Goal: Task Accomplishment & Management: Use online tool/utility

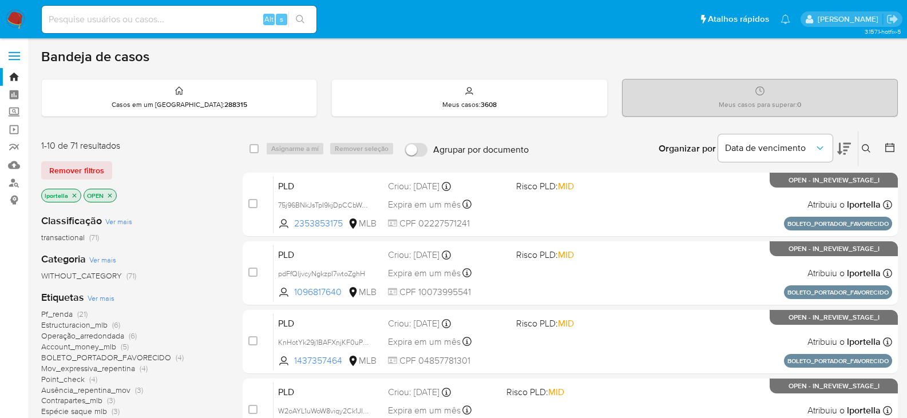
click at [520, 55] on div "Bandeja de casos" at bounding box center [469, 56] width 857 height 17
click at [117, 22] on input at bounding box center [179, 19] width 275 height 15
paste input "JTOSKUD0uJZ6NgdcTCmsvSK9"
type input "JTOSKUD0uJZ6NgdcTCmsvSK9"
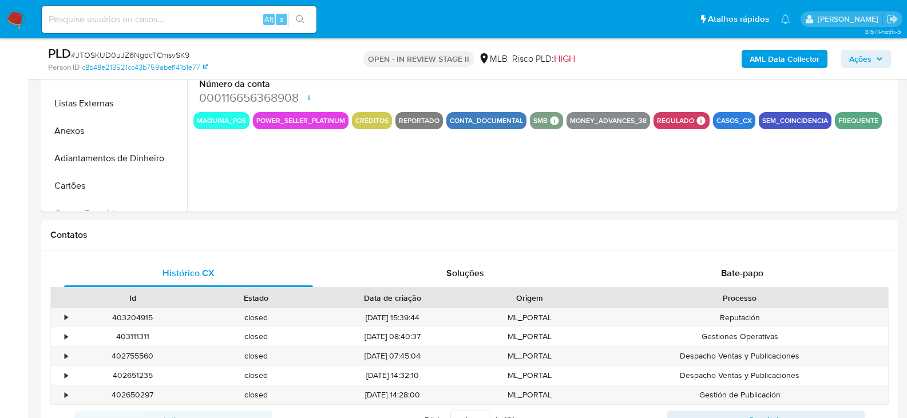
select select "10"
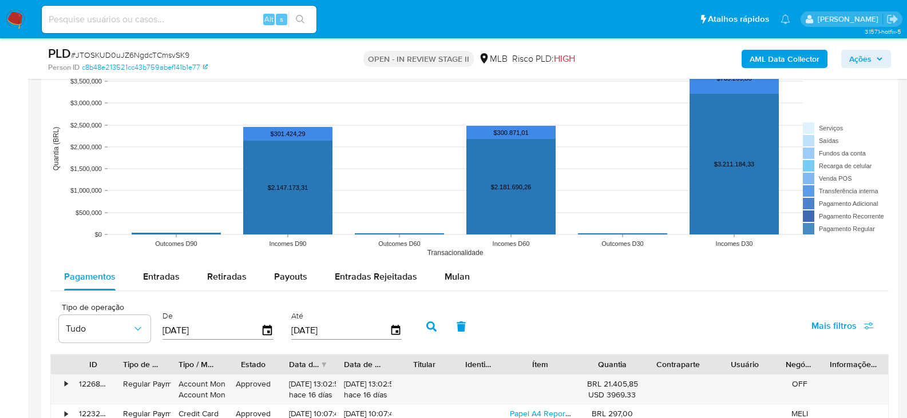
scroll to position [1144, 0]
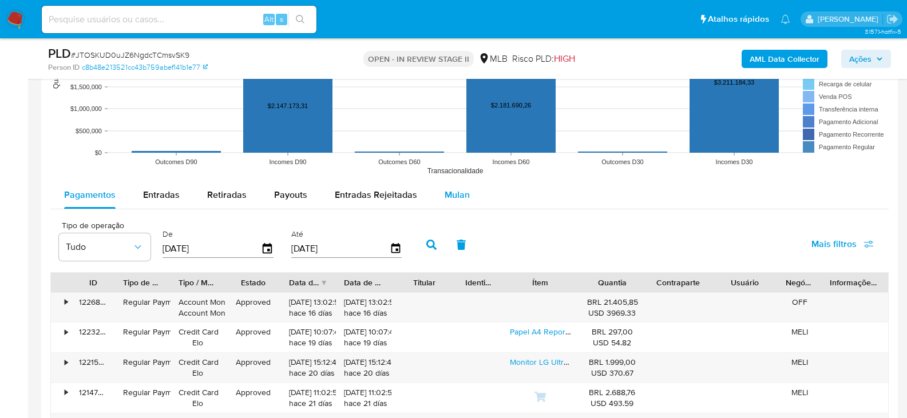
click at [458, 189] on span "Mulan" at bounding box center [457, 194] width 25 height 13
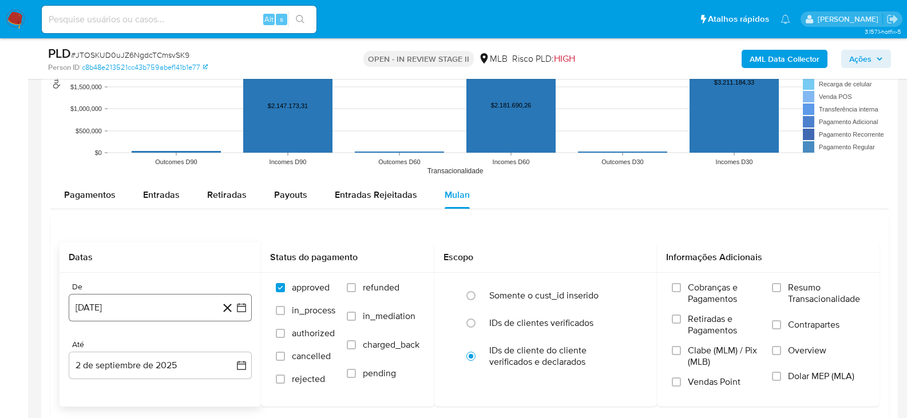
click at [138, 316] on button "2 de agosto de 2024" at bounding box center [160, 307] width 183 height 27
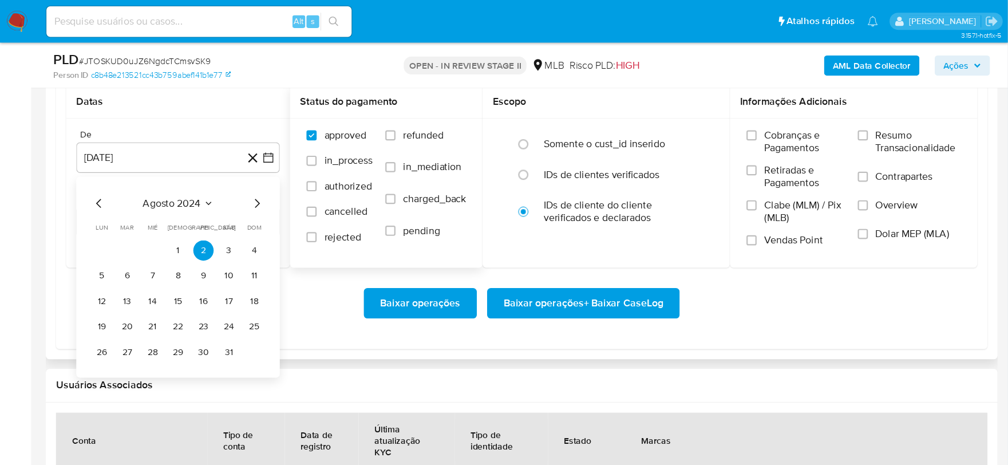
scroll to position [1316, 0]
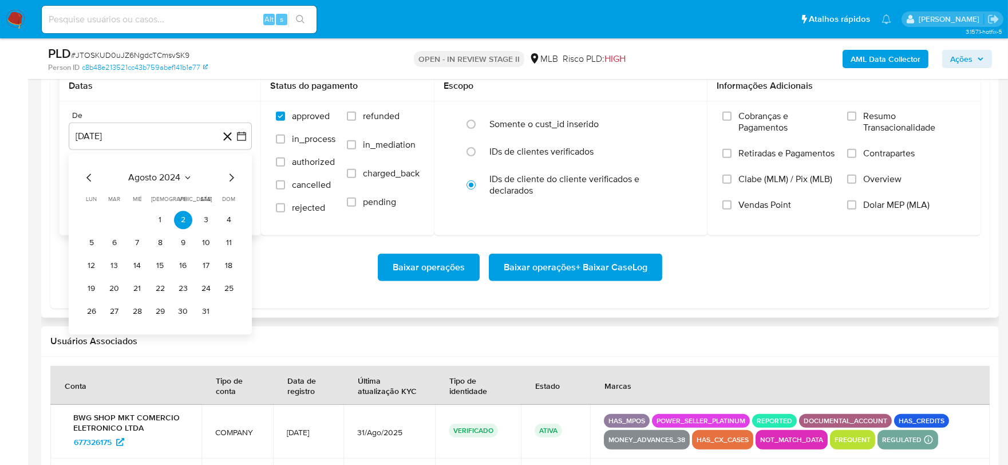
click at [229, 178] on icon "Mes siguiente" at bounding box center [231, 178] width 14 height 14
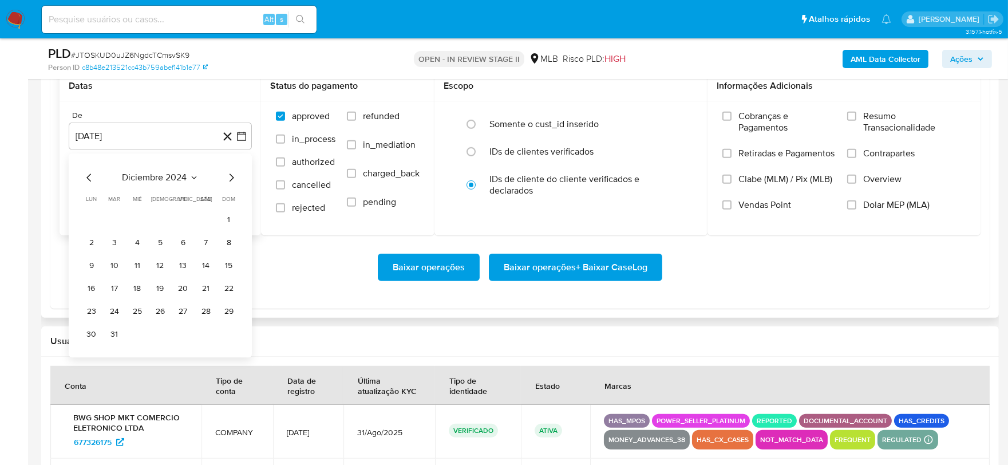
click at [229, 178] on icon "Mes siguiente" at bounding box center [231, 178] width 14 height 14
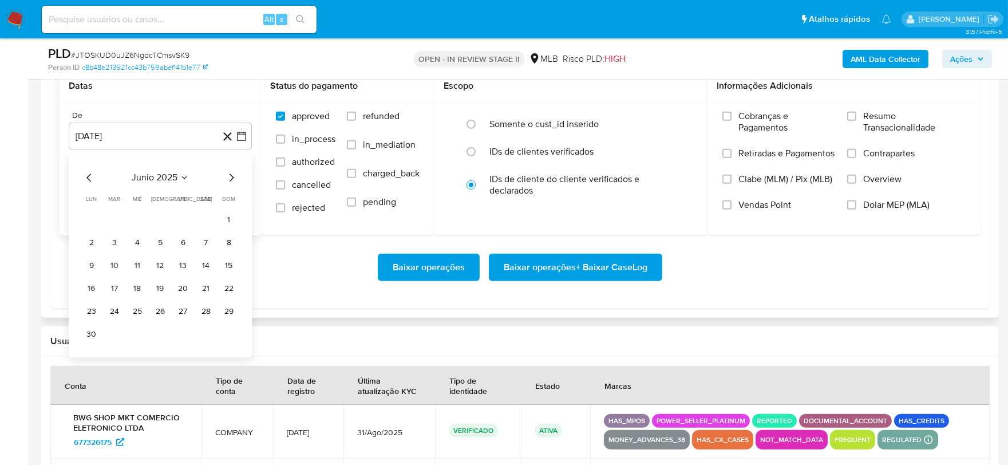
click at [229, 178] on icon "Mes siguiente" at bounding box center [231, 178] width 14 height 14
click at [110, 224] on button "1" at bounding box center [114, 220] width 18 height 18
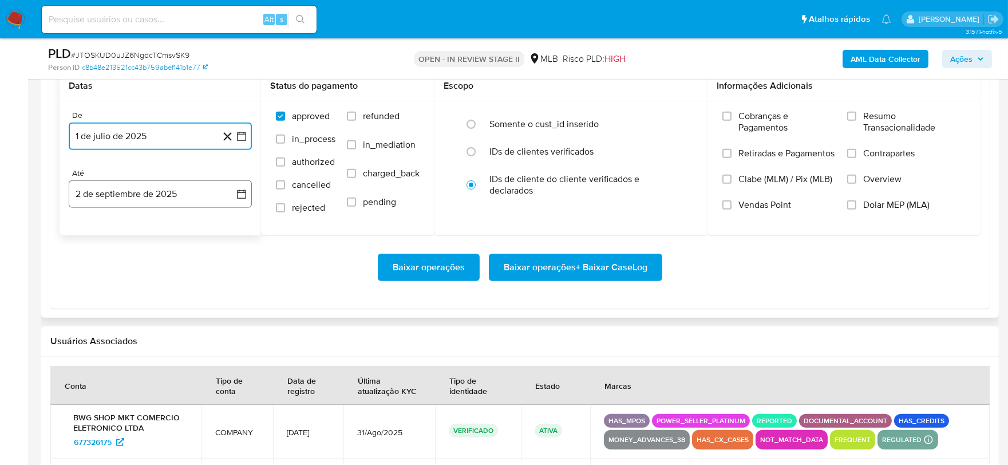
click at [117, 201] on button "2 de septiembre de 2025" at bounding box center [160, 193] width 183 height 27
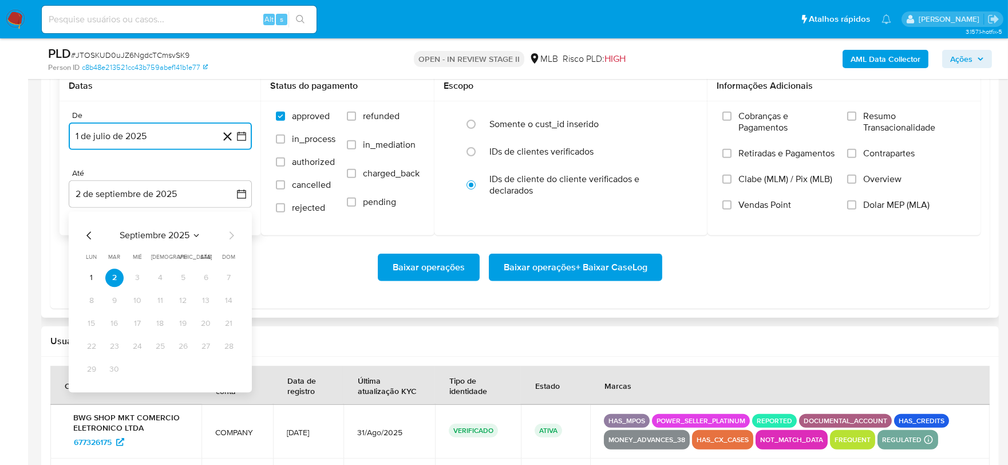
click at [86, 236] on icon "Mes anterior" at bounding box center [89, 235] width 14 height 14
click at [226, 371] on button "31" at bounding box center [229, 369] width 18 height 18
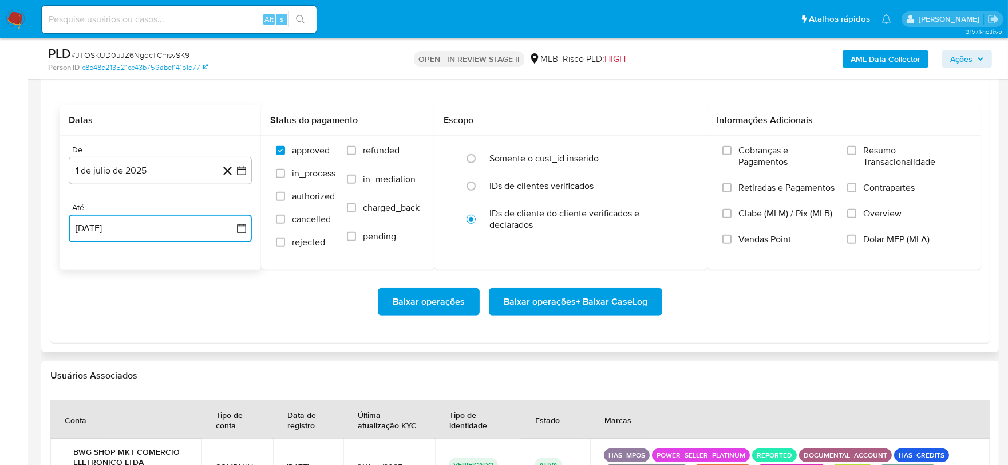
scroll to position [1252, 0]
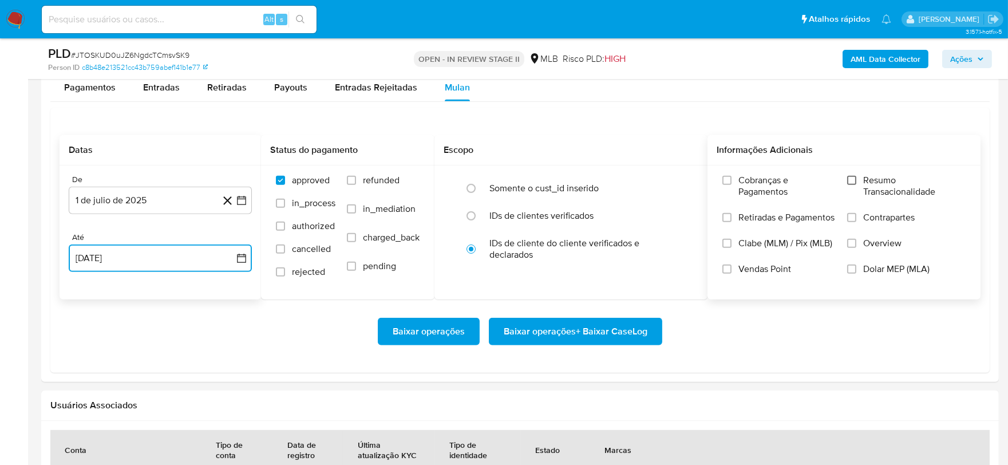
click at [855, 181] on input "Resumo Transacionalidade" at bounding box center [851, 180] width 9 height 9
click at [204, 266] on button "31 de agosto de 2025" at bounding box center [160, 257] width 183 height 27
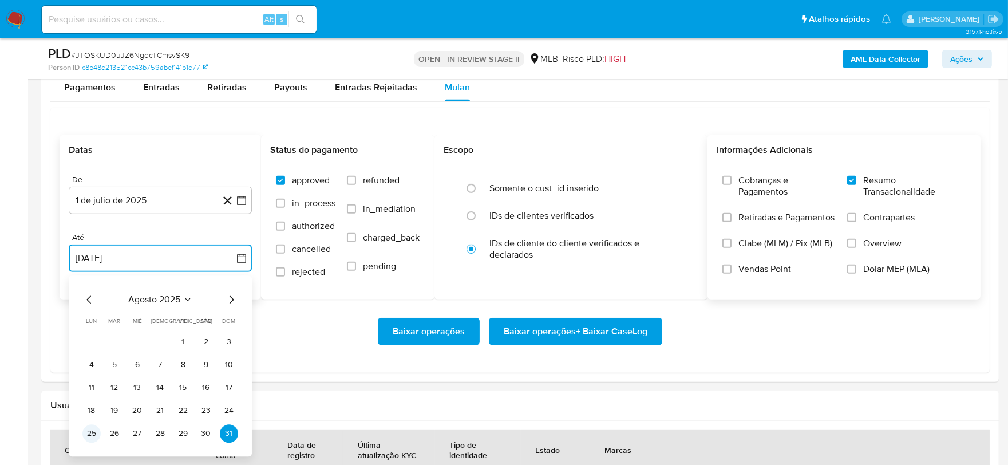
click at [88, 418] on button "25" at bounding box center [91, 433] width 18 height 18
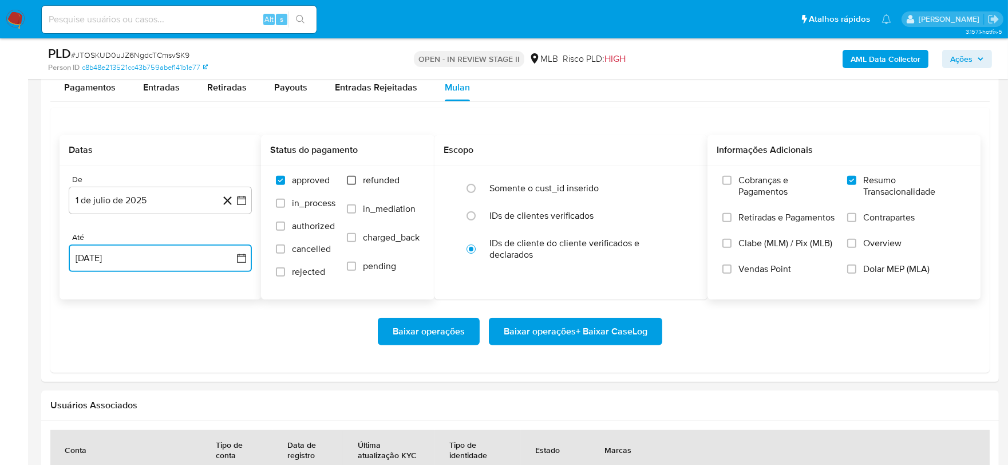
click at [352, 184] on input "refunded" at bounding box center [351, 180] width 9 height 9
checkbox input "true"
click at [355, 235] on input "charged_back" at bounding box center [351, 237] width 9 height 9
checkbox input "true"
click at [275, 275] on div "approved in_process authorized cancelled rejected refunded in_mediation charged…" at bounding box center [347, 232] width 155 height 114
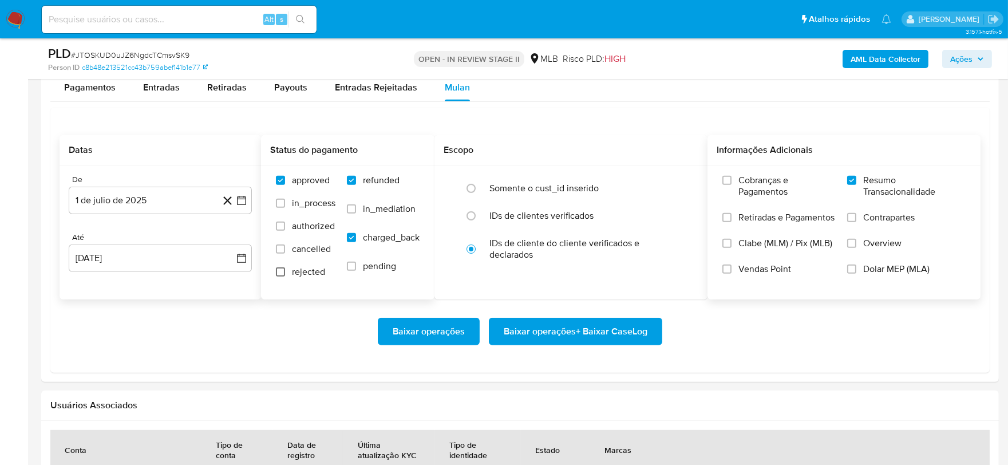
click at [281, 275] on input "rejected" at bounding box center [280, 271] width 9 height 9
checkbox input "true"
click at [277, 246] on input "cancelled" at bounding box center [280, 248] width 9 height 9
checkbox input "true"
click at [355, 213] on input "in_mediation" at bounding box center [351, 208] width 9 height 9
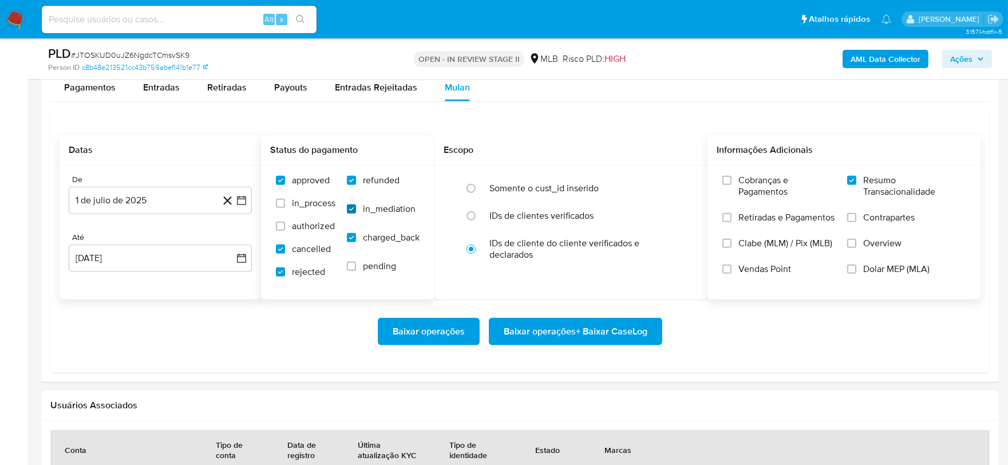
checkbox input "true"
click at [608, 339] on span "Baixar operações + Baixar CaseLog" at bounding box center [575, 331] width 144 height 25
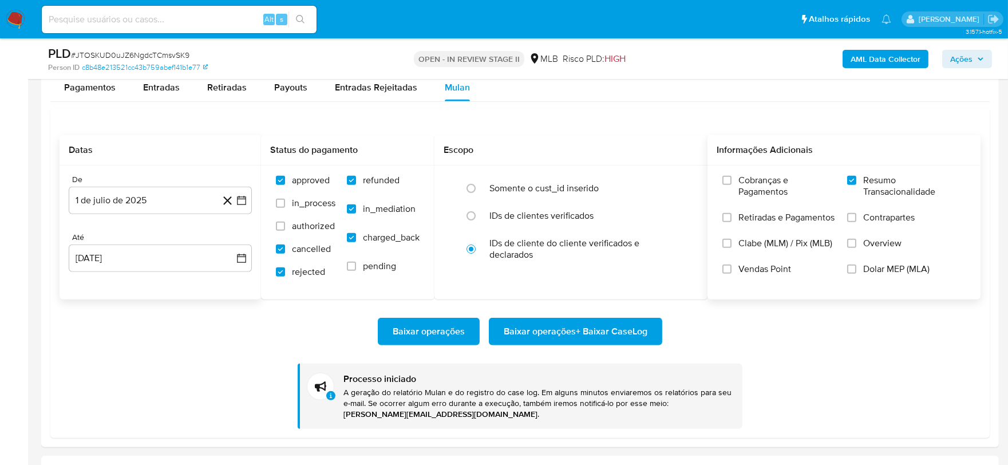
click at [199, 18] on input at bounding box center [179, 19] width 275 height 15
paste input "SVWMdMLPUYbwWJ6TN5MSvksQ"
type input "SVWMdMLPUYbwWJ6TN5MSvksQ"
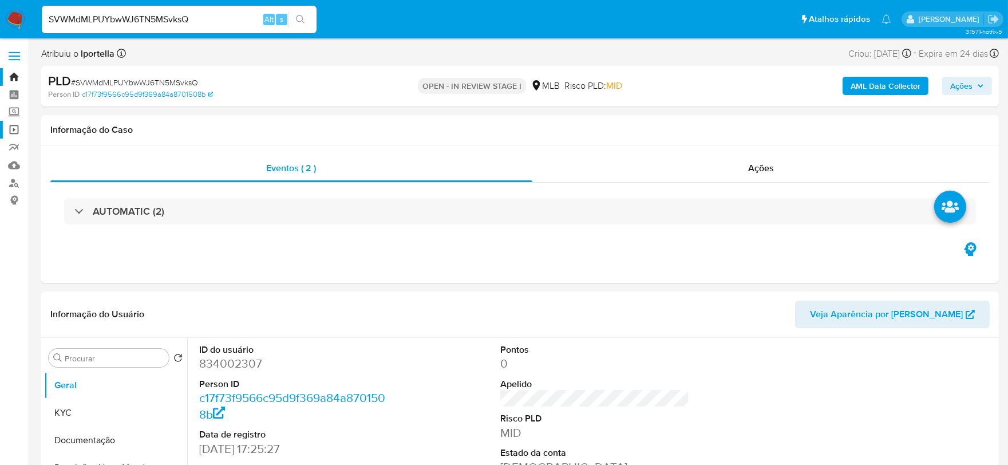
select select "10"
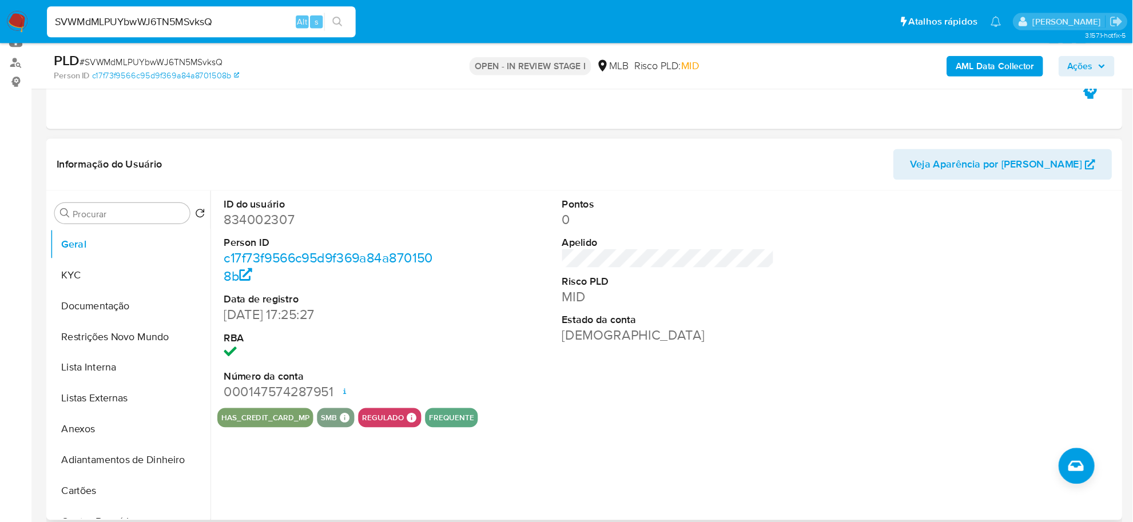
scroll to position [127, 0]
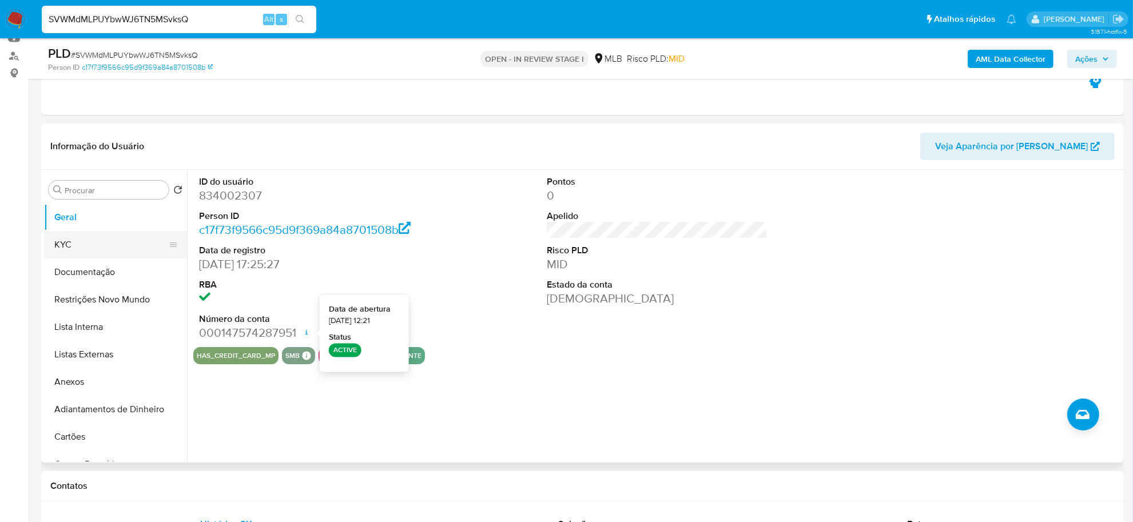
click at [117, 251] on button "KYC" at bounding box center [111, 244] width 134 height 27
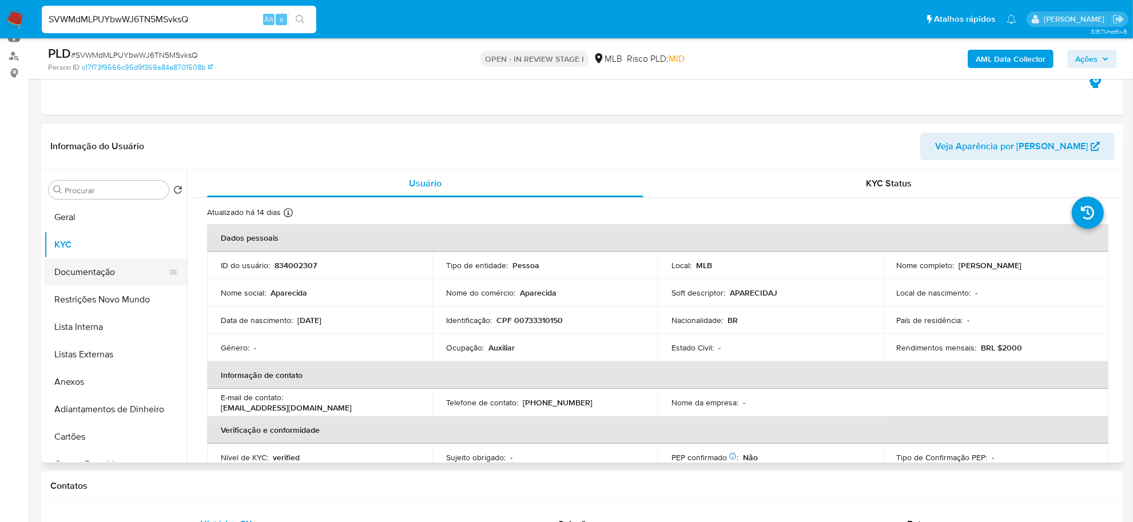
click at [106, 267] on button "Documentação" at bounding box center [111, 272] width 134 height 27
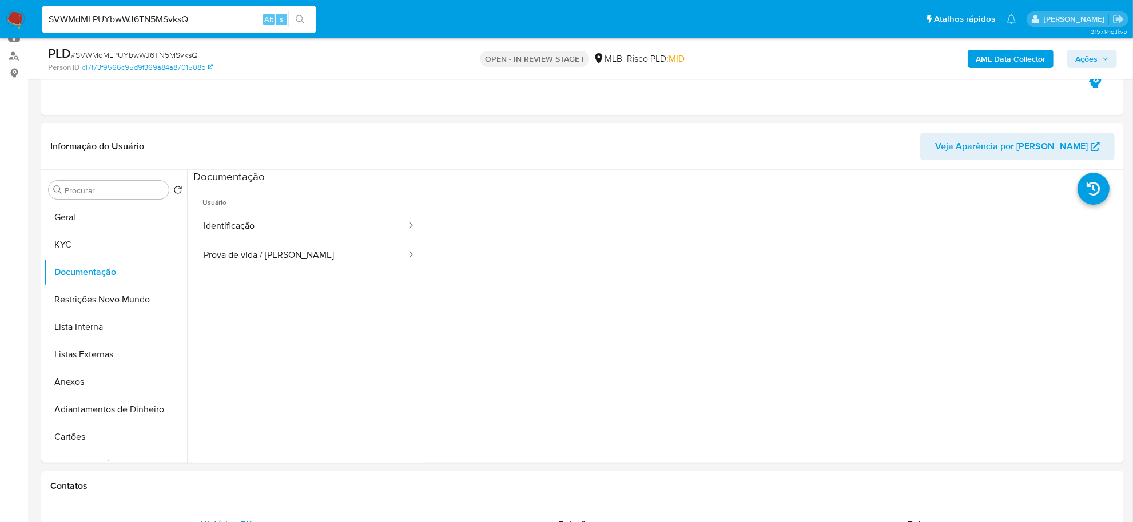
click at [269, 229] on button "Identificação" at bounding box center [300, 226] width 214 height 29
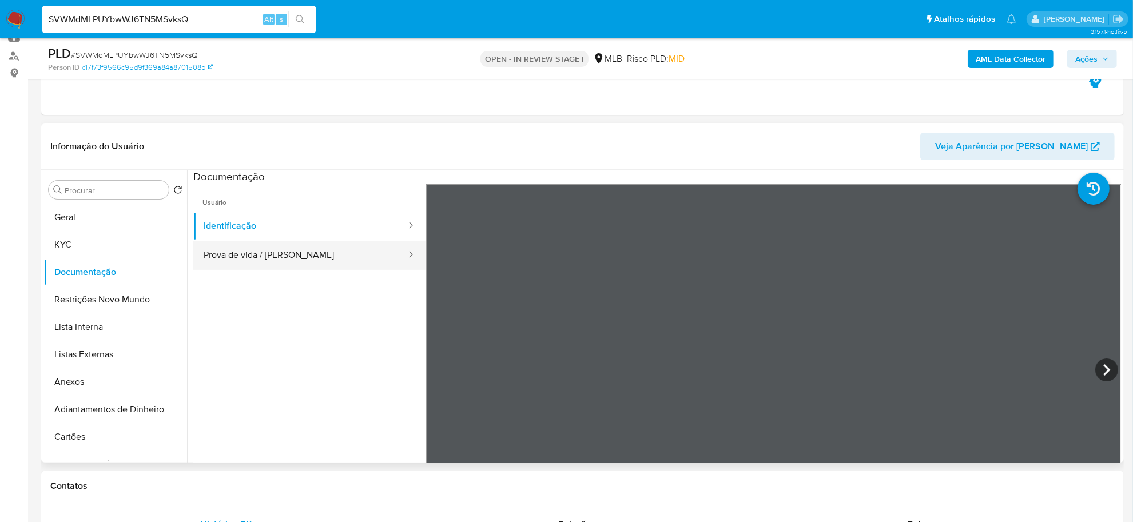
click at [302, 264] on button "Prova de vida / Selfie" at bounding box center [300, 255] width 214 height 29
drag, startPoint x: 733, startPoint y: 368, endPoint x: 714, endPoint y: 289, distance: 81.3
click at [714, 289] on div at bounding box center [774, 371] width 696 height 375
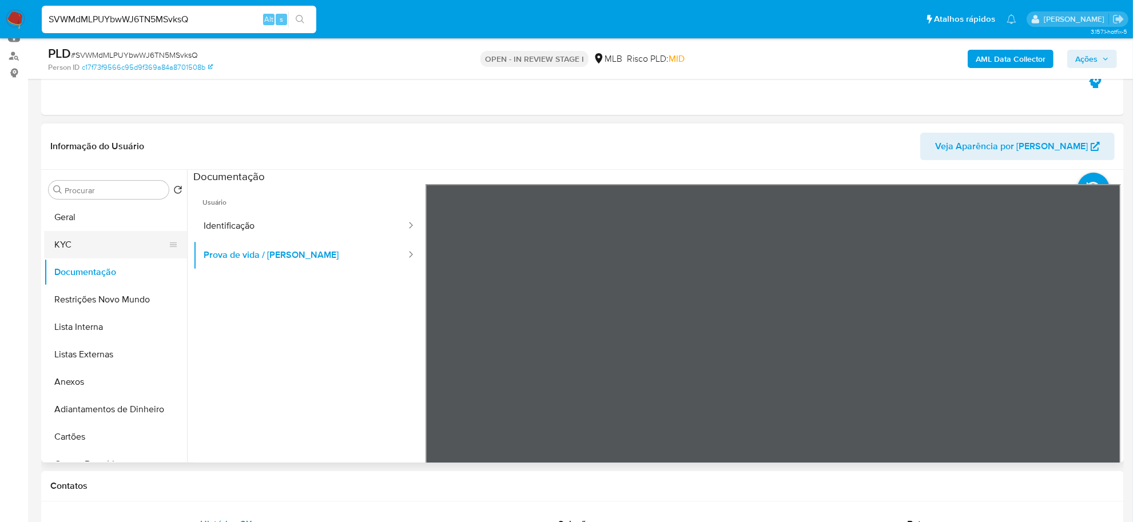
click at [68, 248] on button "KYC" at bounding box center [111, 244] width 134 height 27
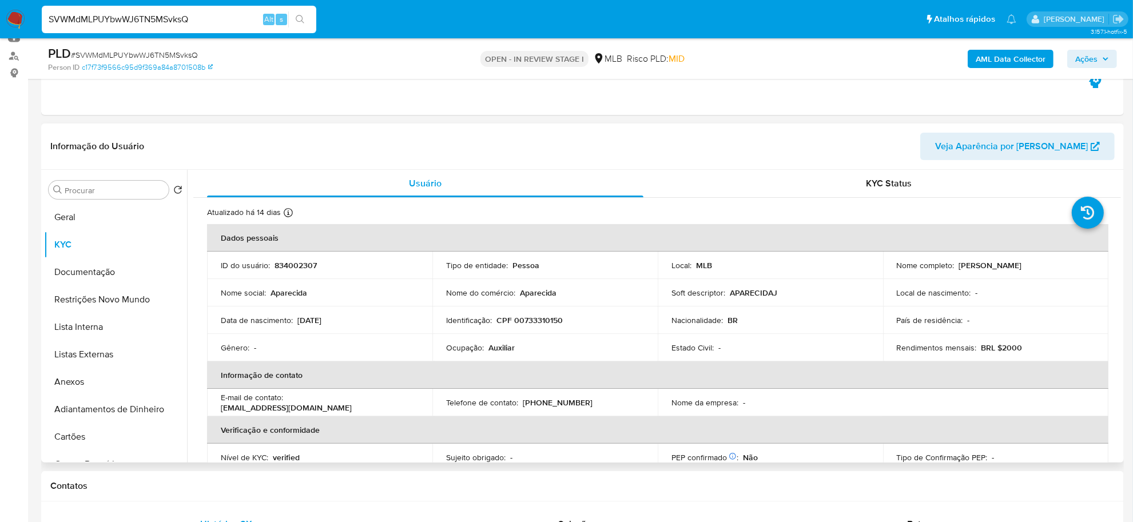
click at [499, 350] on p "Auxiliar" at bounding box center [502, 348] width 26 height 10
copy p "Auxiliar"
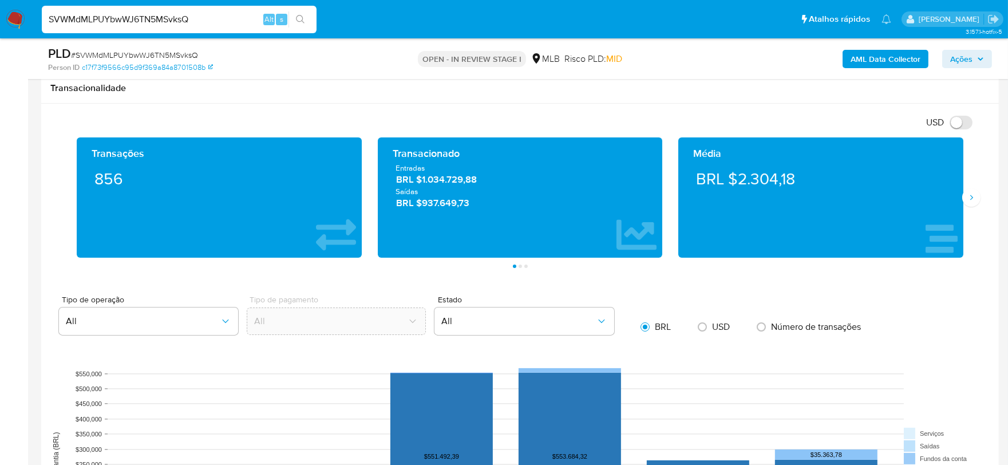
scroll to position [763, 0]
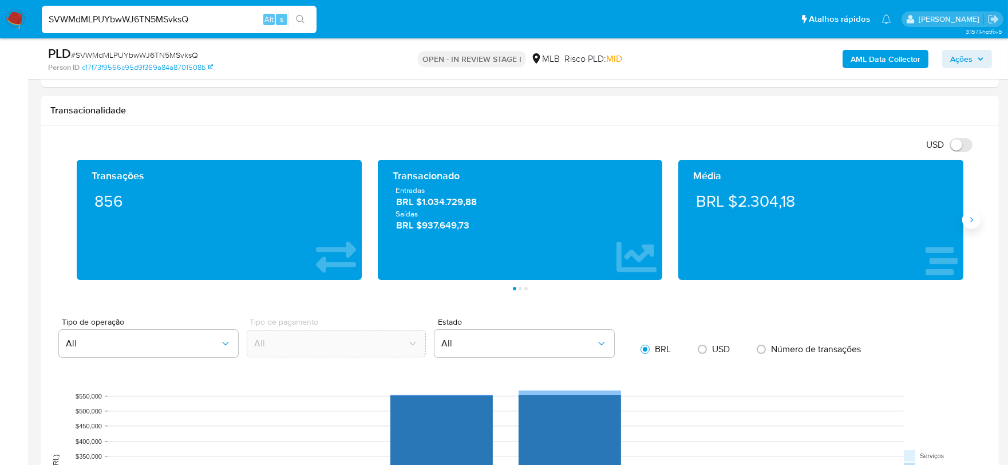
click at [906, 215] on button "Siguiente" at bounding box center [971, 220] width 18 height 18
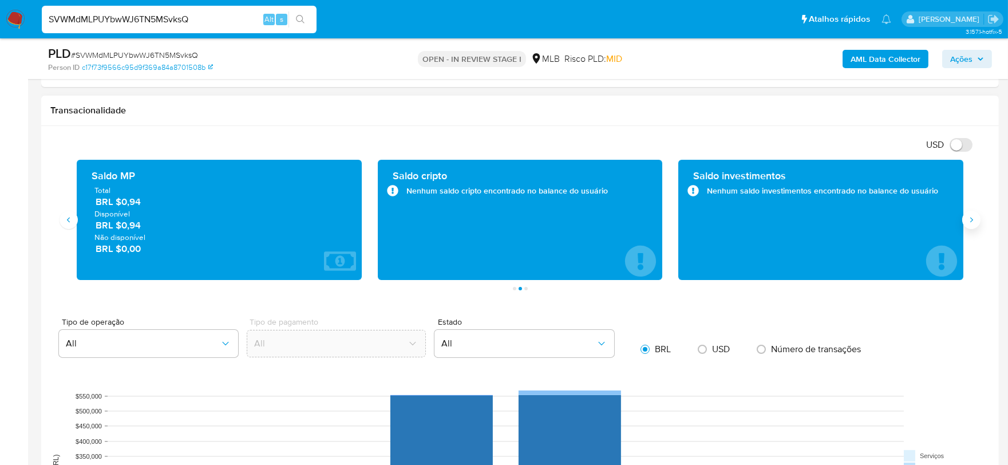
click at [906, 215] on button "Siguiente" at bounding box center [971, 220] width 18 height 18
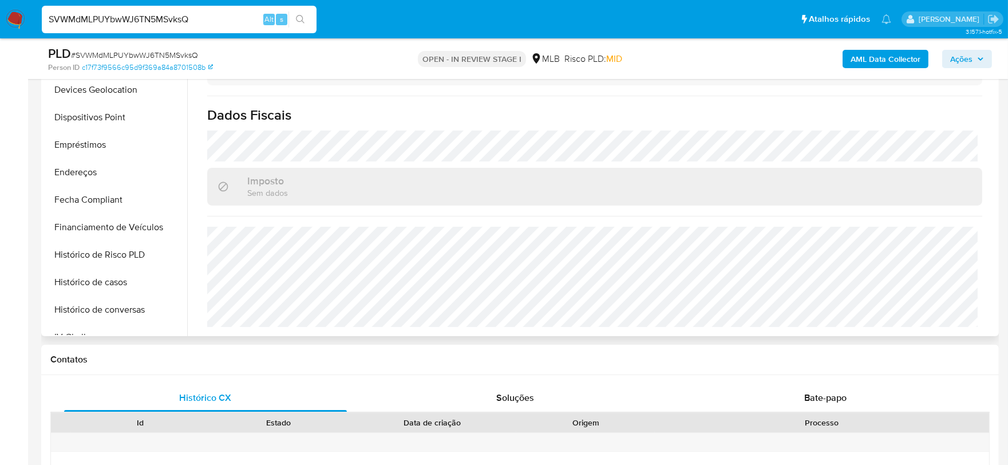
scroll to position [511, 0]
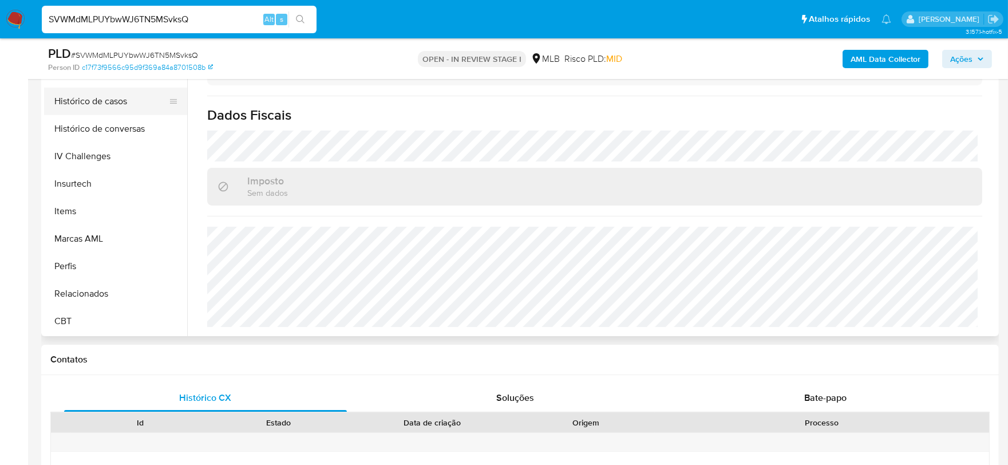
click at [104, 111] on button "Histórico de casos" at bounding box center [111, 101] width 134 height 27
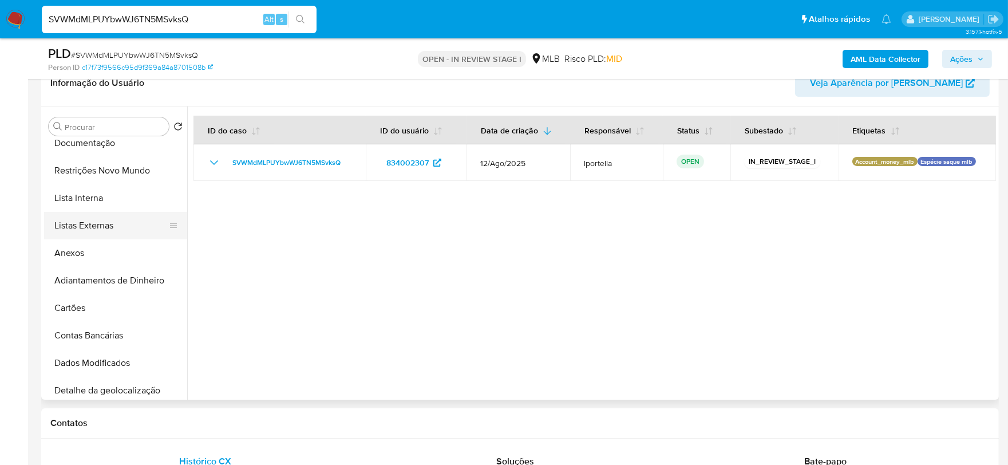
scroll to position [0, 0]
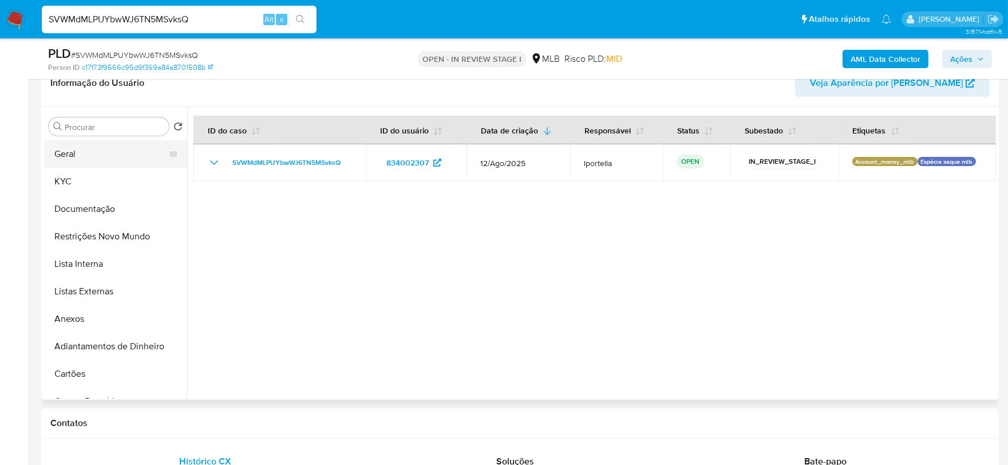
click at [75, 156] on button "Geral" at bounding box center [111, 153] width 134 height 27
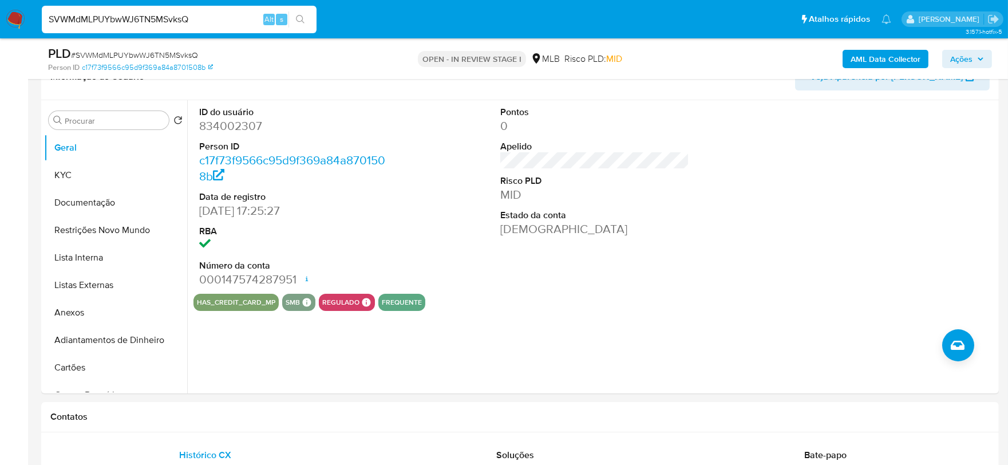
scroll to position [204, 0]
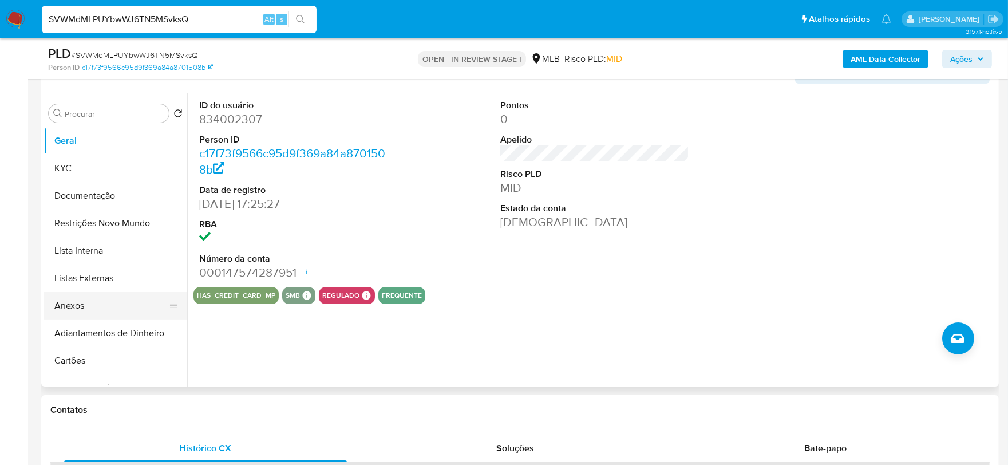
drag, startPoint x: 349, startPoint y: 418, endPoint x: 145, endPoint y: 310, distance: 230.6
click at [349, 417] on div "Contatos" at bounding box center [519, 410] width 957 height 30
click at [67, 168] on button "KYC" at bounding box center [111, 167] width 134 height 27
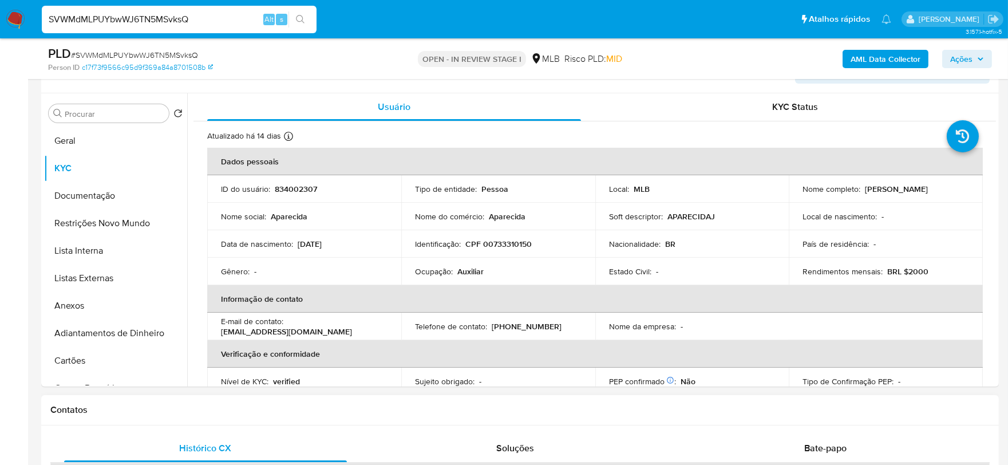
click at [278, 414] on h1 "Contatos" at bounding box center [519, 409] width 939 height 11
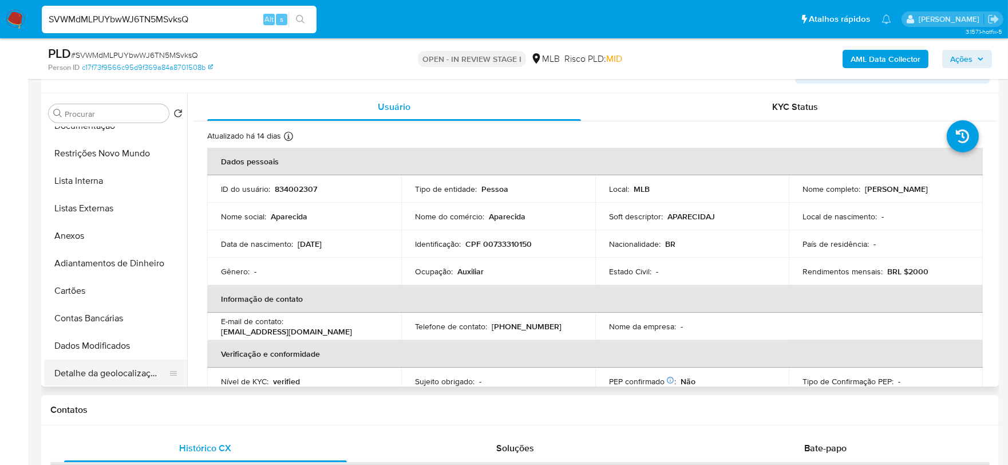
scroll to position [191, 0]
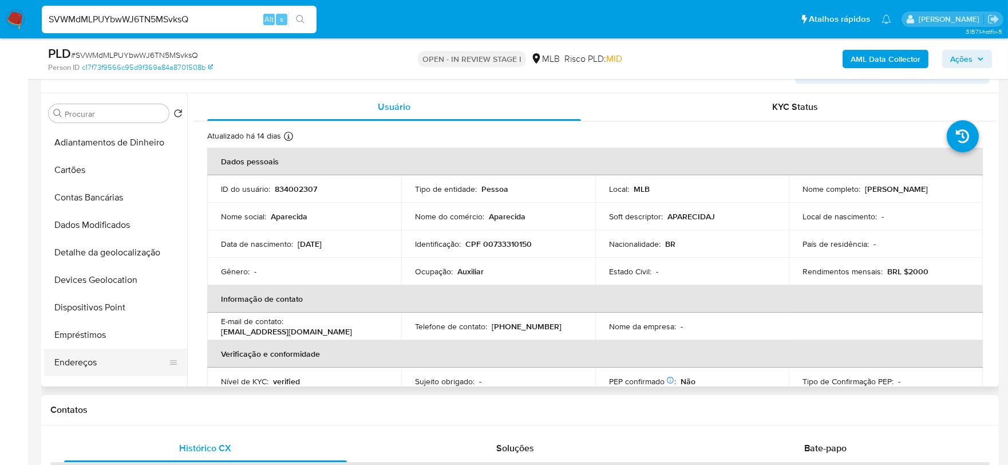
click at [101, 351] on button "Endereços" at bounding box center [111, 361] width 134 height 27
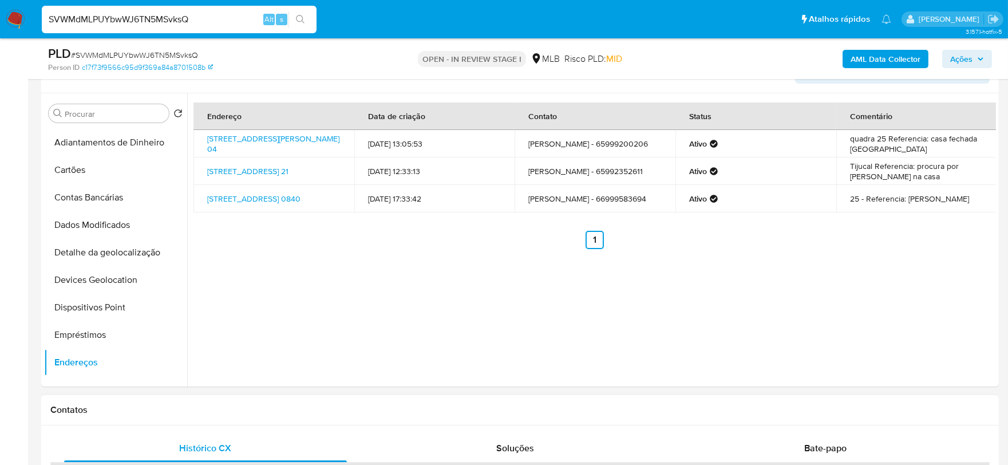
click at [342, 408] on h1 "Contatos" at bounding box center [519, 409] width 939 height 11
click at [113, 254] on button "Detalhe da geolocalização" at bounding box center [111, 252] width 134 height 27
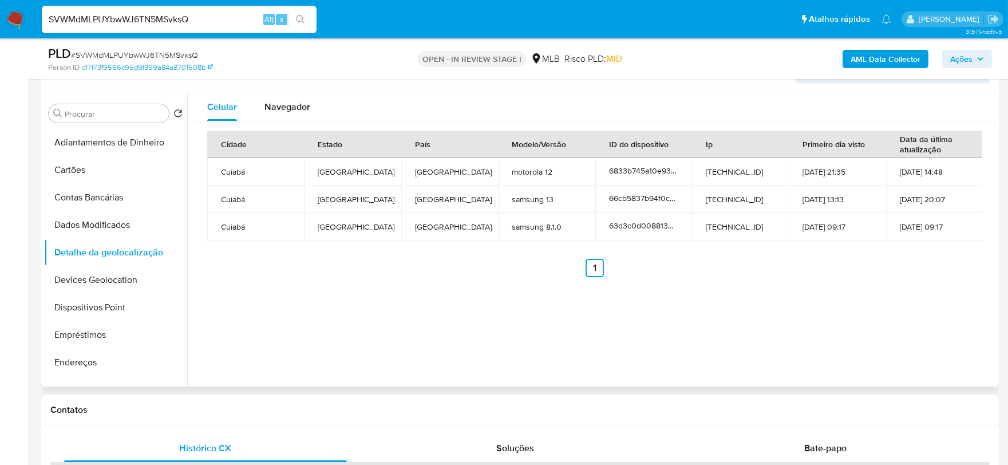
drag, startPoint x: 403, startPoint y: 344, endPoint x: 384, endPoint y: 341, distance: 18.5
click at [403, 344] on div "Celular Navegador Cidade Estado País Modelo/Versão ID do dispositivo Ip Primeir…" at bounding box center [591, 239] width 808 height 293
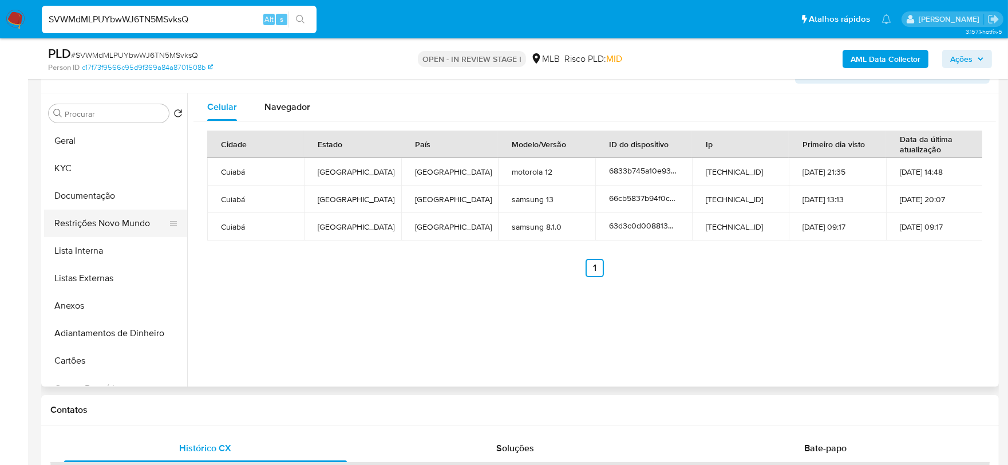
click at [114, 226] on button "Restrições Novo Mundo" at bounding box center [111, 222] width 134 height 27
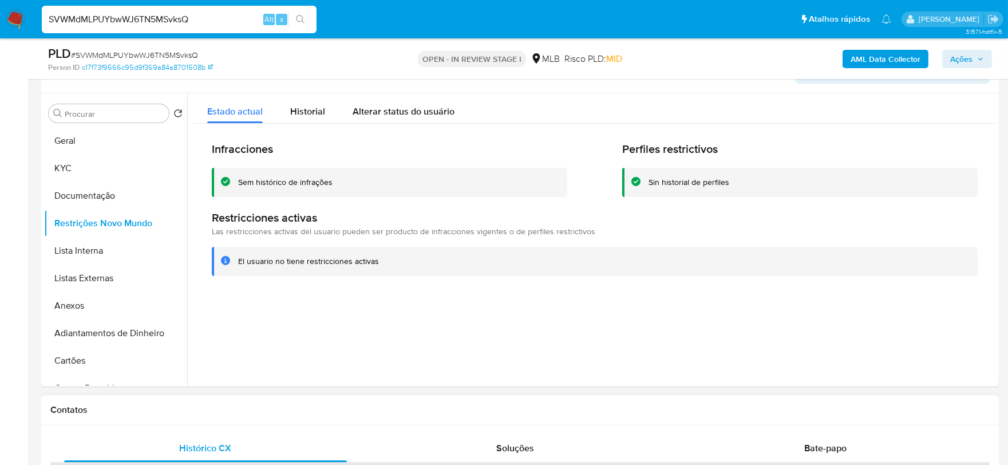
click at [352, 398] on div "Contatos" at bounding box center [519, 410] width 957 height 30
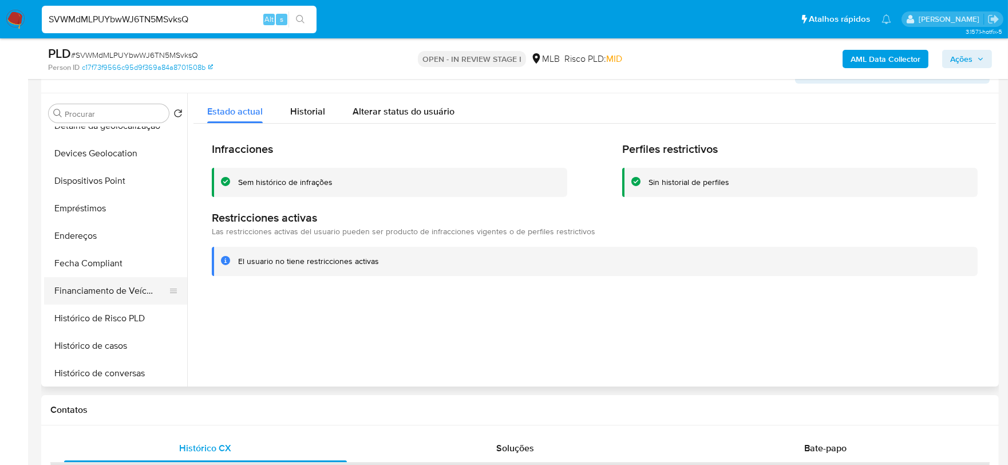
scroll to position [253, 0]
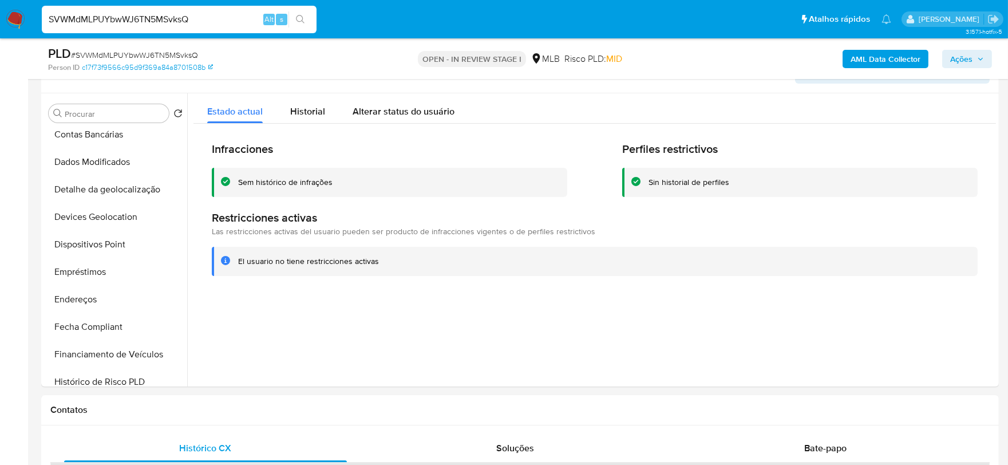
drag, startPoint x: 101, startPoint y: 244, endPoint x: 11, endPoint y: 288, distance: 99.3
click at [99, 244] on button "Dispositivos Point" at bounding box center [115, 244] width 143 height 27
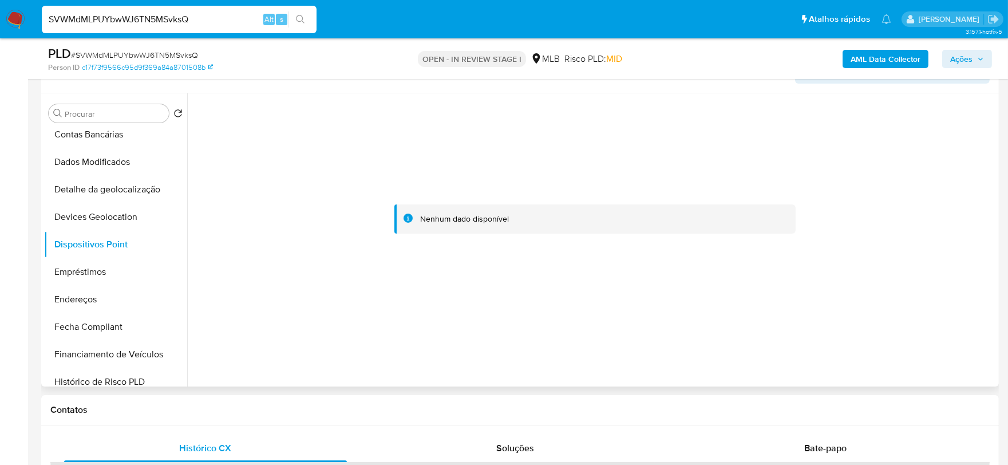
click at [490, 339] on div at bounding box center [594, 219] width 802 height 252
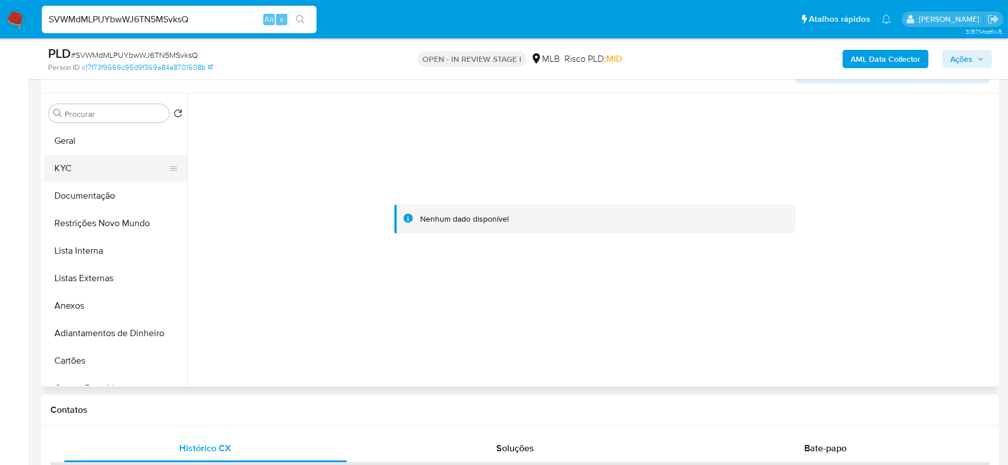
click at [83, 165] on button "KYC" at bounding box center [111, 167] width 134 height 27
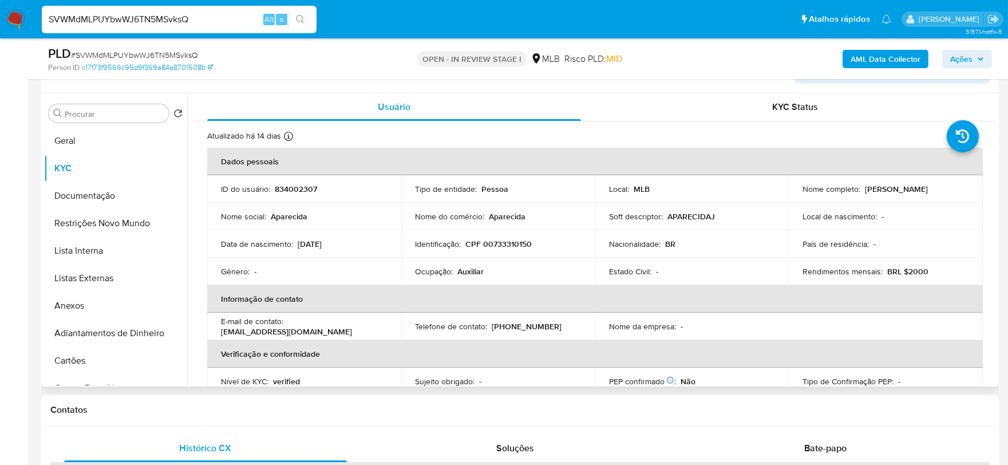
click at [506, 244] on p "CPF 00733310150" at bounding box center [498, 244] width 66 height 10
copy p "00733310150"
click at [906, 54] on span "Ações" at bounding box center [961, 59] width 22 height 18
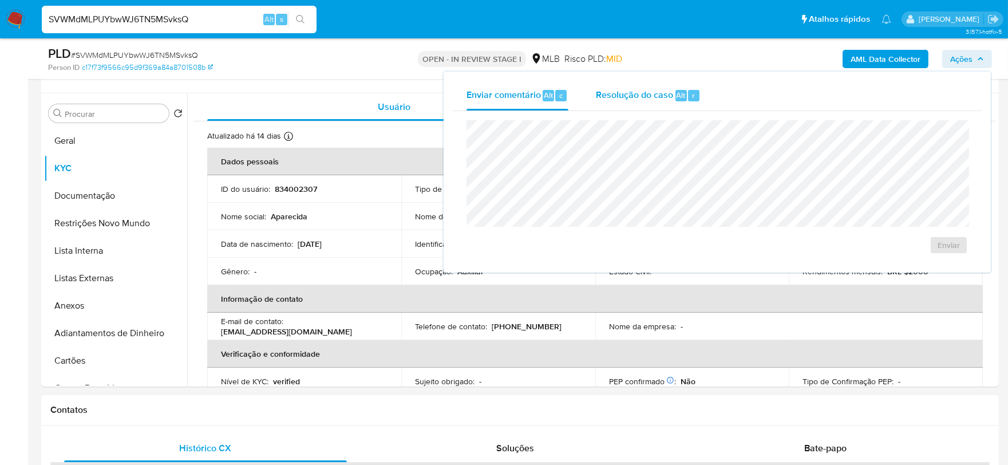
click at [645, 102] on div "Resolução do caso Alt r" at bounding box center [648, 96] width 105 height 30
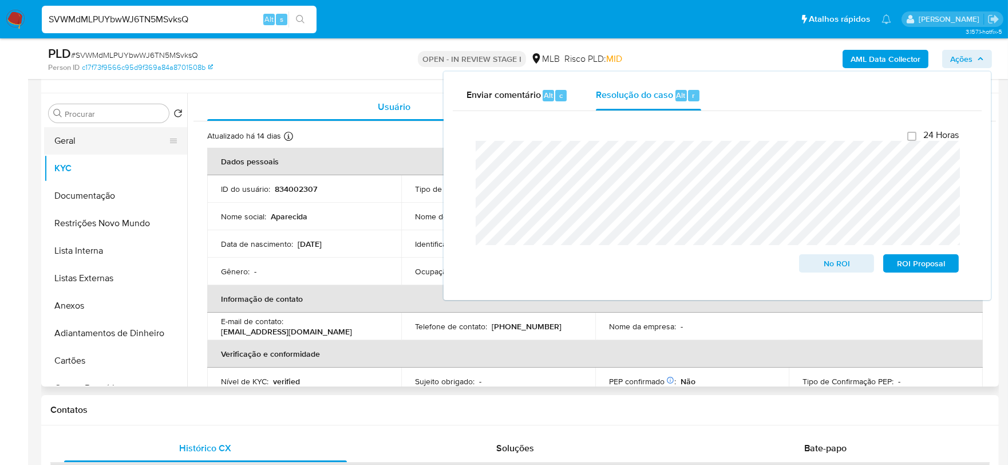
click at [94, 137] on button "Geral" at bounding box center [111, 140] width 134 height 27
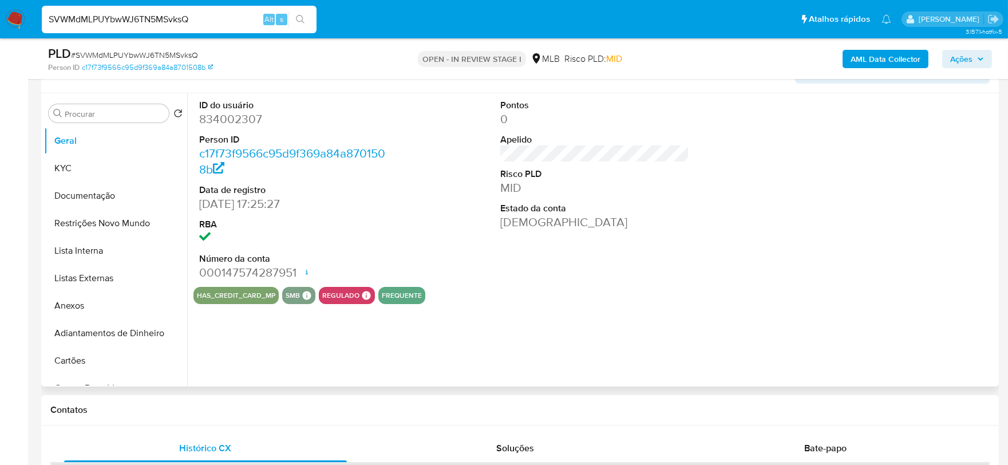
click at [221, 126] on dd "834002307" at bounding box center [293, 119] width 189 height 16
click at [220, 126] on dd "834002307" at bounding box center [293, 119] width 189 height 16
copy dd "834002307"
click at [94, 307] on button "Anexos" at bounding box center [111, 305] width 134 height 27
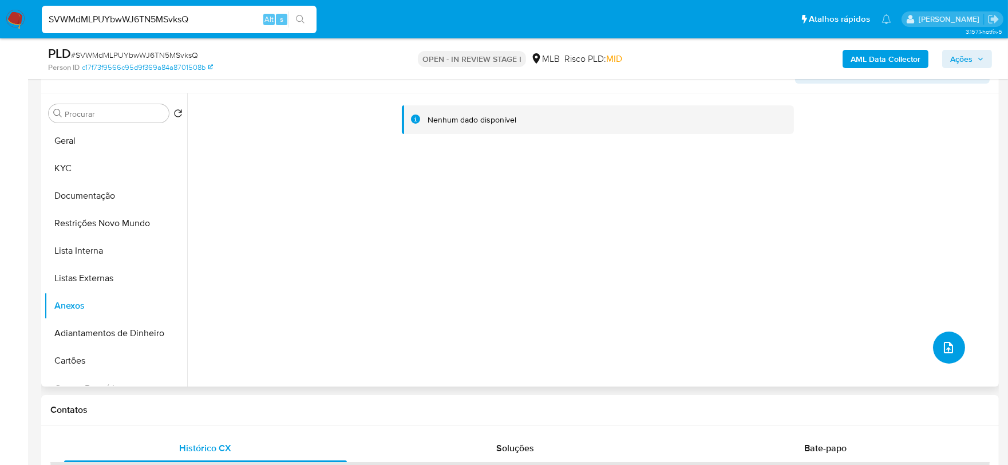
click at [906, 348] on button "upload-file" at bounding box center [949, 347] width 32 height 32
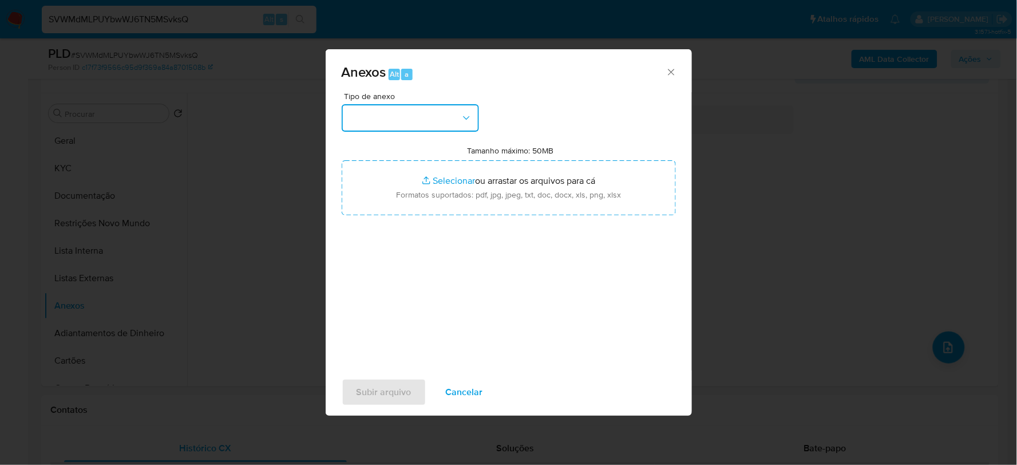
click at [453, 128] on button "button" at bounding box center [410, 117] width 137 height 27
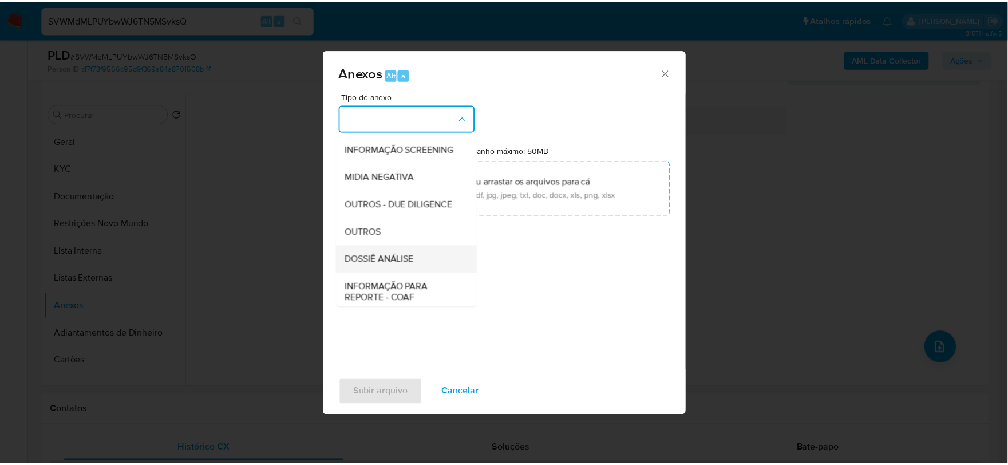
scroll to position [176, 0]
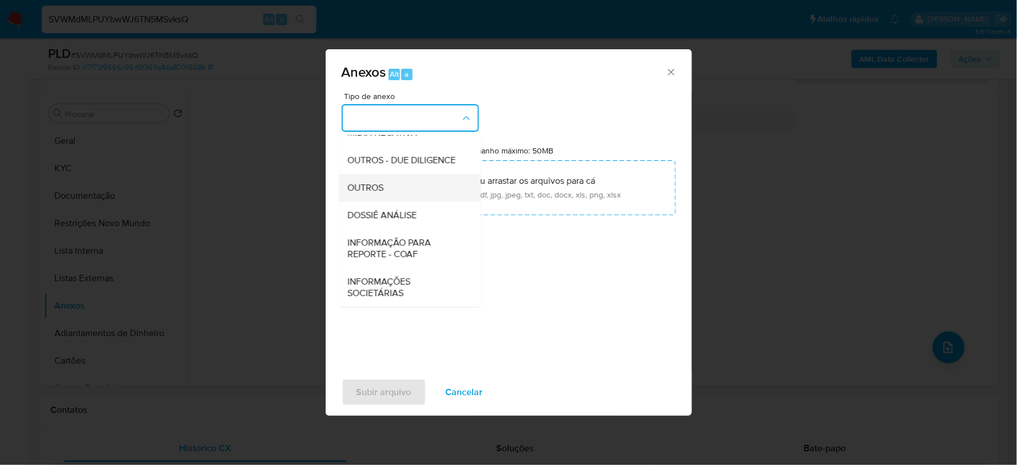
click at [379, 195] on div "OUTROS" at bounding box center [406, 186] width 117 height 27
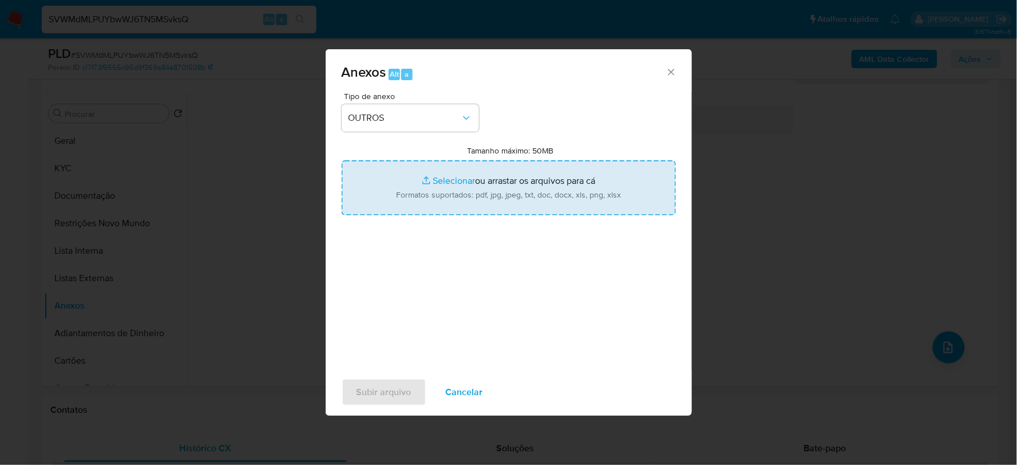
type input "C:\fakepath\SAR - XXX - CPF 00733310150 - APARECIDA OLIVEIRA DA SILVA.pdf"
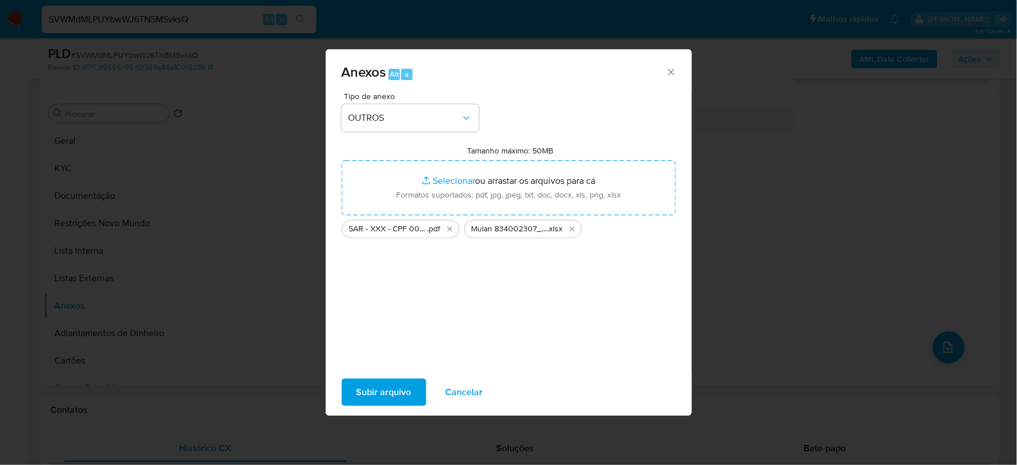
click at [386, 390] on span "Subir arquivo" at bounding box center [383, 391] width 55 height 25
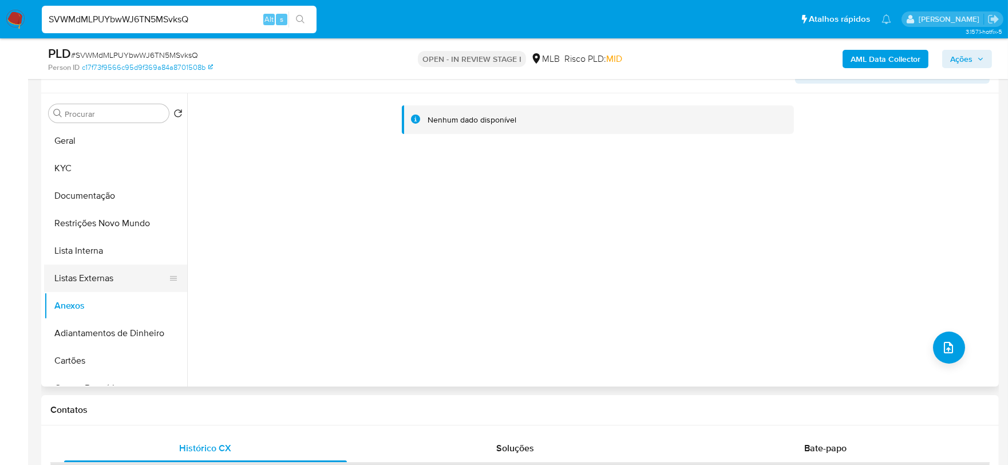
click at [96, 271] on button "Listas Externas" at bounding box center [111, 277] width 134 height 27
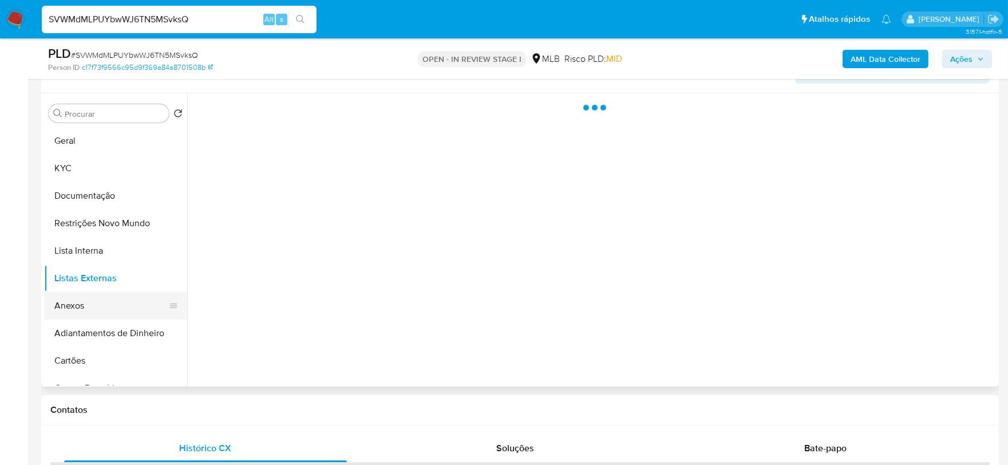
click at [101, 303] on button "Anexos" at bounding box center [111, 305] width 134 height 27
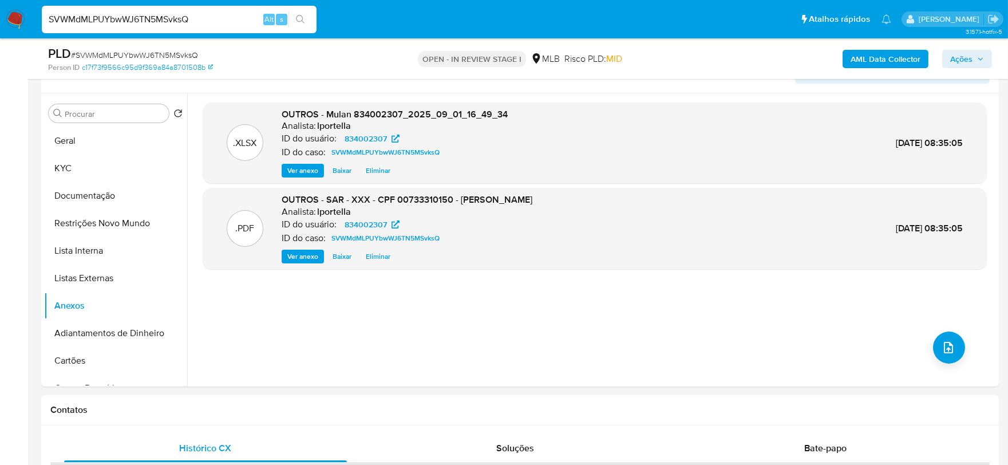
click at [906, 61] on icon "button" at bounding box center [980, 58] width 7 height 7
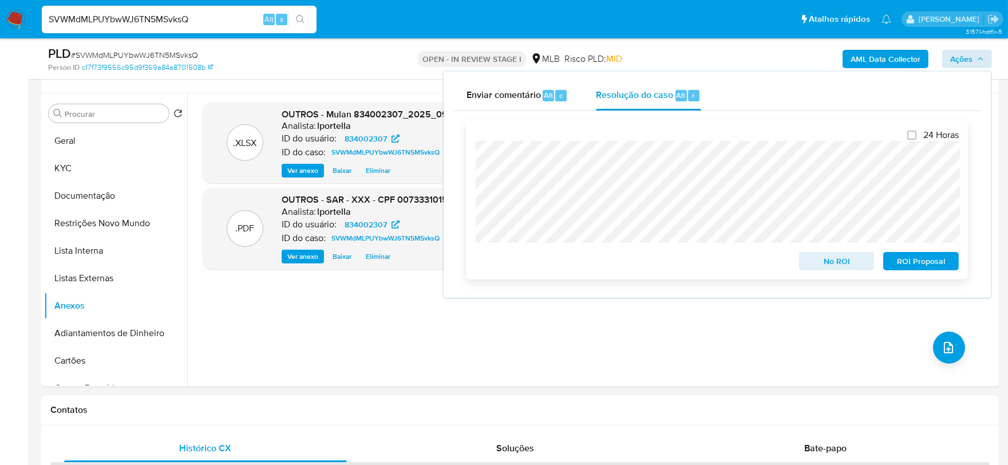
click at [906, 269] on span "ROI Proposal" at bounding box center [921, 261] width 60 height 16
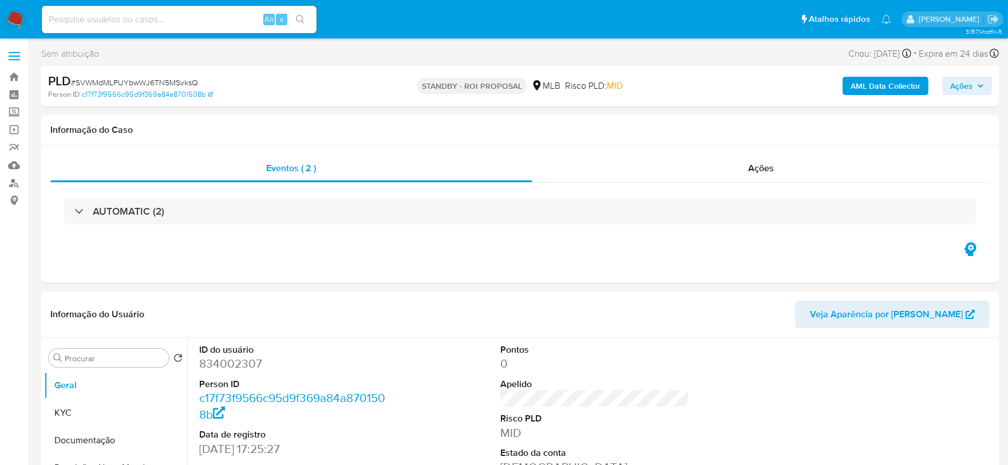
select select "10"
click at [99, 83] on span "# SVWMdMLPUYbwWJ6TN5MSvksQ" at bounding box center [134, 82] width 127 height 11
copy span "SVWMdMLPUYbwWJ6TN5MSvksQ"
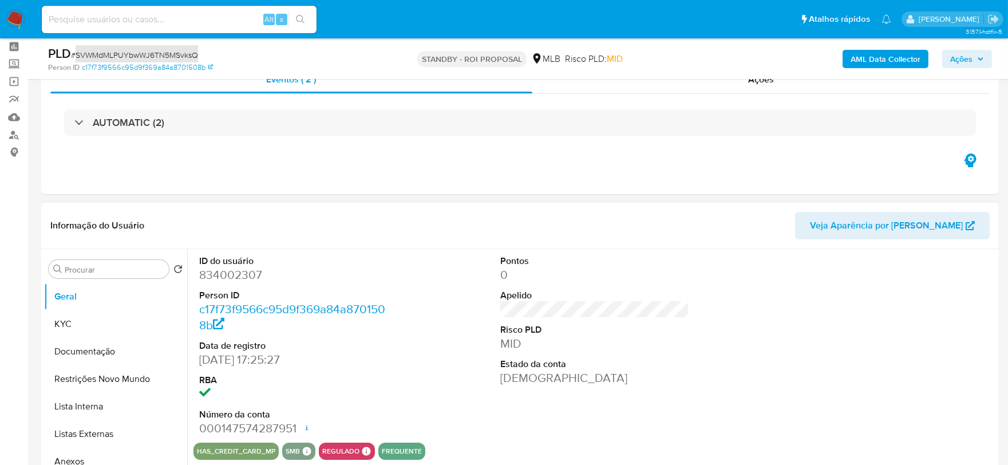
scroll to position [127, 0]
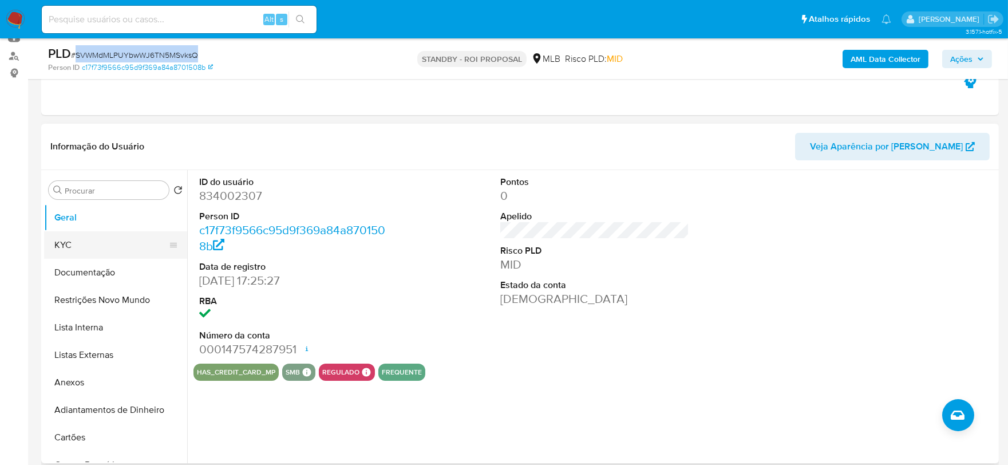
click at [138, 248] on button "KYC" at bounding box center [111, 244] width 134 height 27
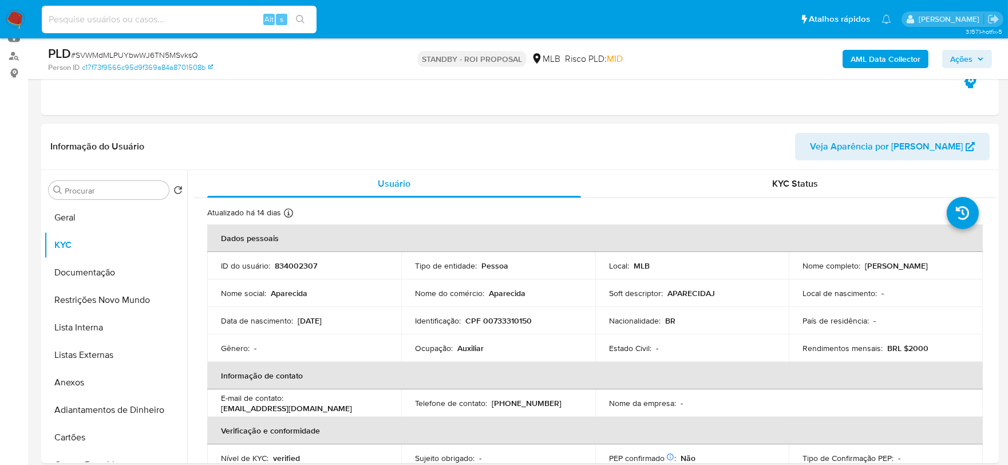
click at [192, 23] on input at bounding box center [179, 19] width 275 height 15
paste input "jhSqhRFTSkw4rx3YNy6O2H0K"
type input "jhSqhRFTSkw4rx3YNy6O2H0K"
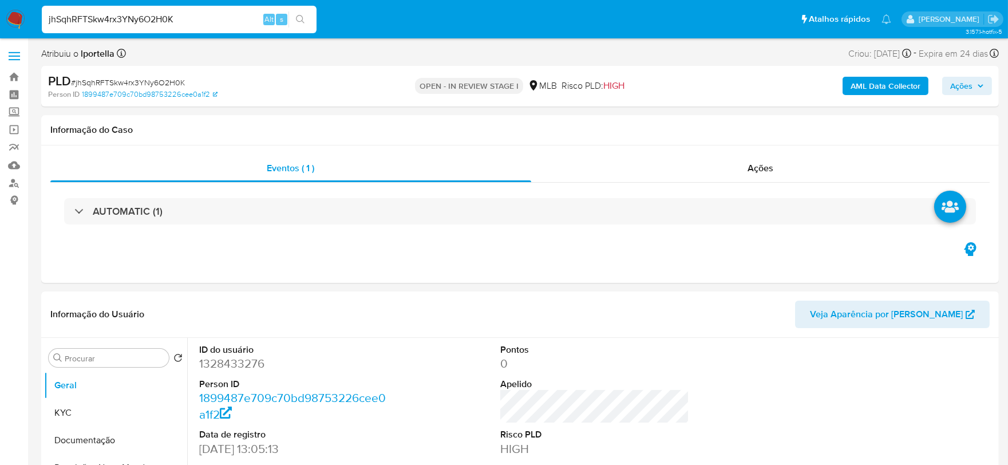
select select "10"
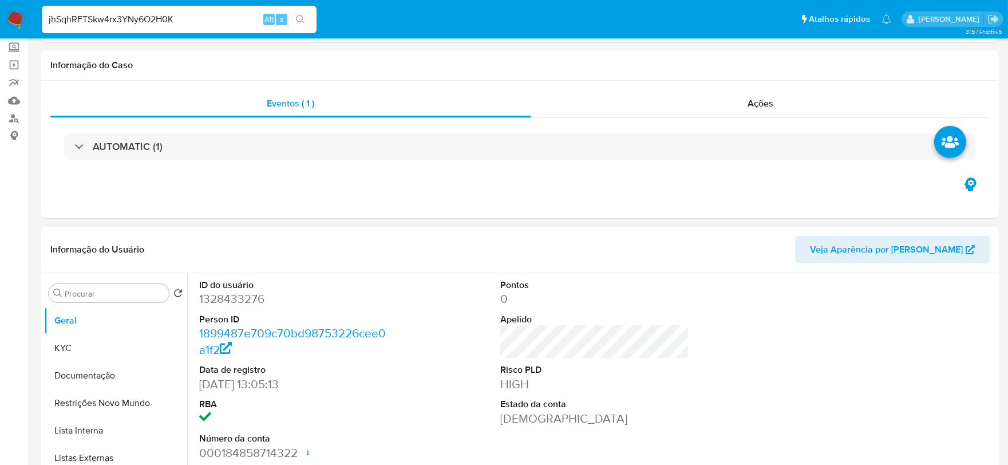
scroll to position [127, 0]
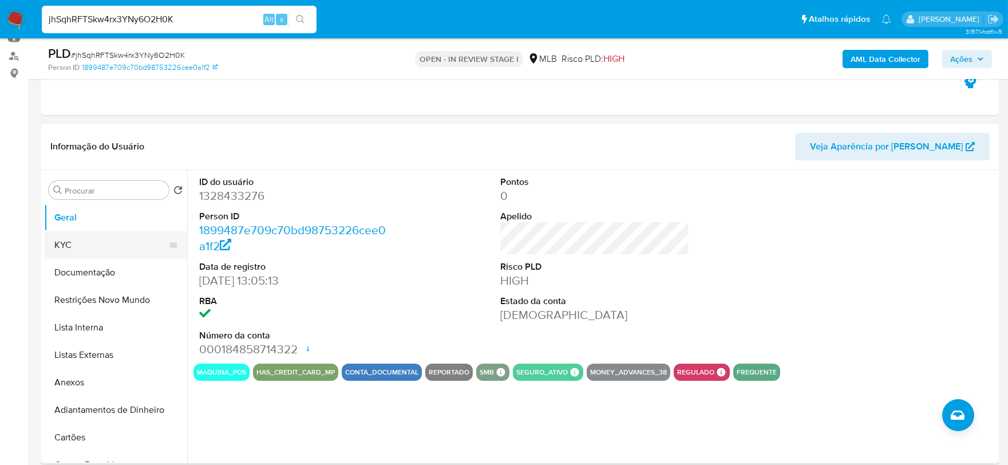
click at [105, 244] on button "KYC" at bounding box center [111, 244] width 134 height 27
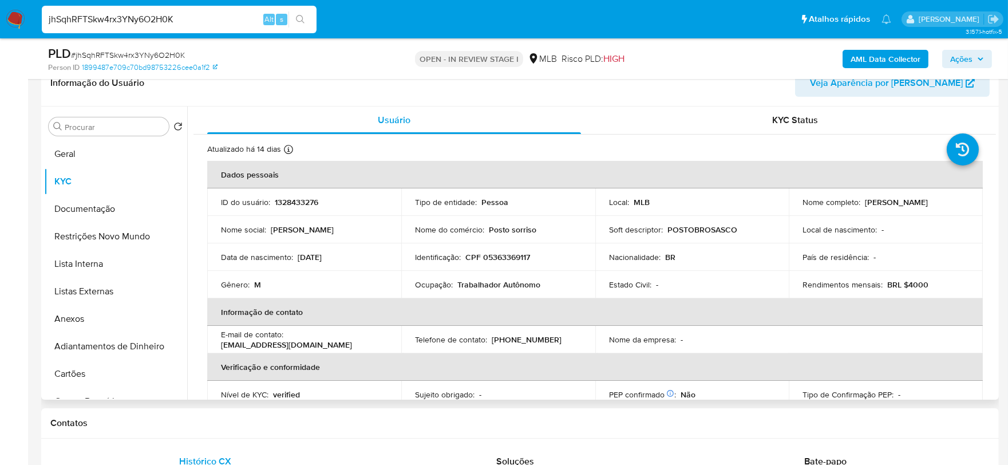
scroll to position [381, 0]
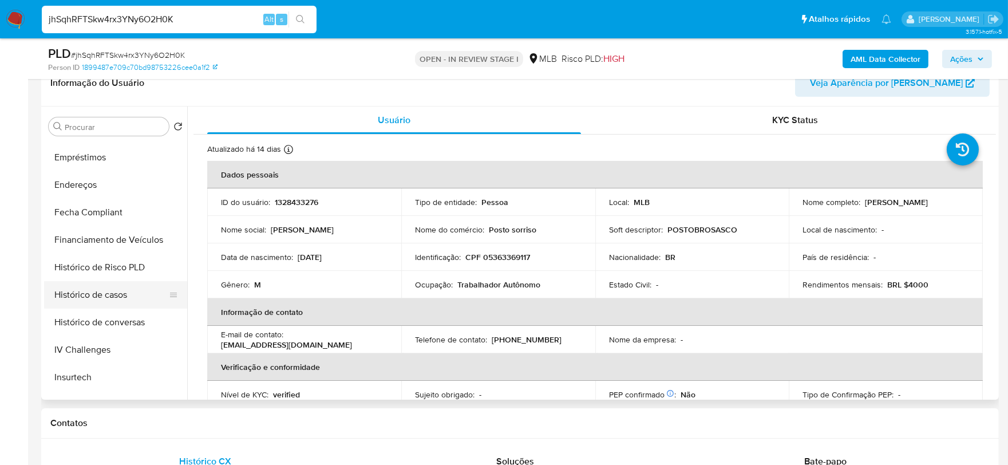
click at [113, 291] on button "Histórico de casos" at bounding box center [111, 294] width 134 height 27
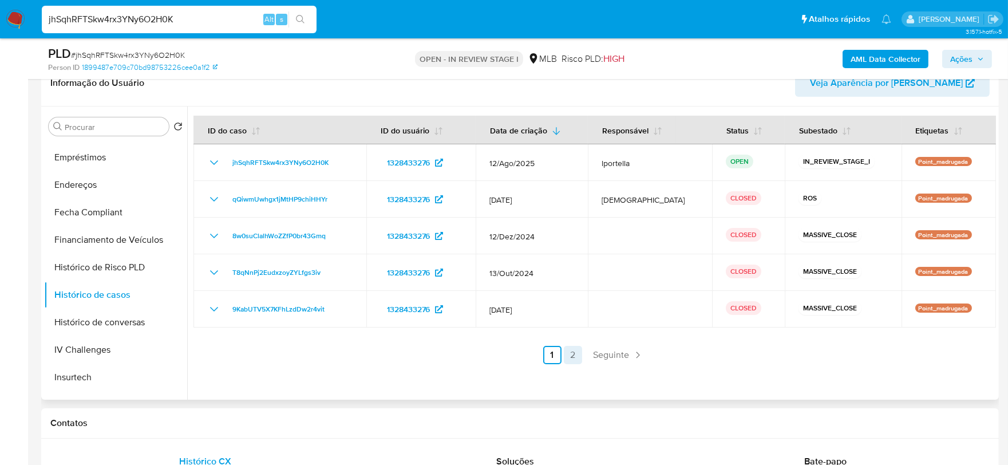
click at [568, 351] on link "2" at bounding box center [573, 355] width 18 height 18
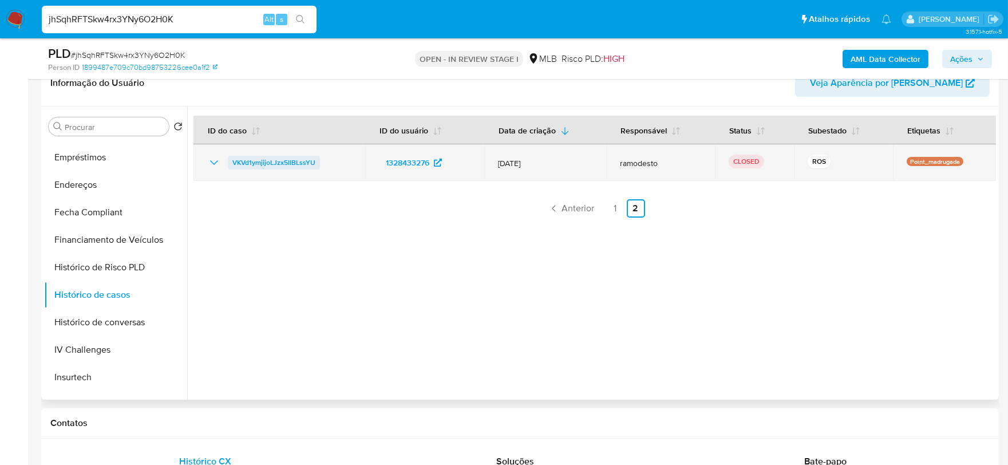
click at [311, 161] on span "VKVd1ymjijoLJzx5IIBLssYU" at bounding box center [273, 163] width 83 height 14
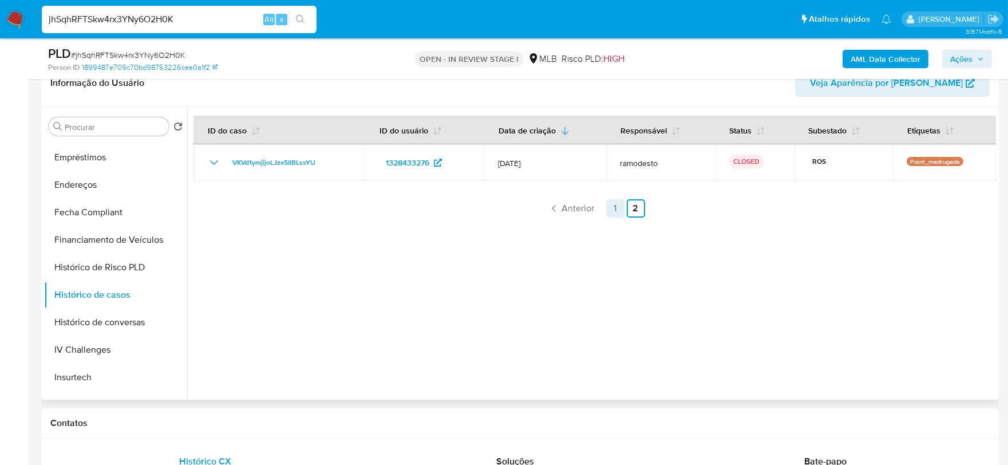
click at [614, 209] on link "1" at bounding box center [615, 208] width 18 height 18
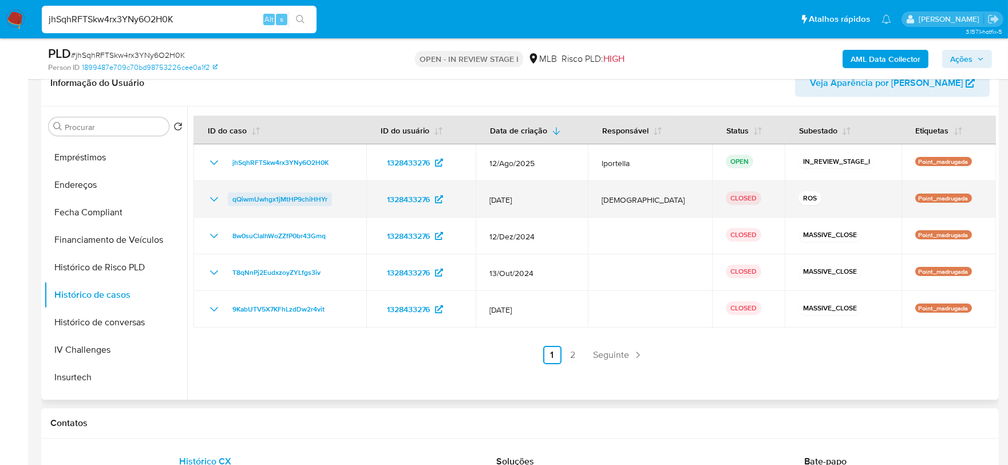
click at [307, 201] on span "qQiwmUwhgx1jMtHP9chiHHYr" at bounding box center [279, 199] width 95 height 14
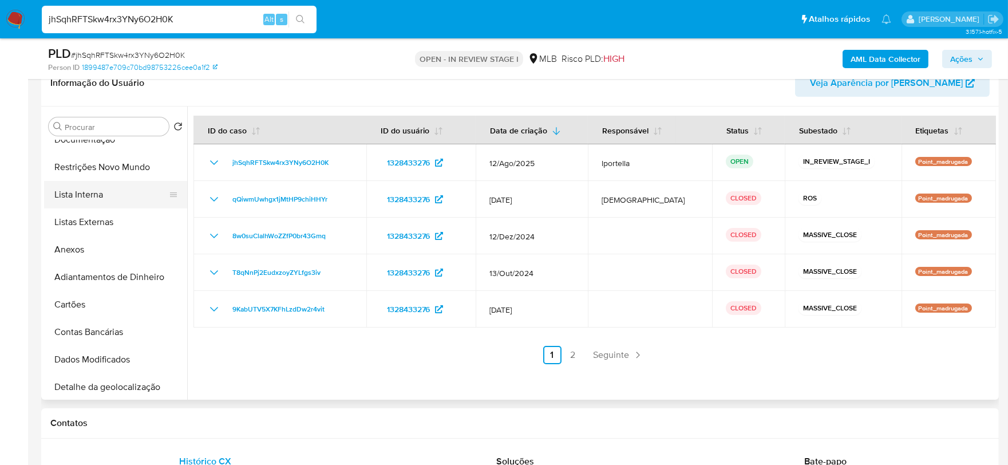
scroll to position [0, 0]
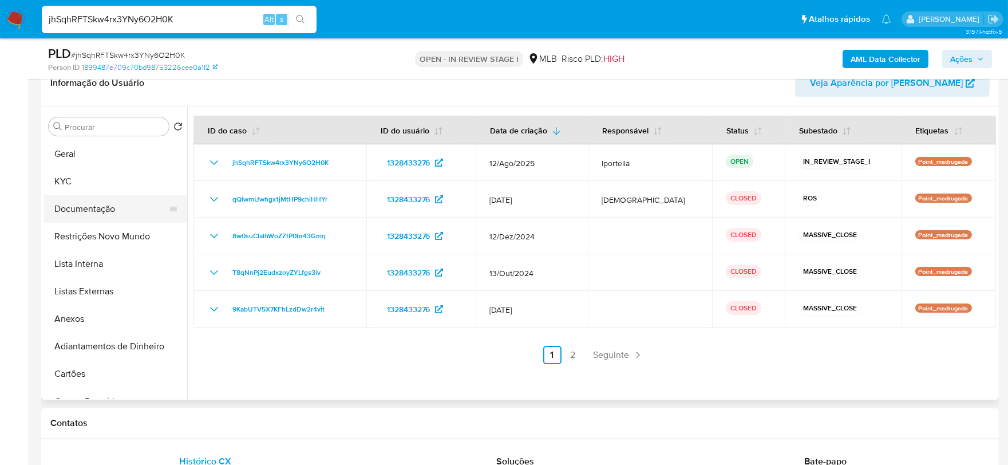
click at [98, 209] on button "Documentação" at bounding box center [111, 208] width 134 height 27
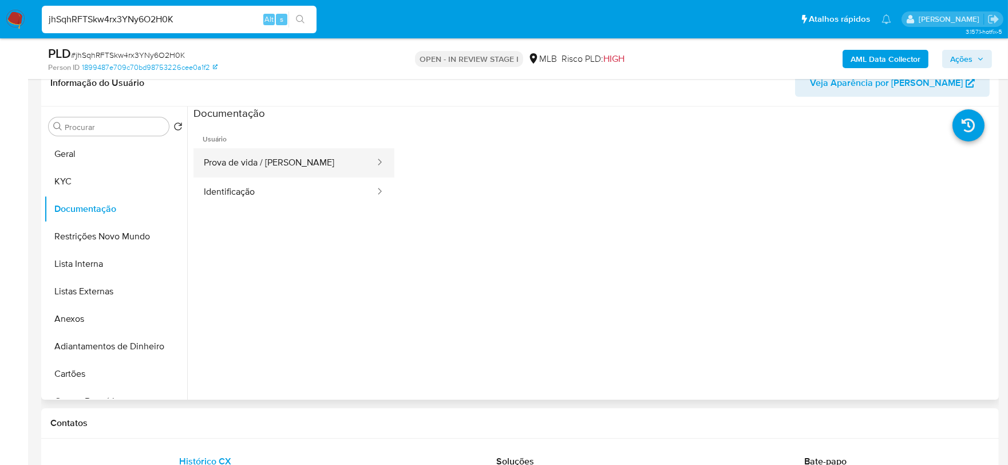
click at [243, 169] on button "Prova de vida / Selfie" at bounding box center [284, 162] width 183 height 29
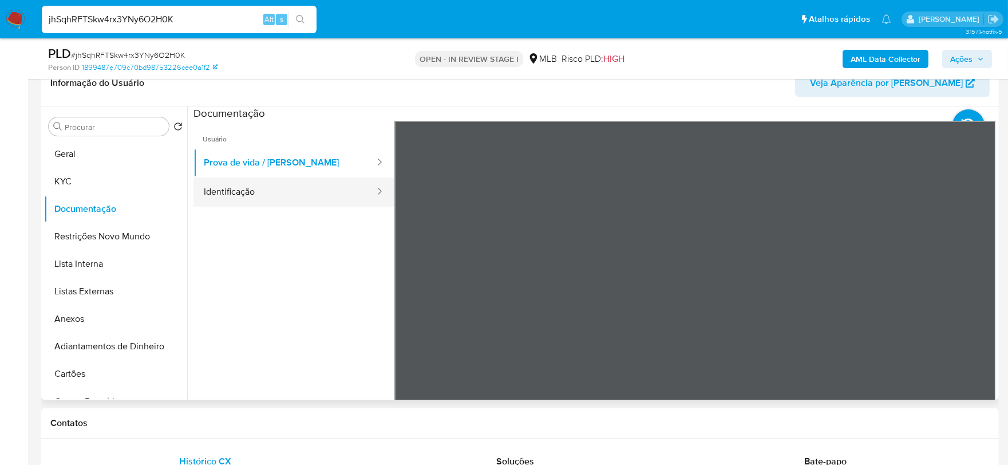
click at [276, 184] on button "Identificação" at bounding box center [284, 191] width 183 height 29
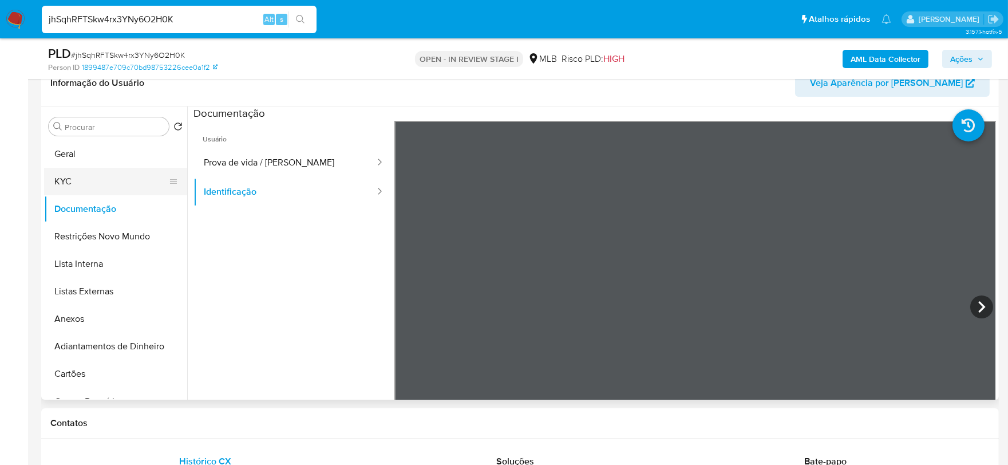
click at [88, 189] on button "KYC" at bounding box center [111, 181] width 134 height 27
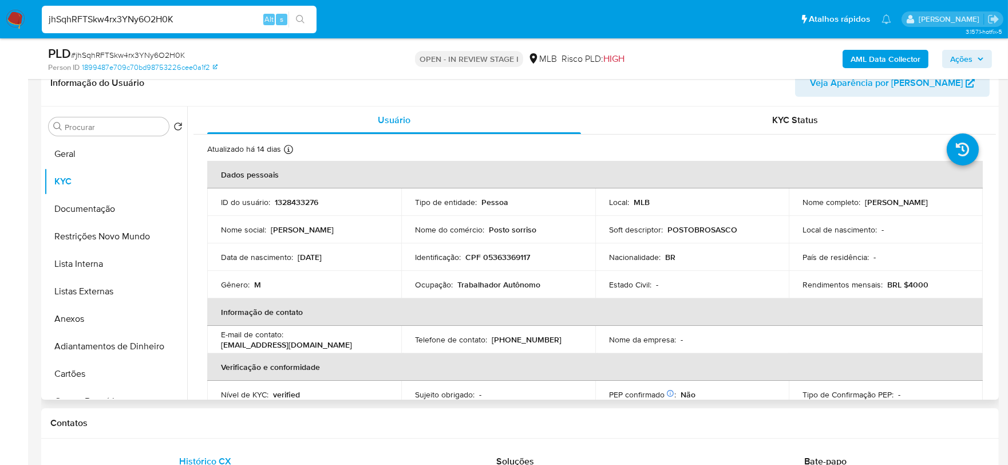
click at [516, 289] on p "Trabalhador Autônomo" at bounding box center [498, 284] width 83 height 10
copy p "Autônomo"
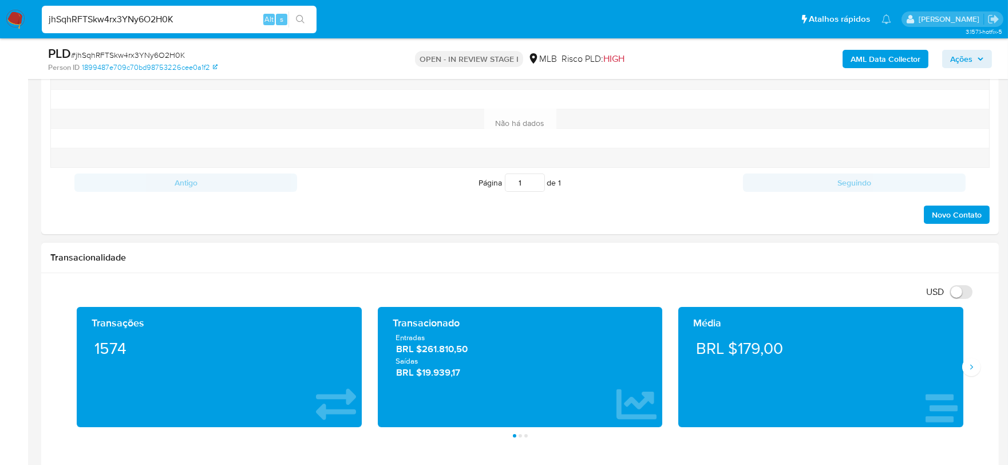
scroll to position [636, 0]
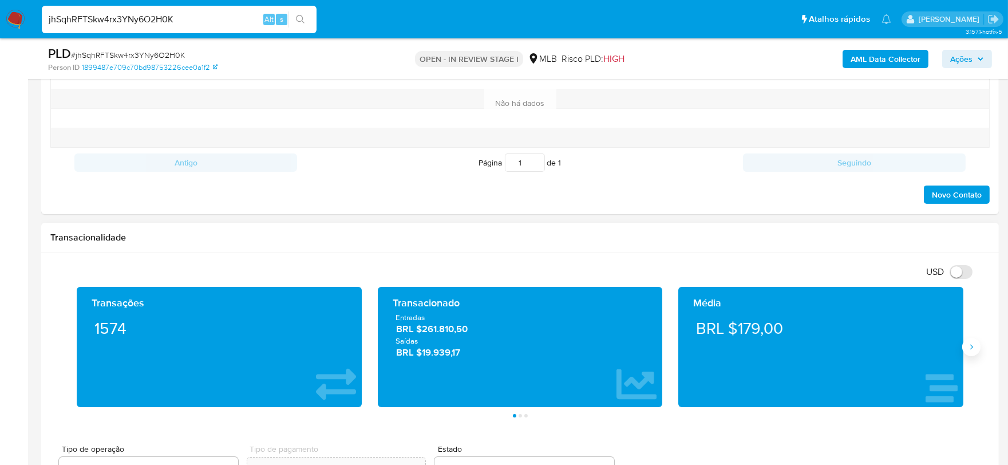
click at [977, 346] on button "Siguiente" at bounding box center [971, 347] width 18 height 18
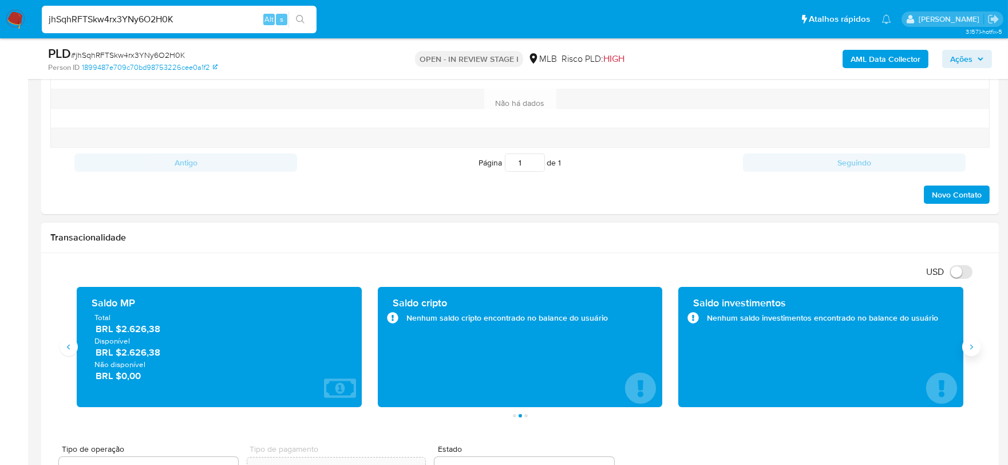
click at [977, 346] on button "Siguiente" at bounding box center [971, 347] width 18 height 18
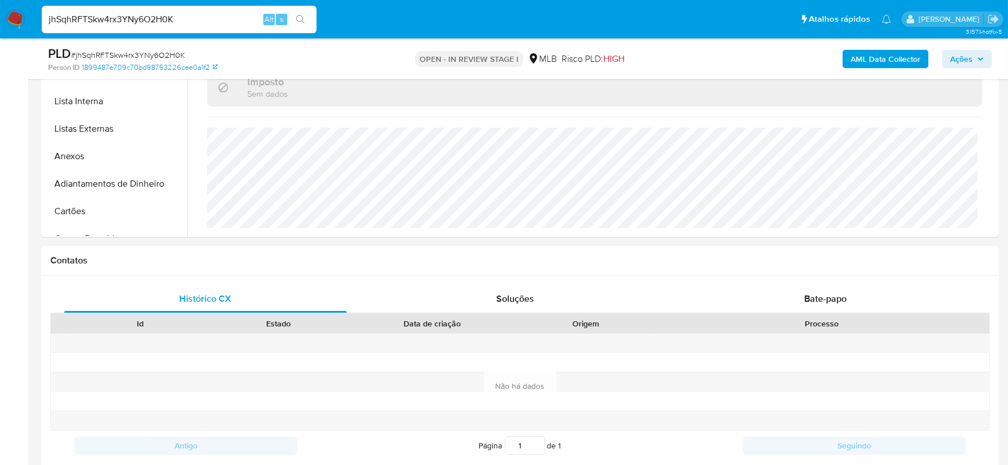
scroll to position [191, 0]
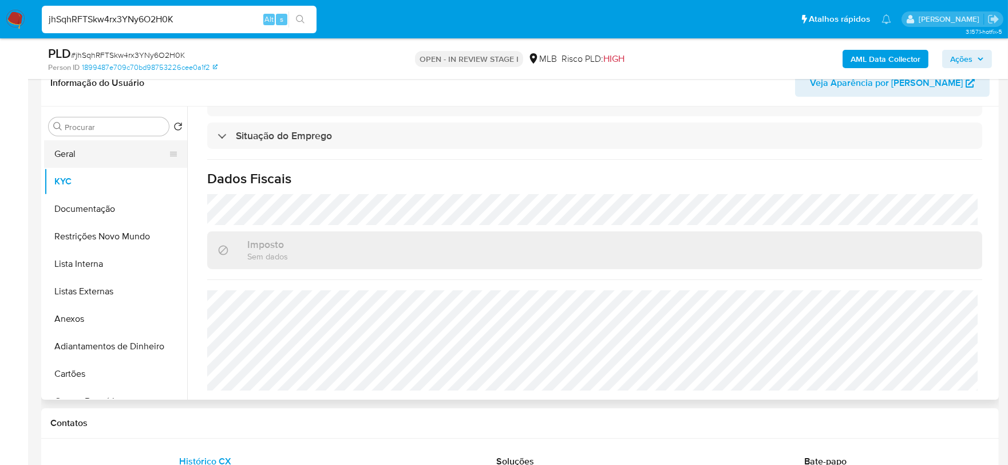
click at [103, 144] on button "Geral" at bounding box center [111, 153] width 134 height 27
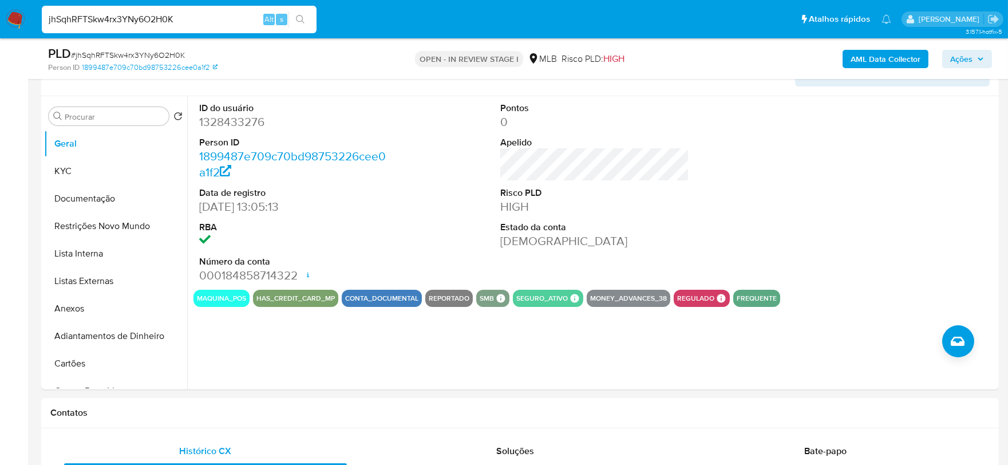
scroll to position [193, 0]
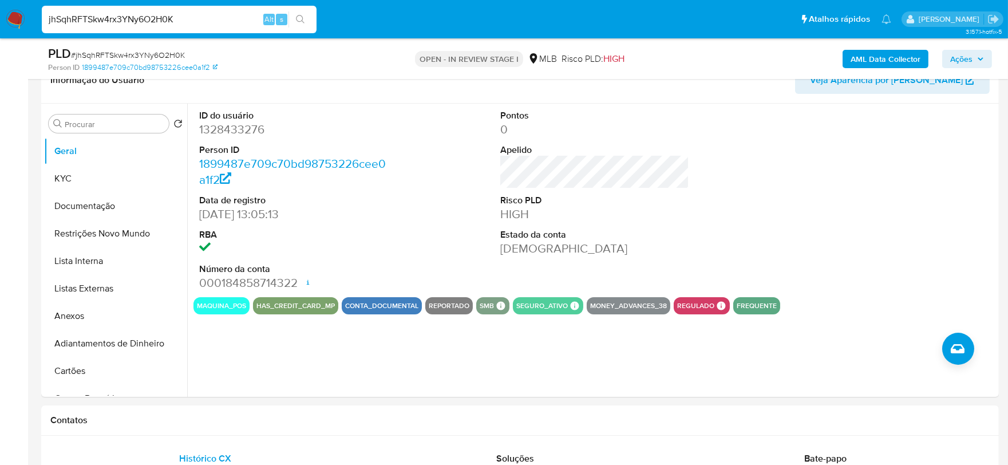
drag, startPoint x: 462, startPoint y: 33, endPoint x: 492, endPoint y: 42, distance: 31.3
click at [462, 33] on ul "Pausado Ver notificaciones jhSqhRFTSkw4rx3YNy6O2H0K Alt s Atalhos rápidos Presi…" at bounding box center [466, 19] width 861 height 29
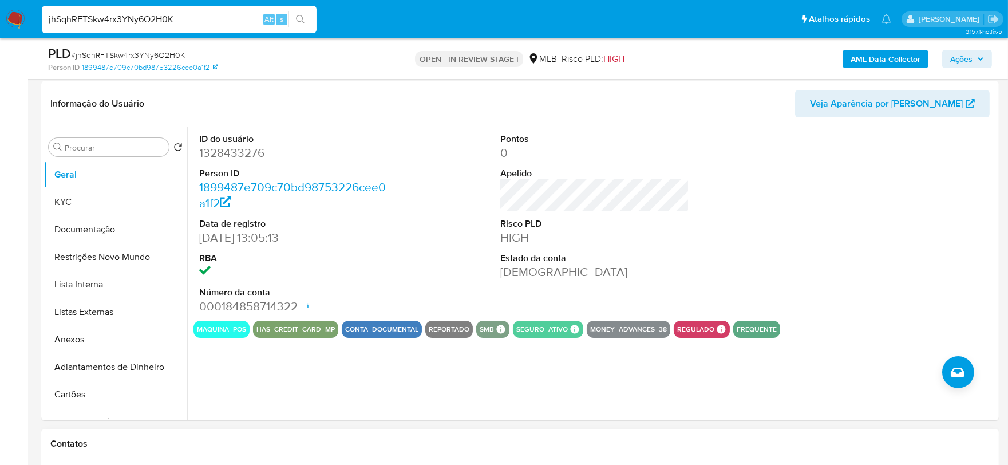
click at [256, 438] on h1 "Contatos" at bounding box center [519, 443] width 939 height 11
click at [78, 210] on button "KYC" at bounding box center [111, 201] width 134 height 27
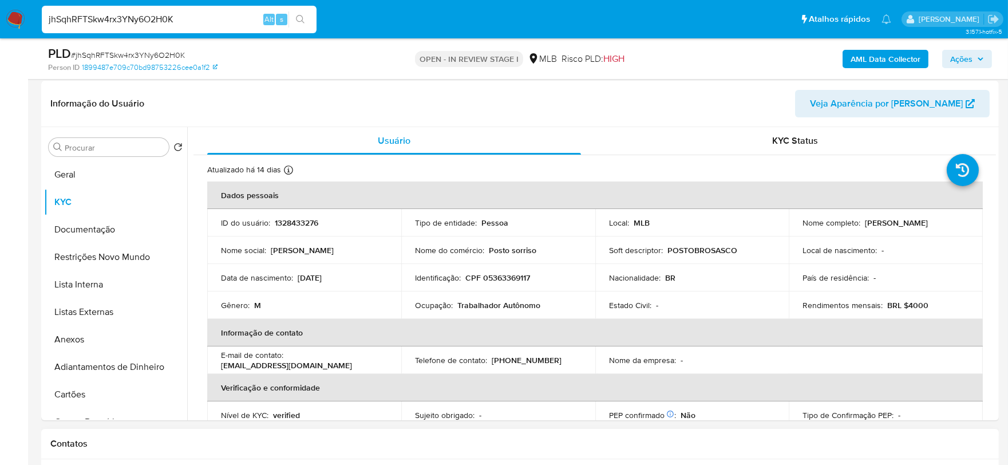
click at [206, 438] on h1 "Contatos" at bounding box center [519, 443] width 939 height 11
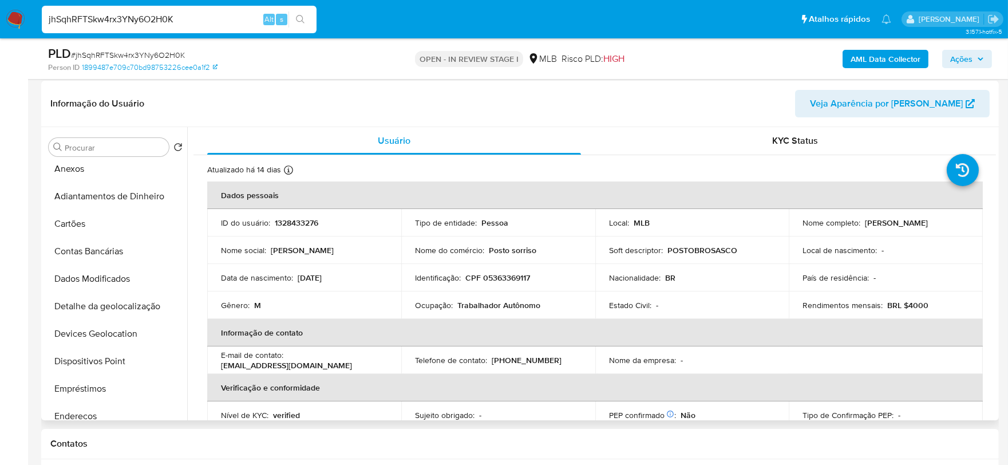
scroll to position [318, 0]
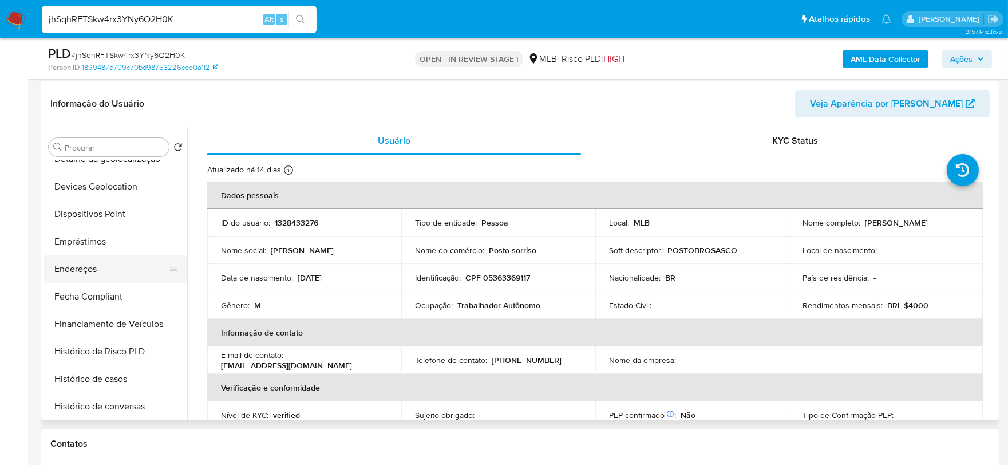
click at [100, 272] on button "Endereços" at bounding box center [111, 268] width 134 height 27
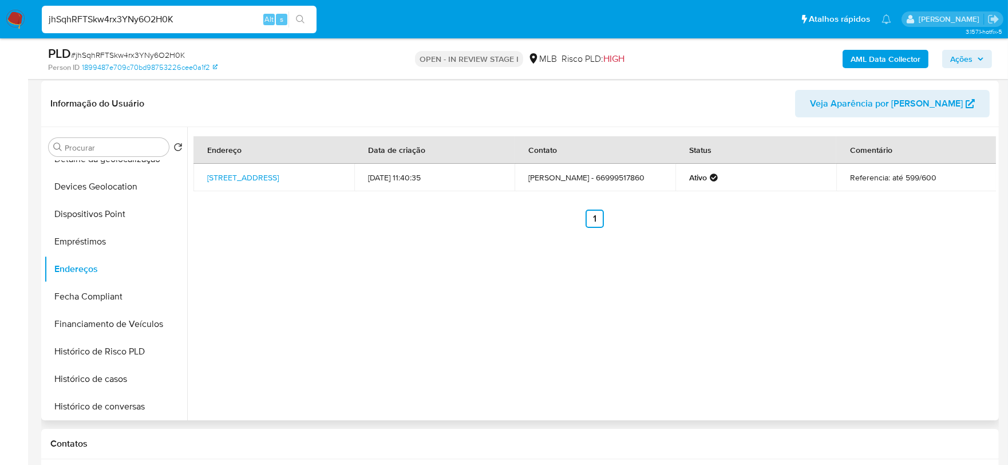
drag, startPoint x: 425, startPoint y: 402, endPoint x: 327, endPoint y: 340, distance: 116.2
click at [425, 402] on div "Endereço Data de criação Contato Status Comentário Avenida Santa Maria 284, Sor…" at bounding box center [591, 273] width 808 height 293
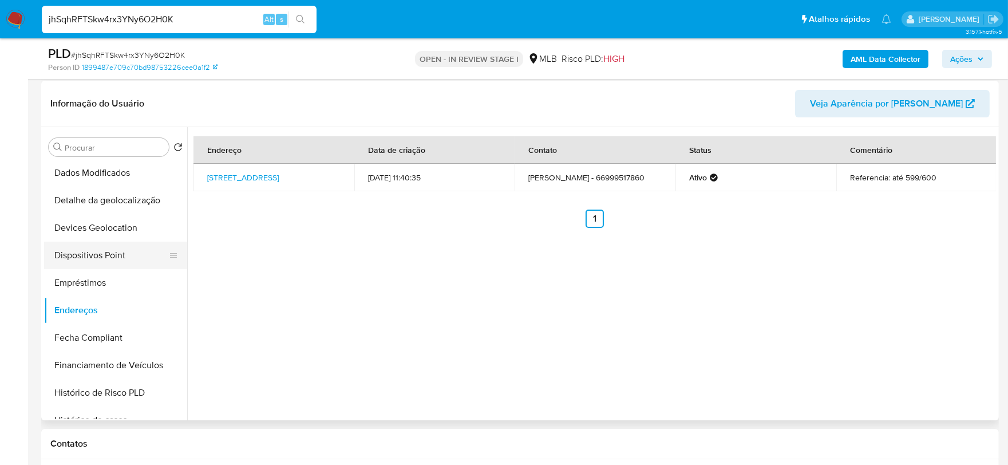
scroll to position [254, 0]
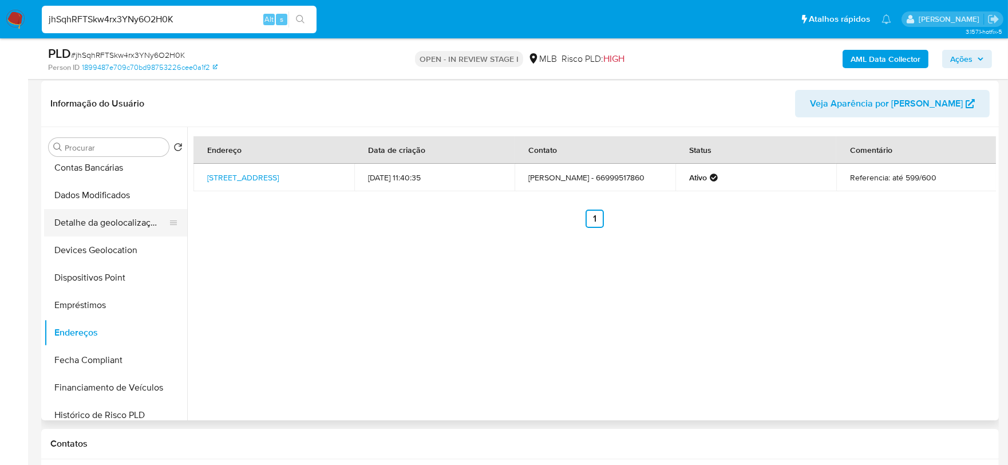
click at [108, 216] on button "Detalhe da geolocalização" at bounding box center [111, 222] width 134 height 27
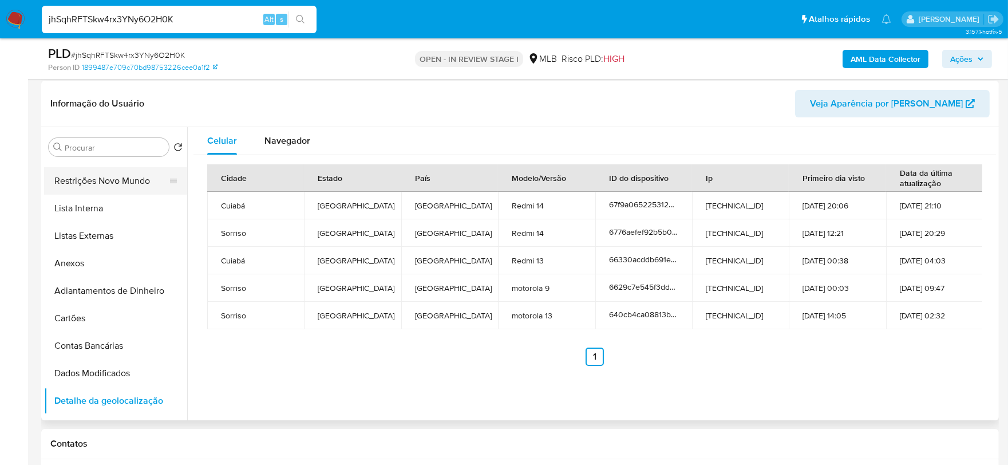
scroll to position [0, 0]
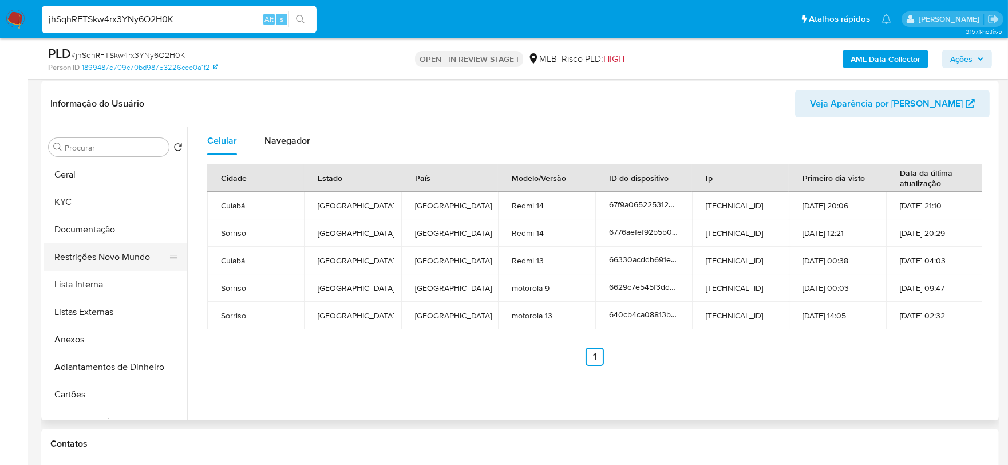
click at [108, 254] on button "Restrições Novo Mundo" at bounding box center [111, 256] width 134 height 27
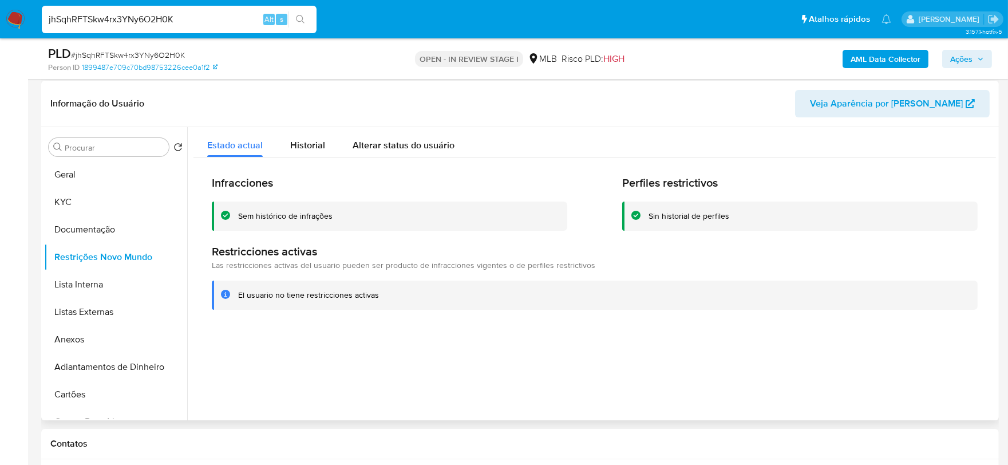
click at [307, 342] on div at bounding box center [591, 273] width 808 height 293
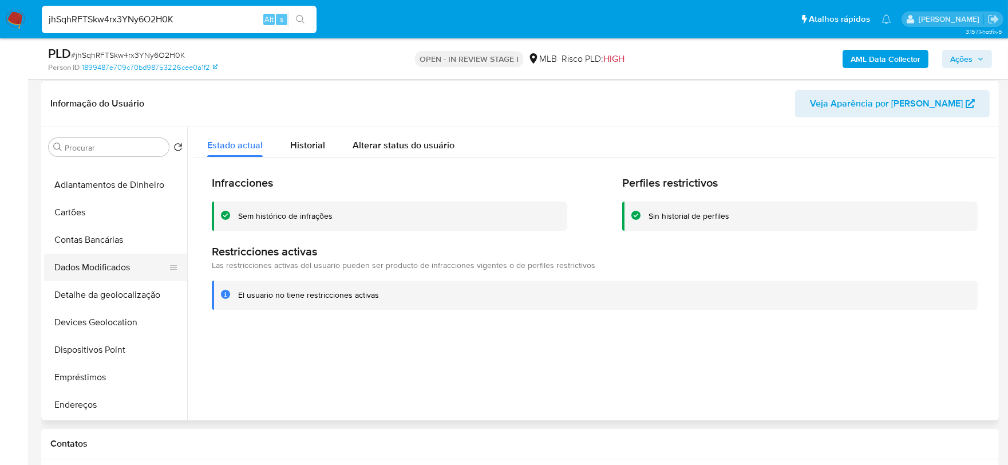
scroll to position [254, 0]
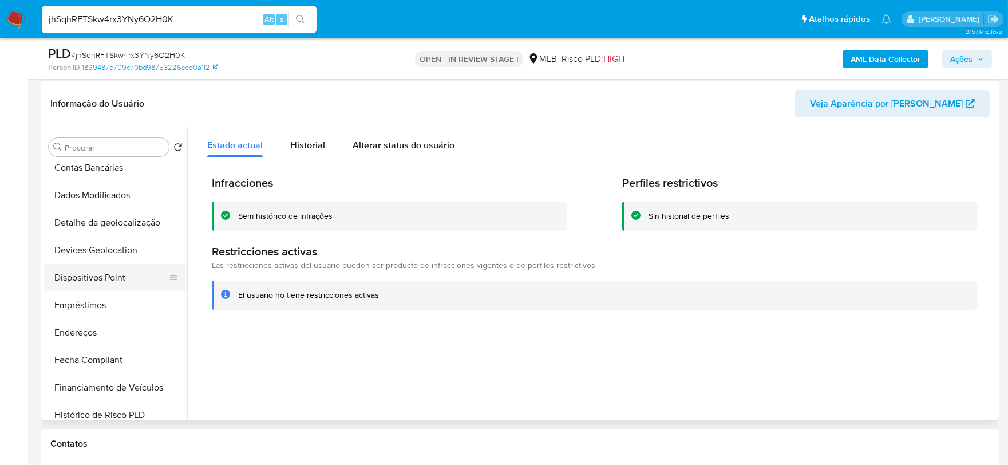
click at [110, 277] on button "Dispositivos Point" at bounding box center [111, 277] width 134 height 27
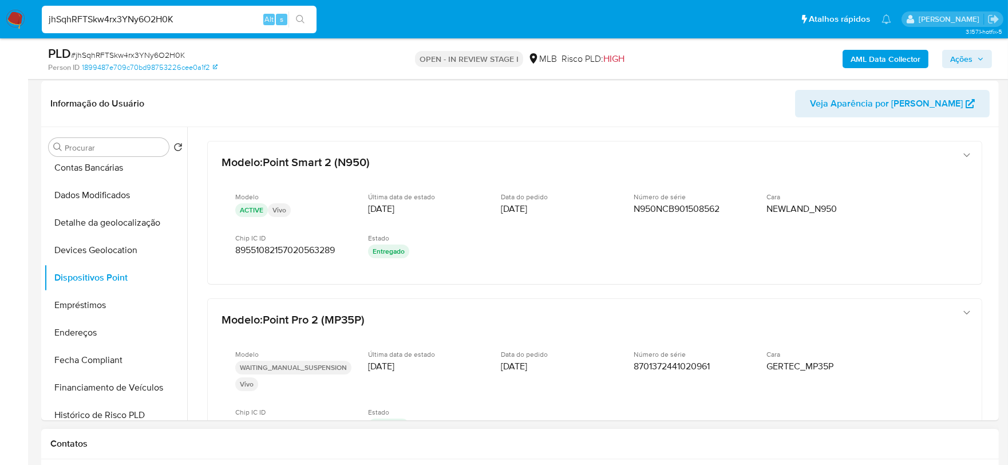
click at [370, 441] on h1 "Contatos" at bounding box center [519, 443] width 939 height 11
click at [385, 444] on h1 "Contatos" at bounding box center [519, 443] width 939 height 11
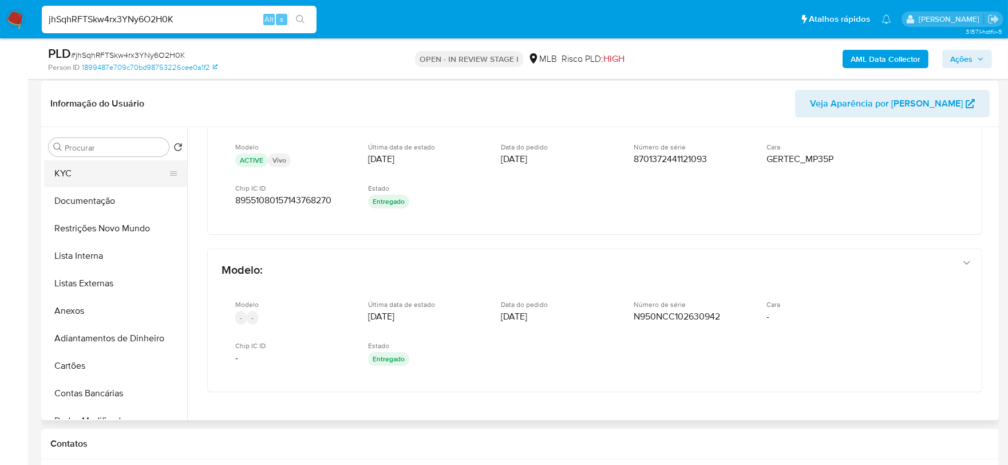
scroll to position [0, 0]
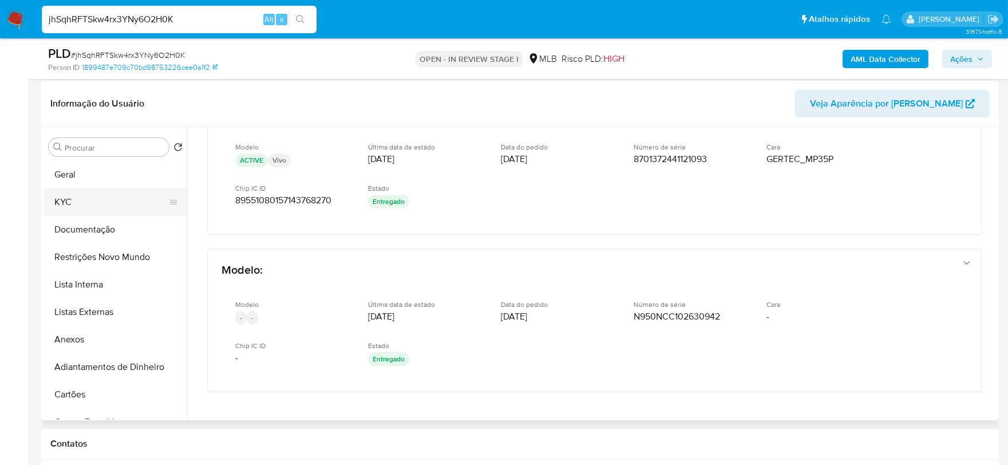
click at [90, 203] on button "KYC" at bounding box center [111, 201] width 134 height 27
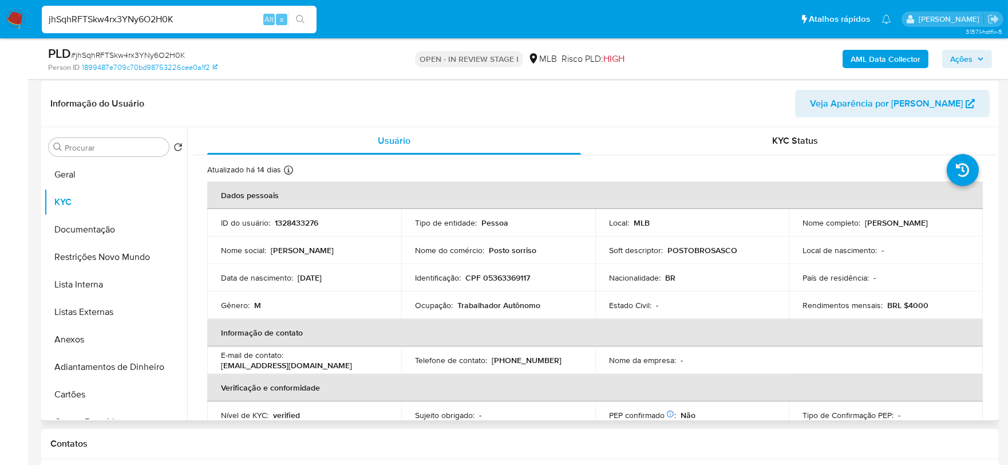
click at [509, 276] on p "CPF 05363369117" at bounding box center [497, 277] width 65 height 10
copy p "05363369117"
click at [983, 53] on span "Ações" at bounding box center [967, 59] width 34 height 16
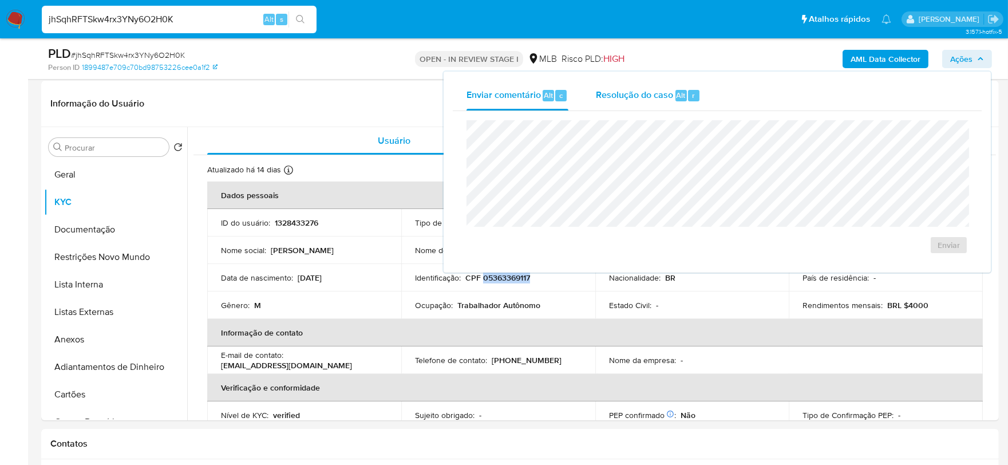
click at [616, 101] on div "Resolução do caso Alt r" at bounding box center [648, 96] width 105 height 30
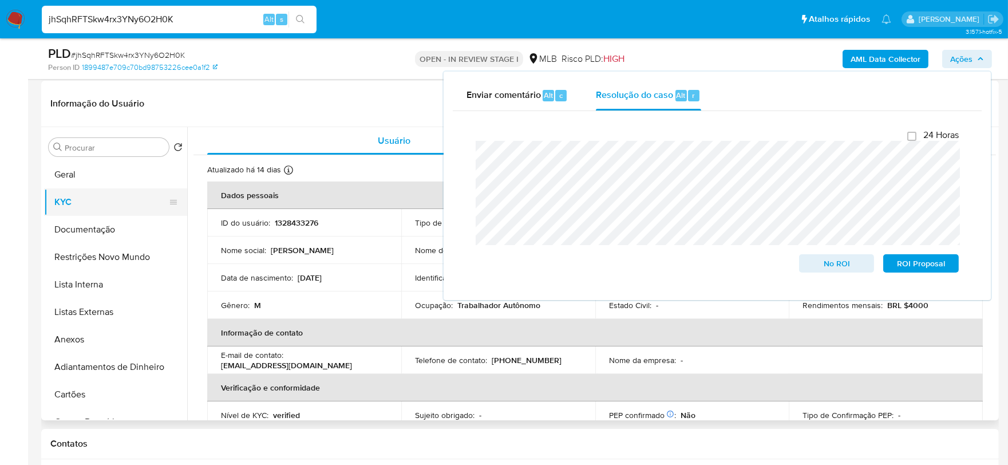
click at [77, 190] on button "KYC" at bounding box center [111, 201] width 134 height 27
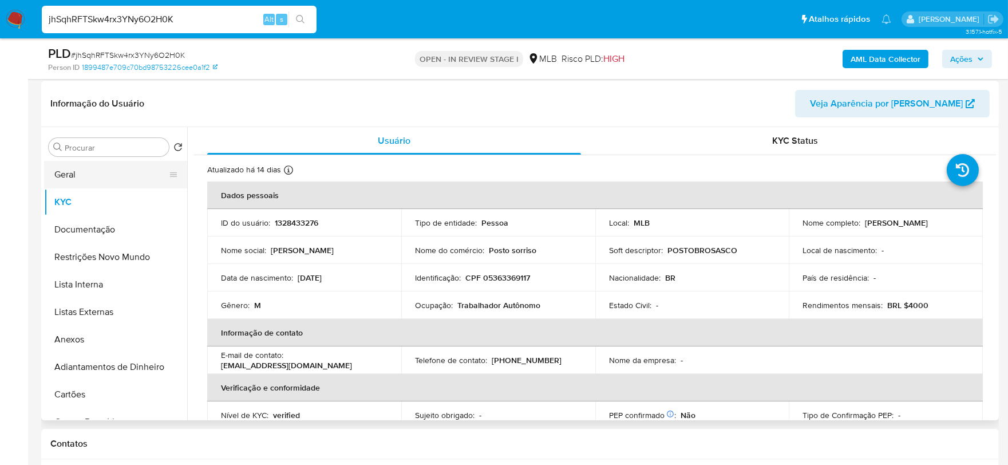
click at [76, 174] on button "Geral" at bounding box center [111, 174] width 134 height 27
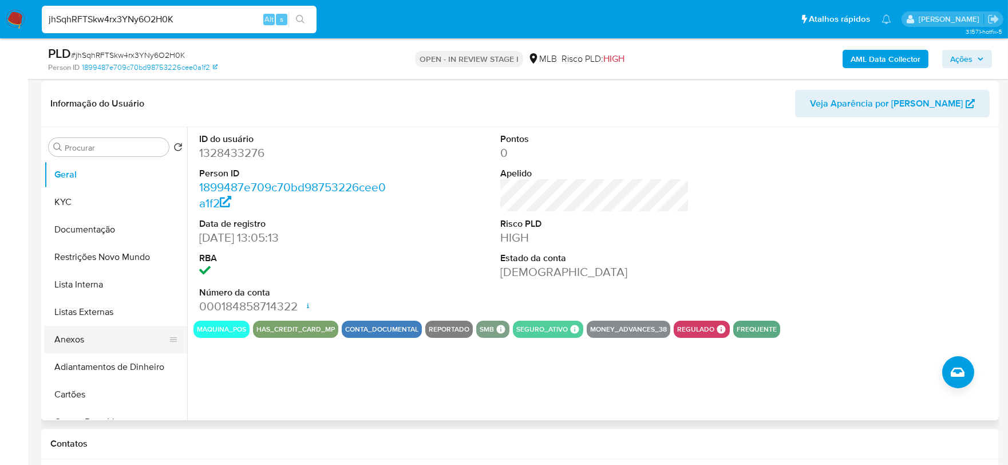
click at [96, 349] on button "Anexos" at bounding box center [111, 339] width 134 height 27
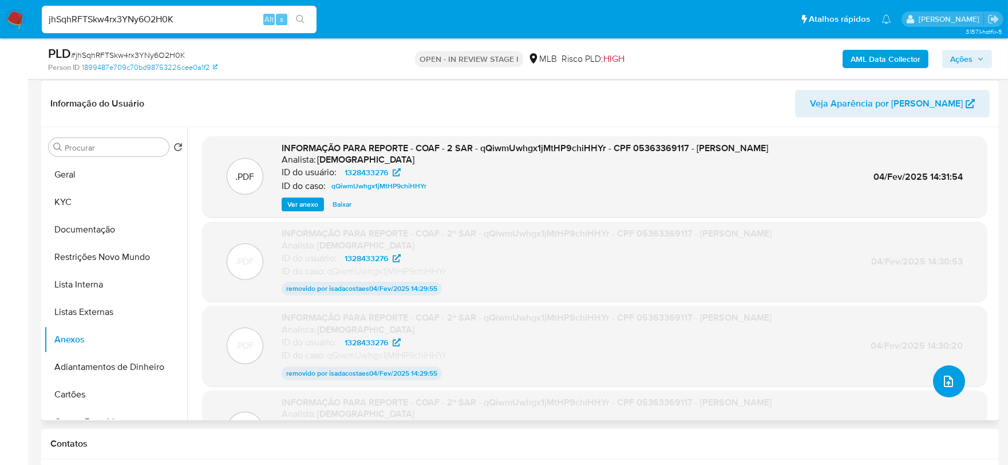
click at [949, 385] on icon "upload-file" at bounding box center [948, 381] width 14 height 14
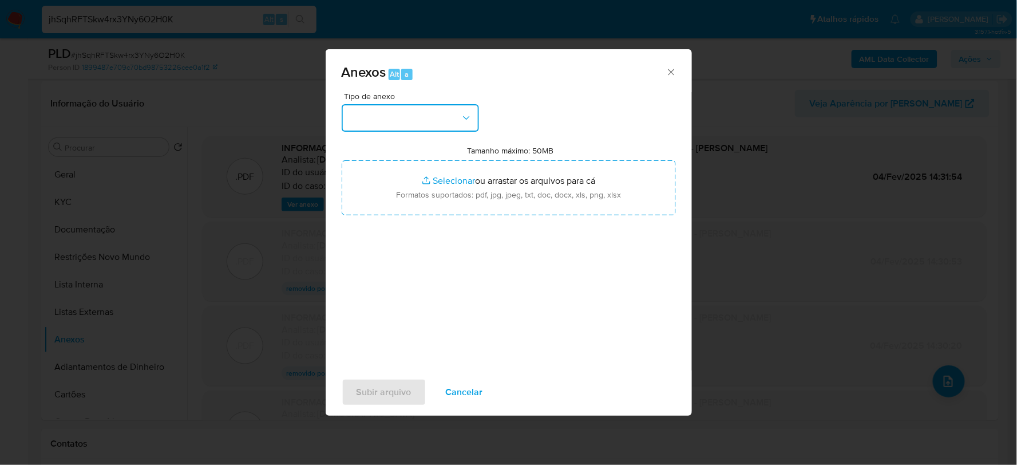
click at [413, 127] on button "button" at bounding box center [410, 117] width 137 height 27
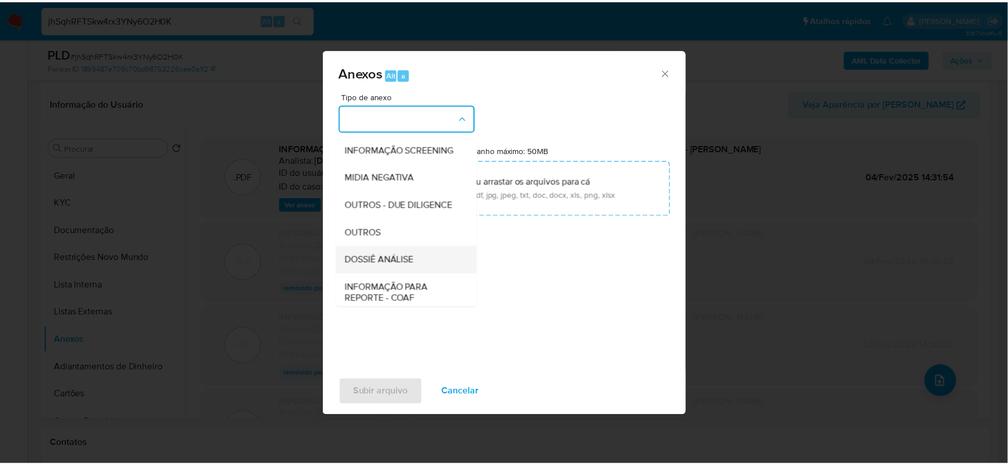
scroll to position [176, 0]
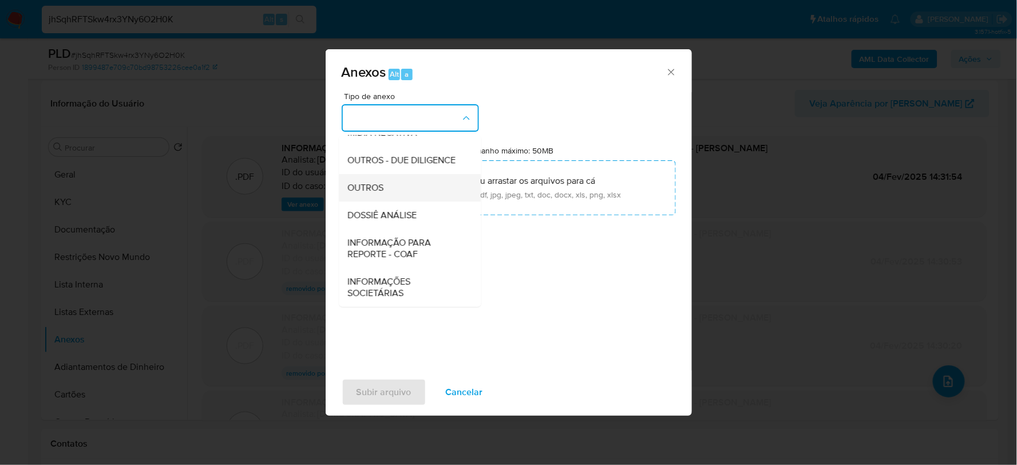
click at [386, 188] on div "OUTROS" at bounding box center [406, 186] width 117 height 27
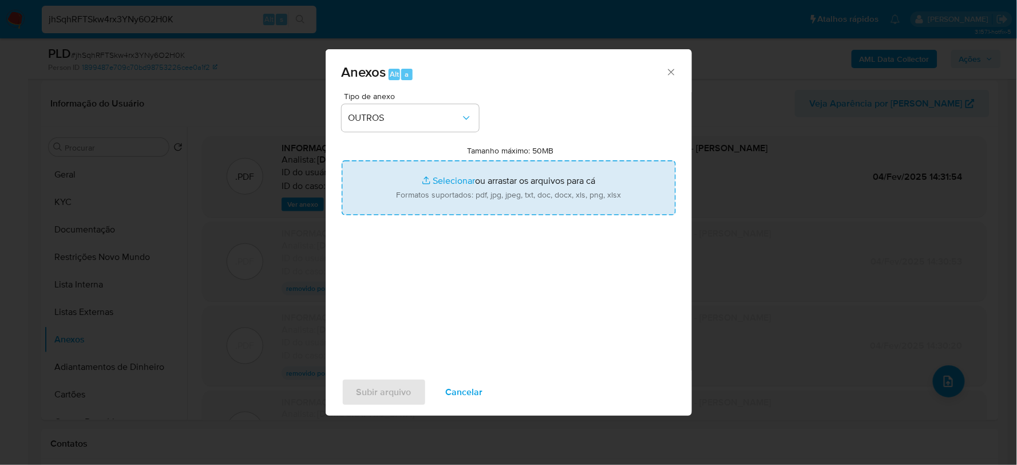
type input "C:\fakepath\3º SAR - XXX - CPF 05363369117 - JEFERSON CAMARGO PEREIRA.pdf"
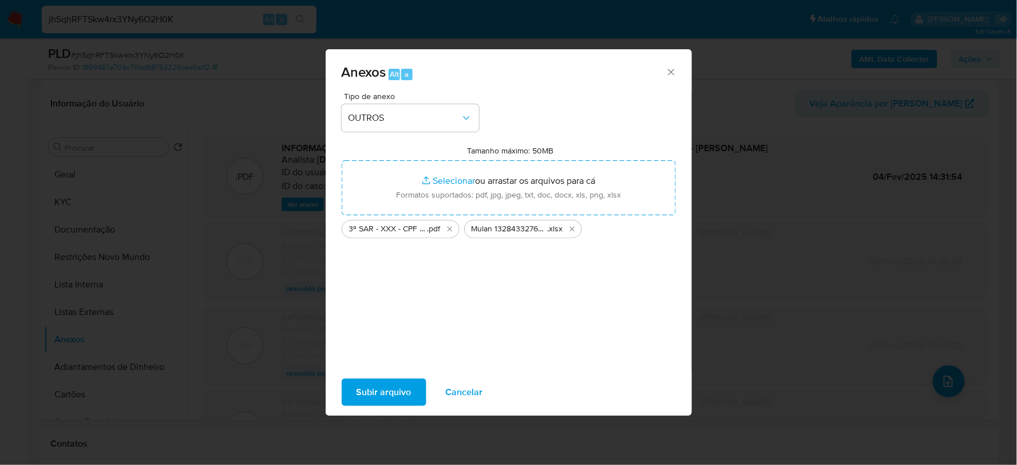
click at [397, 387] on span "Subir arquivo" at bounding box center [383, 391] width 55 height 25
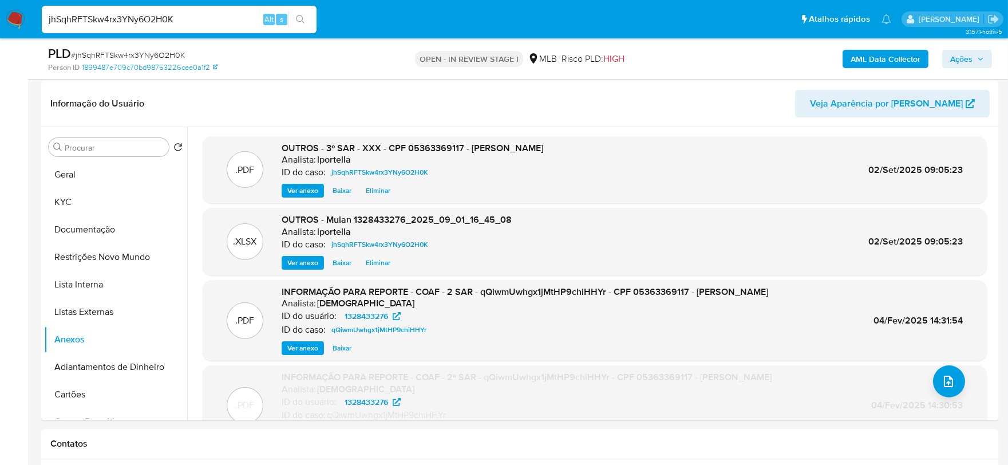
click at [986, 53] on button "Ações" at bounding box center [967, 59] width 50 height 18
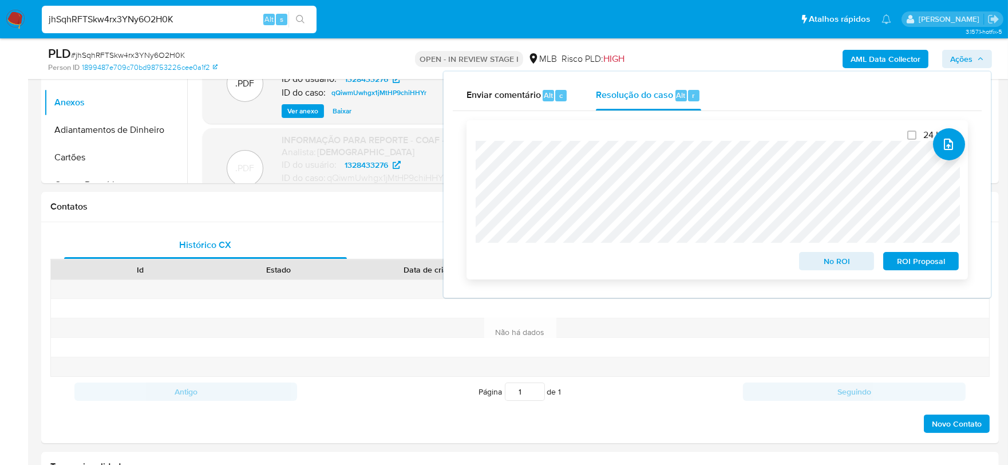
scroll to position [552, 0]
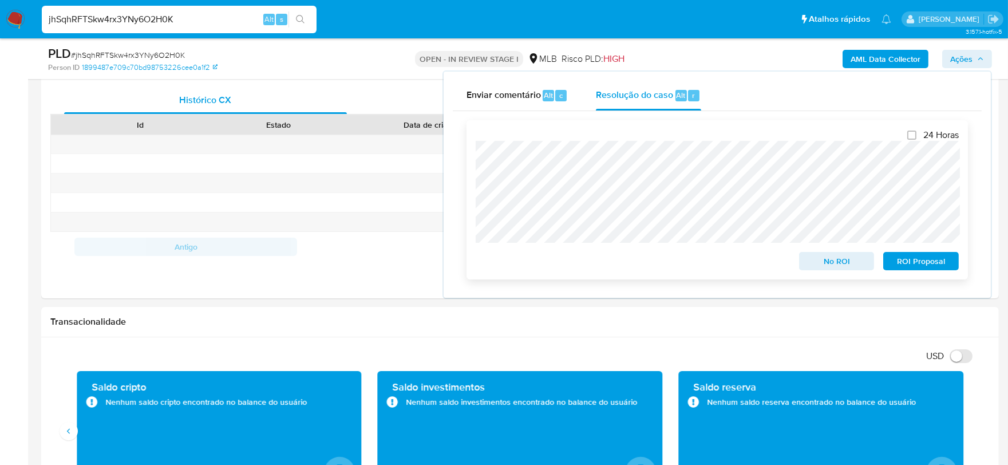
click at [917, 261] on span "ROI Proposal" at bounding box center [921, 261] width 60 height 16
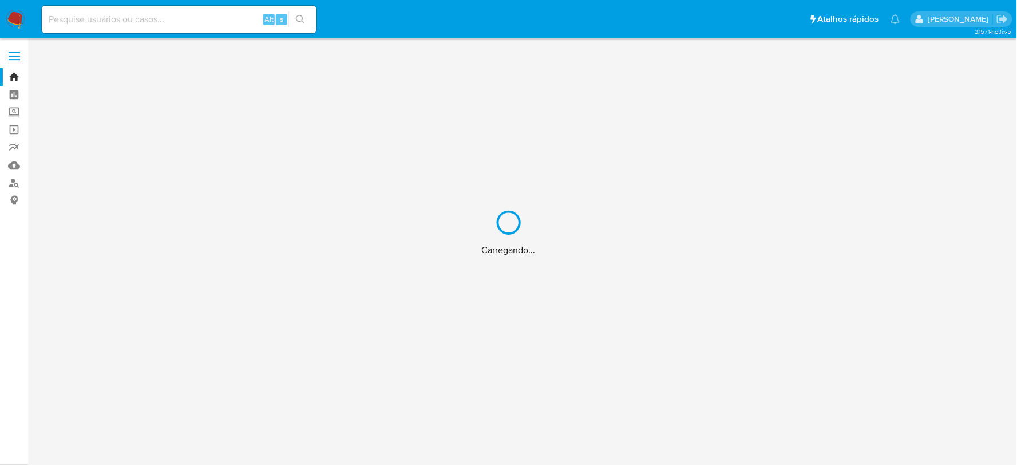
click at [176, 19] on div "Carregando..." at bounding box center [508, 232] width 1017 height 465
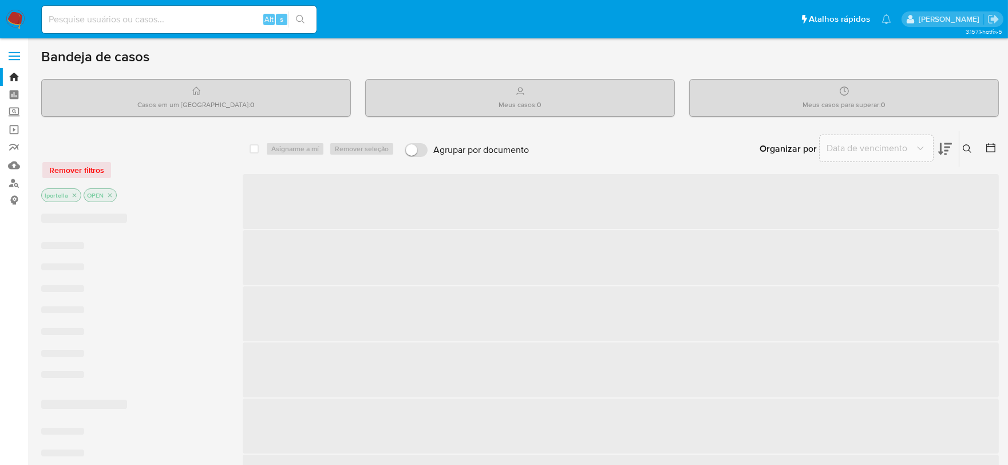
click at [124, 18] on input at bounding box center [179, 19] width 275 height 15
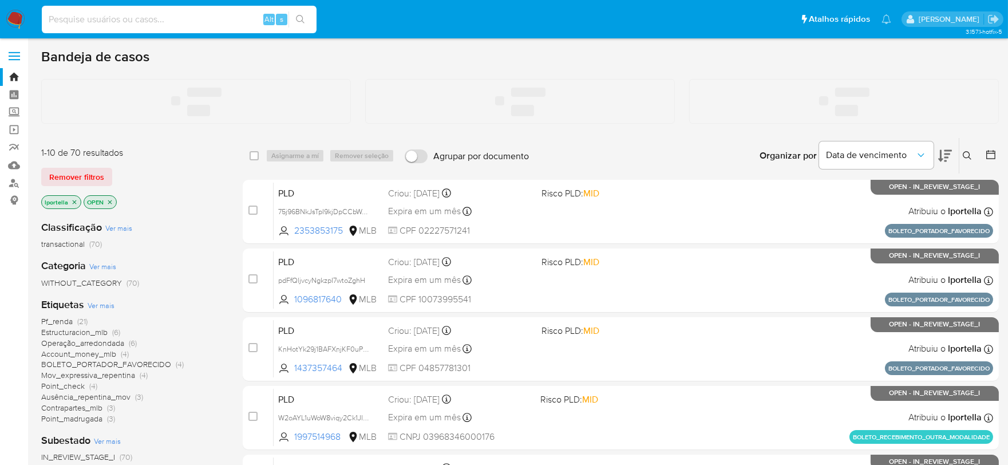
paste input "1297567044"
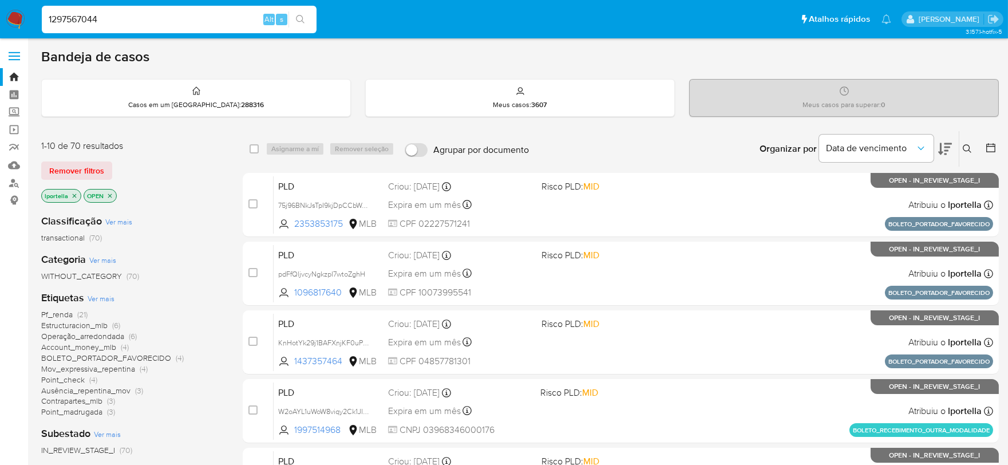
type input "1297567044"
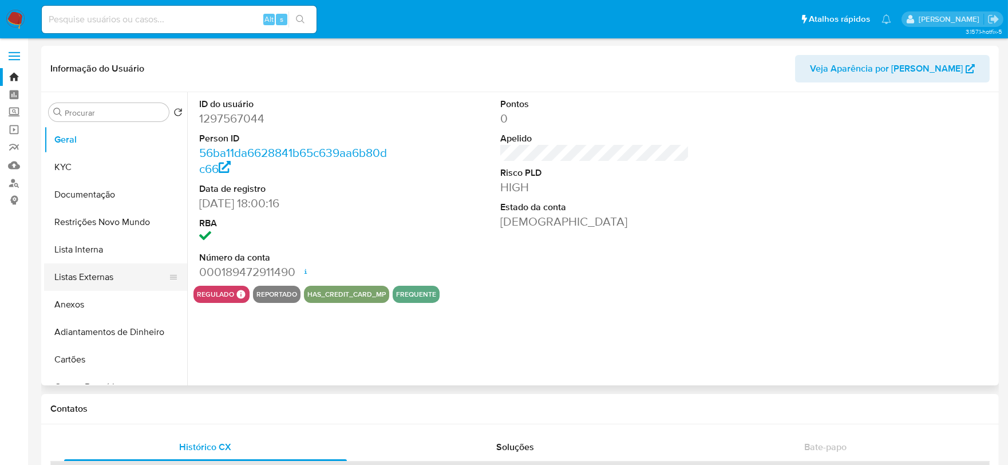
select select "10"
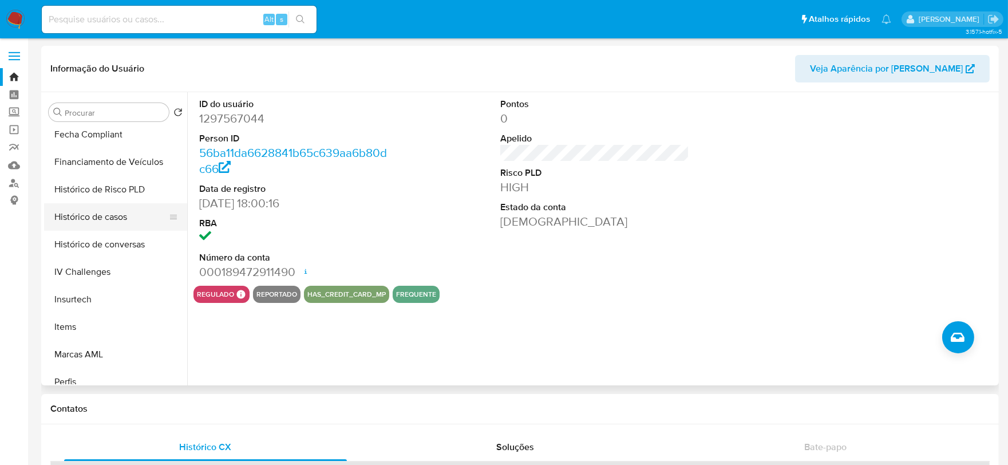
click at [117, 222] on button "Histórico de casos" at bounding box center [111, 216] width 134 height 27
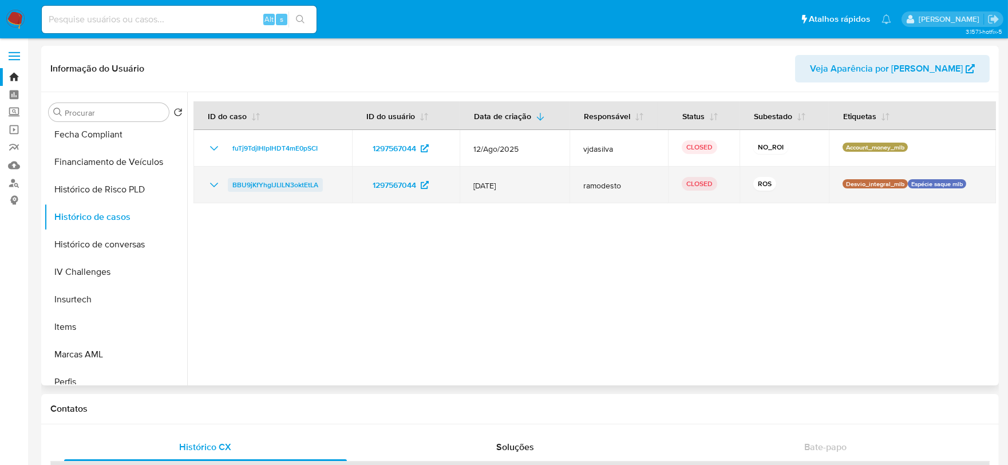
click at [272, 181] on span "BBU9jKfYhgIJLlLN3oktEtLA" at bounding box center [275, 185] width 86 height 14
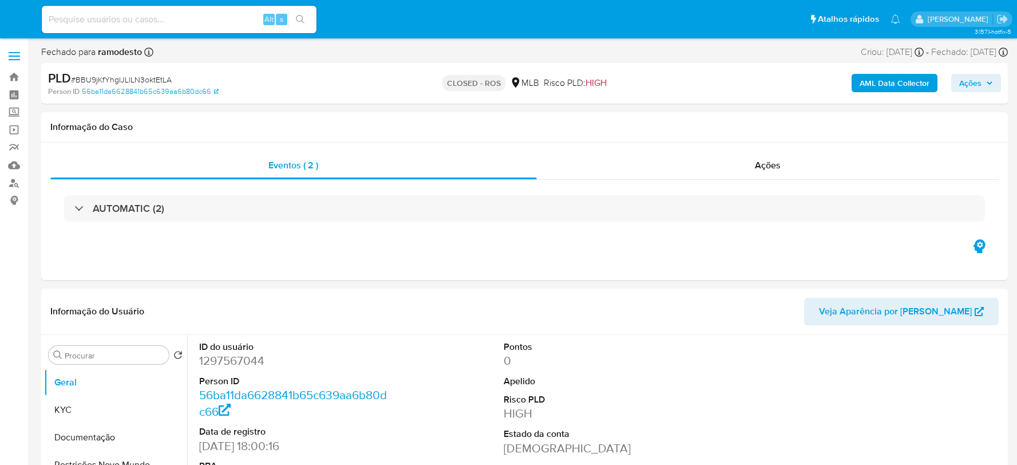
select select "10"
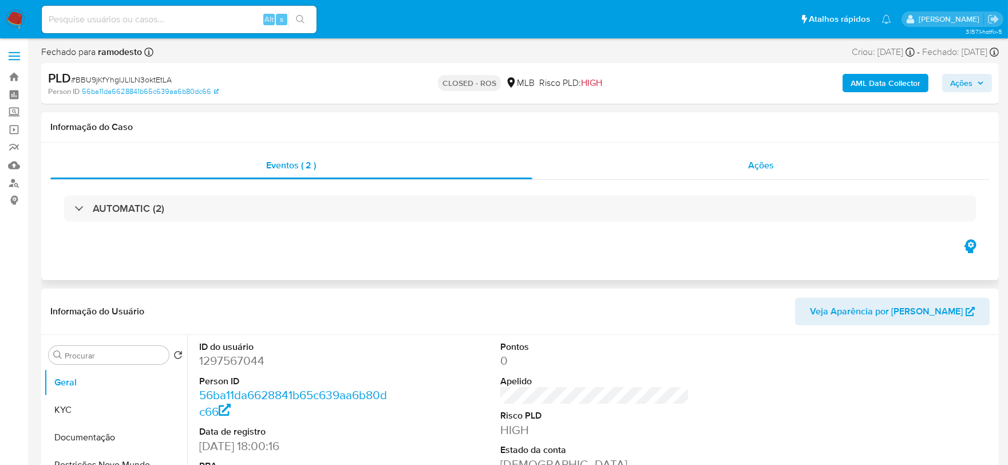
click at [761, 166] on span "Ações" at bounding box center [761, 164] width 26 height 13
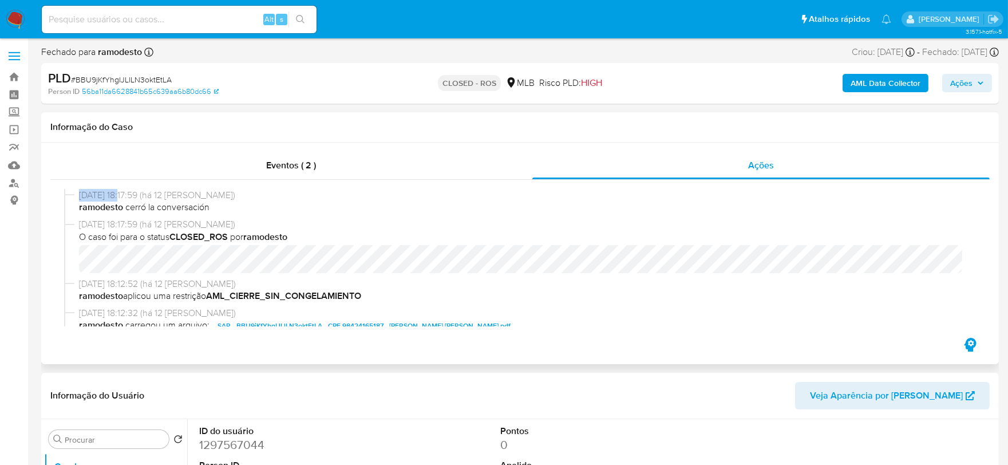
drag, startPoint x: 122, startPoint y: 195, endPoint x: 77, endPoint y: 196, distance: 45.8
click at [77, 196] on div "[DATE] 18:17:59 (há 12 [PERSON_NAME]) ramodesto cerró la conversación" at bounding box center [519, 203] width 911 height 29
copy span "[DATE]"
click at [188, 18] on input at bounding box center [179, 19] width 275 height 15
paste input "2427201210"
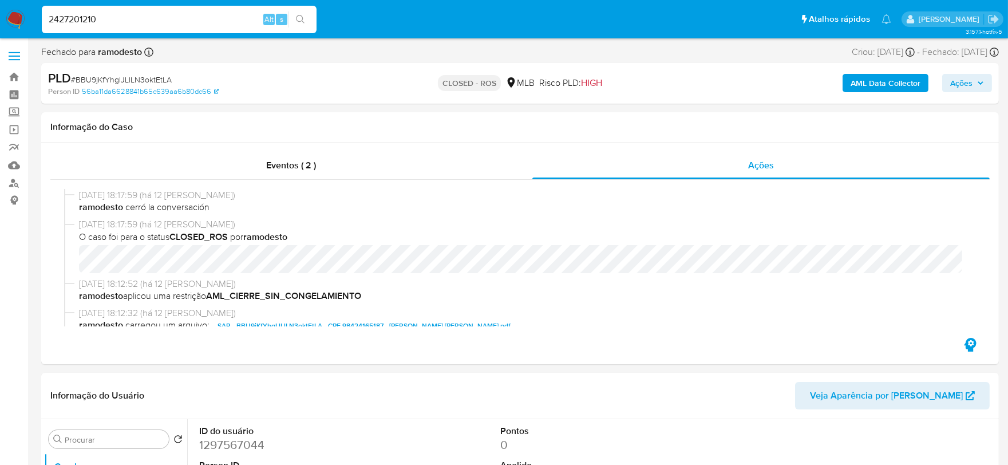
type input "2427201210"
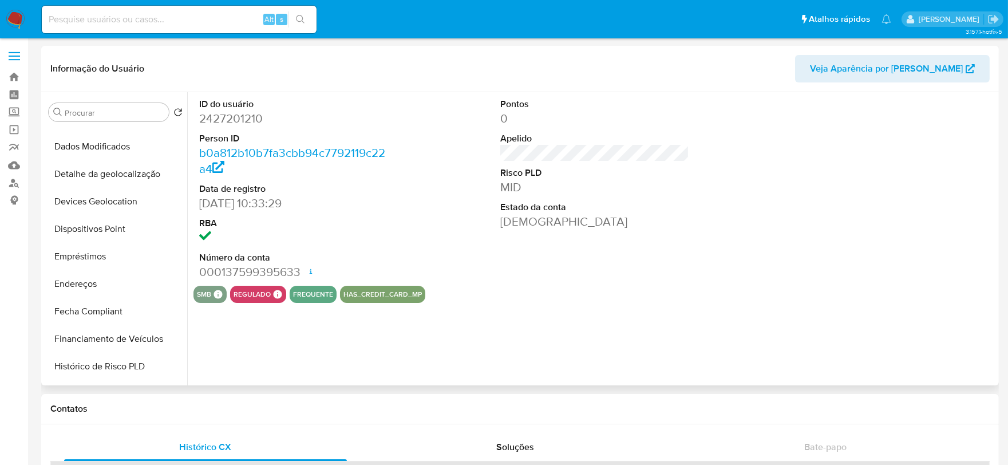
scroll to position [445, 0]
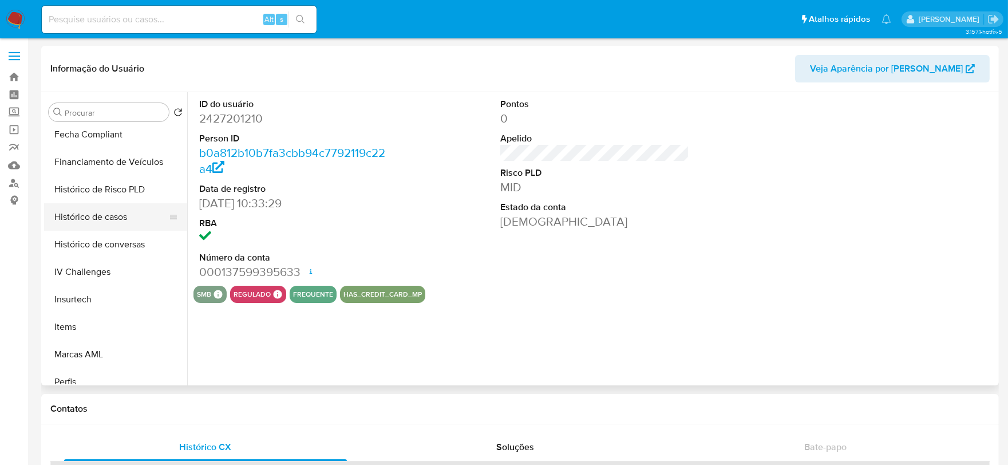
select select "10"
click at [94, 216] on button "Histórico de casos" at bounding box center [111, 216] width 134 height 27
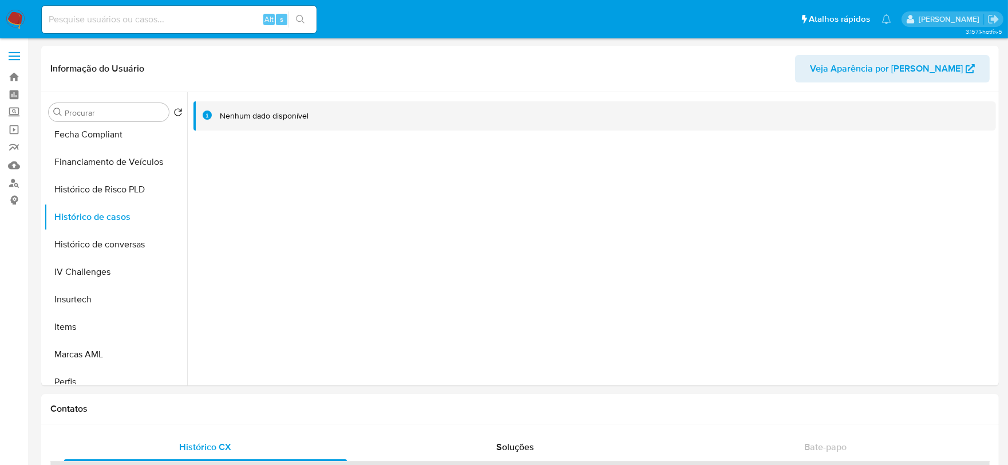
click at [192, 26] on div "Alt s" at bounding box center [179, 19] width 275 height 27
click at [186, 23] on input at bounding box center [179, 19] width 275 height 15
paste input "650742774"
type input "650742774"
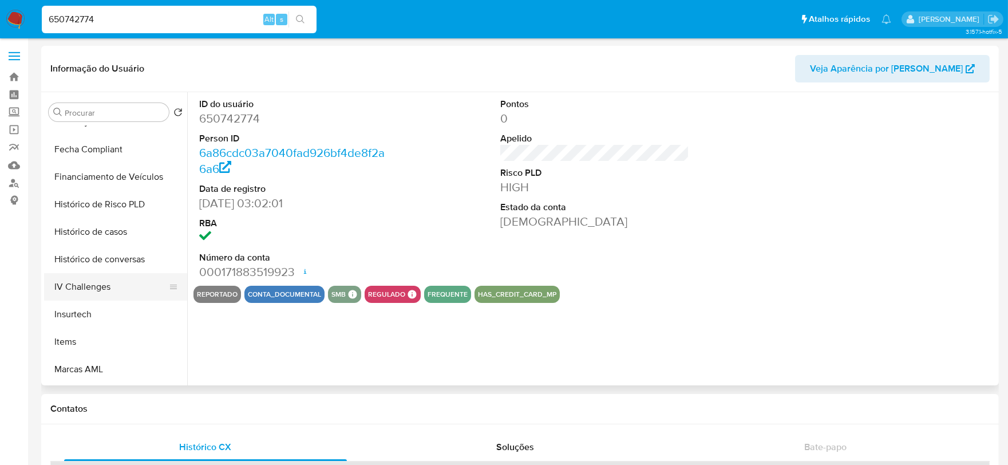
scroll to position [444, 0]
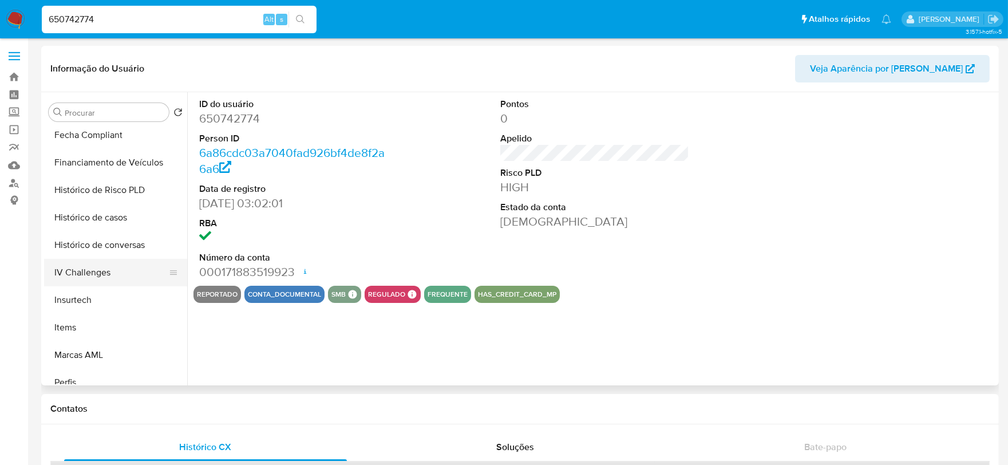
select select "10"
click at [94, 220] on button "Histórico de casos" at bounding box center [111, 217] width 134 height 27
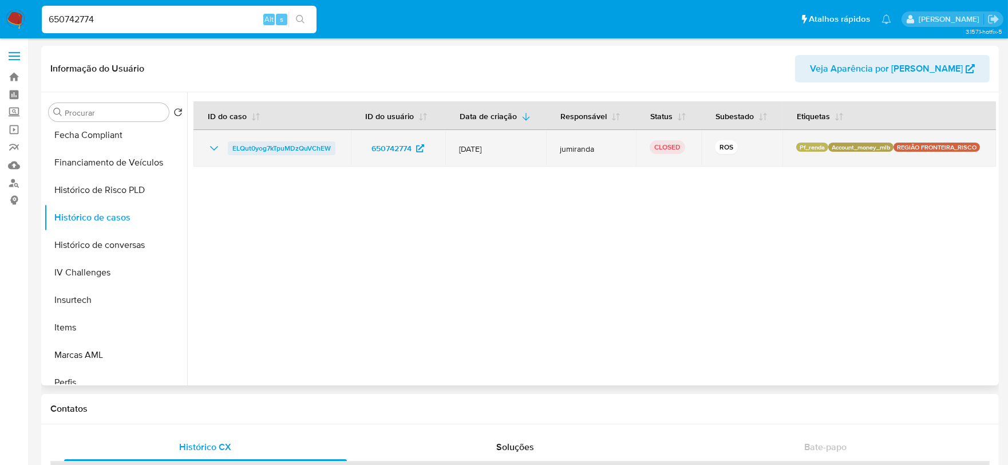
click at [295, 150] on span "ELQut0yog7kTpuMDzQuVChEW" at bounding box center [281, 148] width 98 height 14
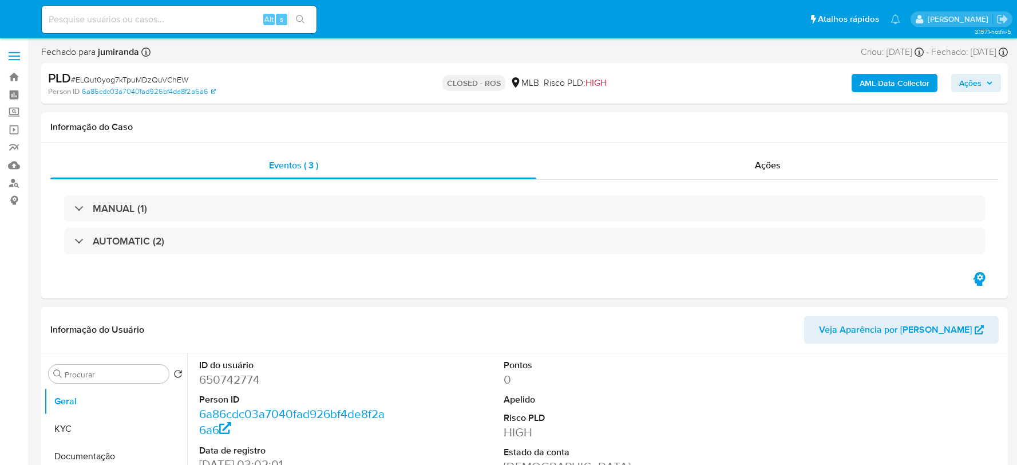
select select "10"
drag, startPoint x: 740, startPoint y: 151, endPoint x: 750, endPoint y: 161, distance: 13.4
click at [746, 156] on div "Ações" at bounding box center [761, 165] width 458 height 27
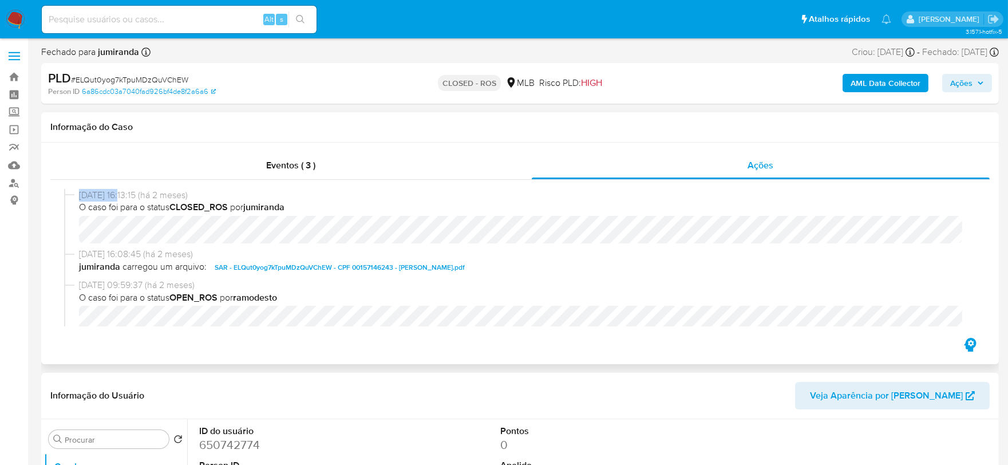
drag, startPoint x: 121, startPoint y: 196, endPoint x: 77, endPoint y: 199, distance: 44.8
click at [77, 199] on div "[DATE] 16:13:15 (há 2 meses) O caso foi para o status CLOSED_ROS por jumiranda" at bounding box center [519, 219] width 911 height 60
copy span "[DATE]"
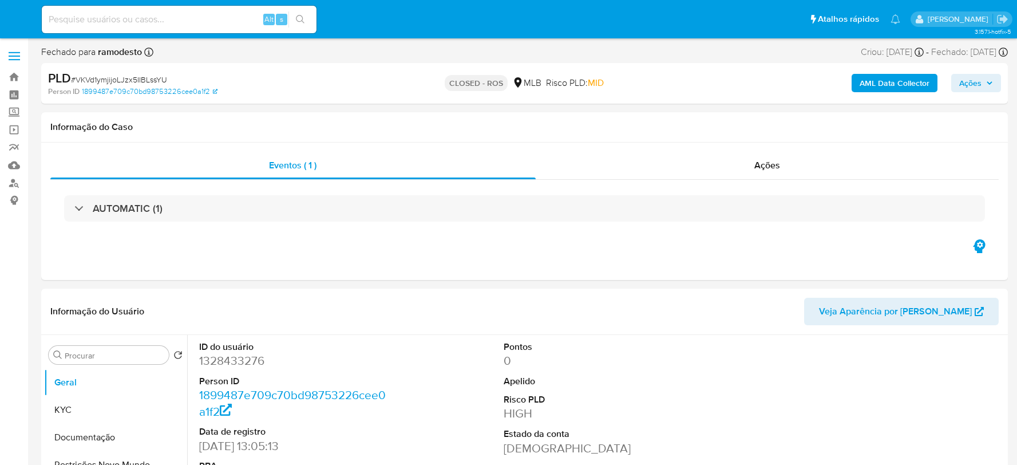
select select "10"
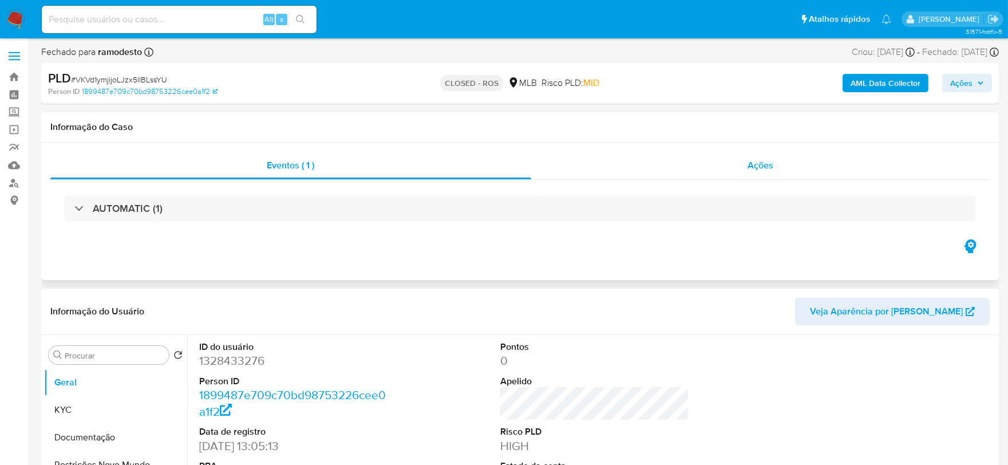
click at [775, 166] on div "Ações" at bounding box center [760, 165] width 459 height 27
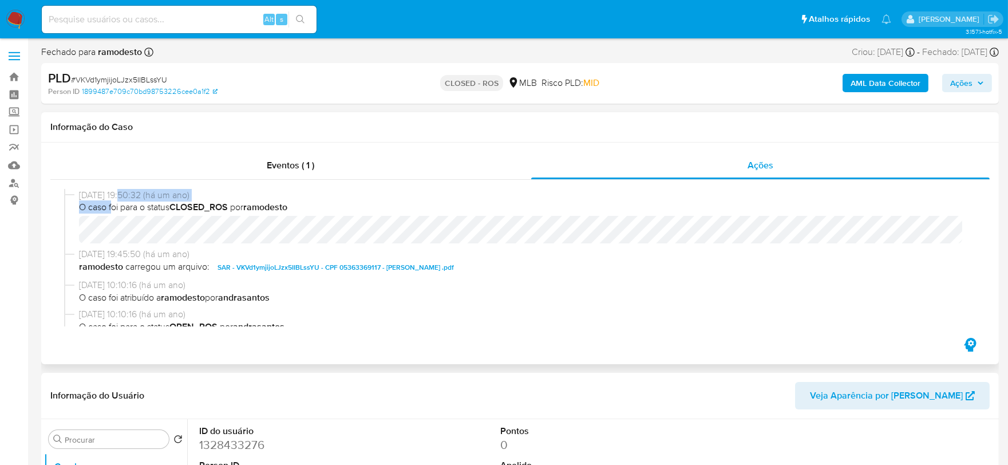
drag, startPoint x: 126, startPoint y: 198, endPoint x: 113, endPoint y: 200, distance: 12.8
click at [113, 200] on div "[DATE] 19:50:32 (há um ano) O caso foi para o status CLOSED_ROS por ramodesto" at bounding box center [525, 216] width 892 height 55
click at [132, 201] on span "O caso foi para o status CLOSED_ROS por ramodesto" at bounding box center [525, 207] width 892 height 13
drag, startPoint x: 122, startPoint y: 196, endPoint x: 81, endPoint y: 197, distance: 41.8
click at [81, 197] on span "[DATE] 19:50:32 (há um ano)" at bounding box center [525, 195] width 892 height 13
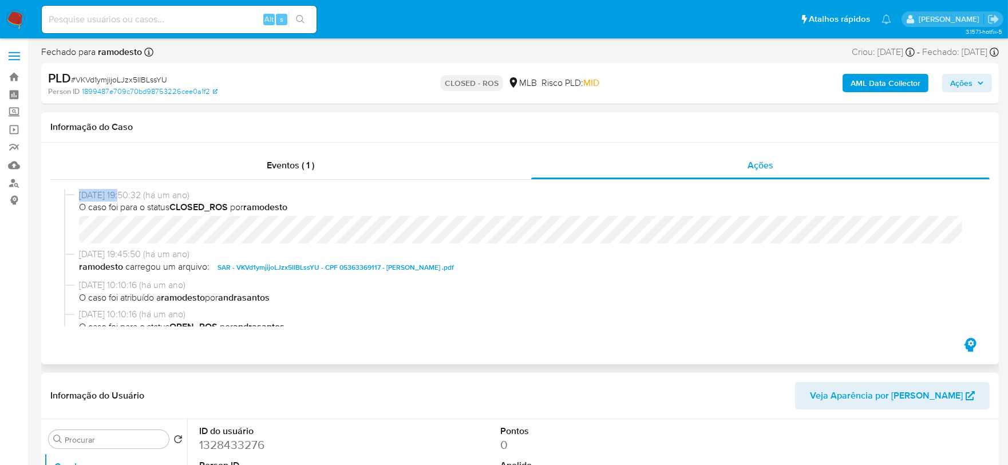
drag, startPoint x: 124, startPoint y: 195, endPoint x: 79, endPoint y: 191, distance: 44.8
click at [79, 191] on span "[DATE] 19:50:32 (há um ano)" at bounding box center [525, 195] width 892 height 13
copy span "[DATE]"
click at [271, 175] on div "Eventos ( 1 )" at bounding box center [290, 165] width 481 height 27
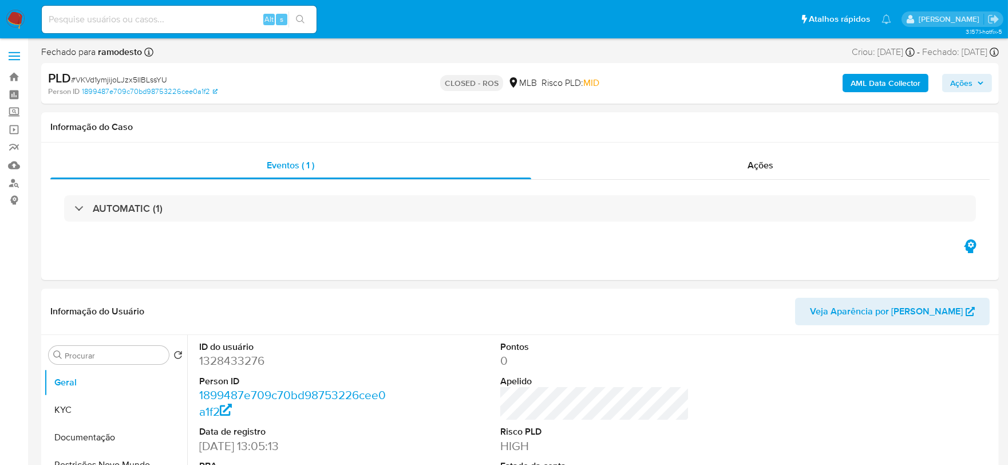
click at [141, 202] on h3 "AUTOMATIC (1)" at bounding box center [128, 208] width 70 height 13
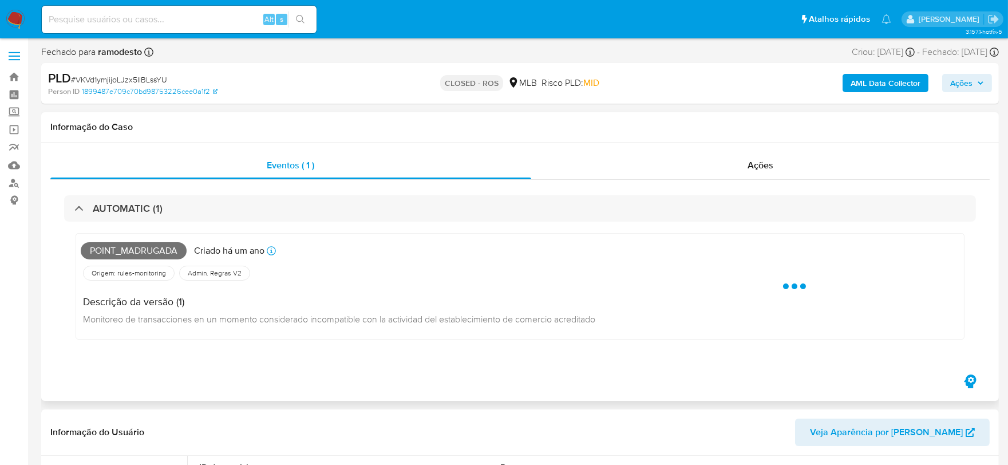
click at [153, 256] on span "Point_madrugada" at bounding box center [134, 250] width 106 height 17
click at [148, 253] on span "Point_madrugada" at bounding box center [134, 250] width 106 height 17
copy span "Point_madrugada"
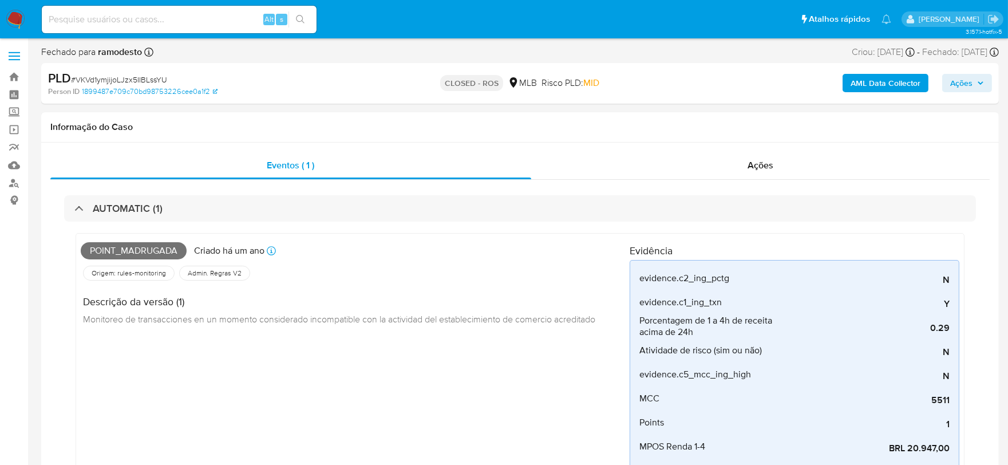
click at [122, 78] on span "# VKVd1ymjijoLJzx5IIBLssYU" at bounding box center [119, 79] width 96 height 11
copy span "VKVd1ymjijoLJzx5IIBLssYU"
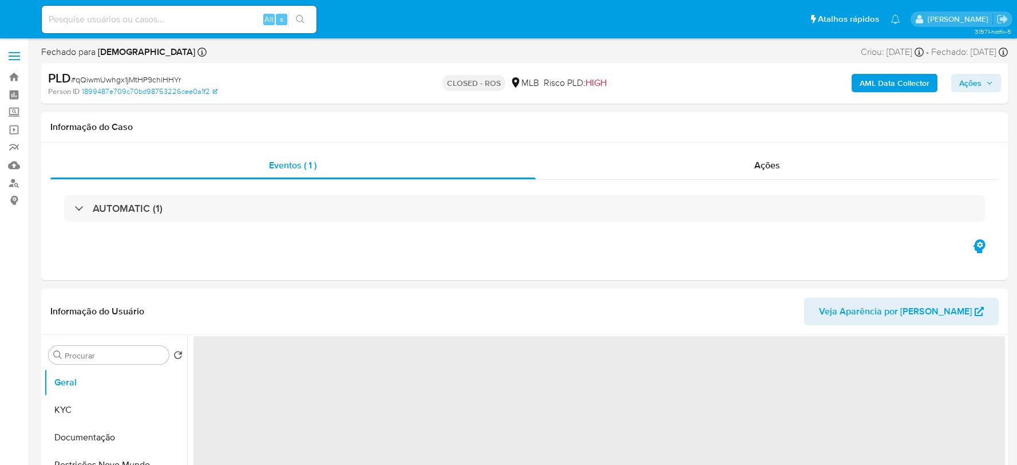
select select "10"
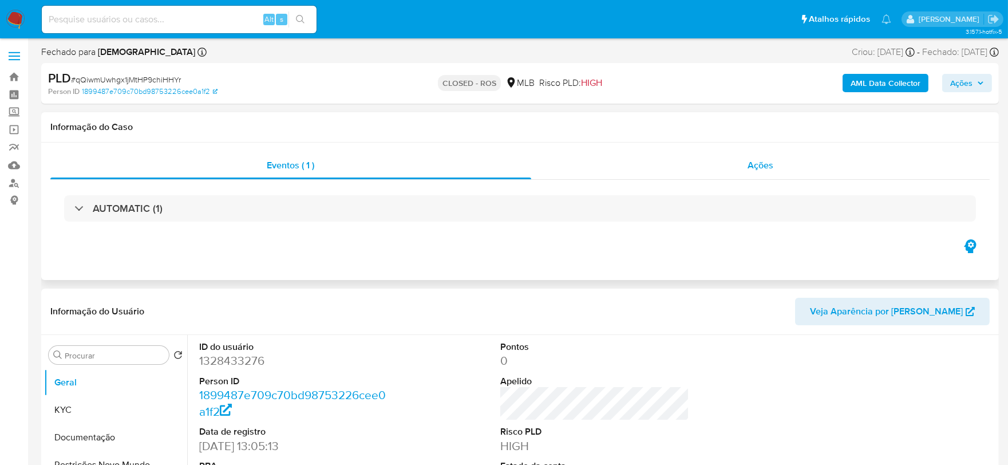
click at [732, 169] on div "Ações" at bounding box center [760, 165] width 459 height 27
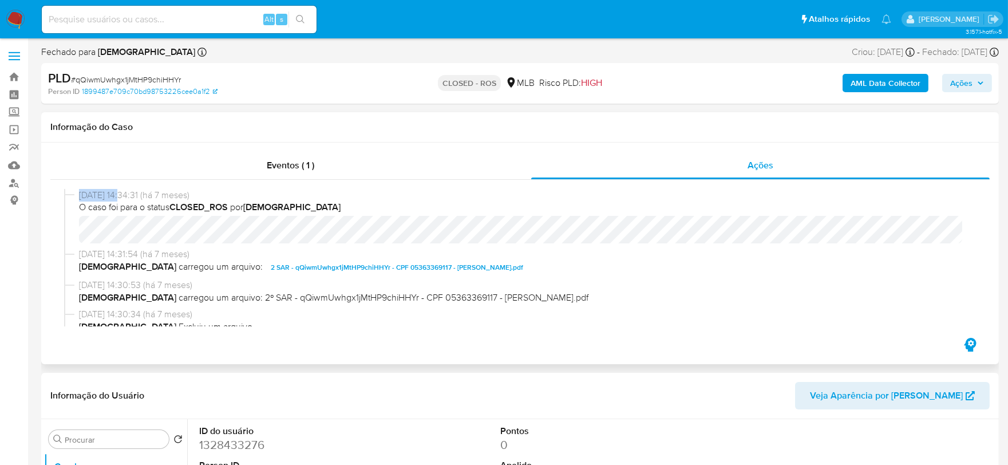
drag, startPoint x: 124, startPoint y: 195, endPoint x: 76, endPoint y: 196, distance: 48.7
click at [76, 196] on div "[DATE] 14:34:31 (há 7 meses) O caso foi para o status CLOSED_ROS por isadacosta…" at bounding box center [519, 219] width 911 height 60
copy span "[DATE]"
click at [306, 176] on div "Eventos ( 1 )" at bounding box center [290, 165] width 481 height 27
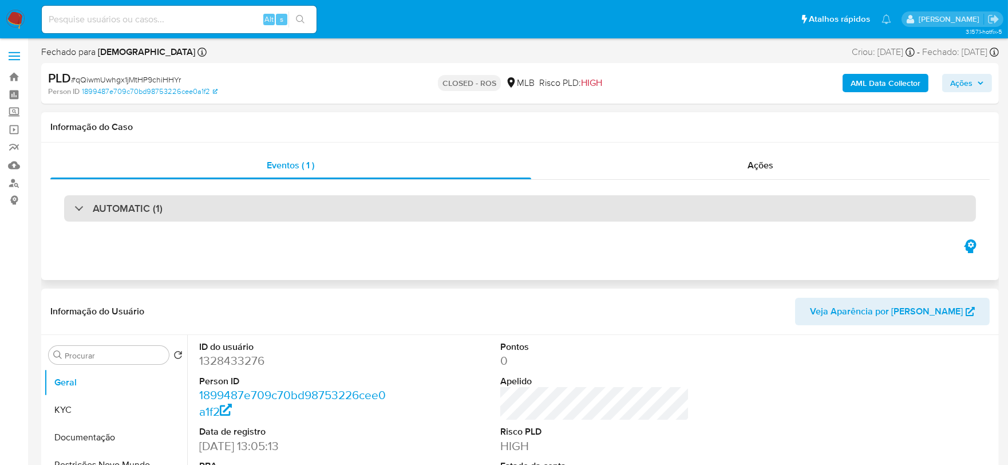
click at [233, 213] on div "AUTOMATIC (1)" at bounding box center [519, 208] width 911 height 26
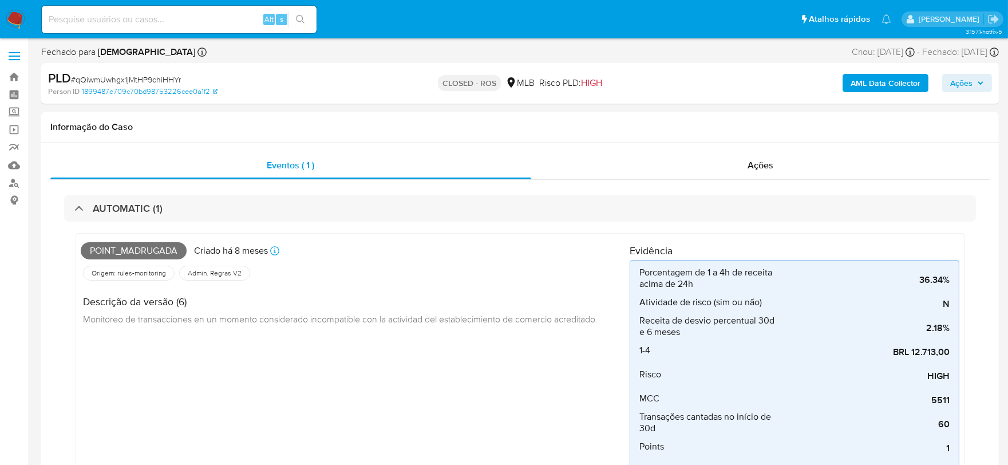
click at [162, 76] on span "# qQiwmUwhgx1jMtHP9chiHHYr" at bounding box center [126, 79] width 110 height 11
copy span "qQiwmUwhgx1jMtHP9chiHHYr"
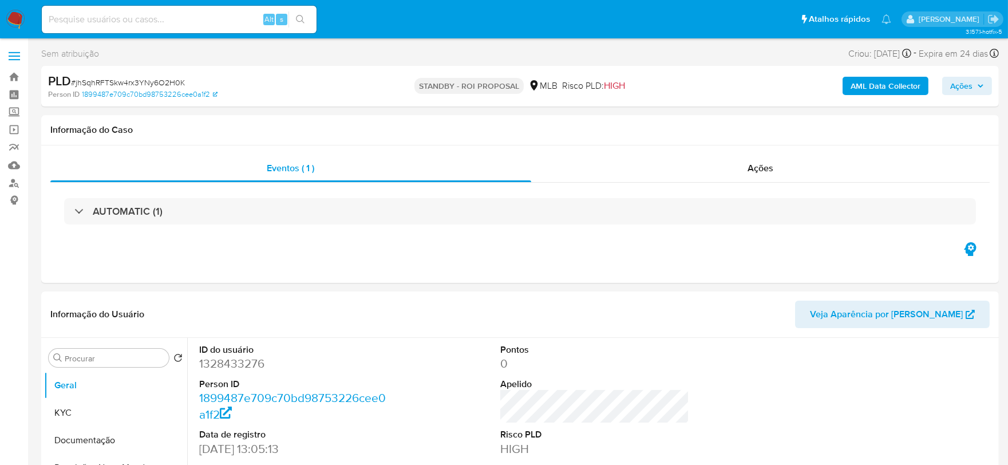
select select "10"
click at [108, 81] on span "# jhSqhRFTSkw4rx3YNy6O2H0K" at bounding box center [128, 82] width 114 height 11
copy span "jhSqhRFTSkw4rx3YNy6O2H0K"
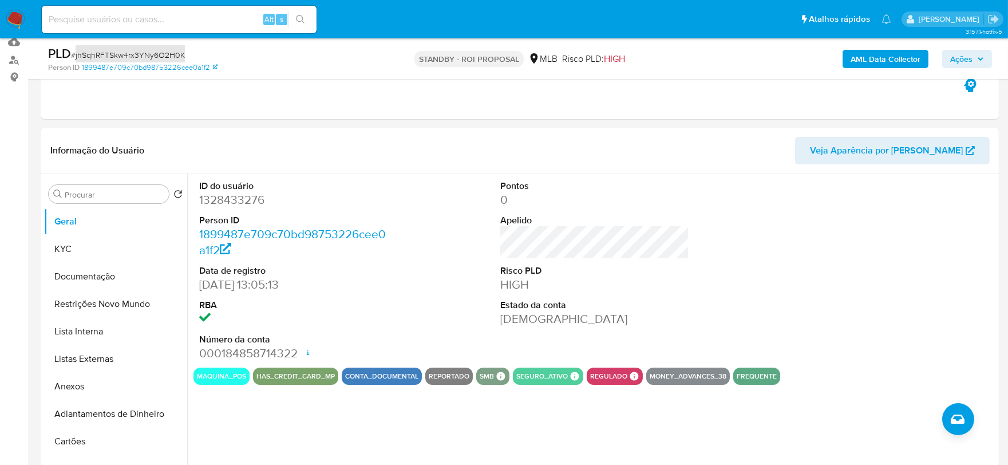
scroll to position [127, 0]
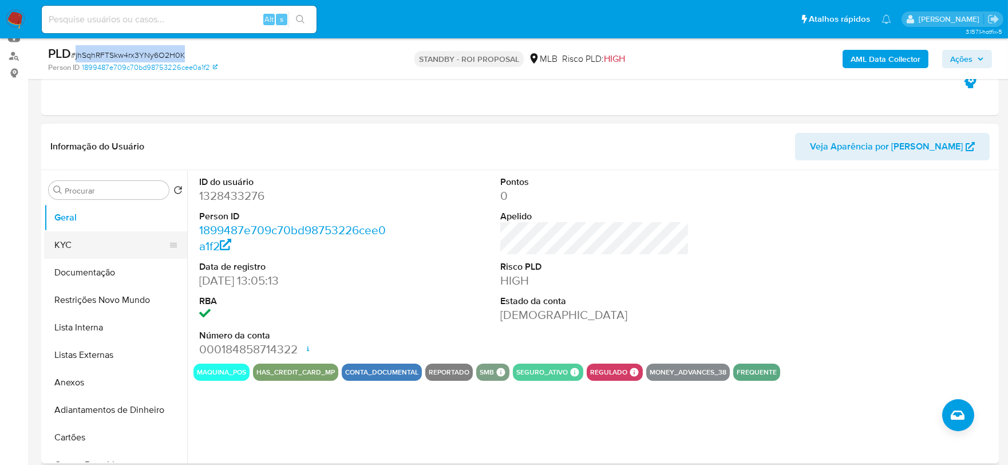
click at [58, 256] on button "KYC" at bounding box center [111, 244] width 134 height 27
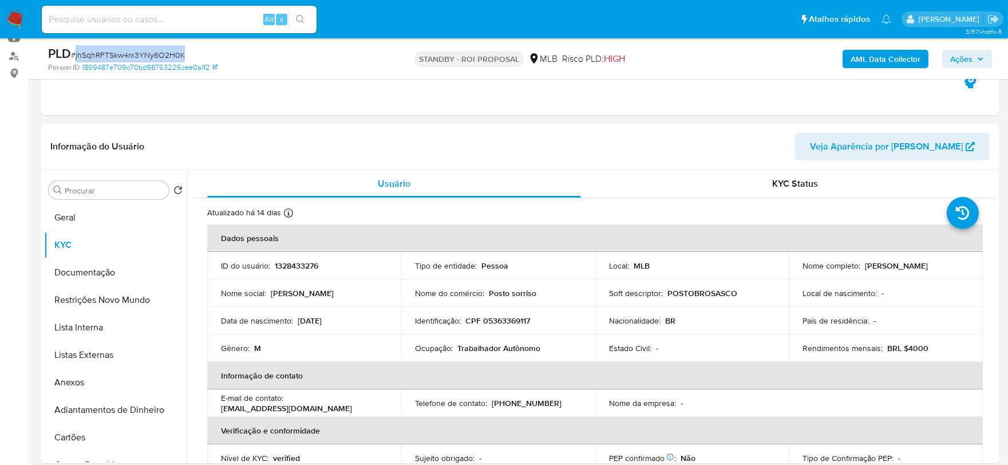
click at [866, 64] on b "AML Data Collector" at bounding box center [885, 59] width 70 height 18
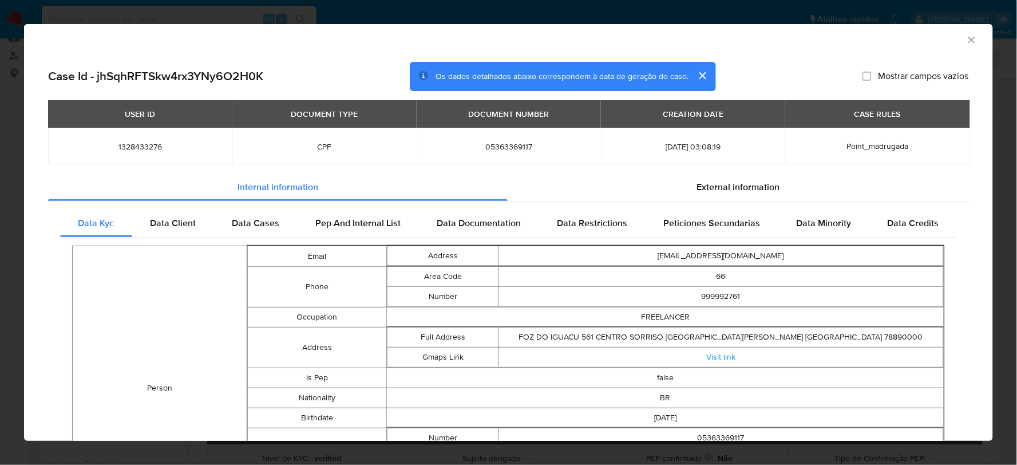
click at [966, 45] on icon "Fechar a janela" at bounding box center [971, 39] width 11 height 11
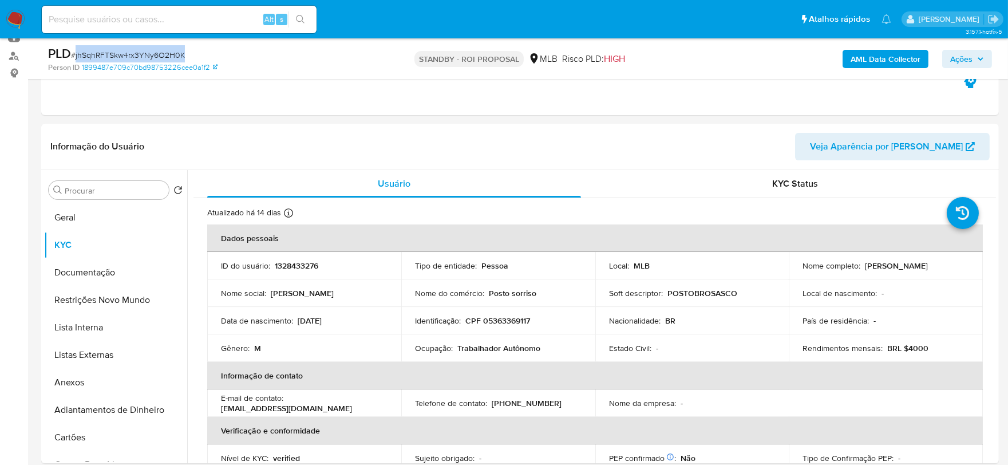
click at [16, 17] on img at bounding box center [15, 19] width 19 height 19
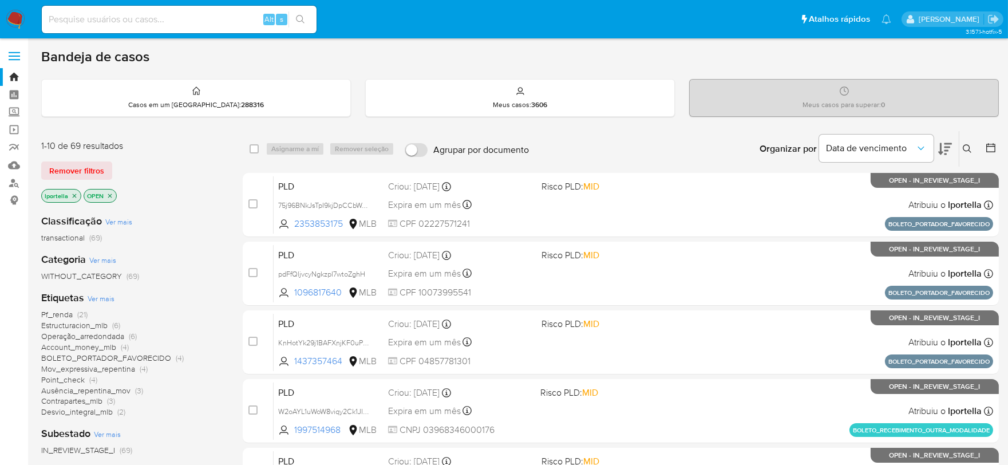
click at [14, 15] on img at bounding box center [15, 19] width 19 height 19
click at [140, 21] on input at bounding box center [179, 19] width 275 height 15
paste input "UKl8Qg5oecgpwDg7lTRpK8Fe"
type input "UKl8Qg5oecgpwDg7lTRpK8Fe"
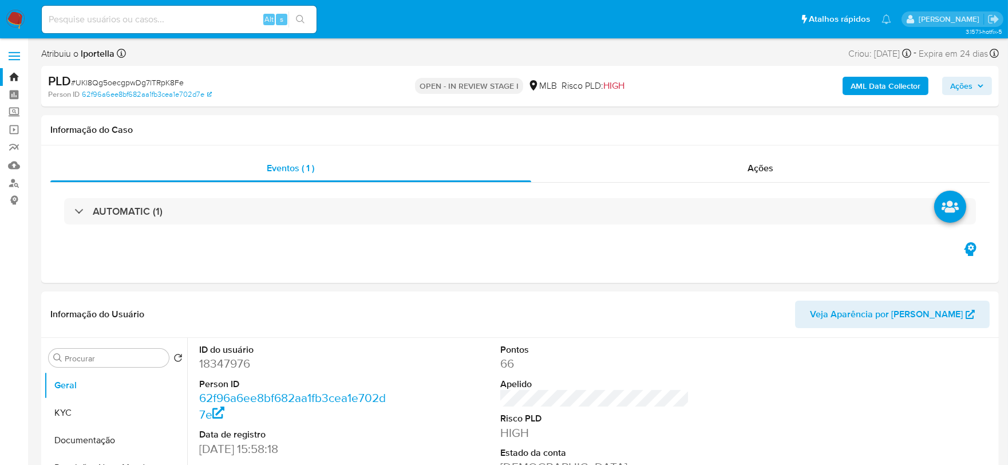
select select "10"
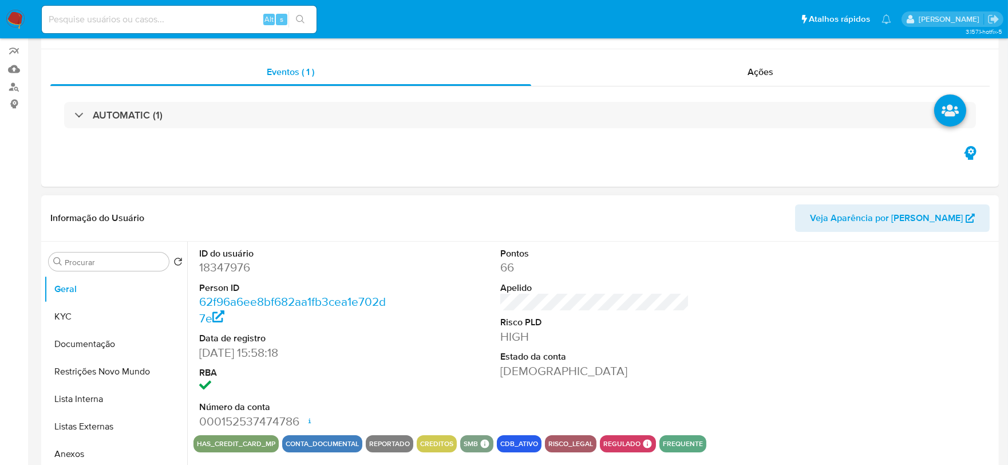
scroll to position [254, 0]
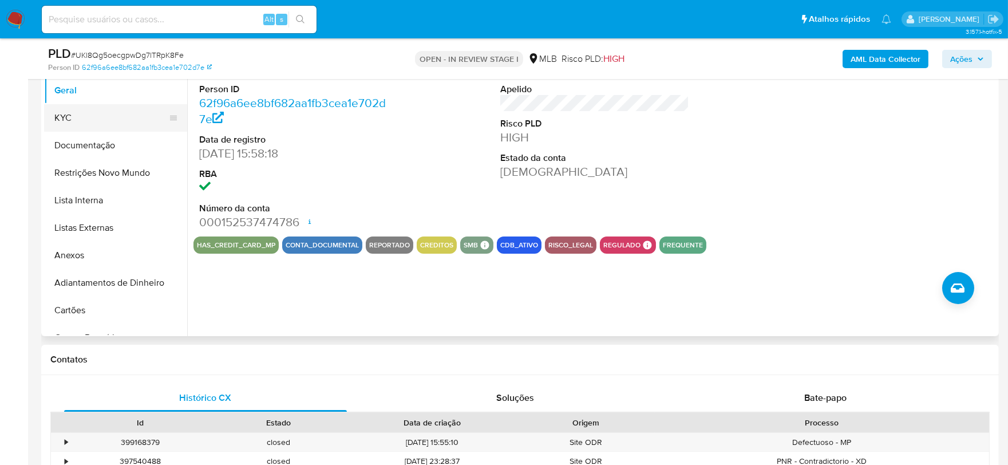
click at [104, 124] on button "KYC" at bounding box center [111, 117] width 134 height 27
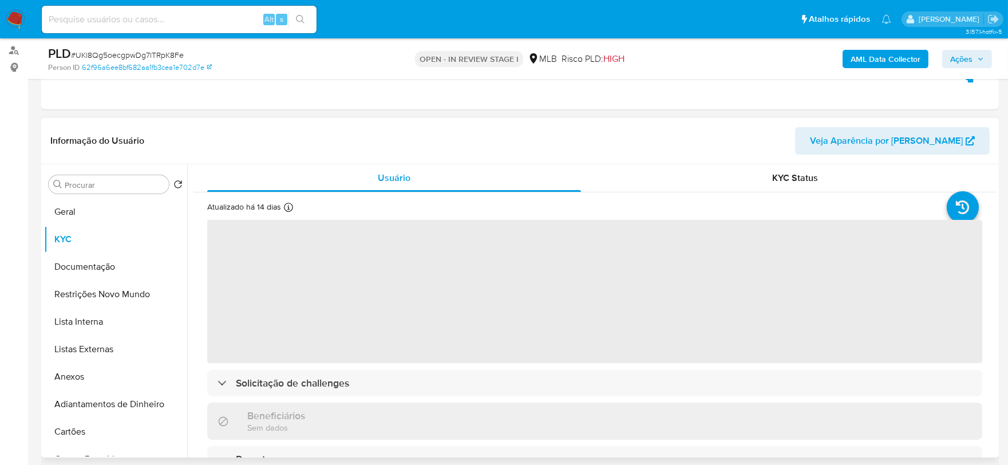
scroll to position [127, 0]
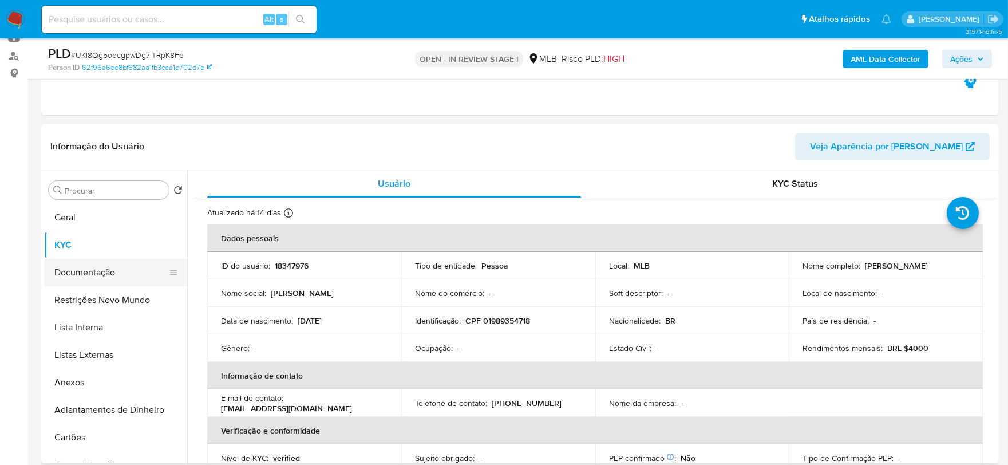
click at [101, 278] on button "Documentação" at bounding box center [111, 272] width 134 height 27
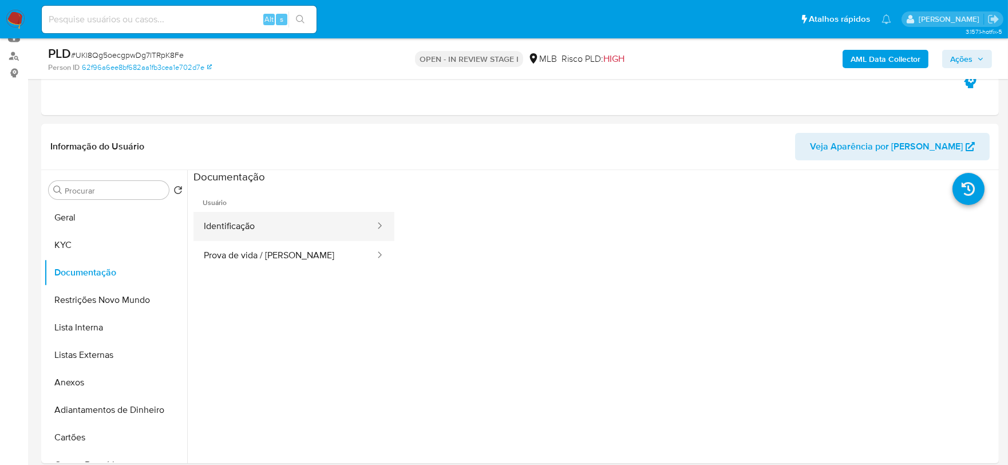
click at [276, 228] on button "Identificação" at bounding box center [284, 226] width 183 height 29
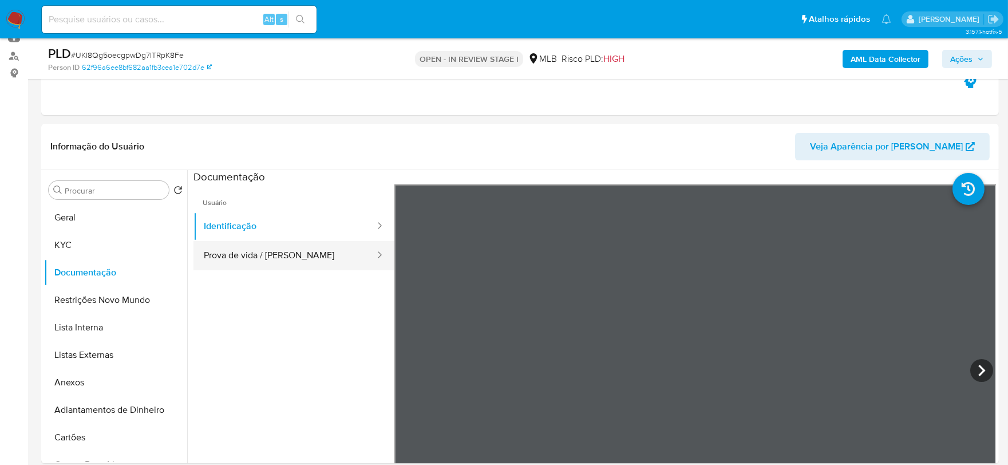
click at [308, 257] on button "Prova de vida / Selfie" at bounding box center [284, 255] width 183 height 29
click at [606, 239] on div at bounding box center [695, 371] width 602 height 375
drag, startPoint x: 688, startPoint y: 302, endPoint x: 678, endPoint y: 236, distance: 66.6
click at [678, 236] on div at bounding box center [695, 371] width 602 height 375
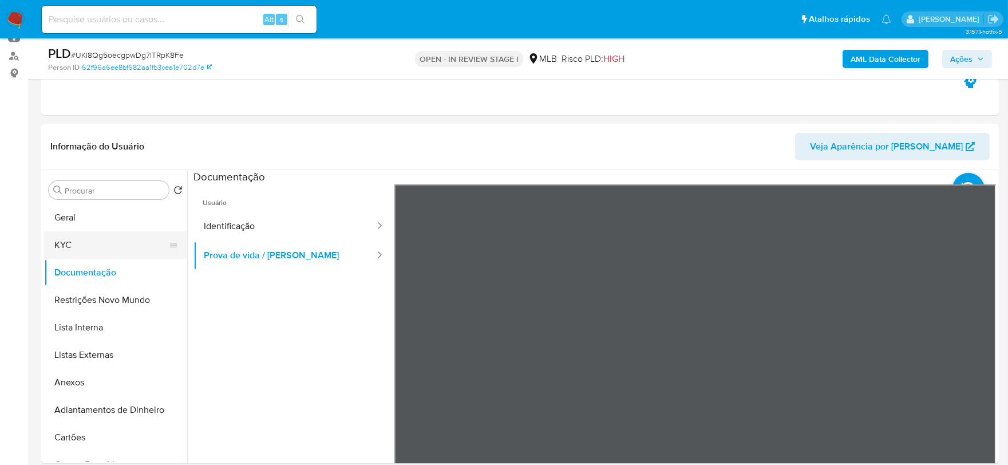
click at [104, 250] on button "KYC" at bounding box center [111, 244] width 134 height 27
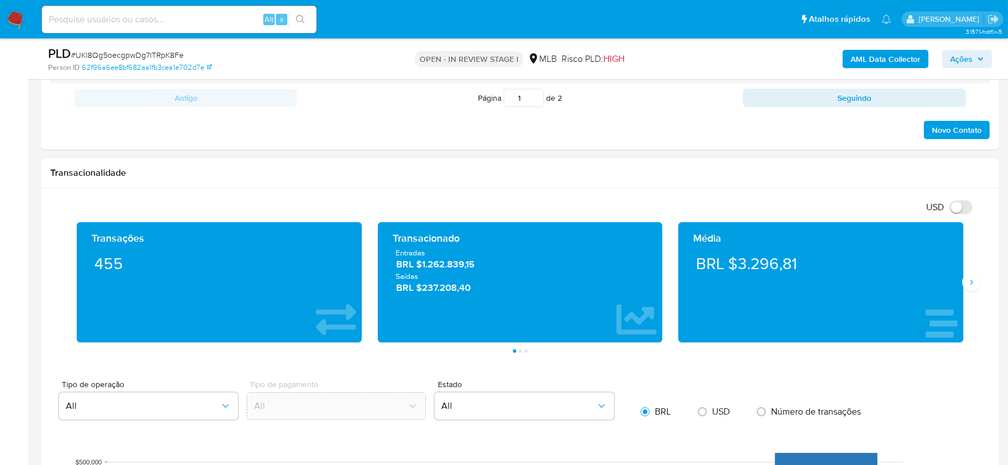
scroll to position [699, 0]
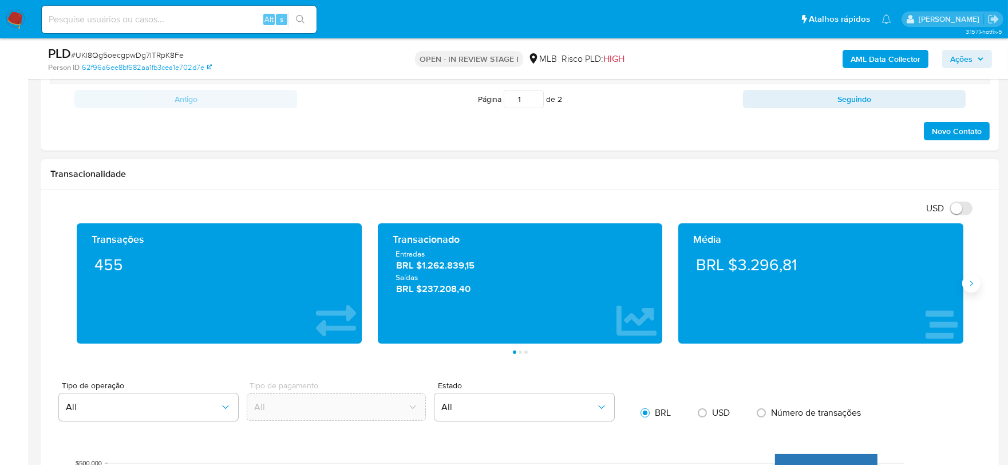
click at [974, 283] on icon "Siguiente" at bounding box center [970, 283] width 9 height 9
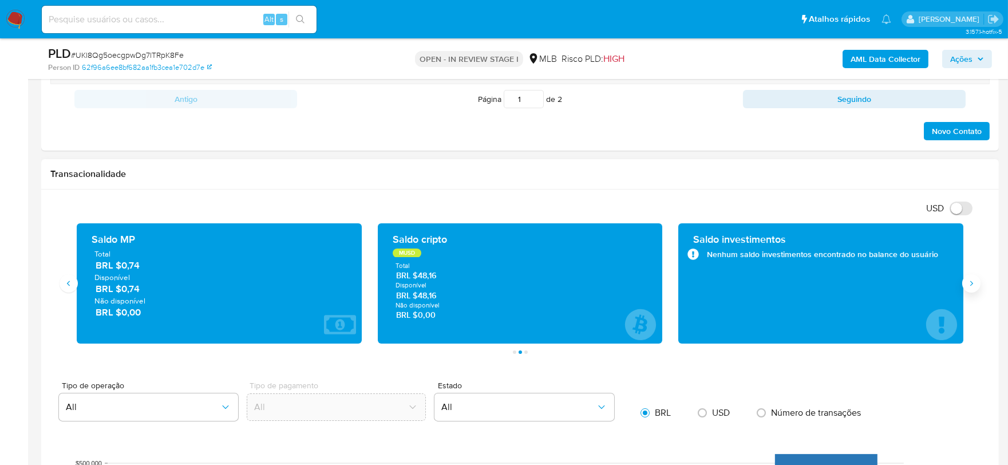
click at [974, 283] on icon "Siguiente" at bounding box center [970, 283] width 9 height 9
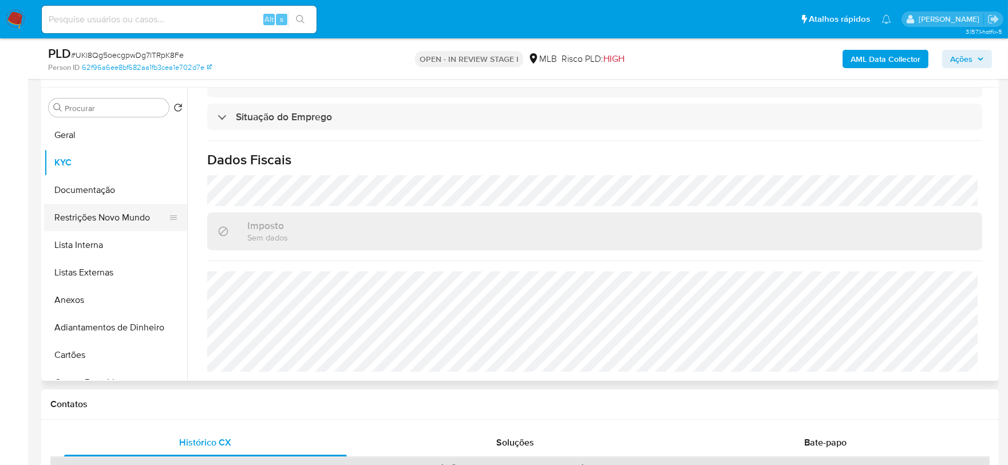
scroll to position [191, 0]
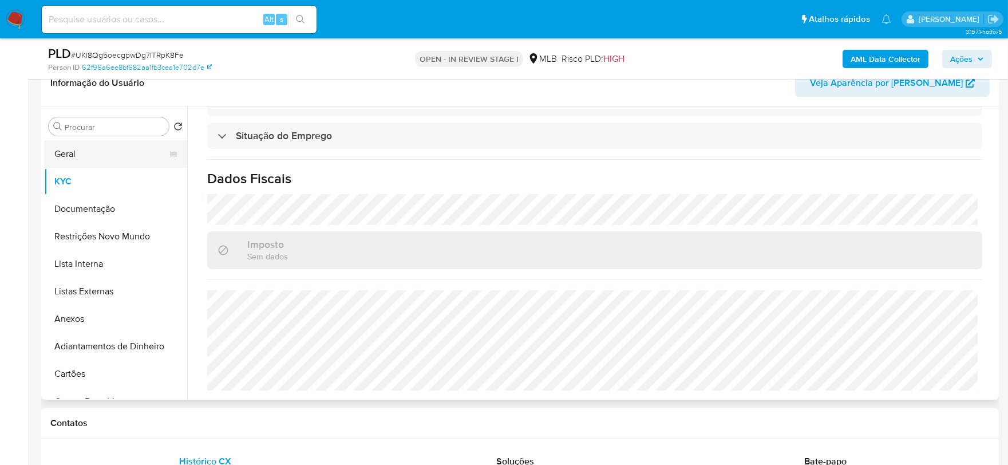
click at [85, 154] on button "Geral" at bounding box center [111, 153] width 134 height 27
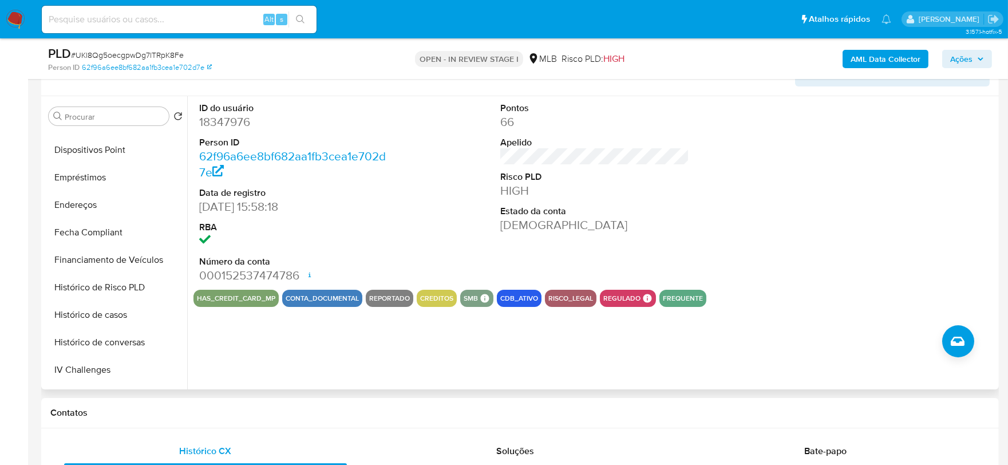
scroll to position [511, 0]
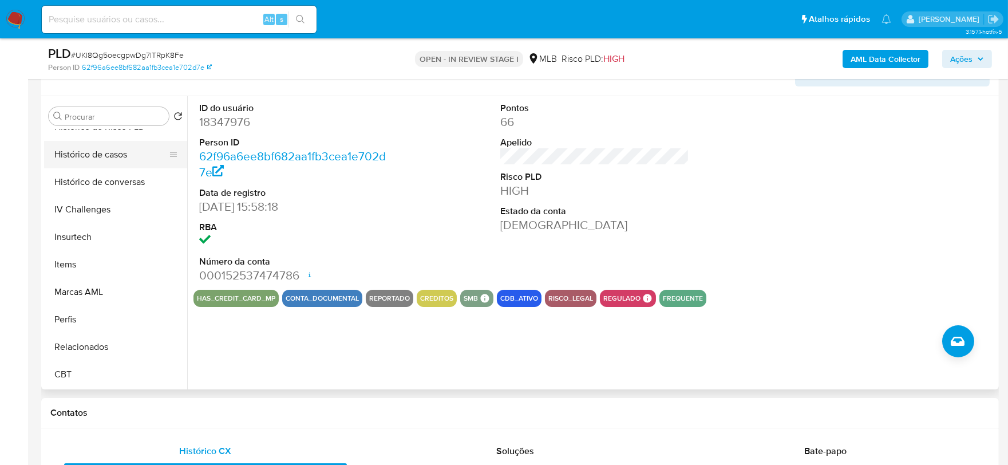
click at [97, 162] on button "Histórico de casos" at bounding box center [111, 154] width 134 height 27
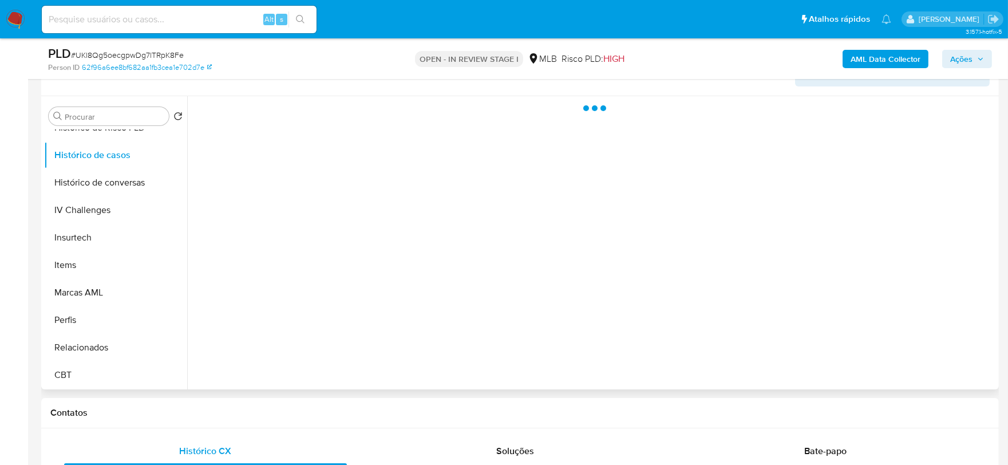
scroll to position [510, 0]
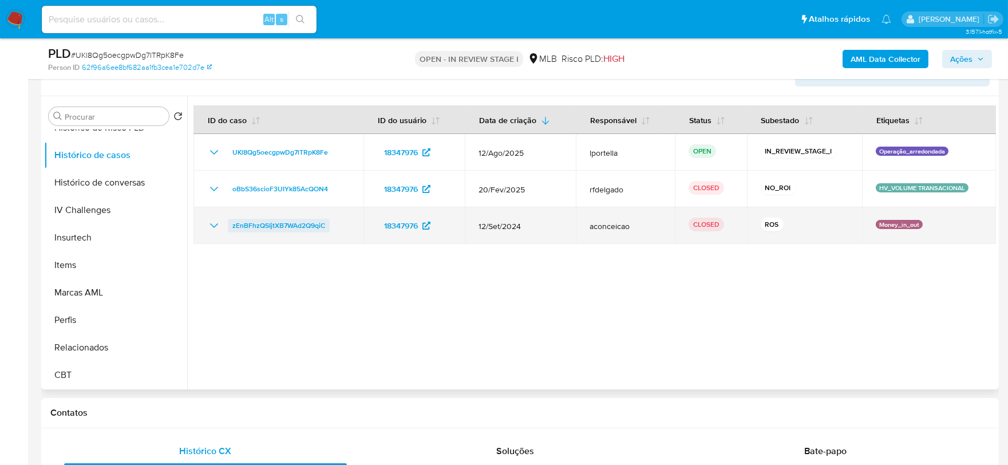
click at [292, 229] on span "zEnBFhzQSIjtXB7WAd2Q9qiC" at bounding box center [278, 226] width 93 height 14
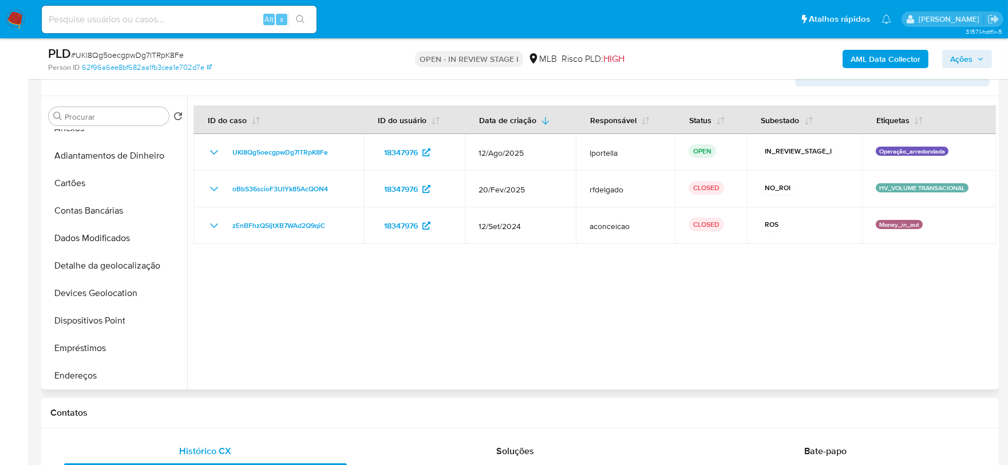
scroll to position [2, 0]
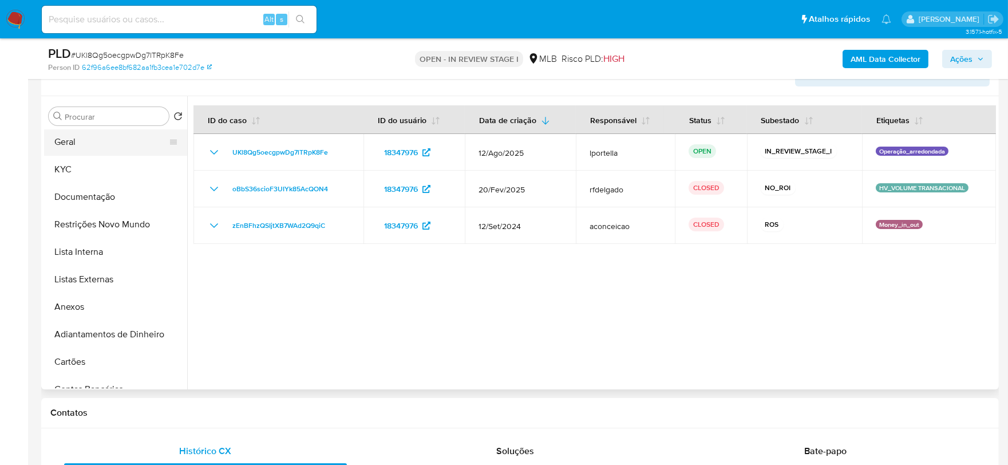
click at [78, 143] on button "Geral" at bounding box center [111, 141] width 134 height 27
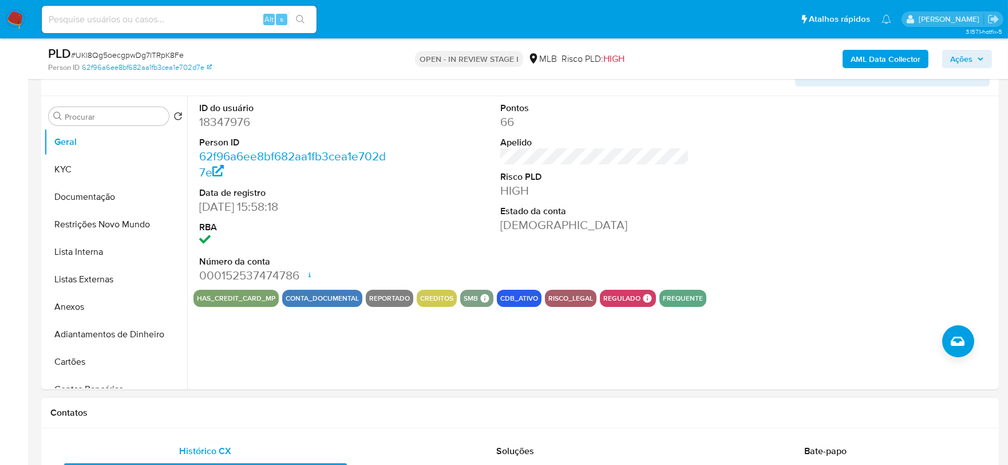
click at [286, 422] on div "Contatos" at bounding box center [519, 413] width 957 height 30
click at [89, 175] on button "KYC" at bounding box center [111, 169] width 134 height 27
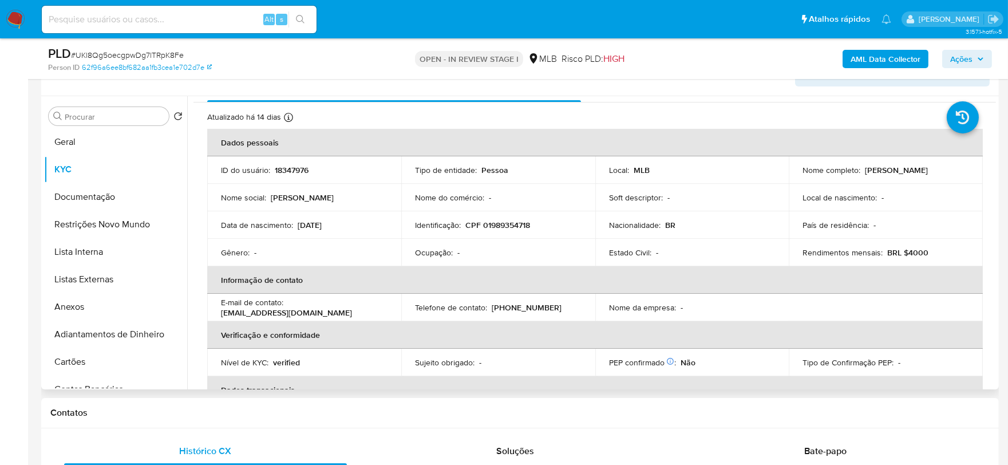
scroll to position [25, 0]
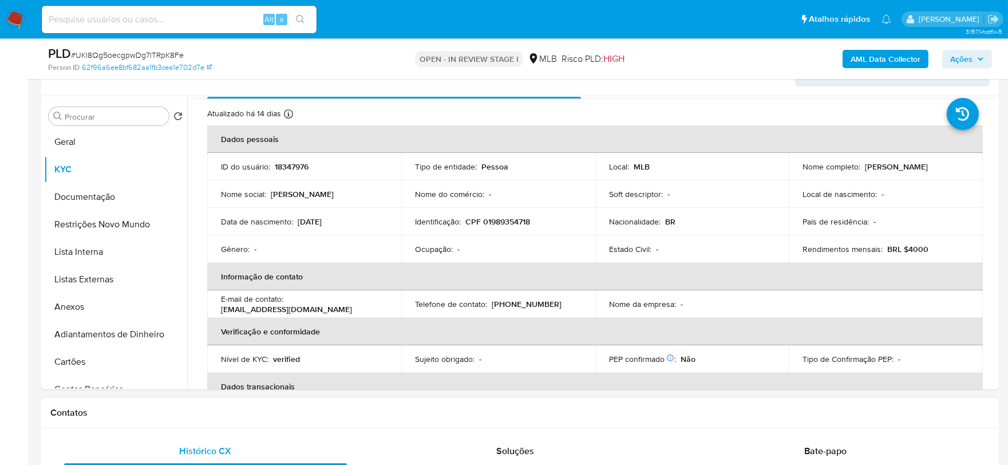
click at [245, 415] on h1 "Contatos" at bounding box center [519, 412] width 939 height 11
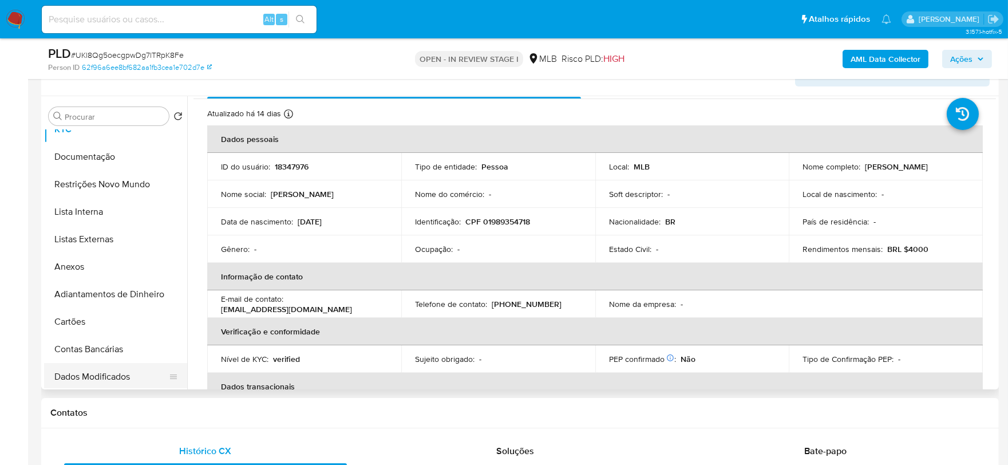
scroll to position [256, 0]
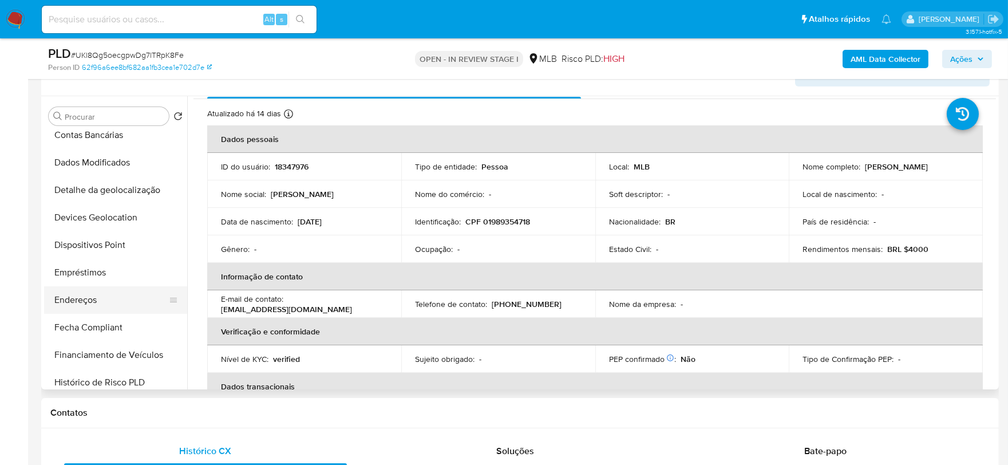
click at [105, 299] on button "Endereços" at bounding box center [111, 299] width 134 height 27
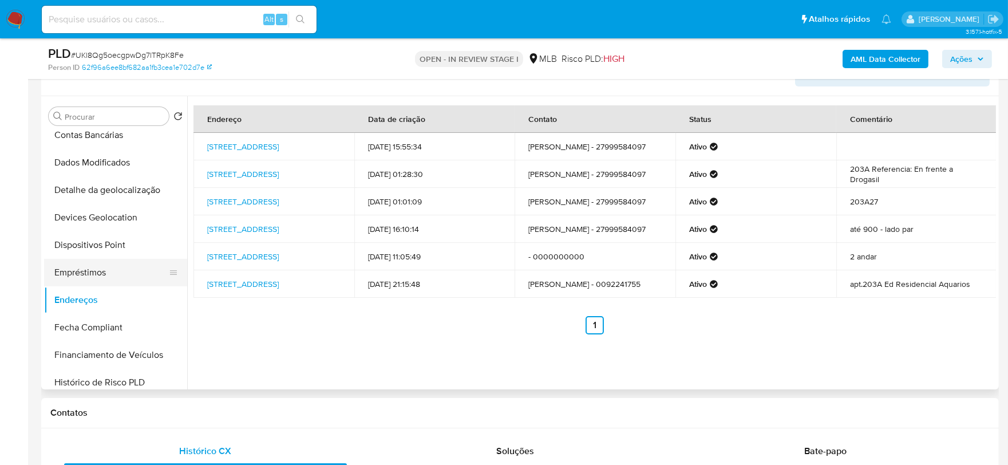
drag, startPoint x: 235, startPoint y: 415, endPoint x: 163, endPoint y: 269, distance: 162.0
click at [231, 415] on h1 "Contatos" at bounding box center [519, 412] width 939 height 11
click at [142, 191] on button "Detalhe da geolocalização" at bounding box center [111, 189] width 134 height 27
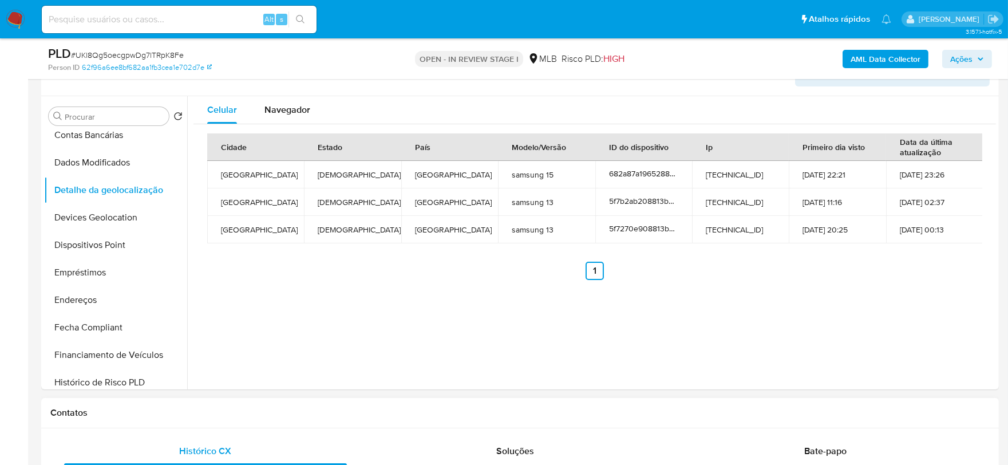
click at [195, 403] on div "Contatos" at bounding box center [519, 413] width 957 height 30
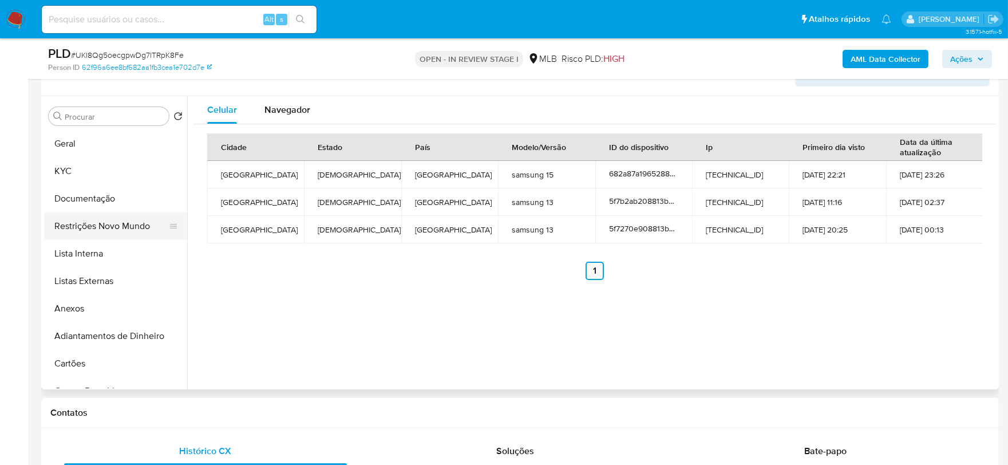
click at [105, 225] on button "Restrições Novo Mundo" at bounding box center [111, 225] width 134 height 27
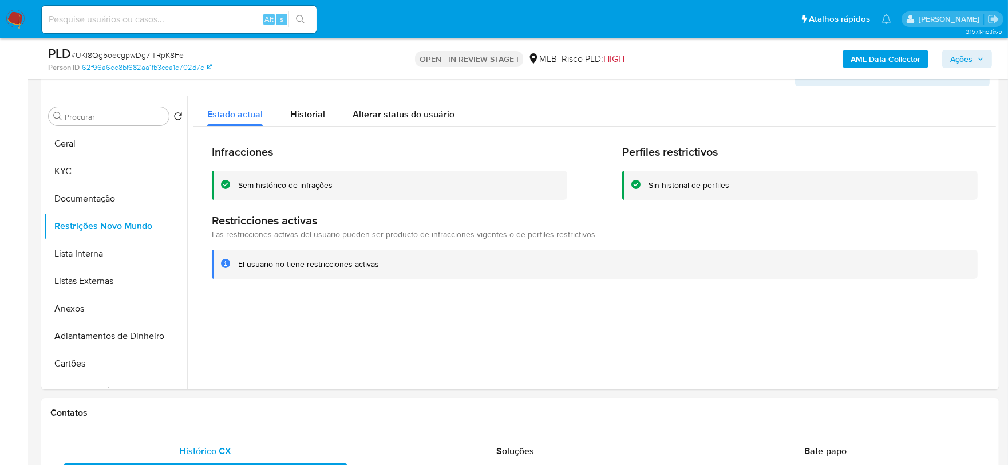
drag, startPoint x: 175, startPoint y: 404, endPoint x: 169, endPoint y: 394, distance: 11.5
click at [175, 404] on div "Contatos" at bounding box center [519, 413] width 957 height 30
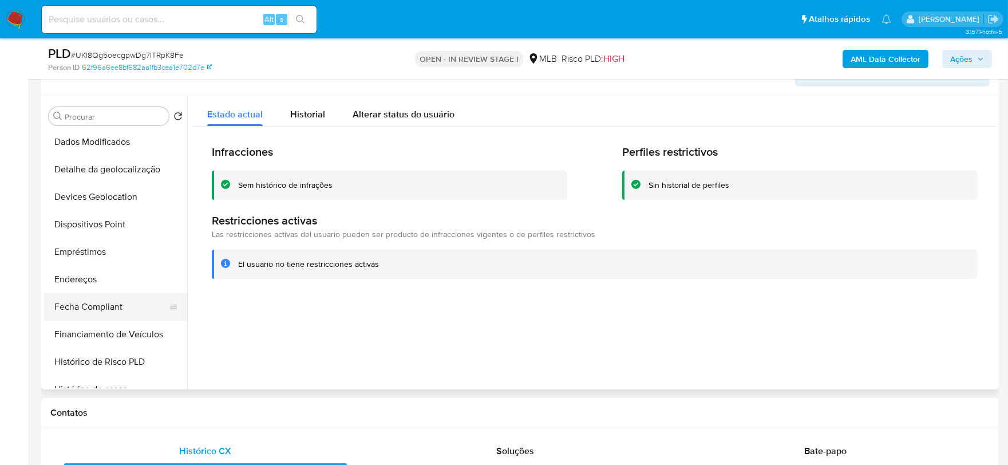
scroll to position [254, 0]
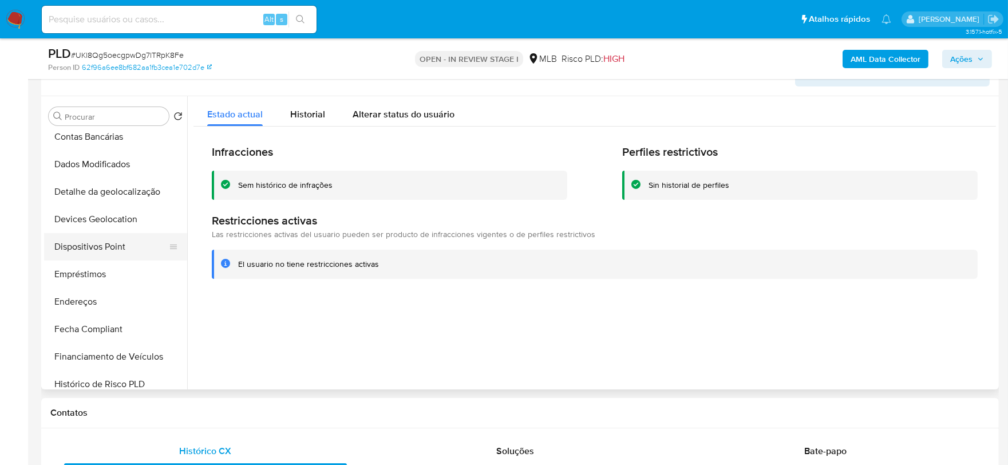
click at [112, 251] on button "Dispositivos Point" at bounding box center [111, 246] width 134 height 27
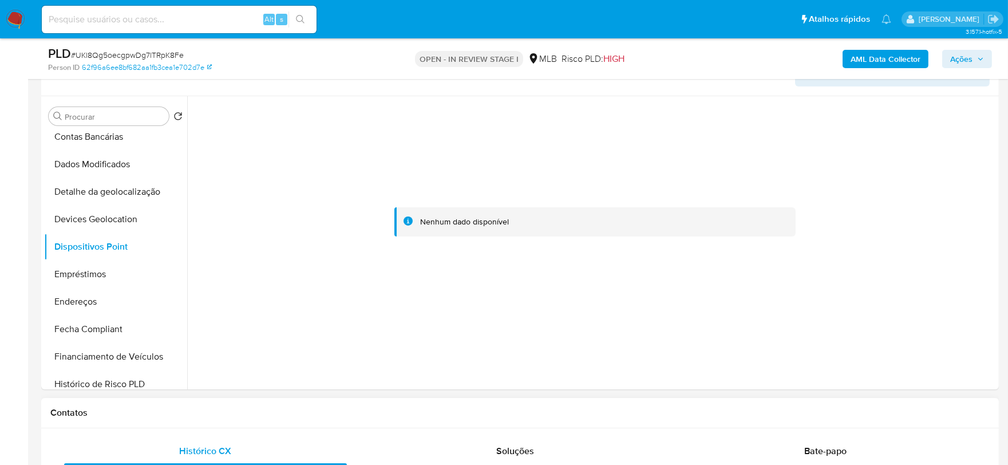
click at [332, 404] on div "Contatos" at bounding box center [519, 413] width 957 height 30
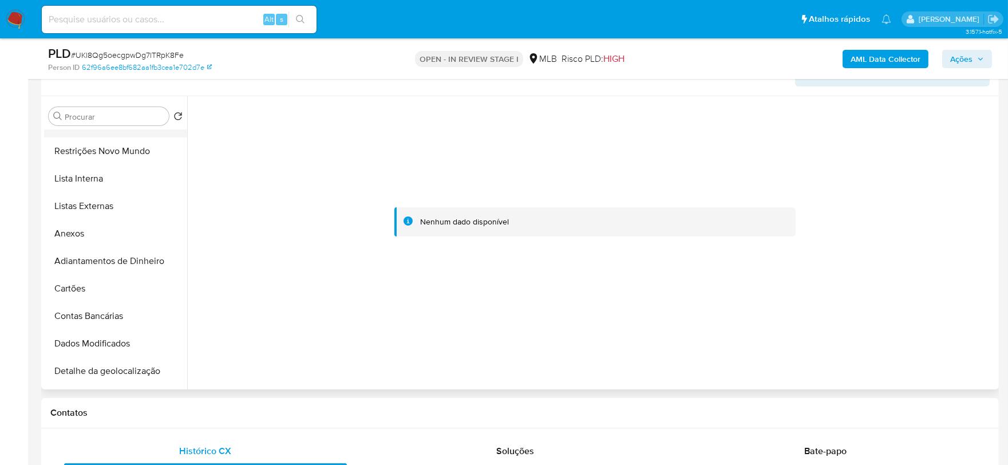
scroll to position [0, 0]
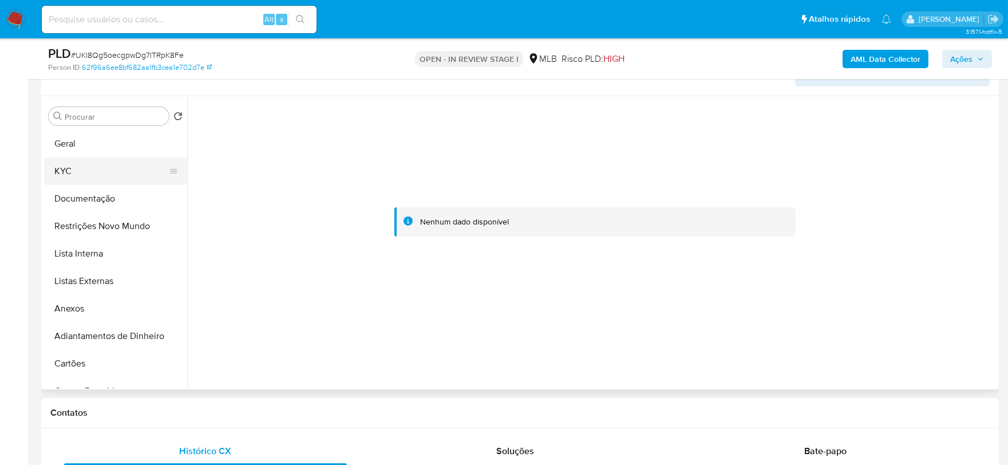
click at [83, 181] on button "KYC" at bounding box center [111, 170] width 134 height 27
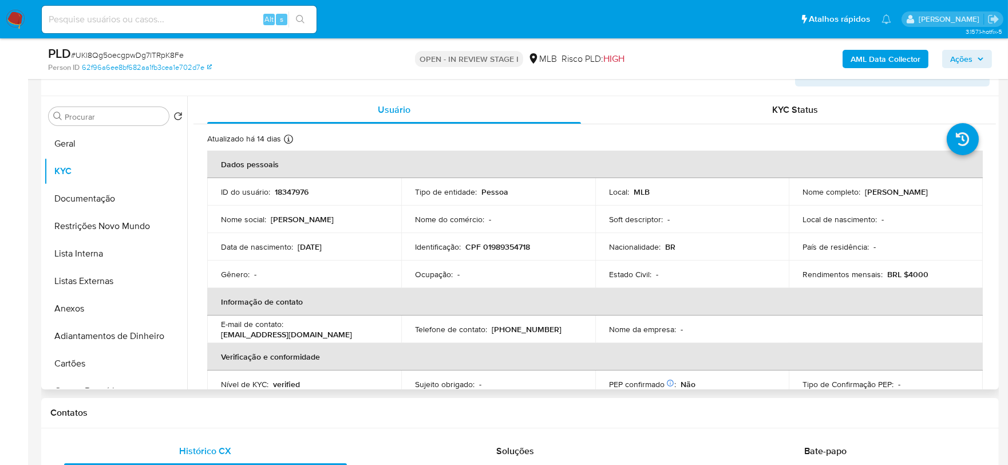
click at [512, 243] on p "CPF 01989354718" at bounding box center [497, 246] width 65 height 10
copy p "01989354718"
drag, startPoint x: 939, startPoint y: 192, endPoint x: 860, endPoint y: 189, distance: 79.6
click at [860, 189] on div "Nome completo : Simone Souza Farina" at bounding box center [885, 192] width 166 height 10
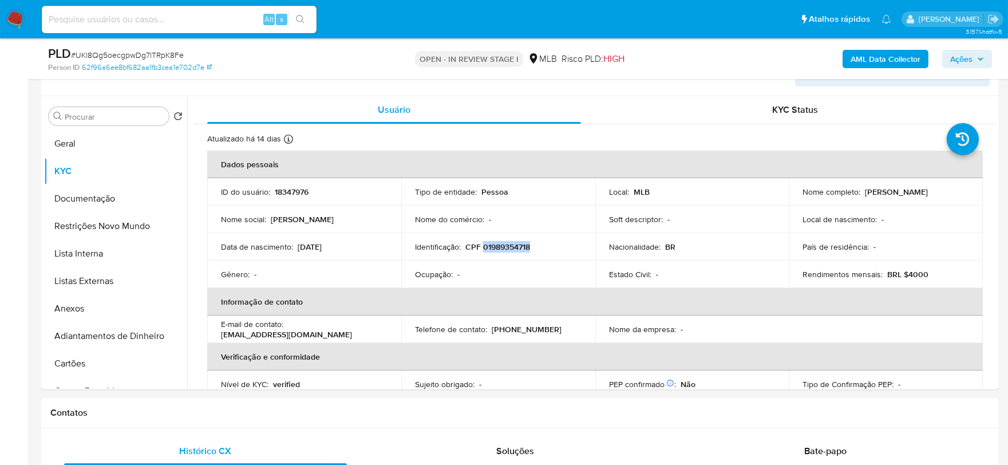
copy div "Simone Souza Farina"
click at [968, 51] on span "Ações" at bounding box center [961, 59] width 22 height 18
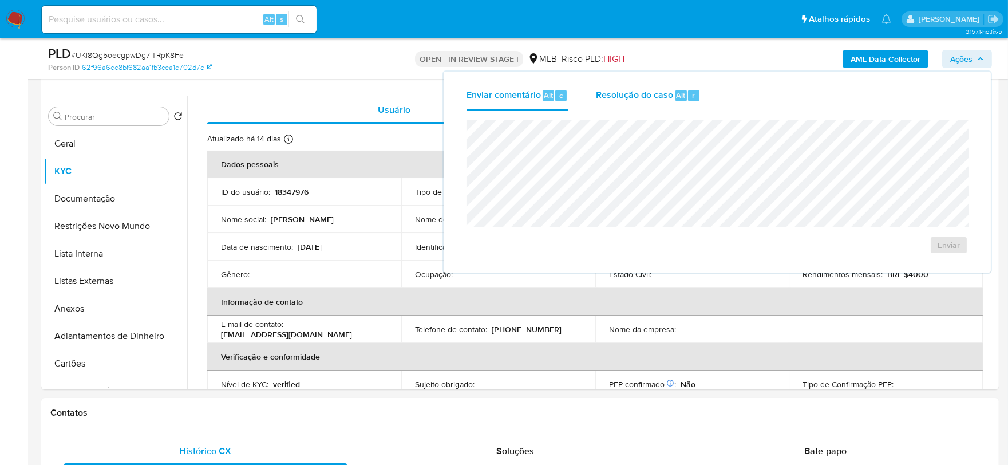
click at [661, 90] on span "Resolução do caso" at bounding box center [634, 94] width 77 height 13
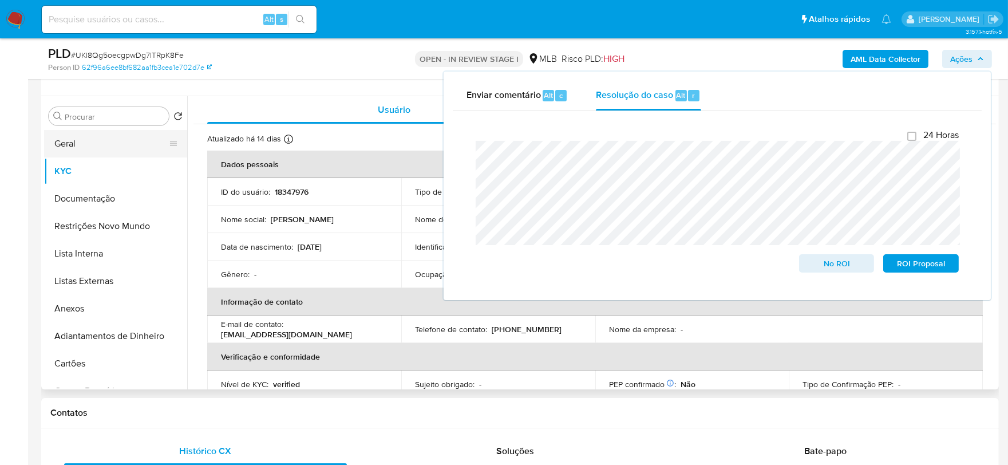
click at [68, 139] on button "Geral" at bounding box center [111, 143] width 134 height 27
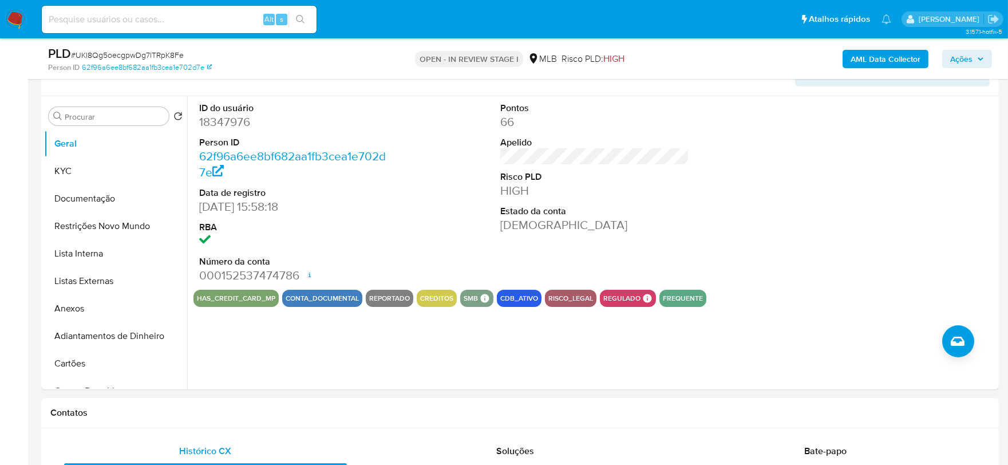
click at [968, 61] on span "Ações" at bounding box center [961, 59] width 22 height 18
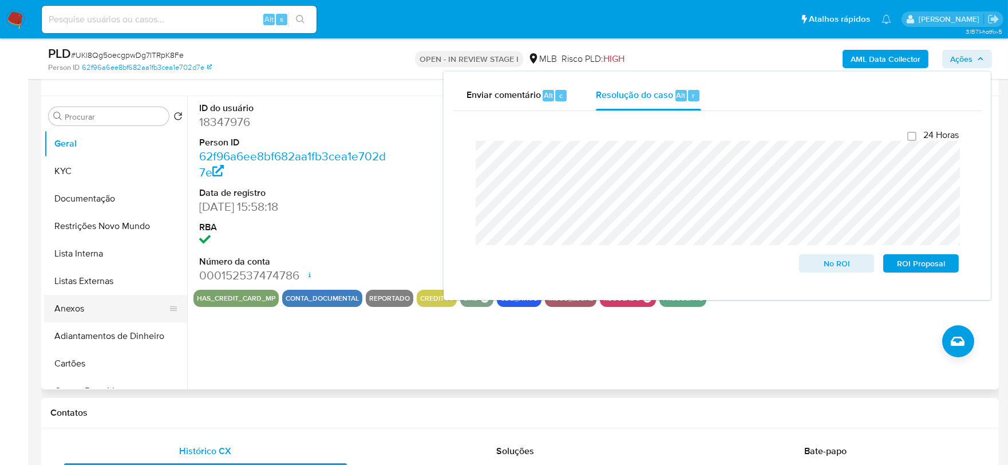
click at [93, 312] on button "Anexos" at bounding box center [111, 308] width 134 height 27
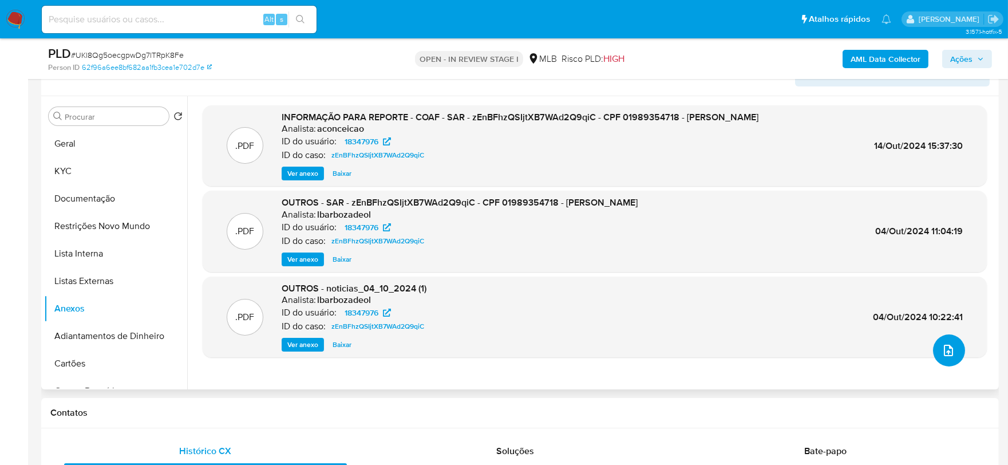
click at [947, 356] on span "upload-file" at bounding box center [948, 350] width 14 height 14
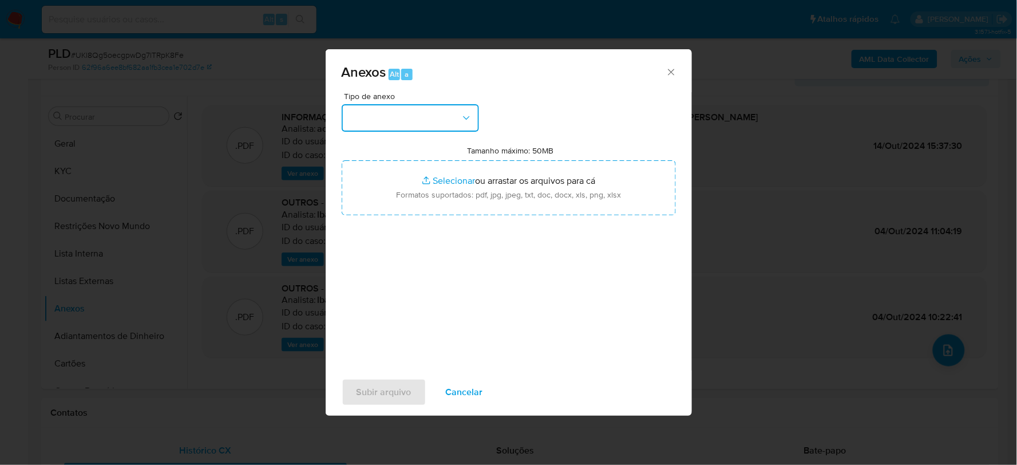
click at [399, 126] on button "button" at bounding box center [410, 117] width 137 height 27
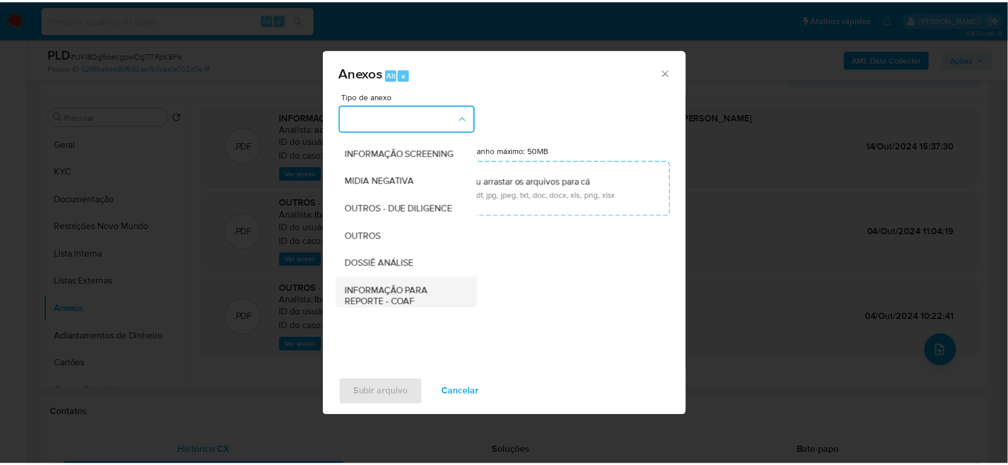
scroll to position [176, 0]
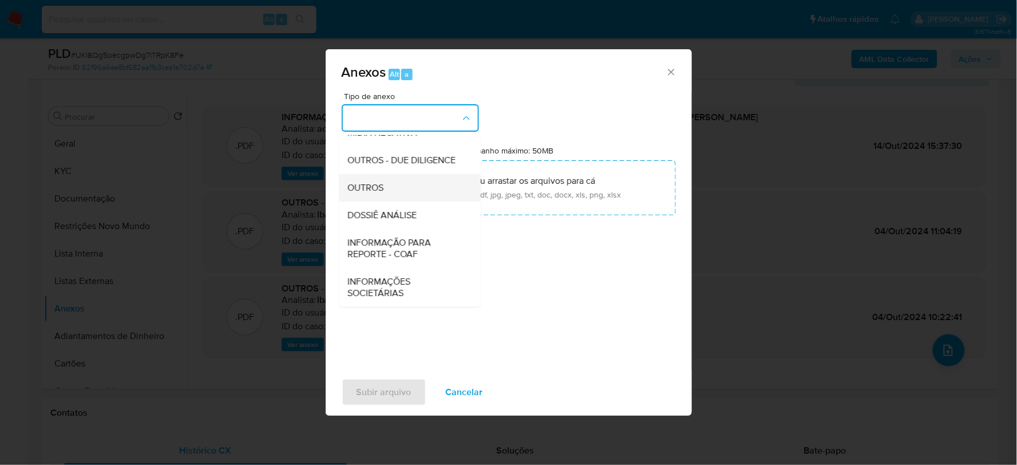
click at [361, 189] on span "OUTROS" at bounding box center [366, 186] width 36 height 11
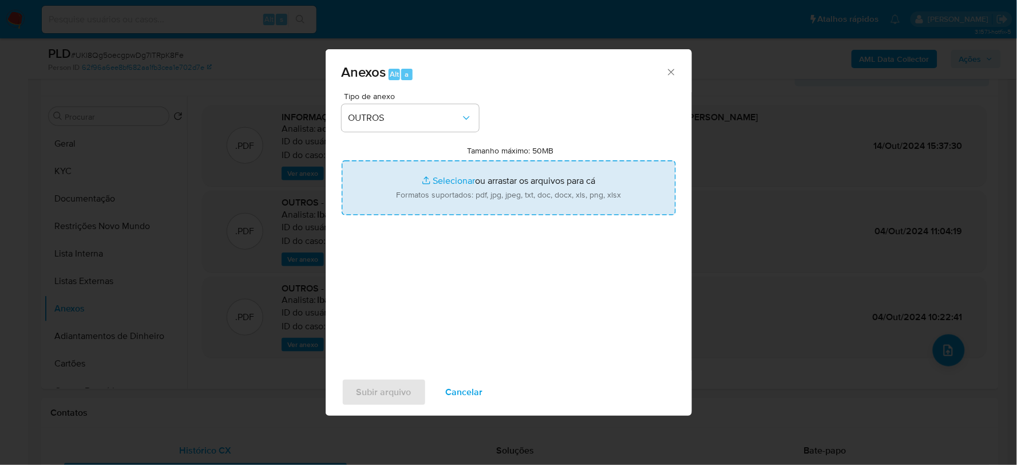
type input "C:\fakepath\2º SAR - XXX - CPF 01989354718 - SIMONE SOUZA FARINA.pdf"
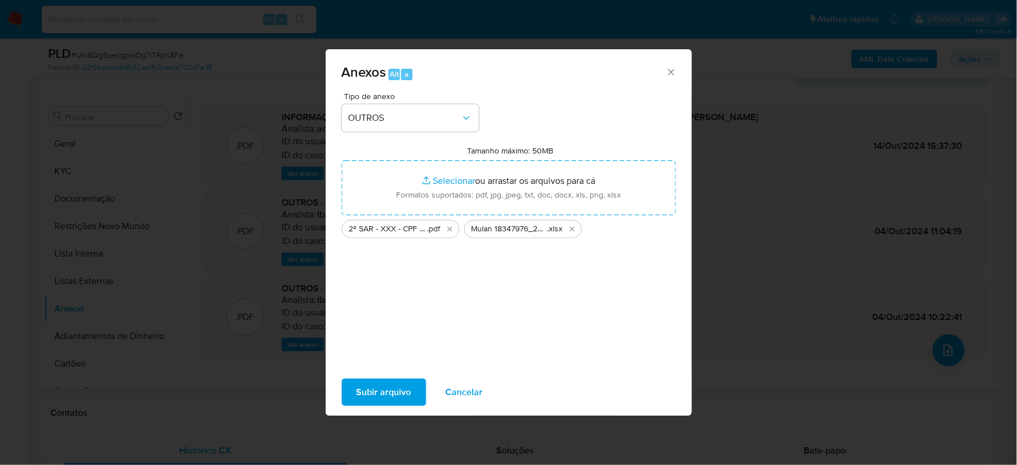
click at [388, 379] on span "Subir arquivo" at bounding box center [383, 391] width 55 height 25
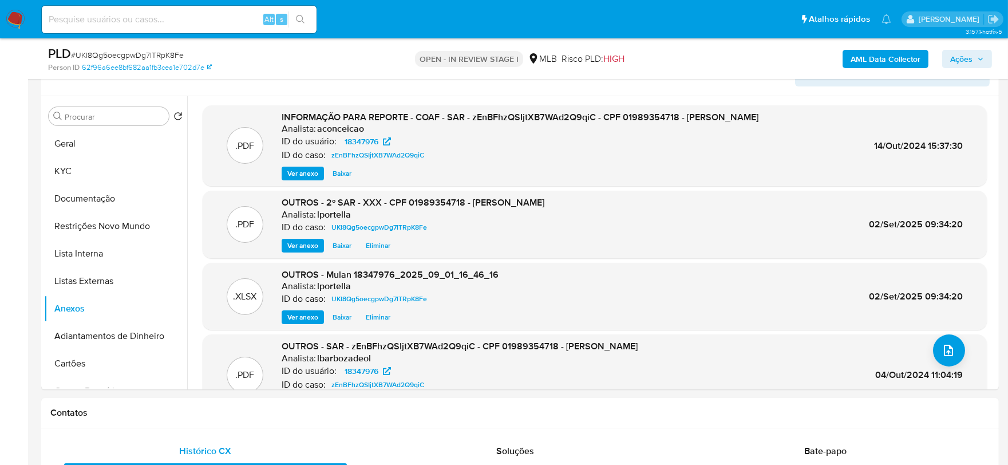
click at [983, 54] on span "Ações" at bounding box center [967, 59] width 34 height 16
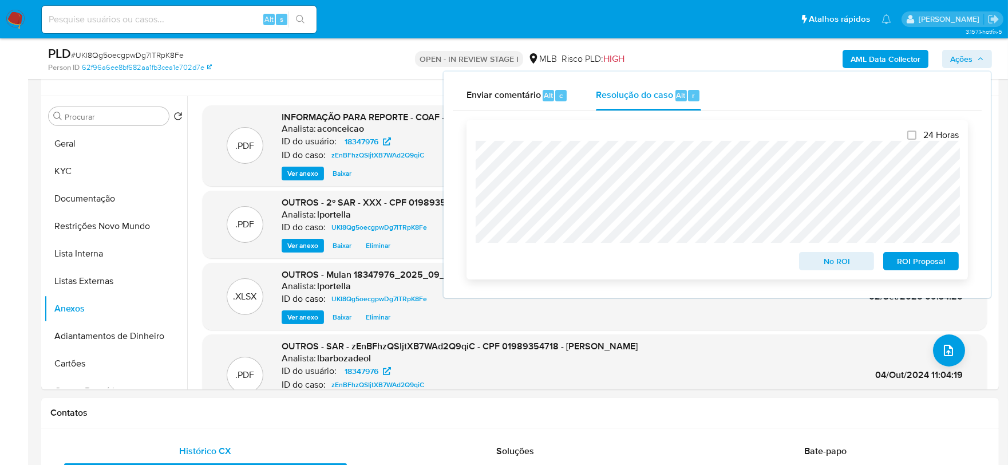
click at [939, 264] on span "ROI Proposal" at bounding box center [921, 261] width 60 height 16
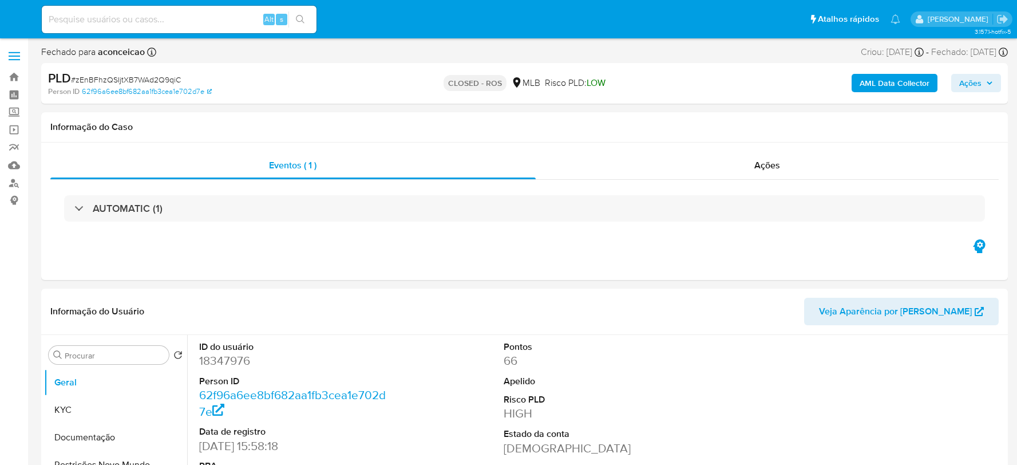
select select "10"
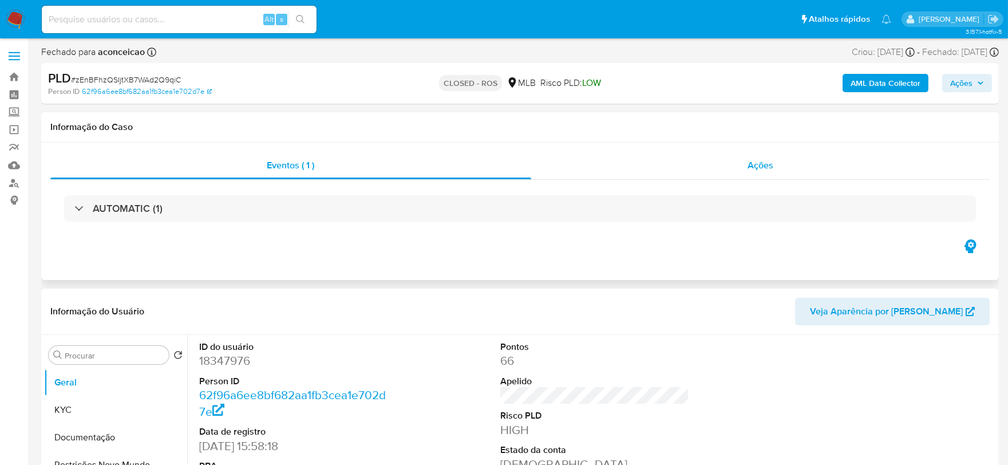
click at [793, 175] on div "Ações" at bounding box center [760, 165] width 459 height 27
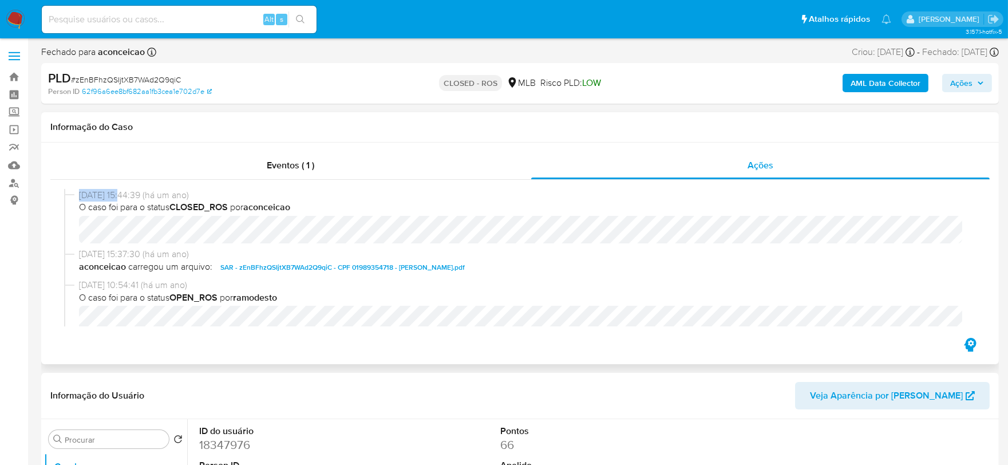
drag, startPoint x: 121, startPoint y: 195, endPoint x: 75, endPoint y: 197, distance: 46.4
click at [75, 197] on div "[DATE] 15:44:39 (há um ano) O caso foi para o status CLOSED_ROS por aconceicao" at bounding box center [519, 219] width 911 height 60
copy div "[DATE]"
click at [311, 159] on span "Eventos ( 1 )" at bounding box center [290, 164] width 47 height 13
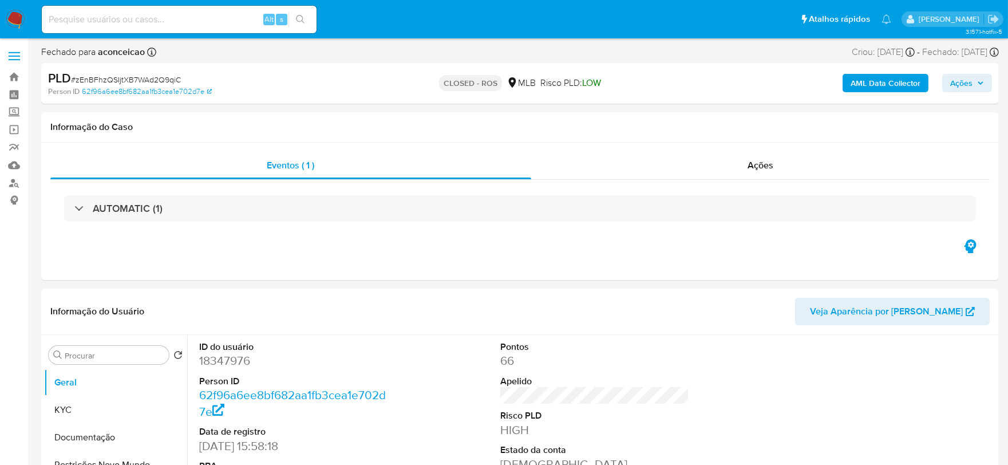
click at [93, 212] on h3 "AUTOMATIC (1)" at bounding box center [128, 208] width 70 height 13
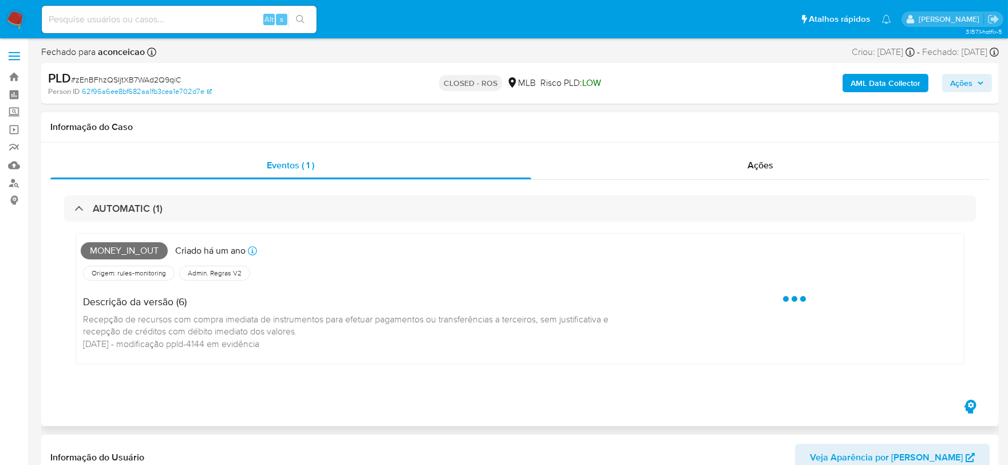
click at [142, 248] on span "Money_in_out" at bounding box center [124, 250] width 87 height 17
copy span "Money_in_out"
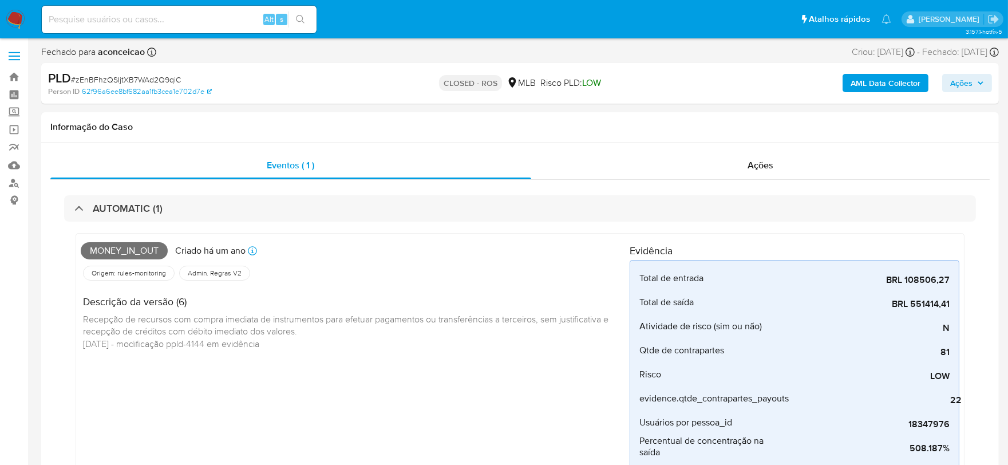
click at [164, 80] on span "# zEnBFhzQSIjtXB7WAd2Q9qiC" at bounding box center [126, 79] width 110 height 11
copy span "zEnBFhzQSIjtXB7WAd2Q9qiC"
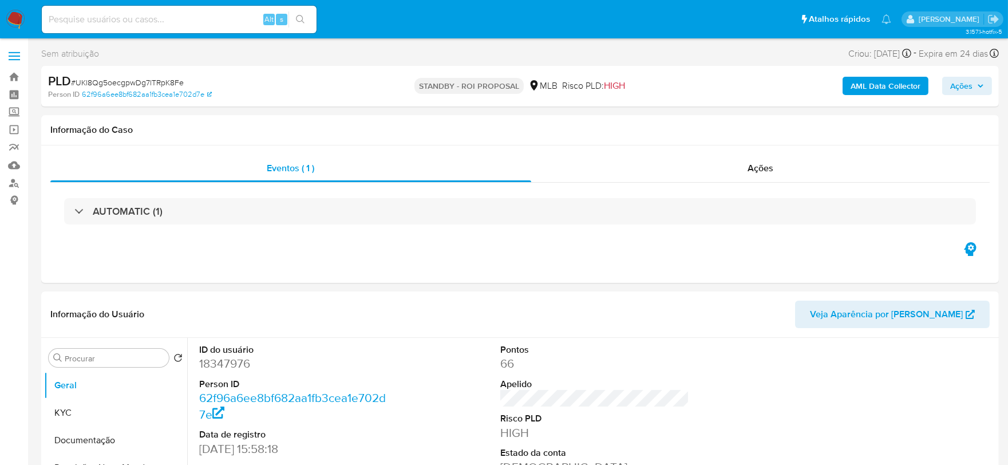
select select "10"
click at [164, 77] on span "# UKl8Qg5oecgpwDg7lTRpK8Fe" at bounding box center [127, 82] width 113 height 11
copy span "UKl8Qg5oecgpwDg7lTRpK8Fe"
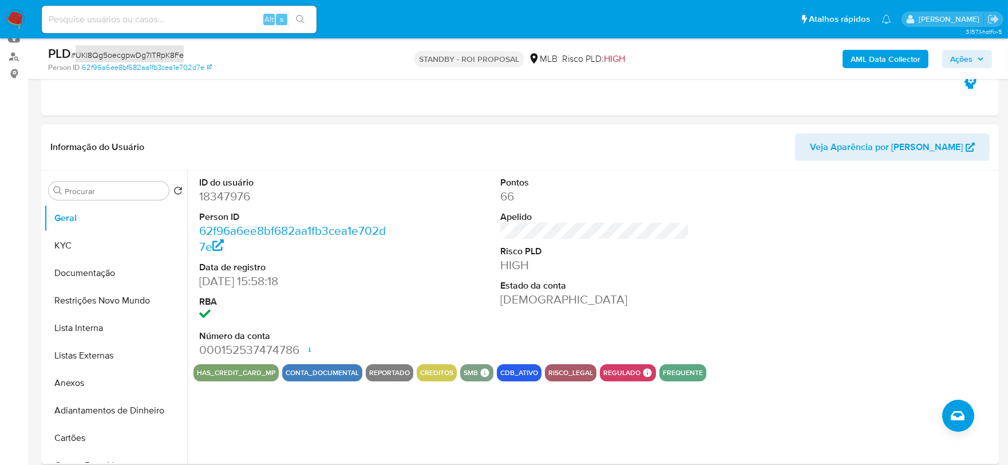
scroll to position [127, 0]
click at [85, 253] on button "KYC" at bounding box center [111, 244] width 134 height 27
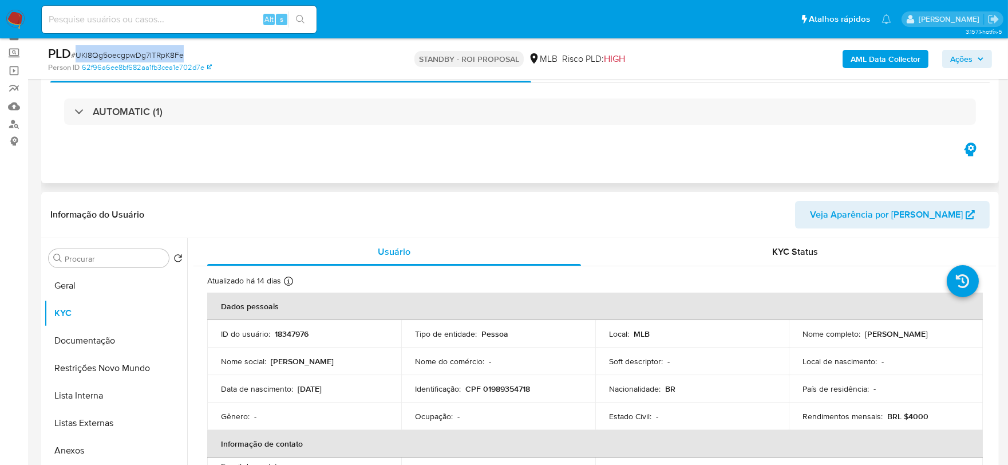
scroll to position [0, 0]
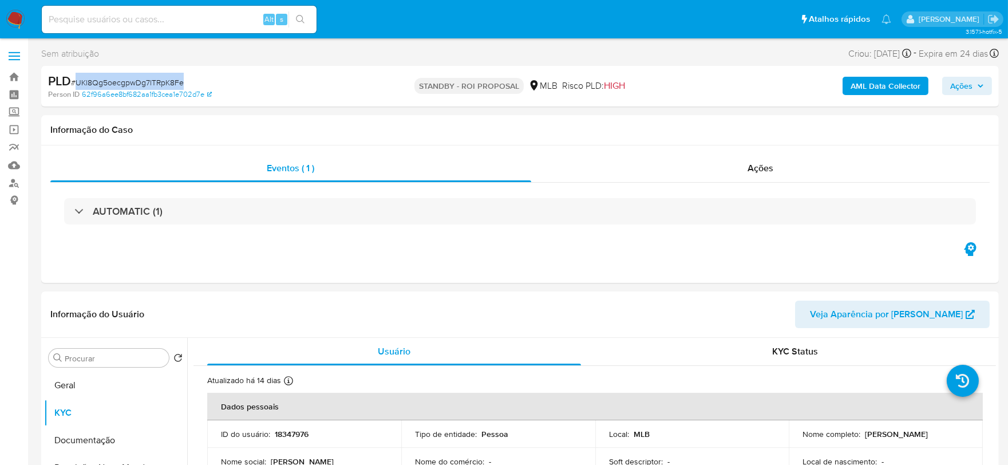
click at [10, 14] on img at bounding box center [15, 19] width 19 height 19
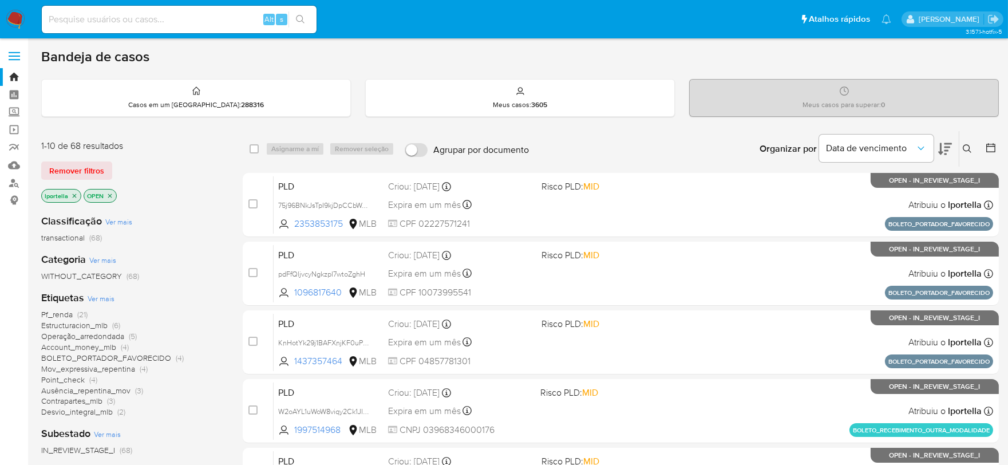
click at [221, 17] on input at bounding box center [179, 19] width 275 height 15
paste input "PcZT3fQXqvMVSPfho6EK4L77"
type input "PcZT3fQXqvMVSPfho6EK4L77"
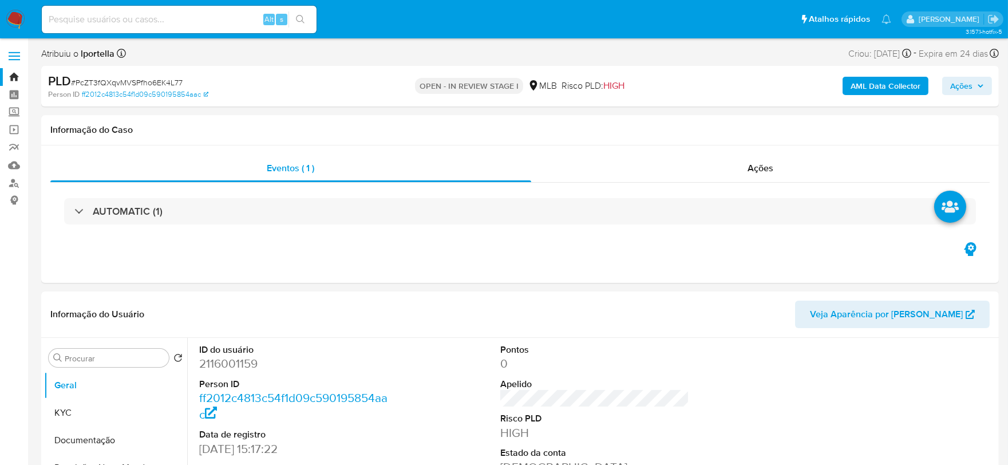
select select "10"
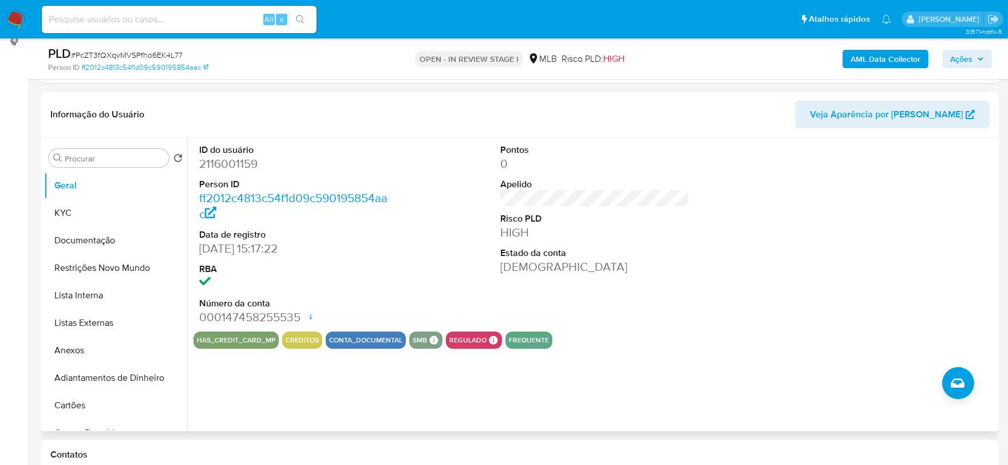
scroll to position [254, 0]
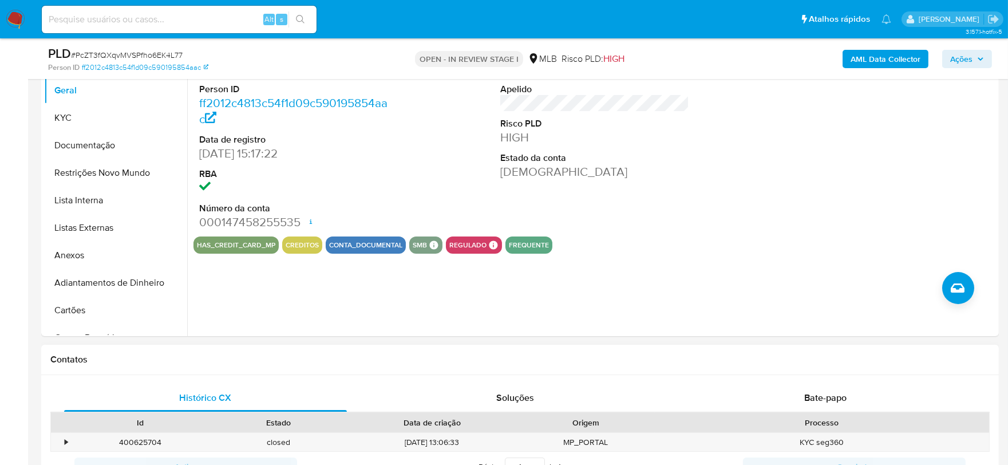
drag, startPoint x: 269, startPoint y: 349, endPoint x: 300, endPoint y: 243, distance: 110.3
click at [269, 347] on div "Contatos" at bounding box center [519, 359] width 957 height 30
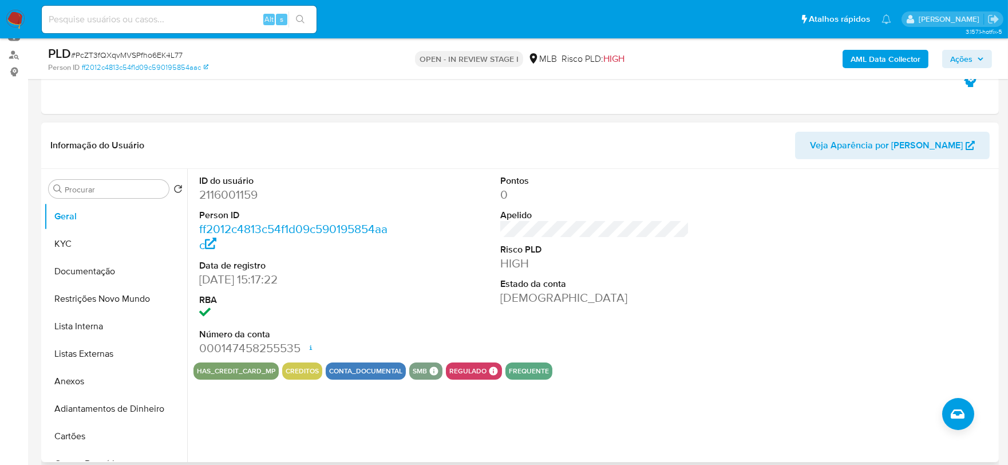
scroll to position [127, 0]
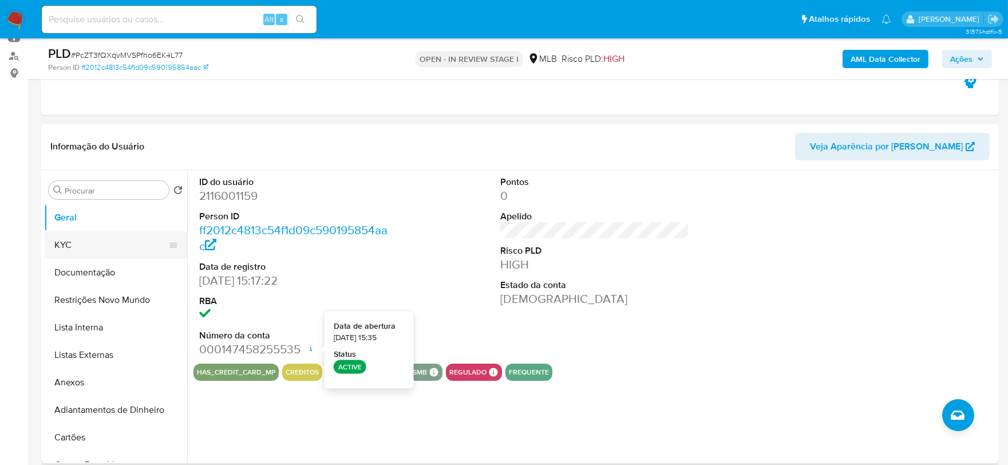
click at [100, 249] on button "KYC" at bounding box center [111, 244] width 134 height 27
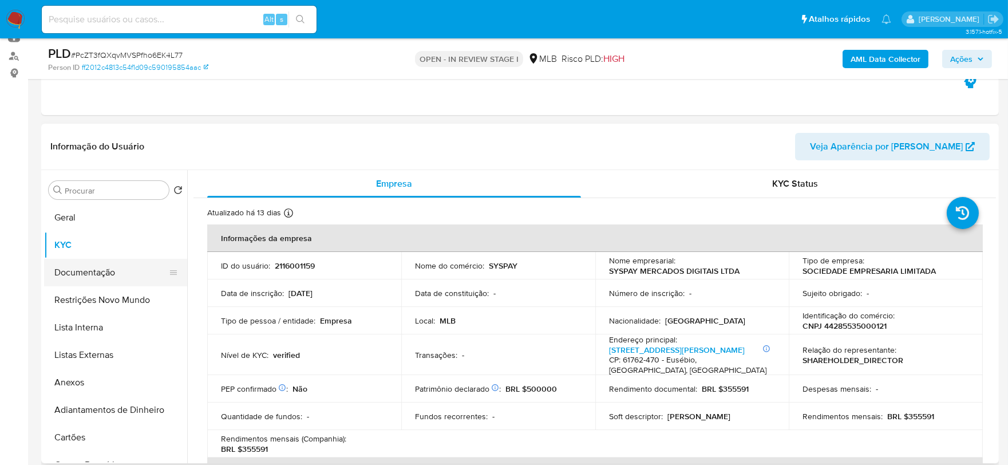
click at [92, 268] on button "Documentação" at bounding box center [111, 272] width 134 height 27
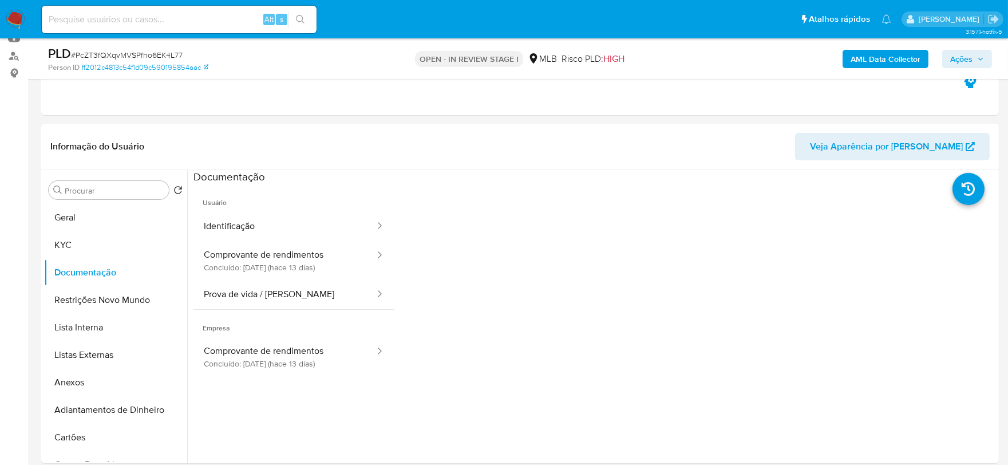
click at [300, 229] on button "Identificação" at bounding box center [284, 226] width 183 height 29
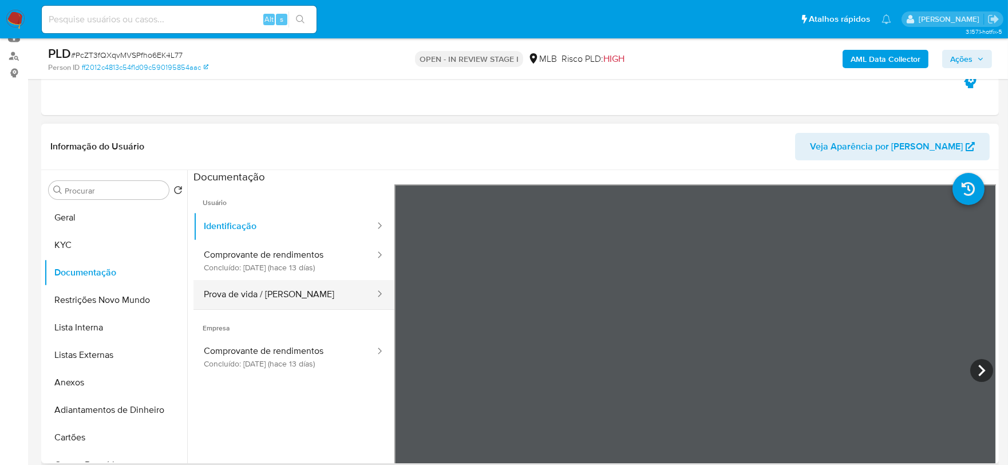
click at [310, 296] on button "Prova de vida / [PERSON_NAME]" at bounding box center [284, 294] width 183 height 29
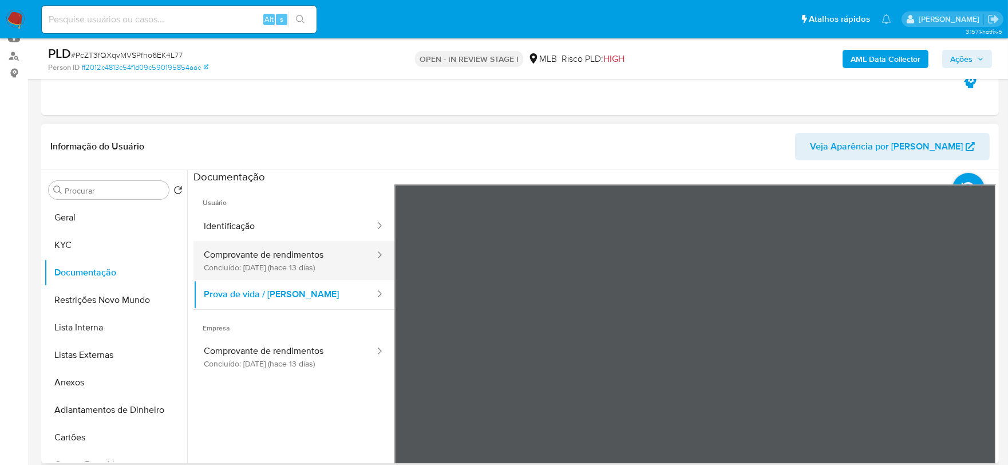
click at [236, 271] on button "Comprovante de rendimentos Concluído: 20/08/2025 (hace 13 días)" at bounding box center [284, 260] width 183 height 39
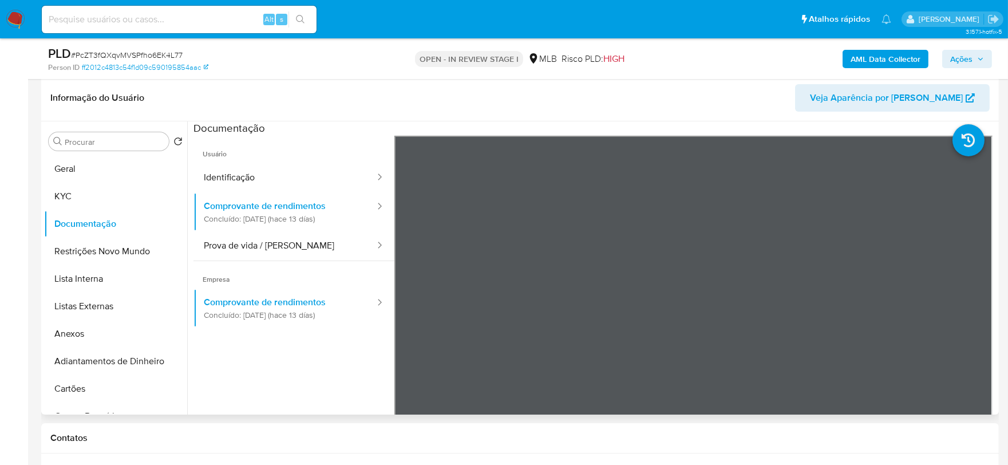
scroll to position [191, 0]
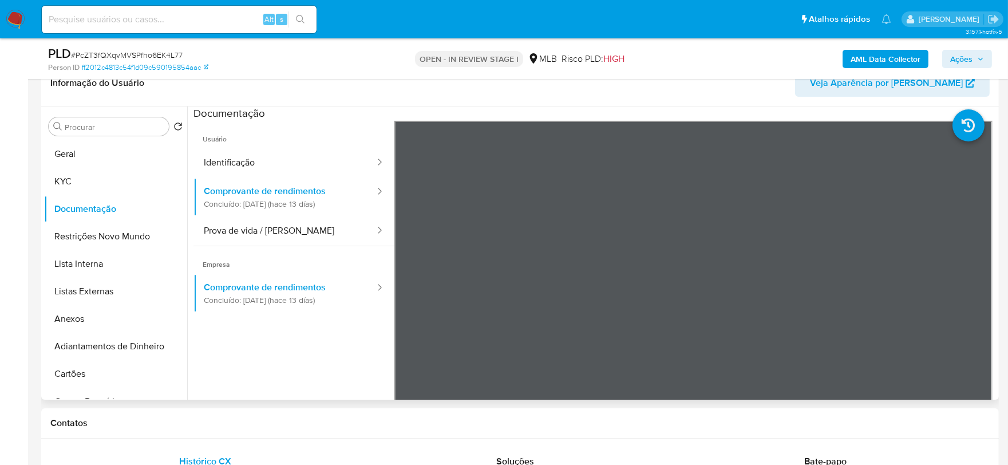
click at [322, 93] on header "Informação do Usuário Veja Aparência por Pessoa" at bounding box center [519, 82] width 939 height 27
click at [84, 183] on button "KYC" at bounding box center [111, 181] width 134 height 27
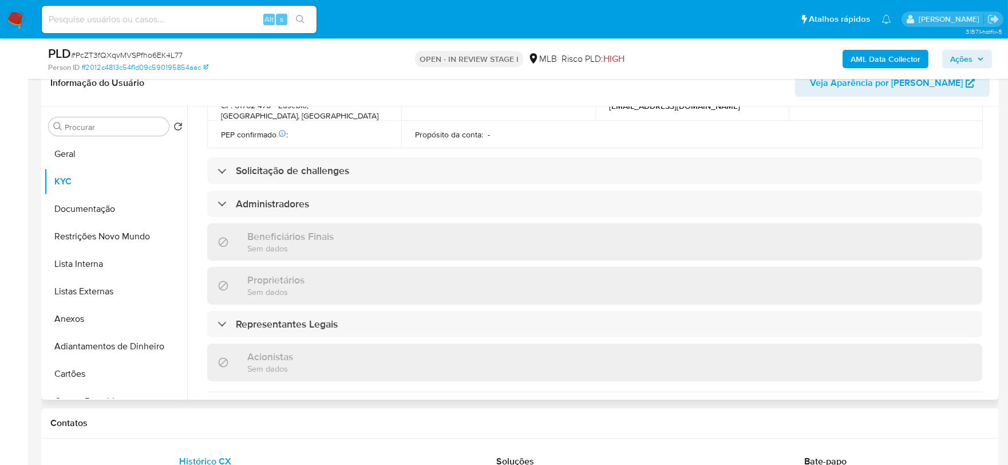
scroll to position [699, 0]
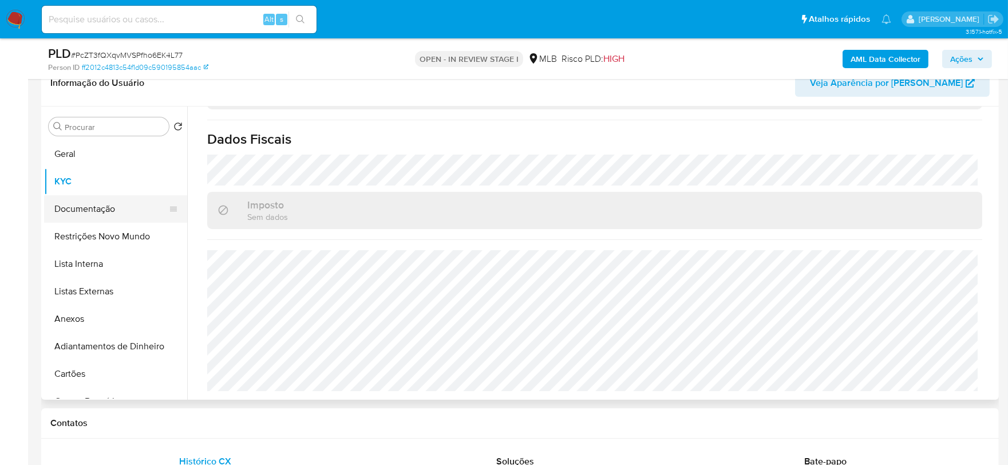
click at [129, 204] on button "Documentação" at bounding box center [111, 208] width 134 height 27
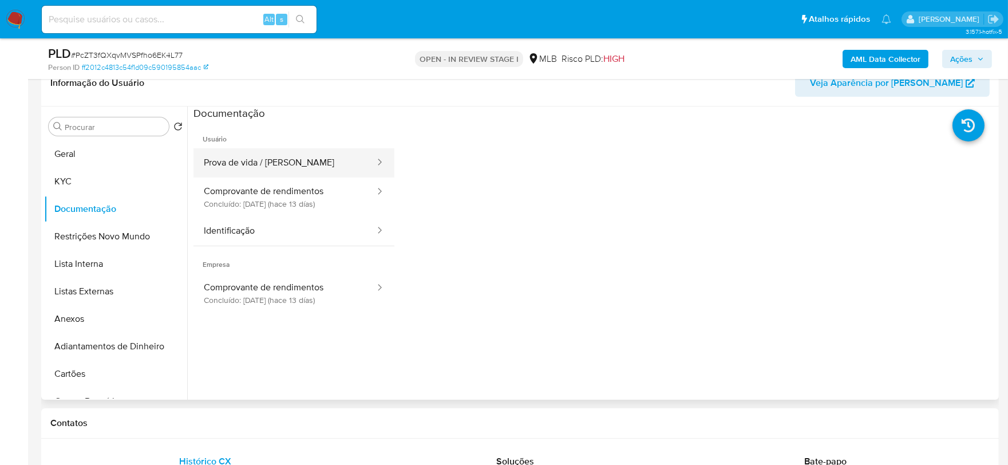
click at [281, 168] on button "Prova de vida / [PERSON_NAME]" at bounding box center [284, 162] width 183 height 29
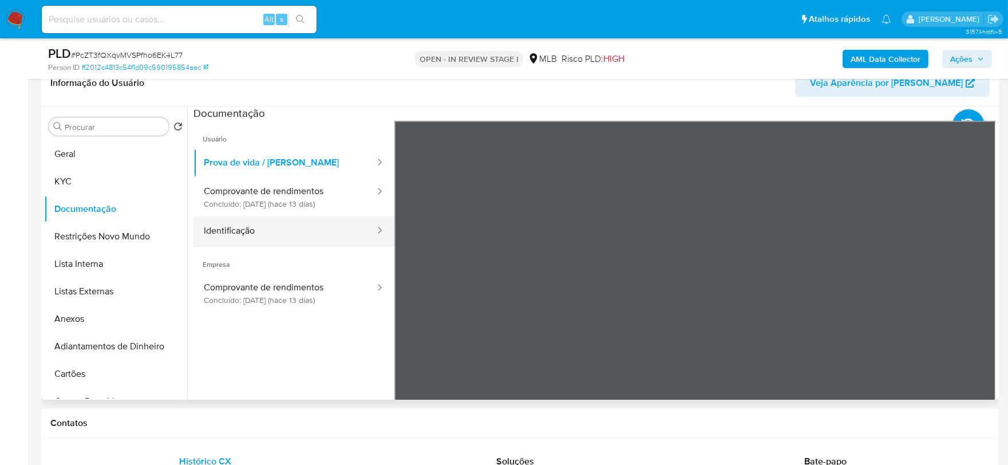
click at [318, 231] on button "Identificação" at bounding box center [284, 230] width 183 height 29
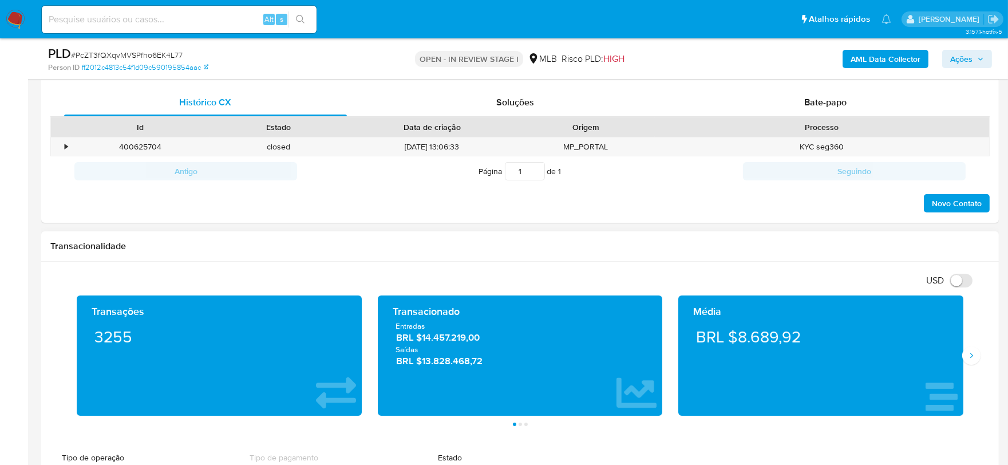
scroll to position [572, 0]
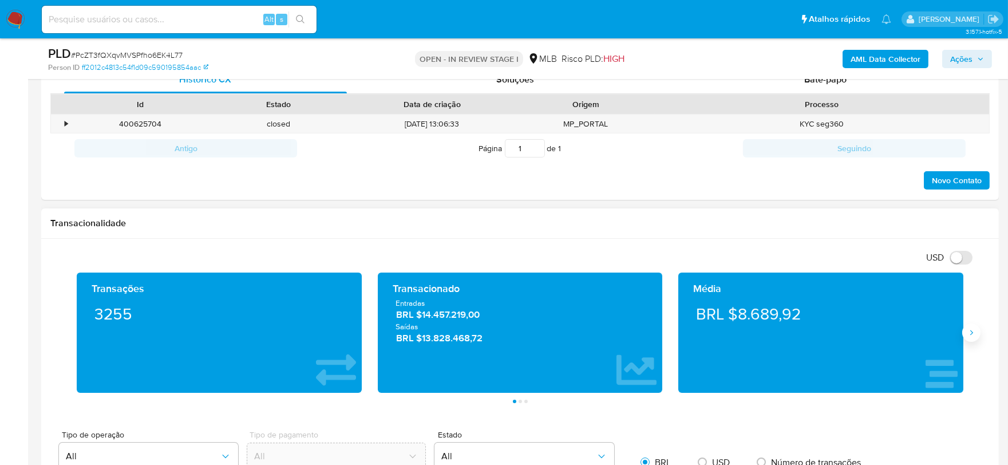
click at [973, 336] on icon "Siguiente" at bounding box center [970, 332] width 9 height 9
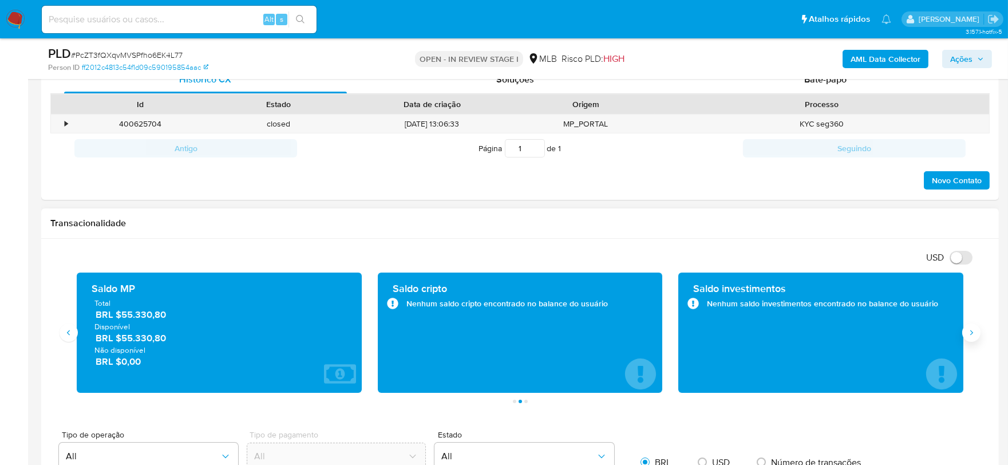
click at [973, 336] on icon "Siguiente" at bounding box center [970, 332] width 9 height 9
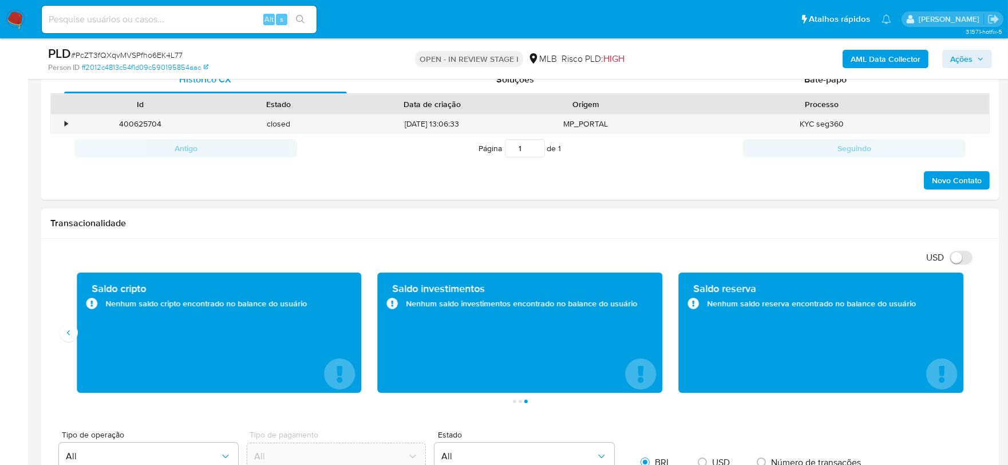
click at [52, 340] on div "Transações 3255 Transacionado Entradas BRL $14.457.219,00 Saídas BRL $13.828.46…" at bounding box center [519, 337] width 939 height 130
click at [67, 336] on icon "Anterior" at bounding box center [68, 332] width 9 height 9
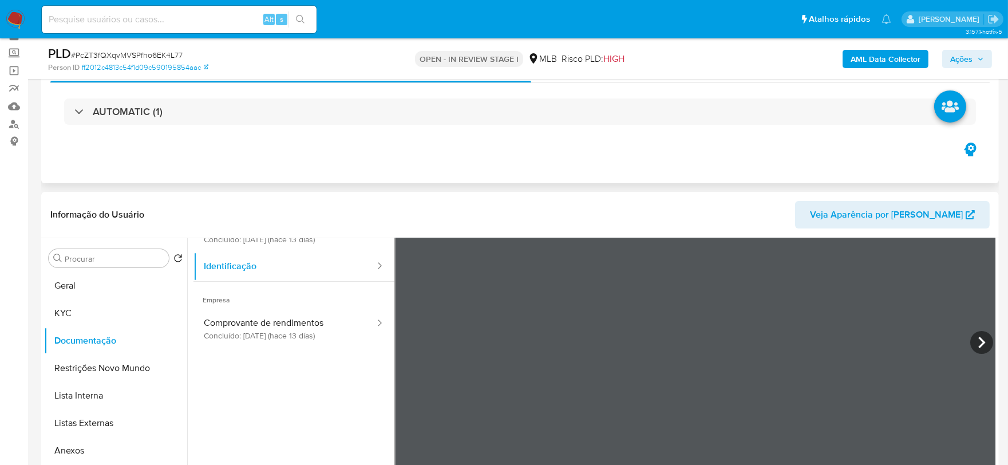
scroll to position [0, 0]
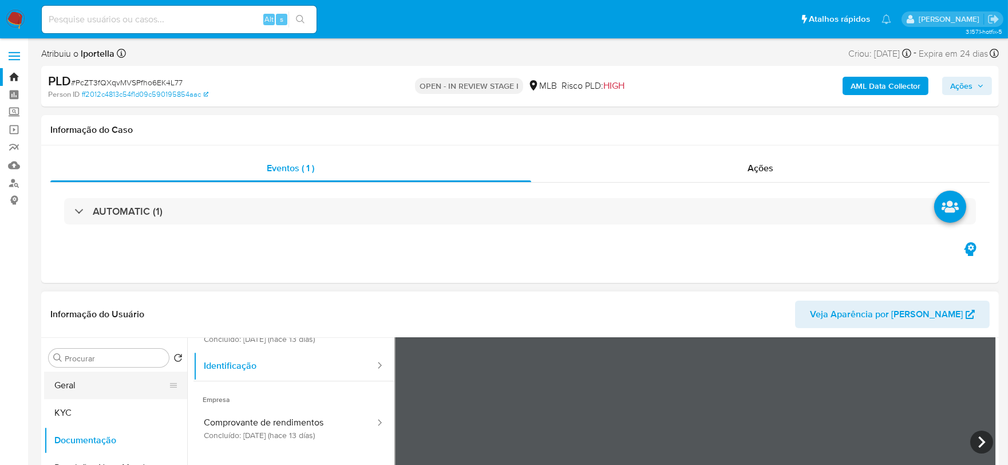
click at [87, 379] on button "Geral" at bounding box center [111, 384] width 134 height 27
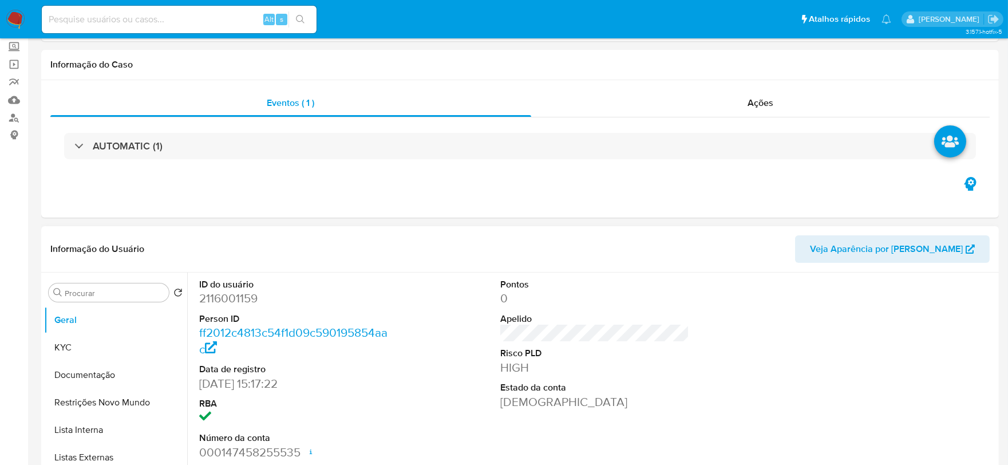
scroll to position [127, 0]
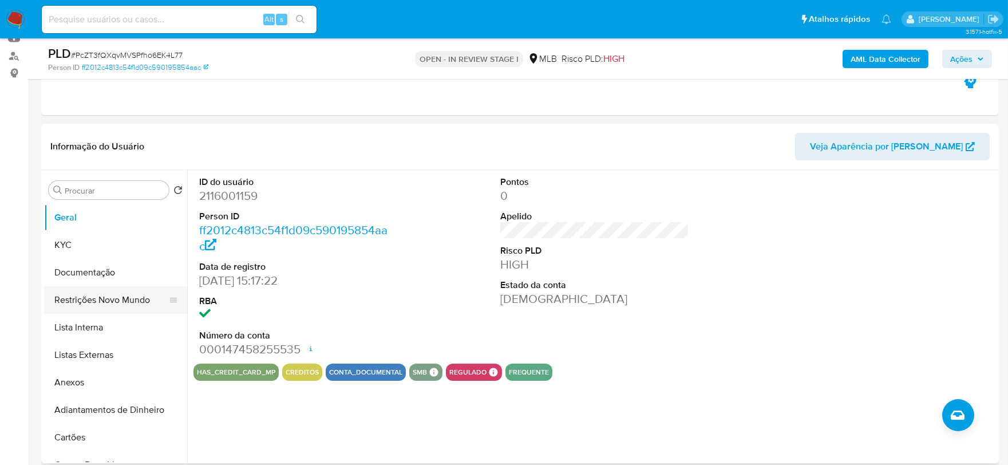
click at [89, 306] on button "Restrições Novo Mundo" at bounding box center [111, 299] width 134 height 27
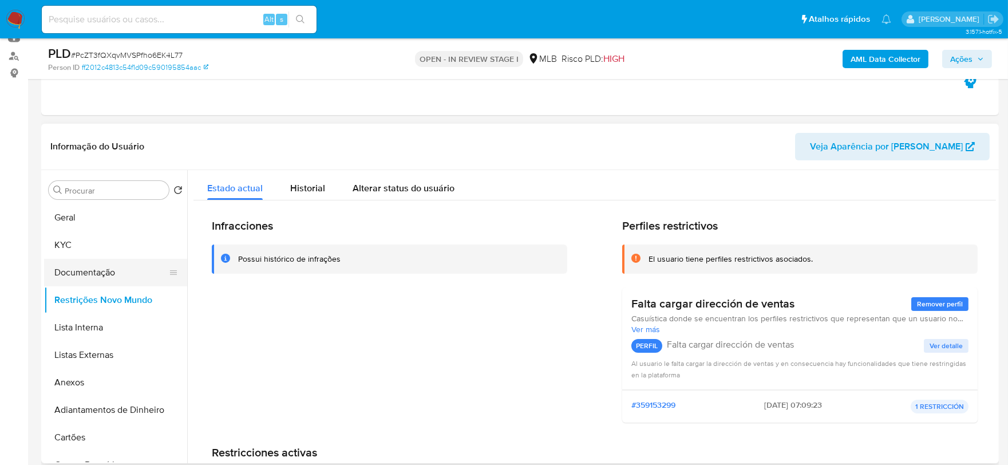
click at [116, 265] on button "Documentação" at bounding box center [111, 272] width 134 height 27
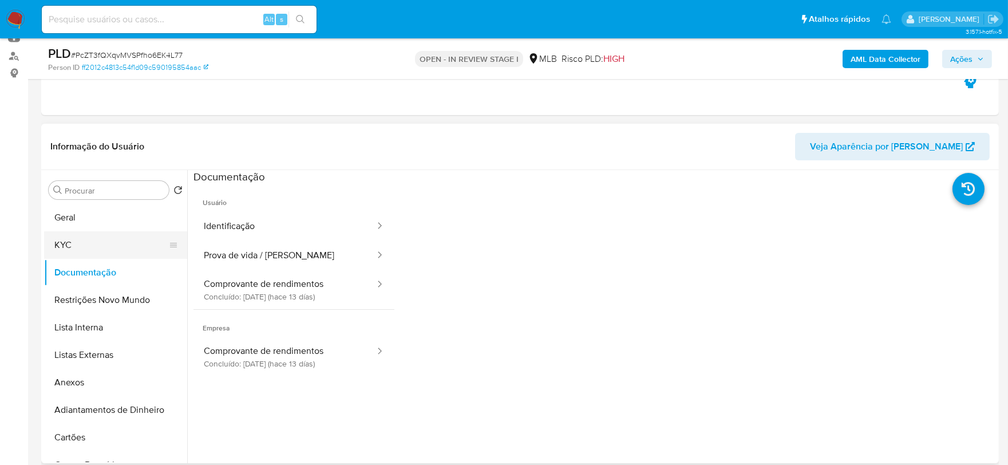
click at [73, 236] on button "KYC" at bounding box center [111, 244] width 134 height 27
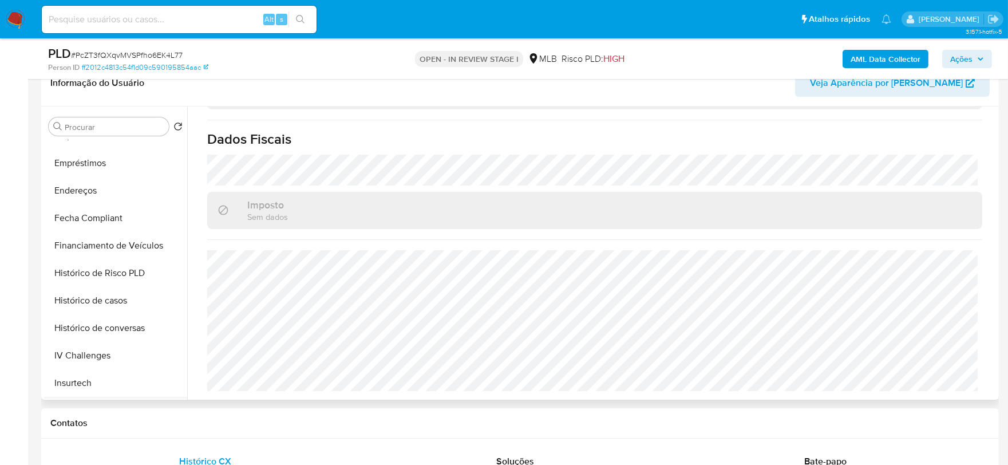
scroll to position [511, 0]
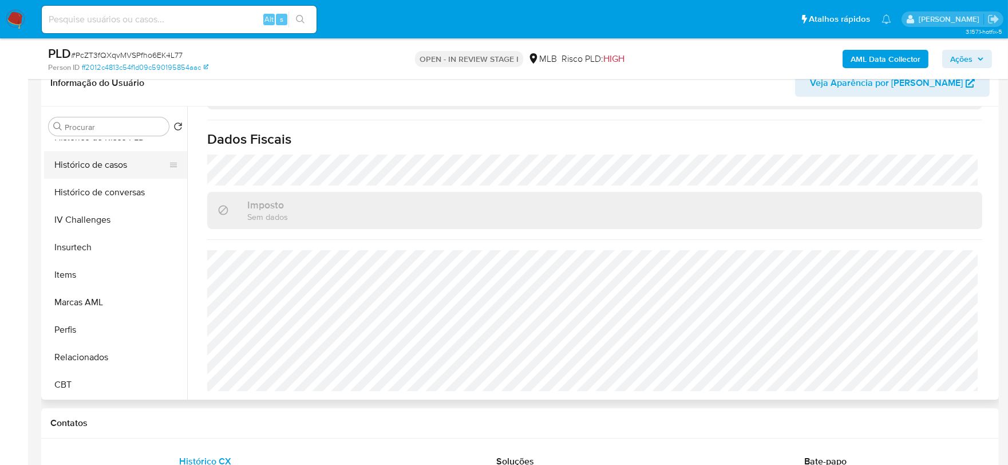
click at [104, 169] on button "Histórico de casos" at bounding box center [111, 164] width 134 height 27
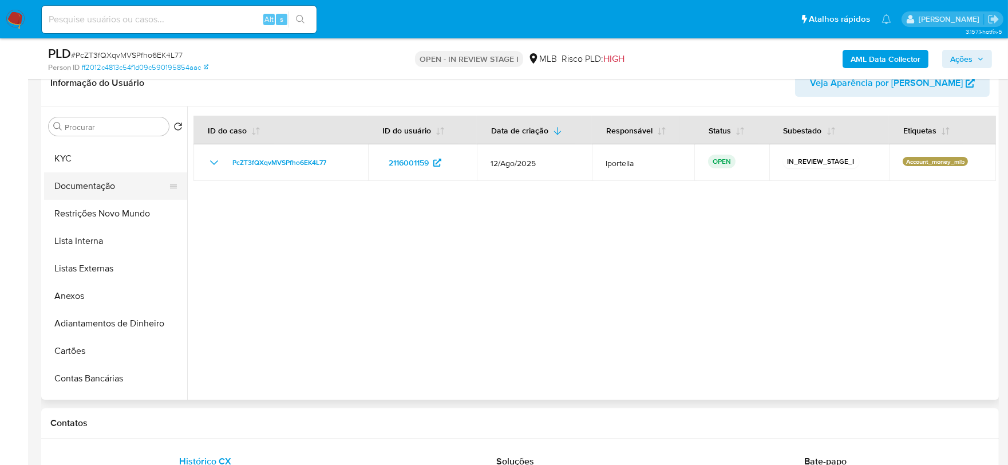
scroll to position [0, 0]
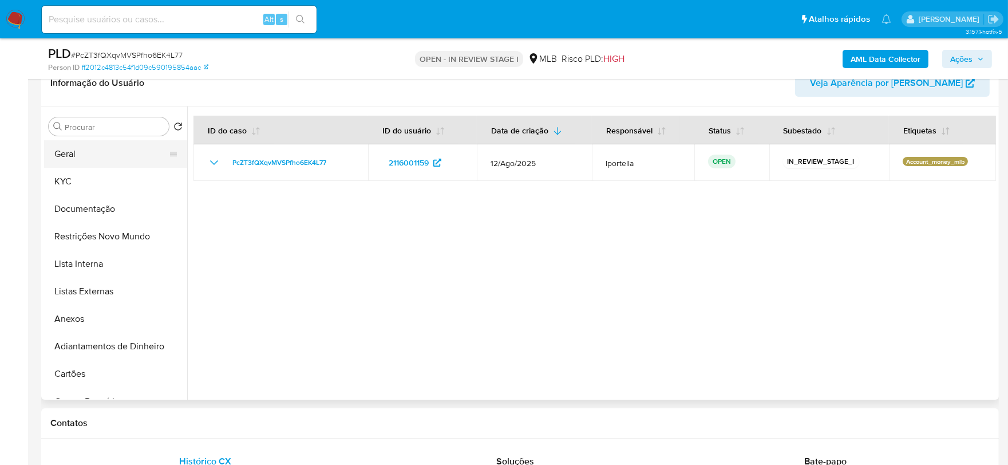
click at [76, 153] on button "Geral" at bounding box center [111, 153] width 134 height 27
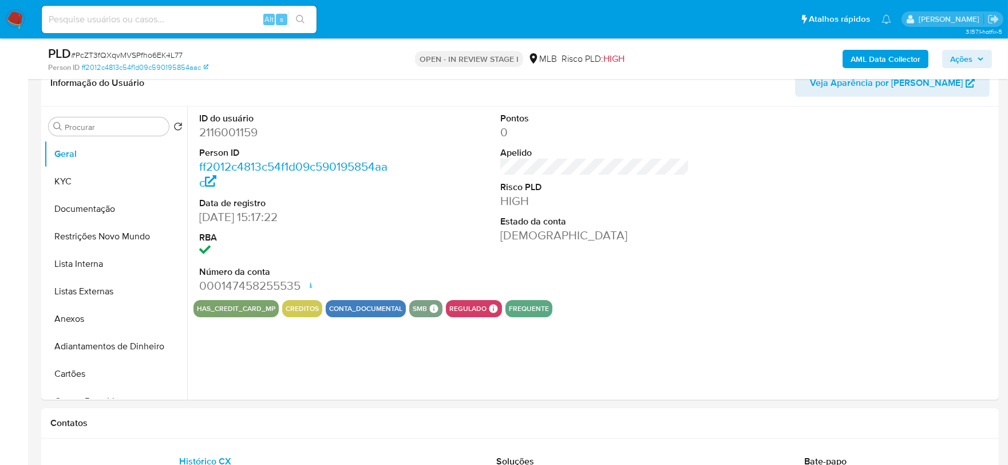
scroll to position [184, 0]
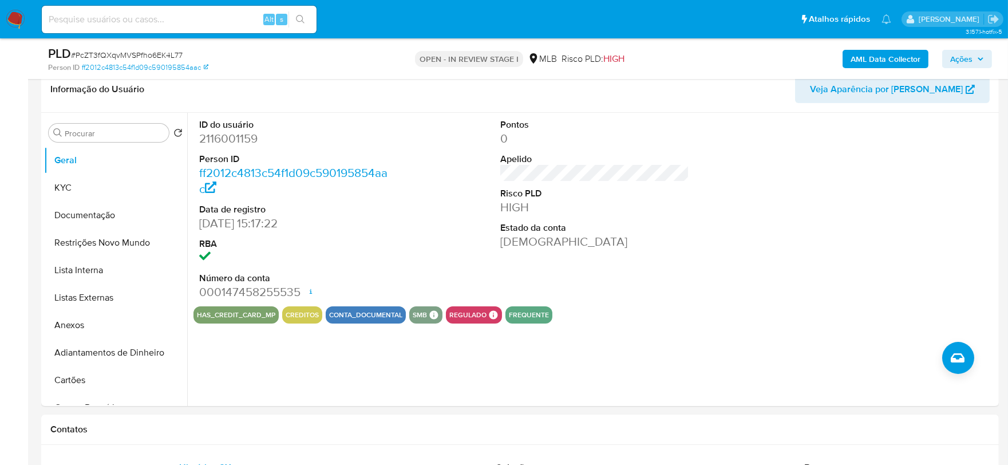
drag, startPoint x: 264, startPoint y: 424, endPoint x: 209, endPoint y: 387, distance: 66.3
click at [264, 424] on h1 "Contatos" at bounding box center [519, 428] width 939 height 11
click at [67, 192] on button "KYC" at bounding box center [111, 187] width 134 height 27
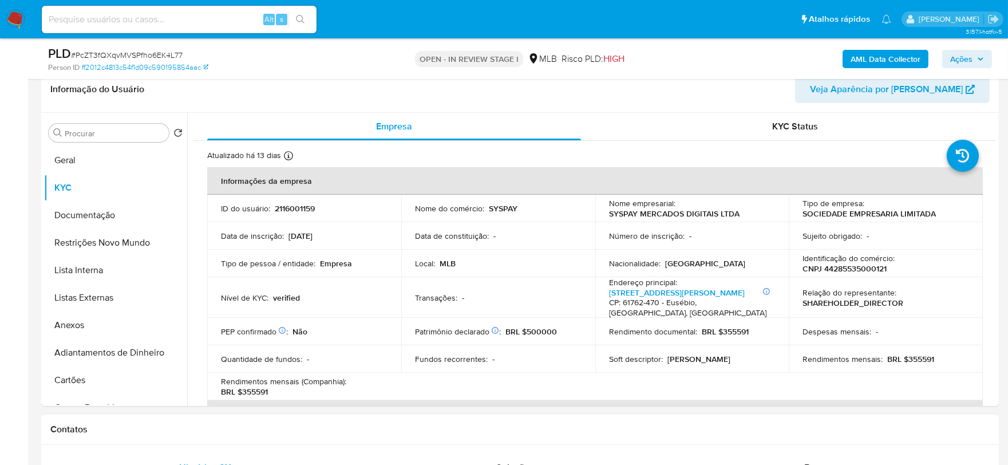
click at [176, 427] on h1 "Contatos" at bounding box center [519, 428] width 939 height 11
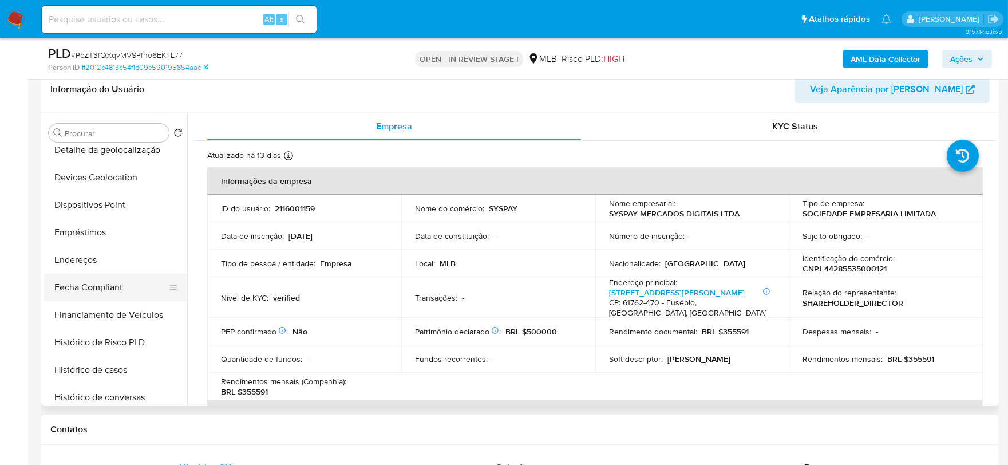
scroll to position [318, 0]
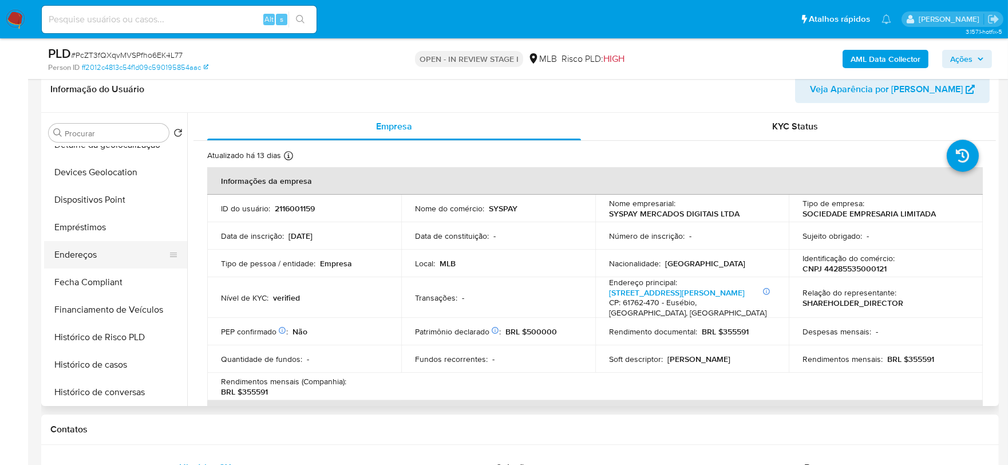
click at [107, 261] on button "Endereços" at bounding box center [111, 254] width 134 height 27
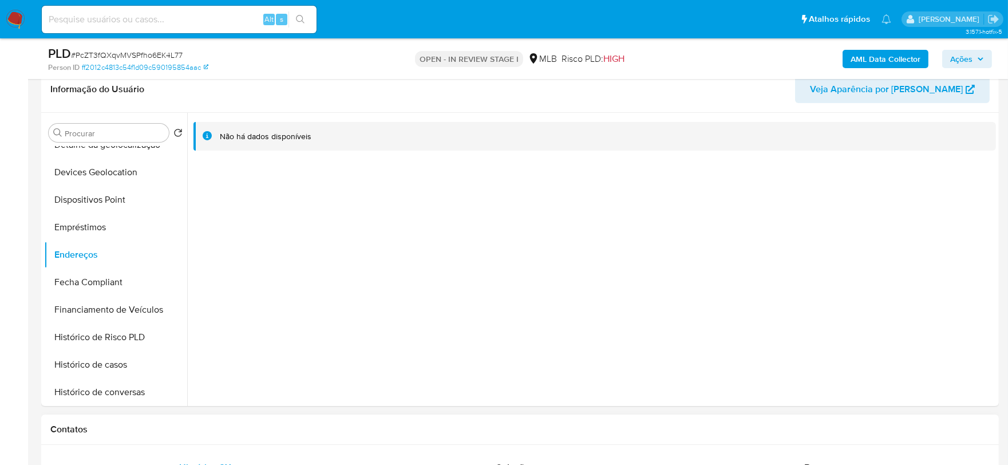
click at [232, 422] on div "Contatos" at bounding box center [519, 429] width 957 height 30
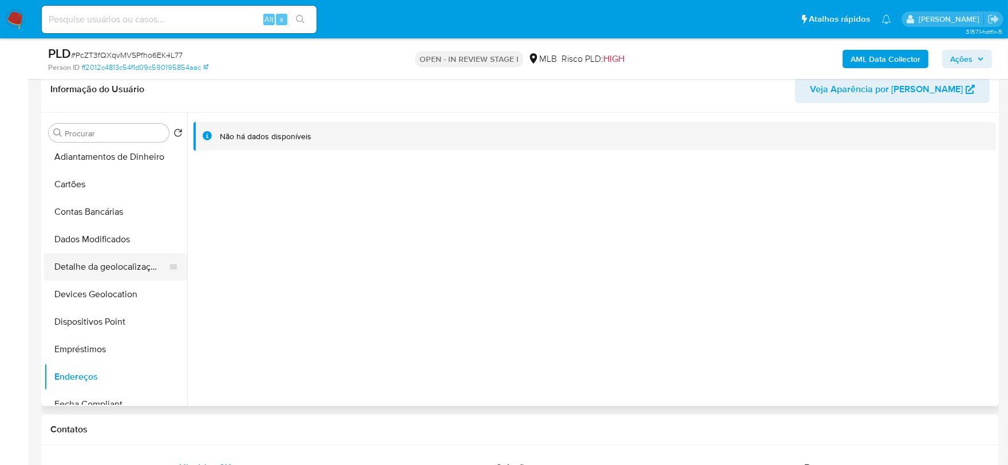
scroll to position [191, 0]
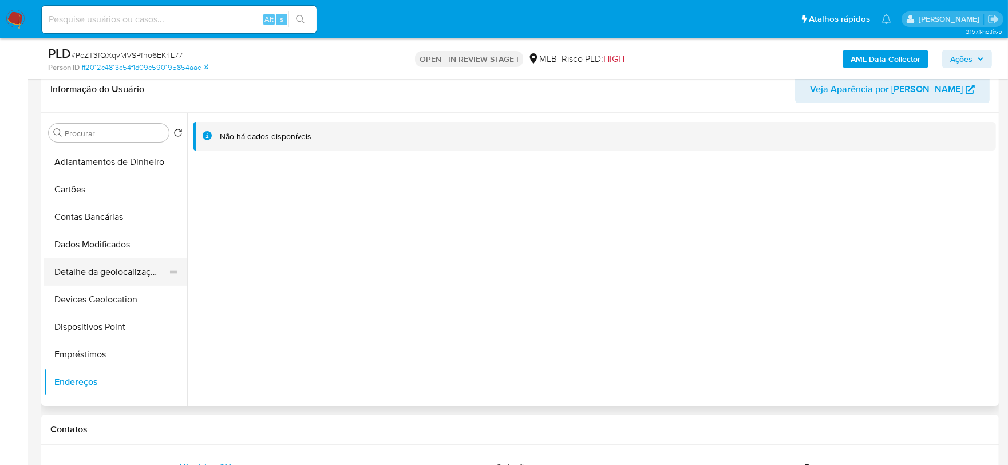
click at [116, 270] on button "Detalhe da geolocalização" at bounding box center [111, 271] width 134 height 27
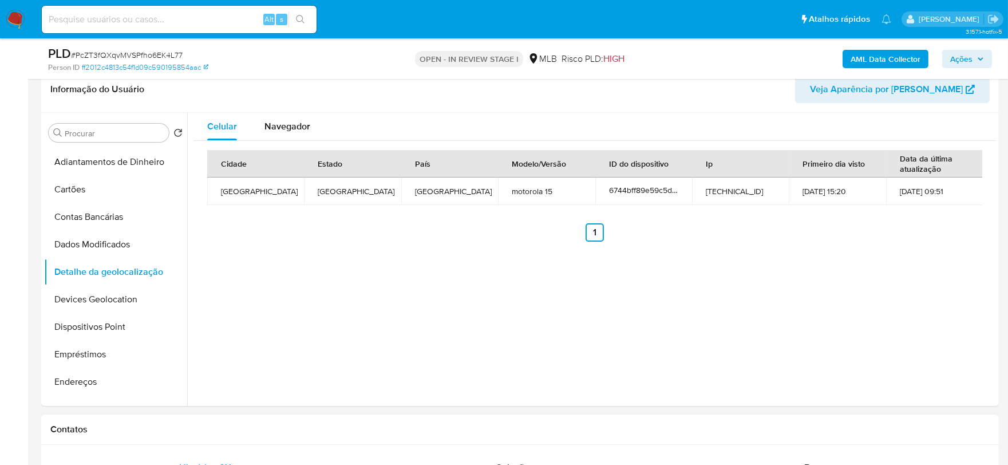
click at [224, 425] on h1 "Contatos" at bounding box center [519, 428] width 939 height 11
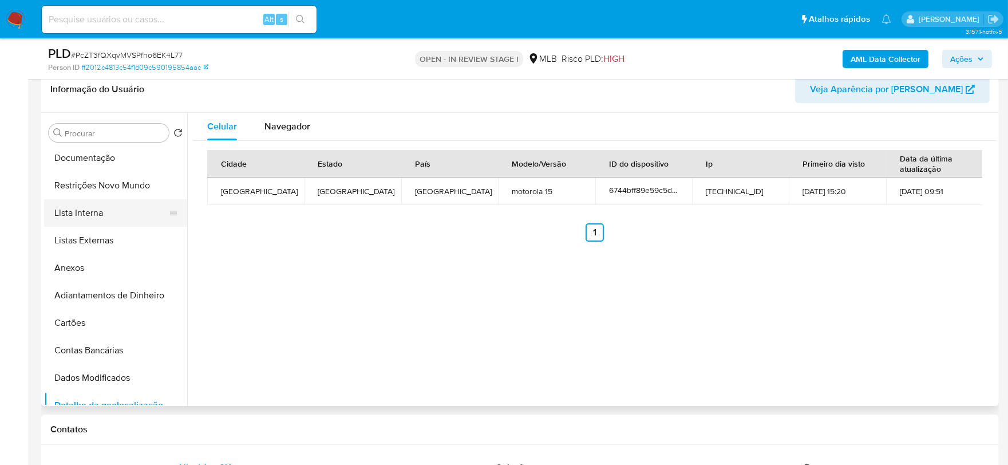
scroll to position [0, 0]
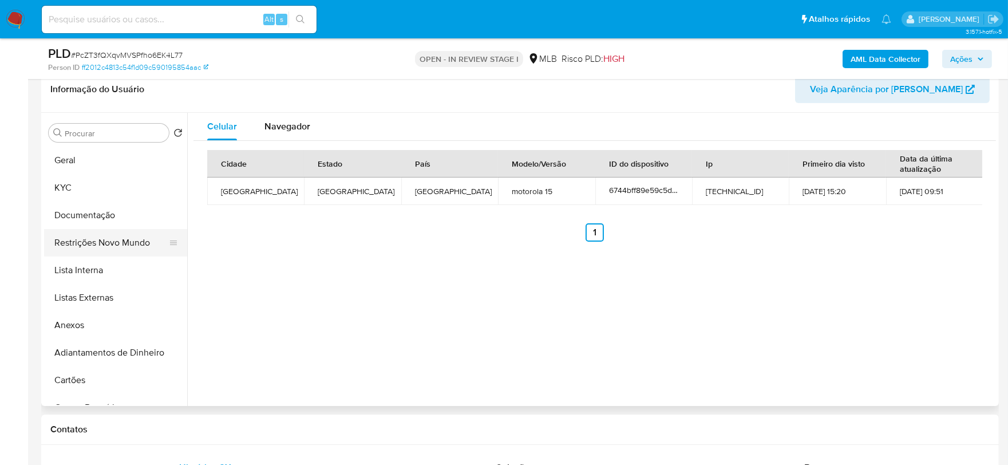
click at [113, 245] on button "Restrições Novo Mundo" at bounding box center [111, 242] width 134 height 27
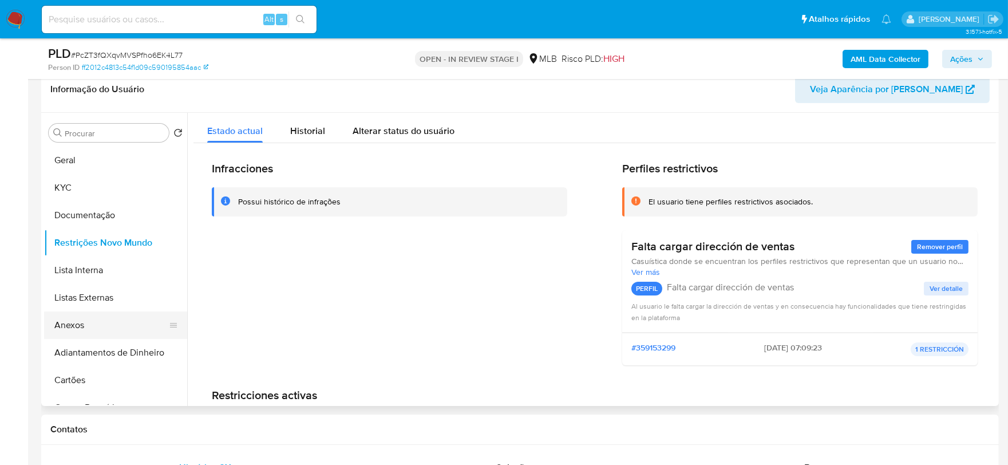
drag, startPoint x: 247, startPoint y: 438, endPoint x: 115, endPoint y: 334, distance: 168.3
click at [247, 438] on div "Contatos" at bounding box center [519, 429] width 957 height 30
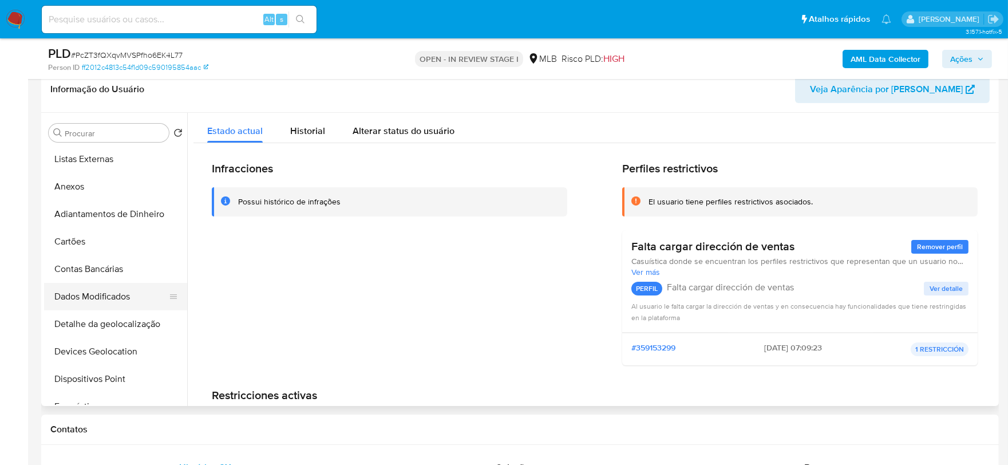
scroll to position [254, 0]
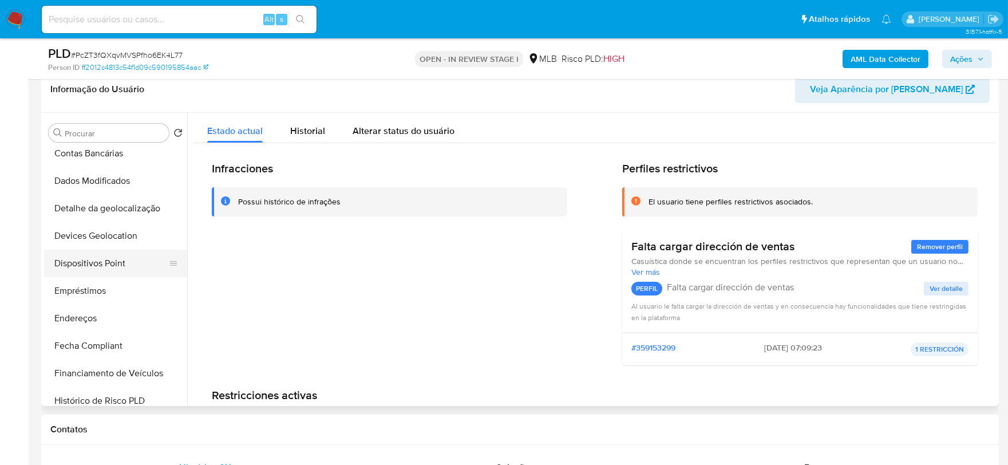
click at [98, 262] on button "Dispositivos Point" at bounding box center [111, 262] width 134 height 27
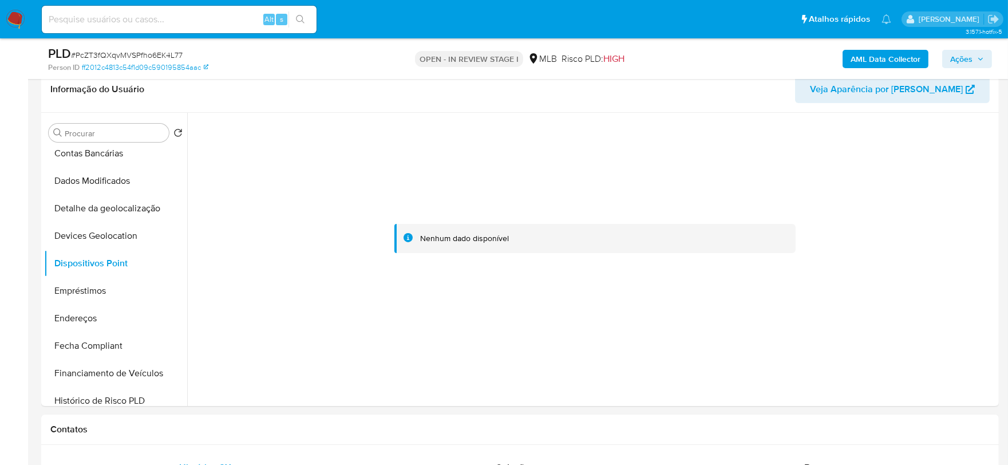
drag, startPoint x: 255, startPoint y: 441, endPoint x: 18, endPoint y: 423, distance: 238.1
click at [255, 441] on div "Contatos" at bounding box center [519, 429] width 957 height 30
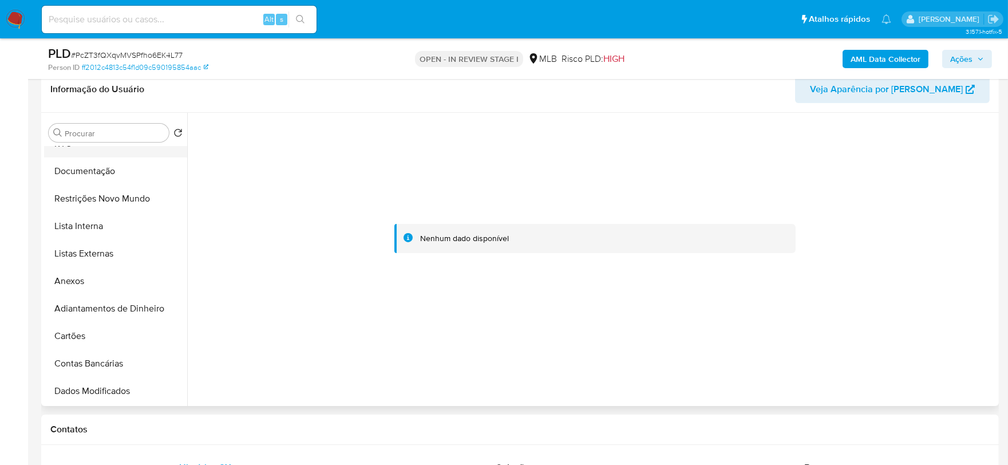
scroll to position [0, 0]
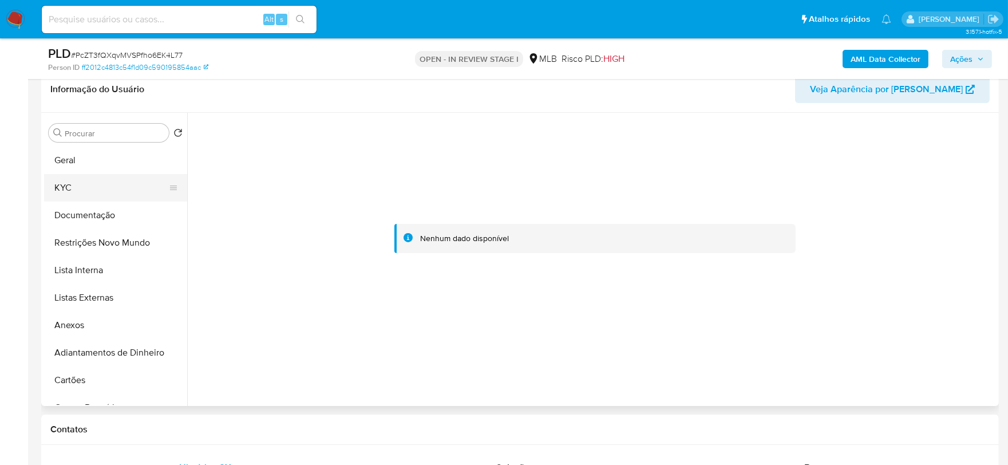
click at [82, 191] on button "KYC" at bounding box center [111, 187] width 134 height 27
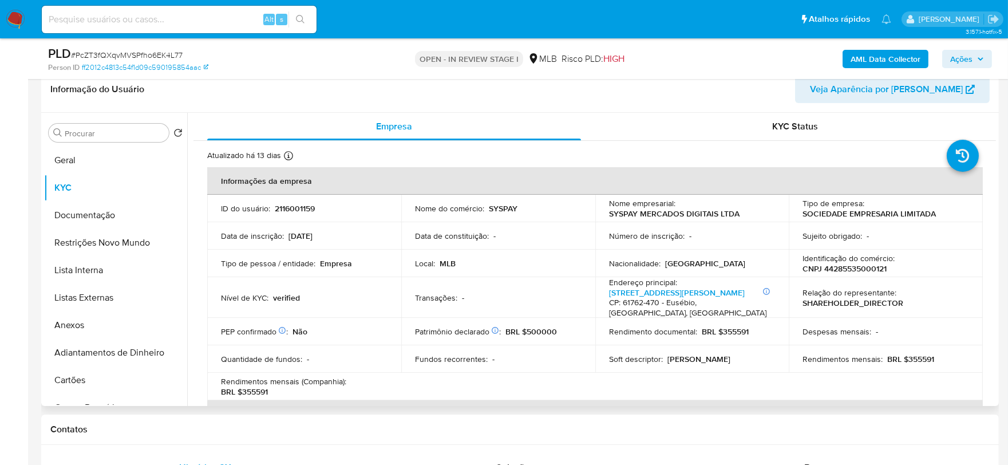
click at [859, 267] on p "CNPJ 44285535000121" at bounding box center [844, 268] width 84 height 10
copy p "44285535000121"
drag, startPoint x: 741, startPoint y: 212, endPoint x: 606, endPoint y: 215, distance: 134.5
click at [609, 215] on div "Nome empresarial : SYSPAY MERCADOS DIGITAIS LTDA" at bounding box center [692, 208] width 166 height 21
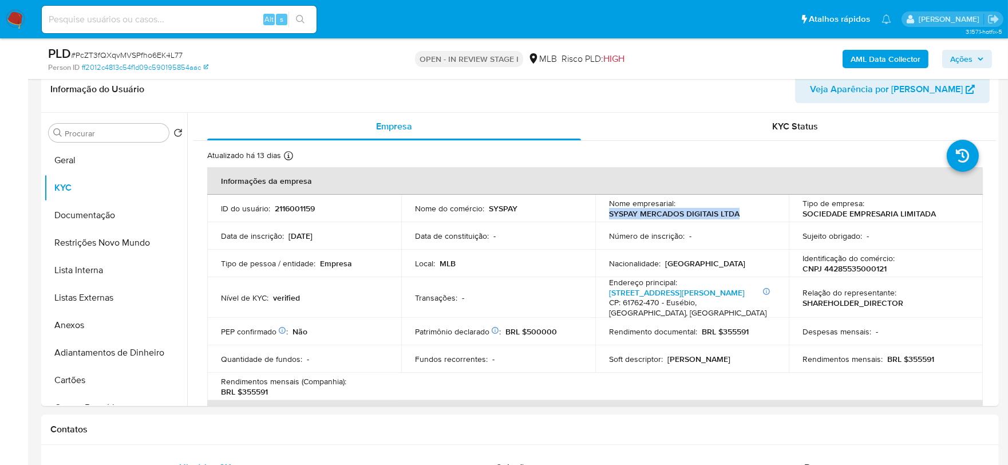
copy p "SYSPAY MERCADOS DIGITAIS LTDA"
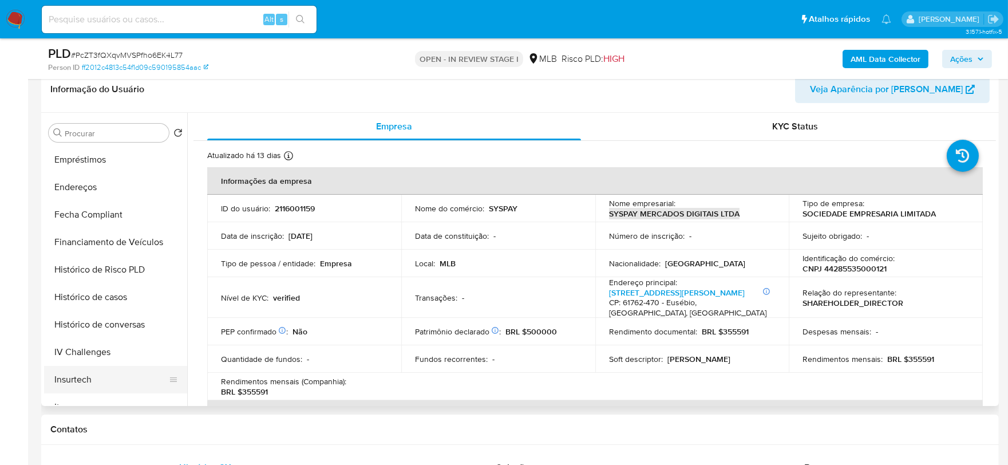
scroll to position [445, 0]
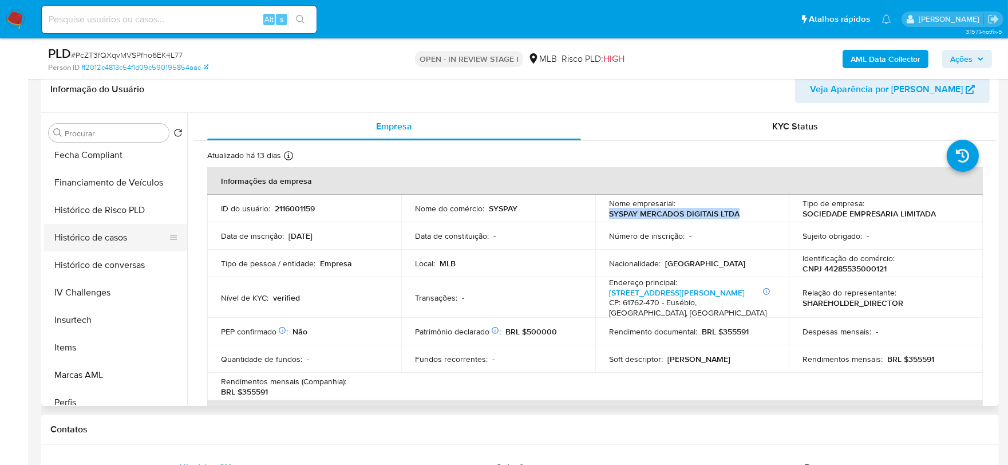
click at [106, 245] on button "Histórico de casos" at bounding box center [111, 237] width 134 height 27
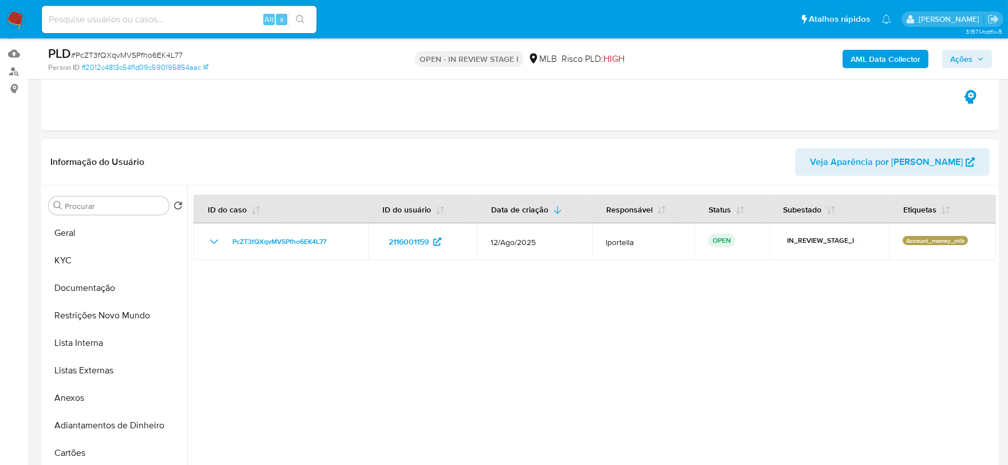
scroll to position [0, 0]
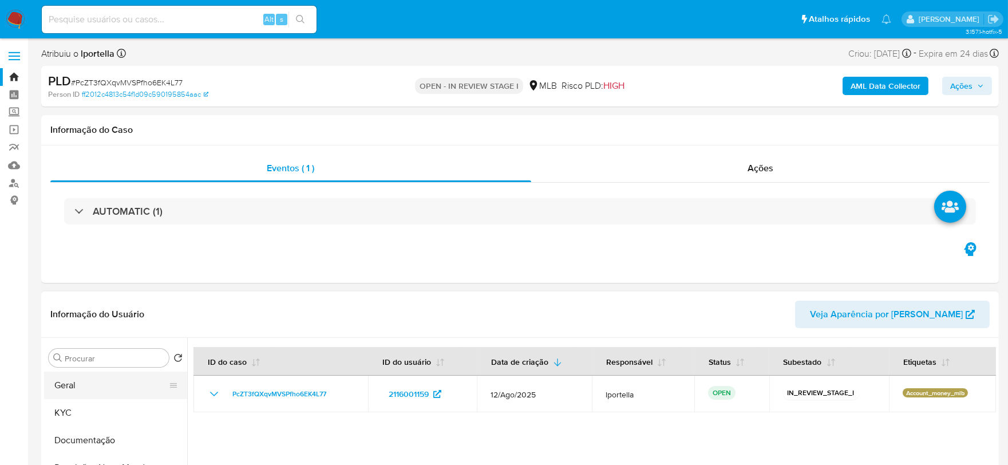
click at [98, 378] on button "Geral" at bounding box center [111, 384] width 134 height 27
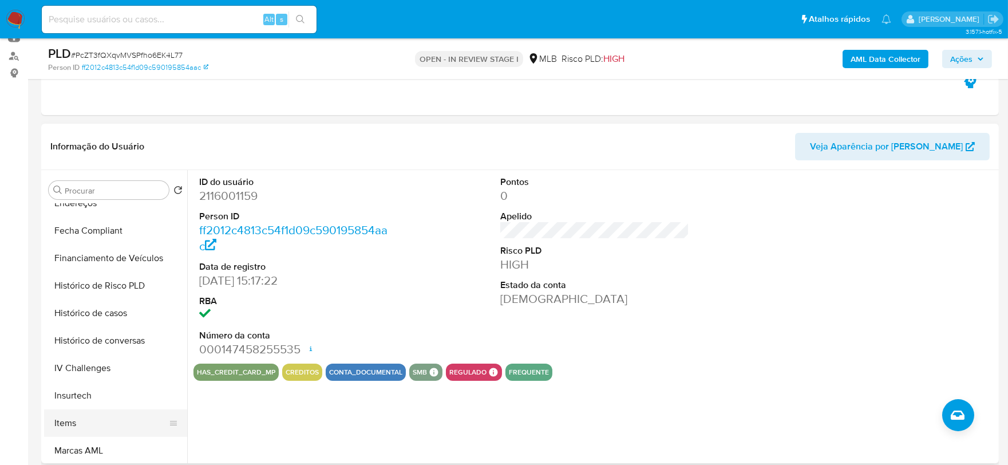
scroll to position [508, 0]
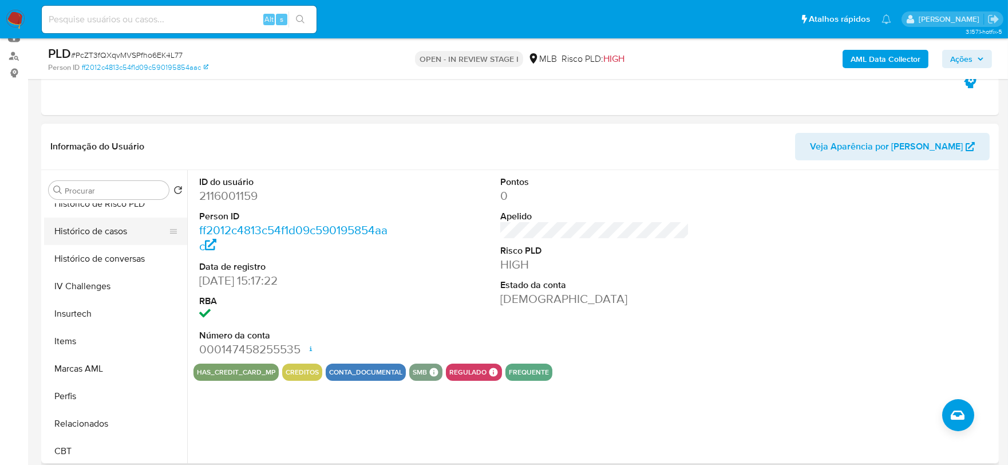
click at [92, 233] on button "Histórico de casos" at bounding box center [111, 230] width 134 height 27
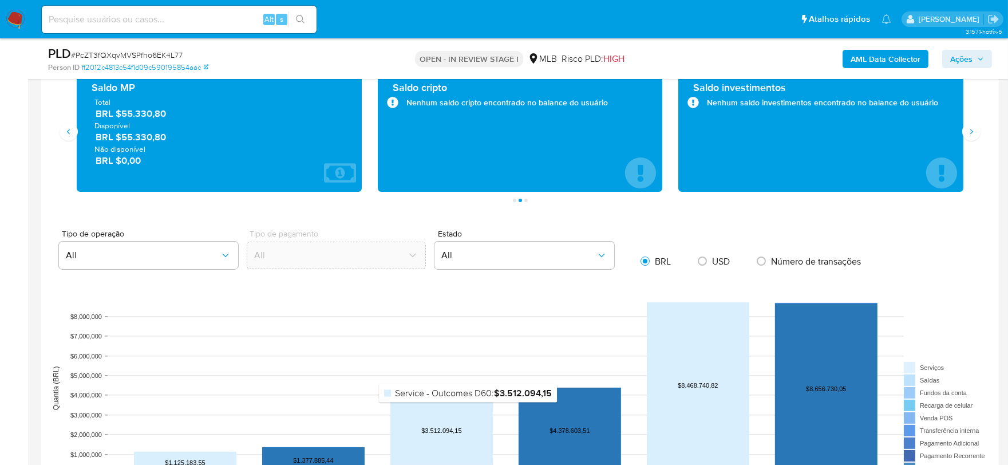
scroll to position [699, 0]
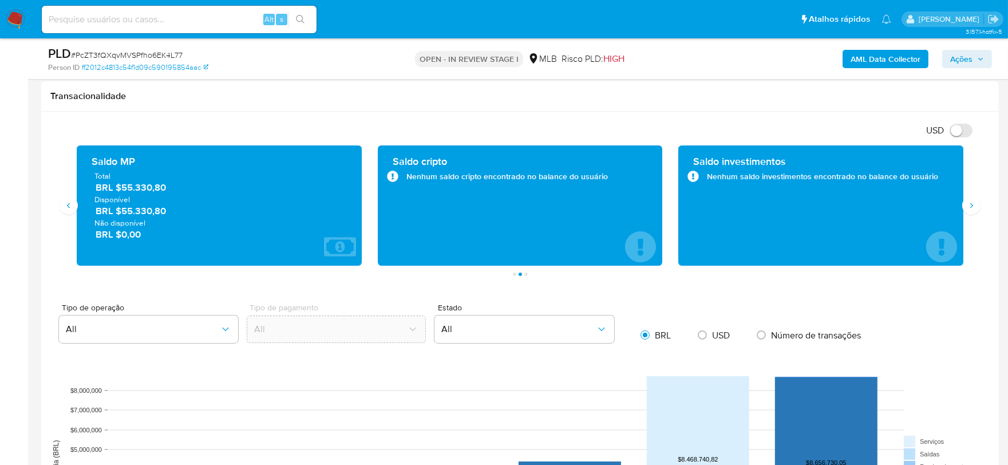
click at [985, 56] on button "Ações" at bounding box center [967, 59] width 50 height 18
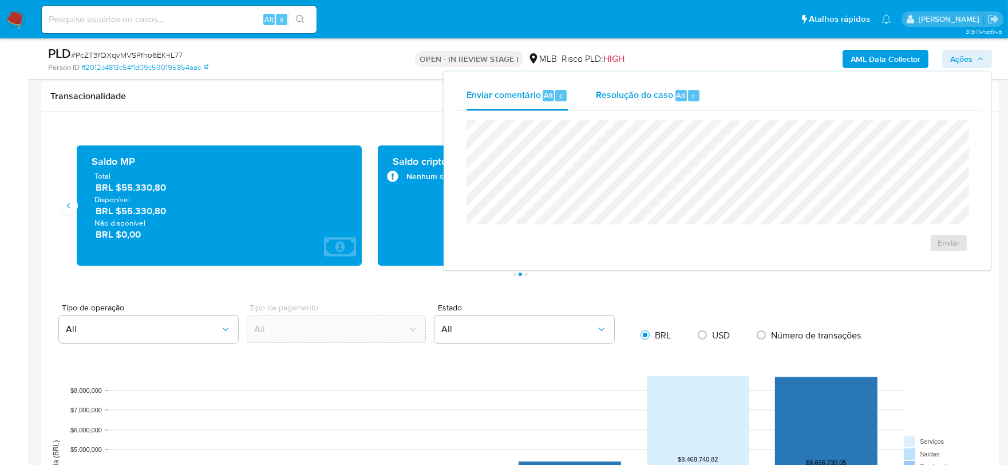
click at [609, 105] on div "Resolução do caso Alt r" at bounding box center [648, 96] width 105 height 30
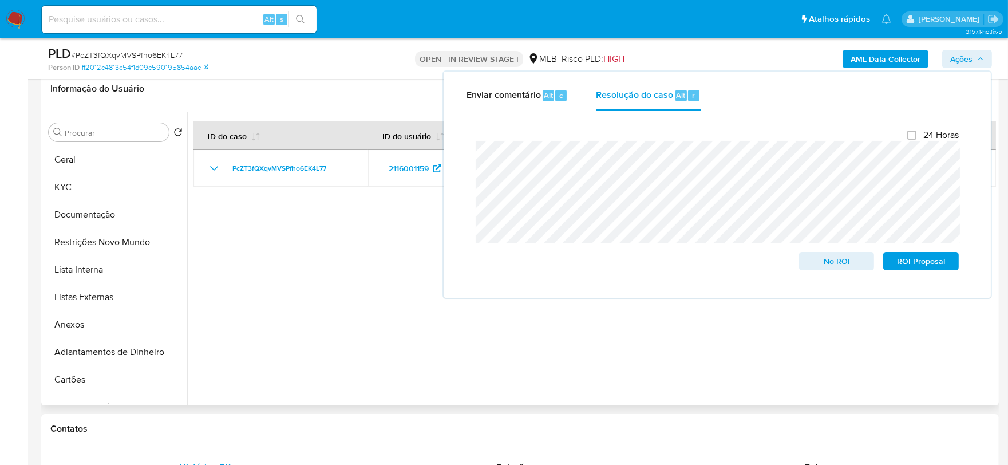
scroll to position [64, 0]
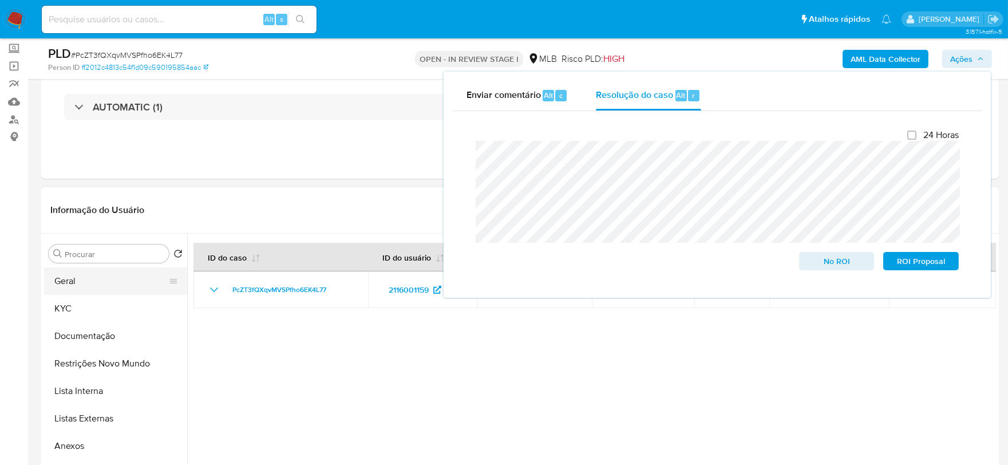
click at [82, 289] on button "Geral" at bounding box center [111, 280] width 134 height 27
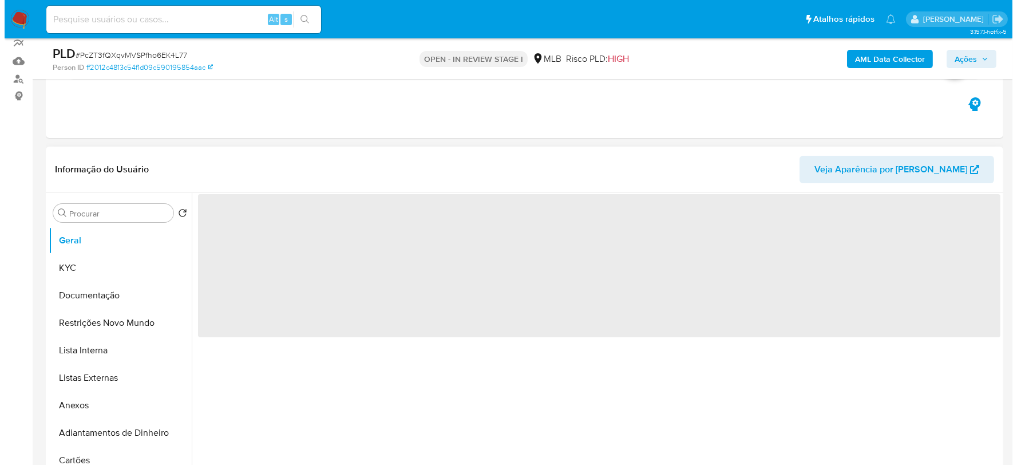
scroll to position [127, 0]
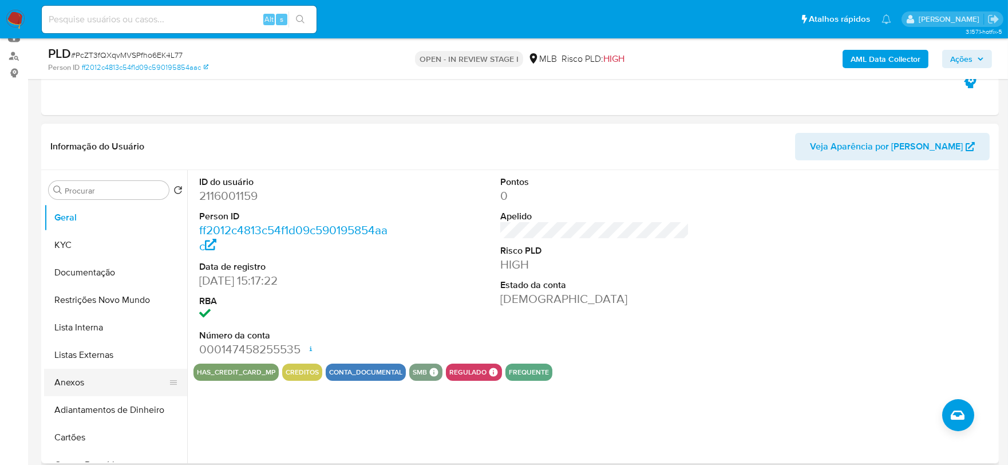
click at [109, 382] on button "Anexos" at bounding box center [111, 381] width 134 height 27
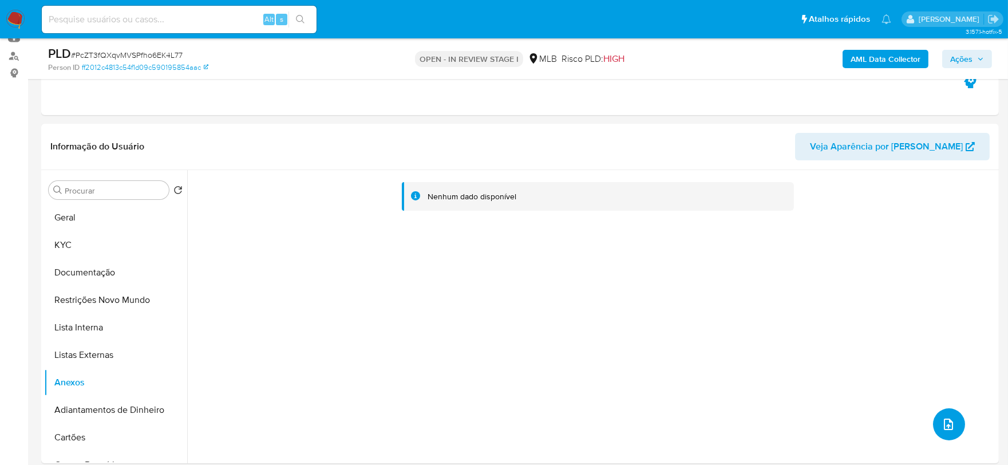
click at [947, 436] on button "upload-file" at bounding box center [949, 424] width 32 height 32
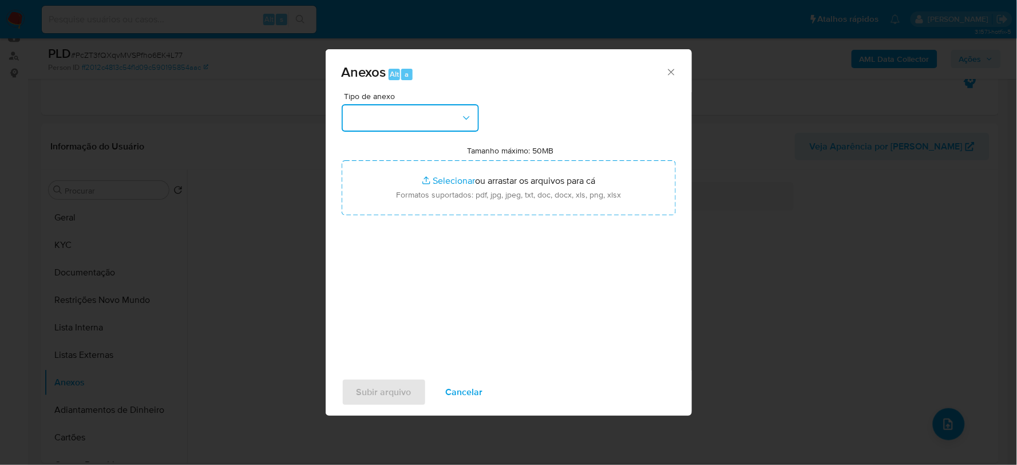
click at [427, 128] on button "button" at bounding box center [410, 117] width 137 height 27
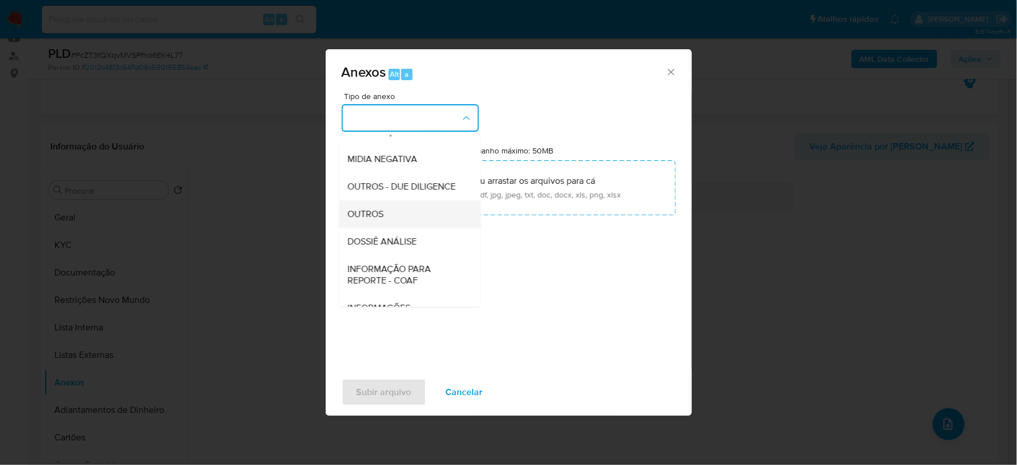
click at [380, 219] on span "OUTROS" at bounding box center [366, 213] width 36 height 11
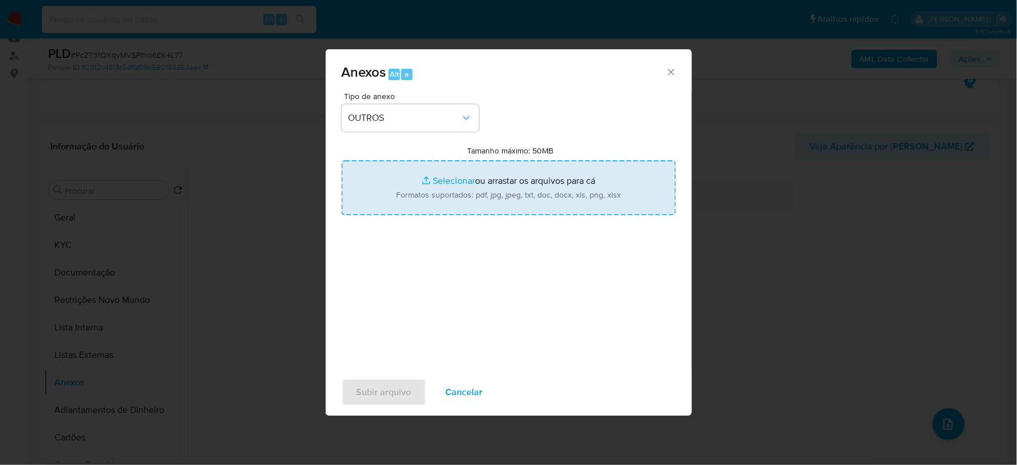
type input "C:\fakepath\SAR - XXX - CNPJ 44285535000121 - SYSPAY MERCADOS DIGITAIS LTDA.pdf"
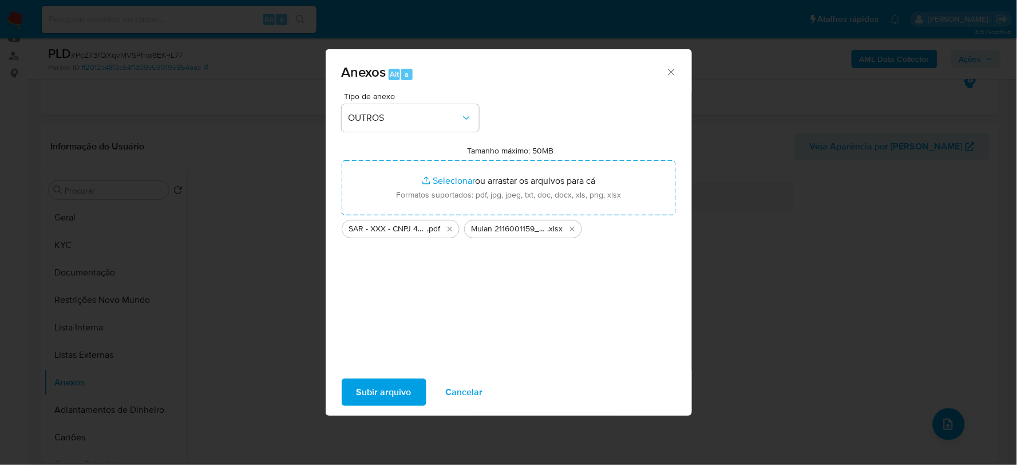
click at [402, 397] on span "Subir arquivo" at bounding box center [383, 391] width 55 height 25
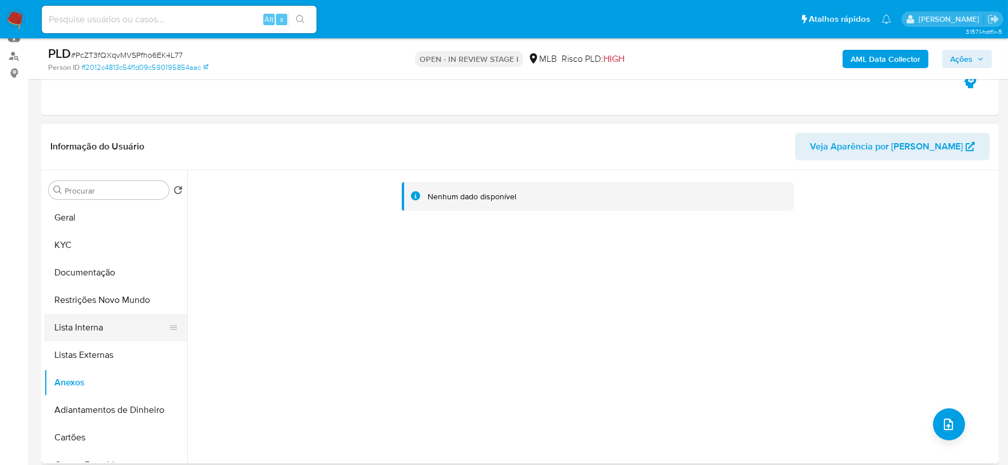
click at [78, 338] on button "Lista Interna" at bounding box center [111, 327] width 134 height 27
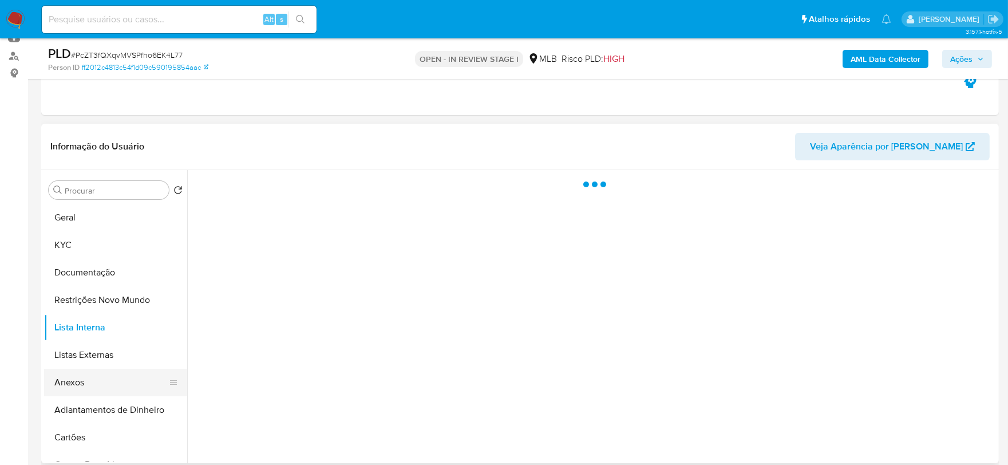
click at [73, 379] on button "Anexos" at bounding box center [111, 381] width 134 height 27
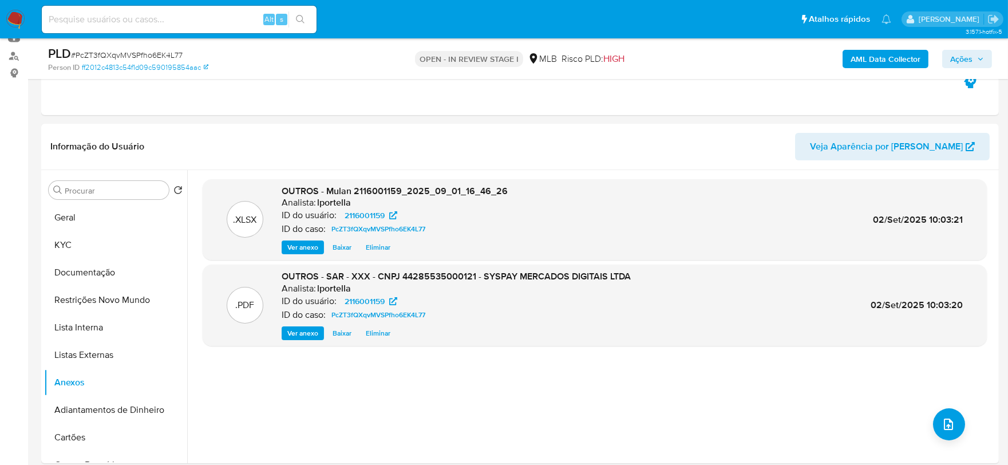
click at [956, 55] on span "Ações" at bounding box center [961, 59] width 22 height 18
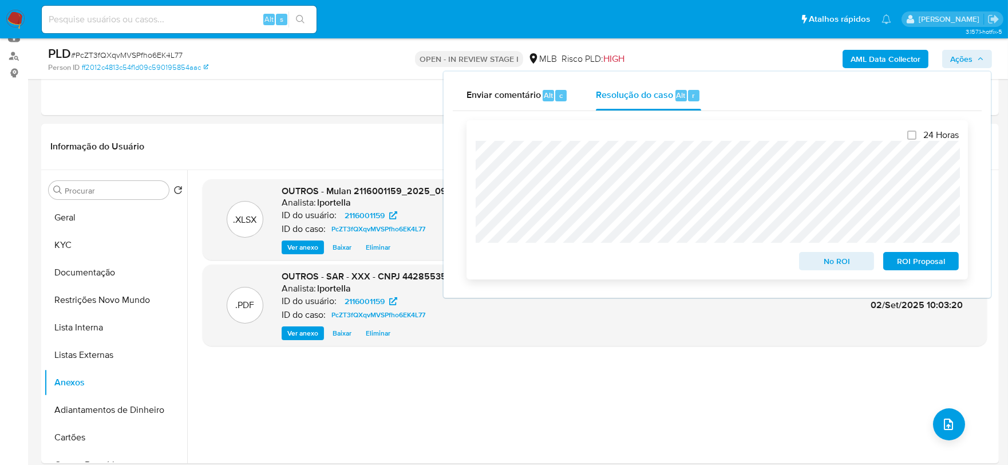
click at [915, 260] on span "ROI Proposal" at bounding box center [921, 261] width 60 height 16
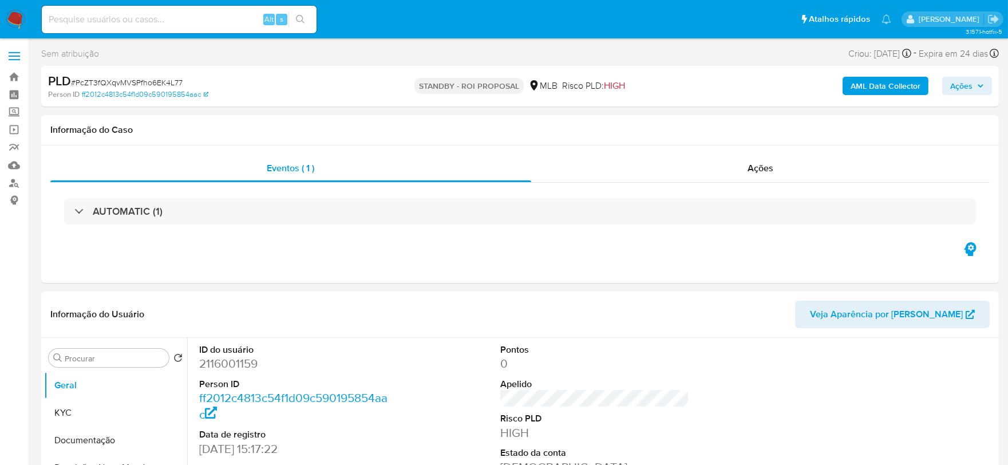
select select "10"
click at [164, 84] on span "# PcZT3fQXqvMVSPfho6EK4L77" at bounding box center [127, 82] width 112 height 11
copy span "PcZT3fQXqvMVSPfho6EK4L77"
click at [17, 21] on img at bounding box center [15, 19] width 19 height 19
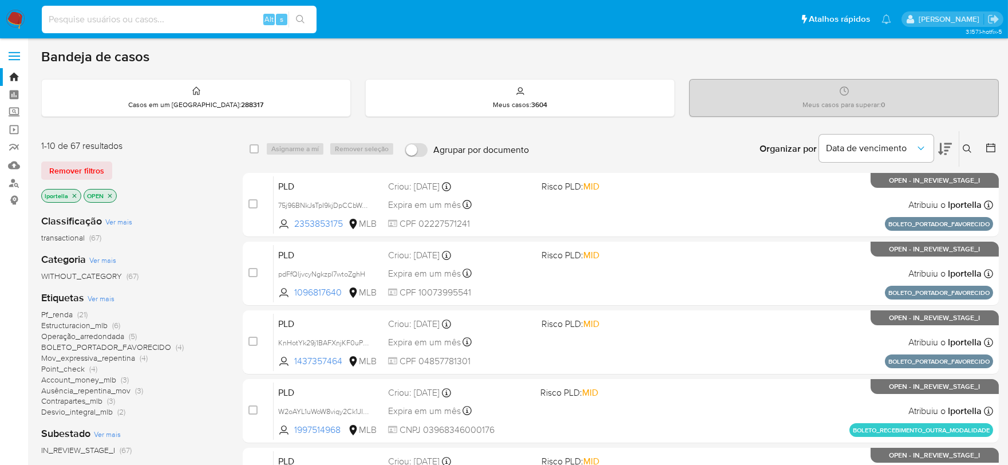
click at [129, 13] on input at bounding box center [179, 19] width 275 height 15
paste input "QXDBnqPABX7KhGXjhO1HKQtl"
type input "QXDBnqPABX7KhGXjhO1HKQtl"
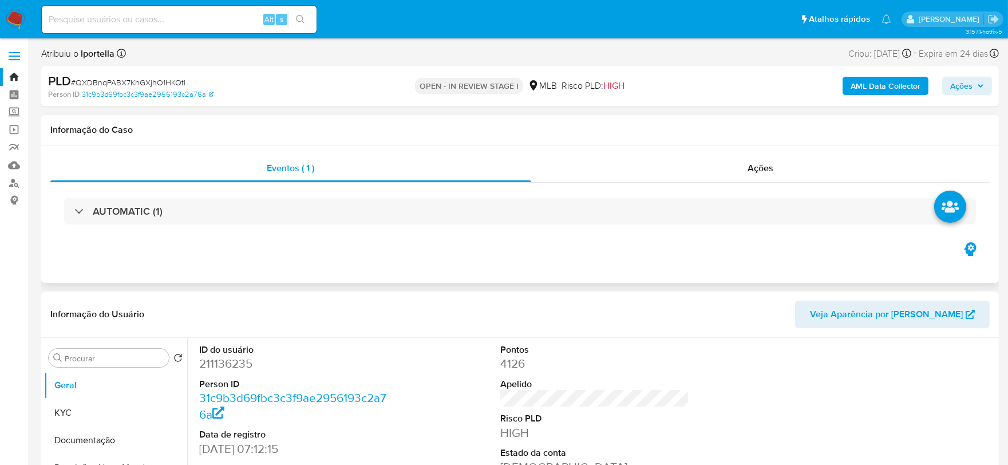
select select "10"
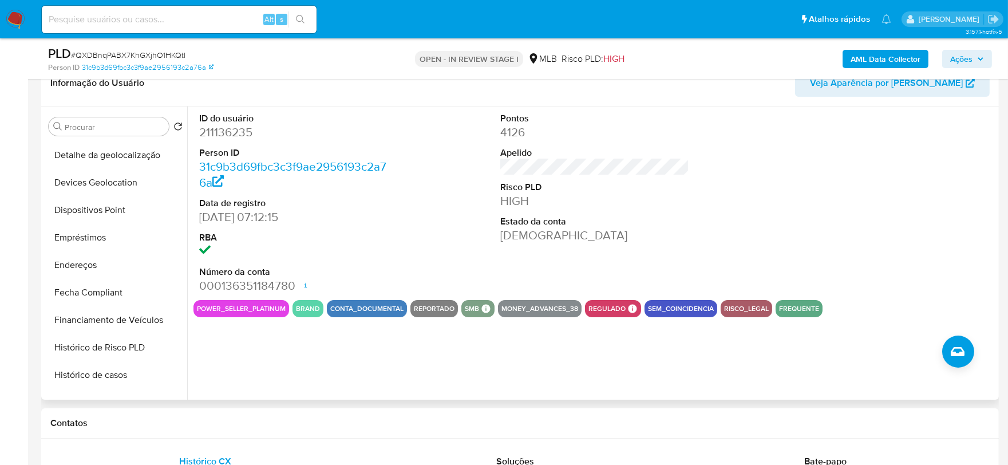
scroll to position [507, 0]
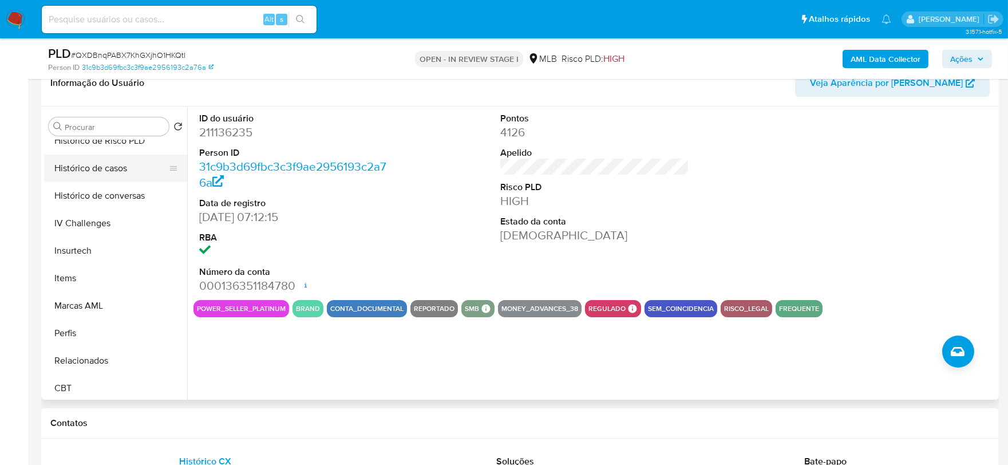
click at [105, 173] on button "Histórico de casos" at bounding box center [111, 167] width 134 height 27
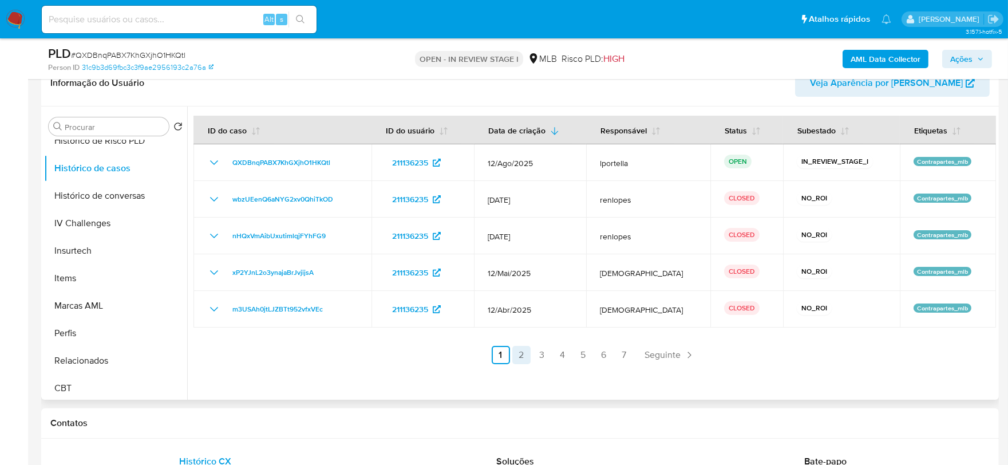
click at [521, 353] on link "2" at bounding box center [521, 355] width 18 height 18
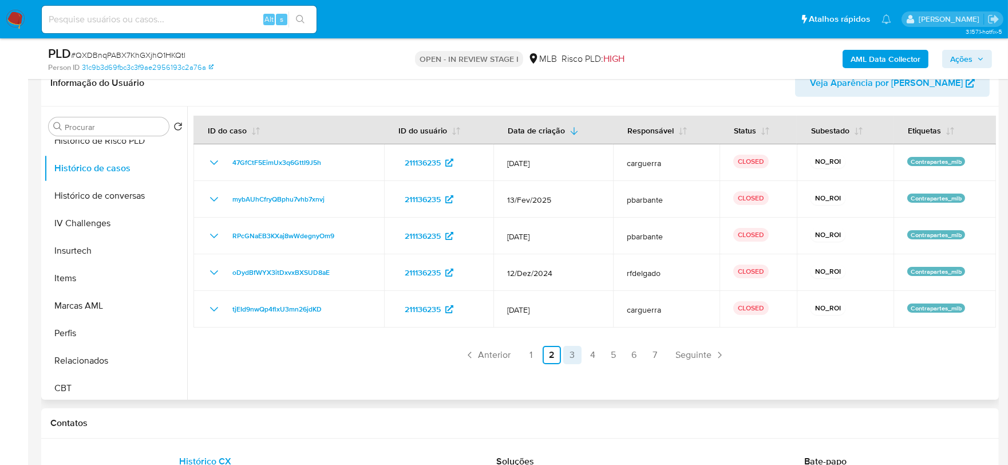
click at [578, 354] on link "3" at bounding box center [572, 355] width 18 height 18
click at [590, 354] on link "4" at bounding box center [593, 355] width 18 height 18
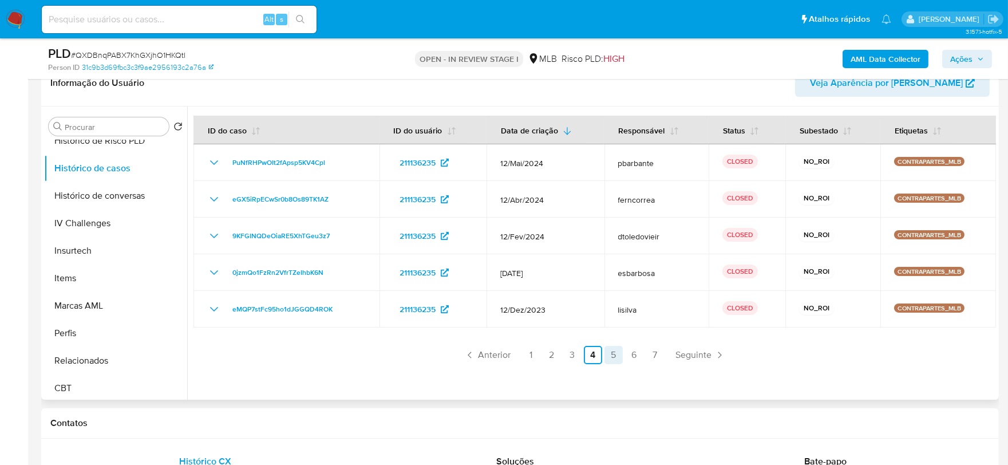
click at [612, 356] on link "5" at bounding box center [613, 355] width 18 height 18
click at [631, 359] on link "6" at bounding box center [634, 355] width 18 height 18
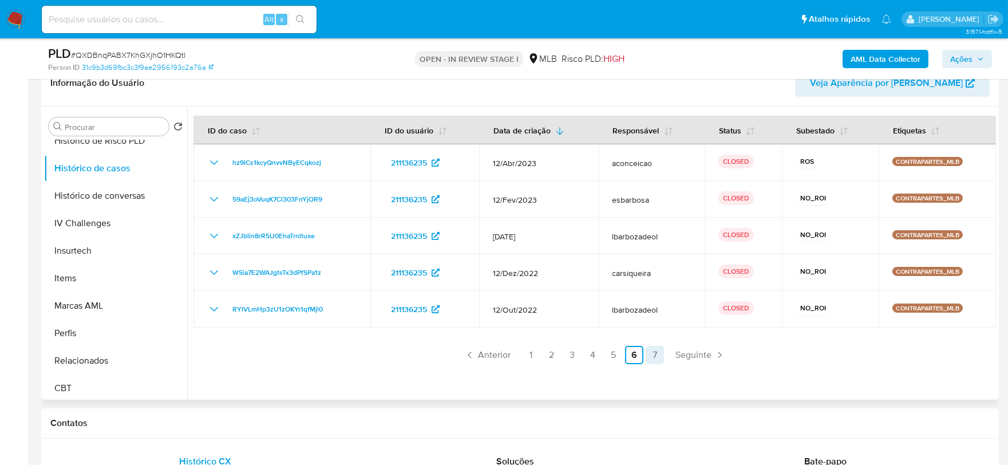
click at [652, 355] on link "7" at bounding box center [654, 355] width 18 height 18
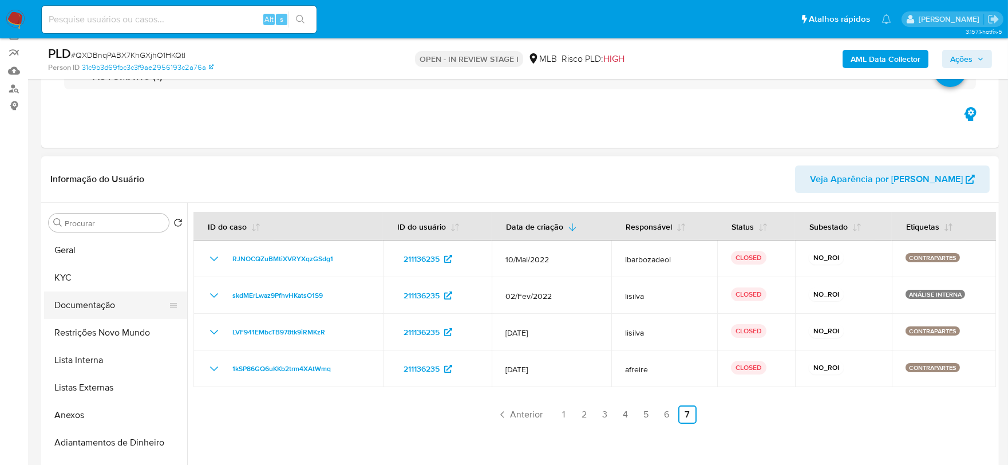
scroll to position [0, 0]
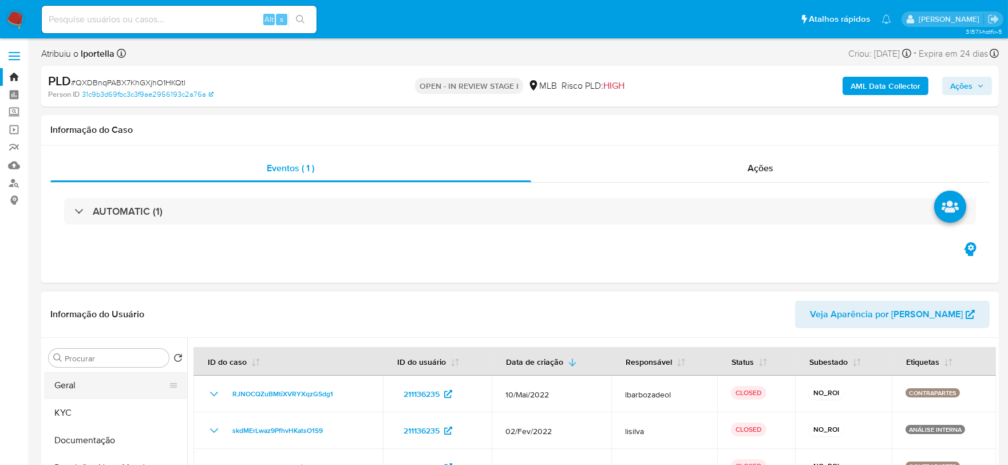
click at [101, 384] on button "Geral" at bounding box center [111, 384] width 134 height 27
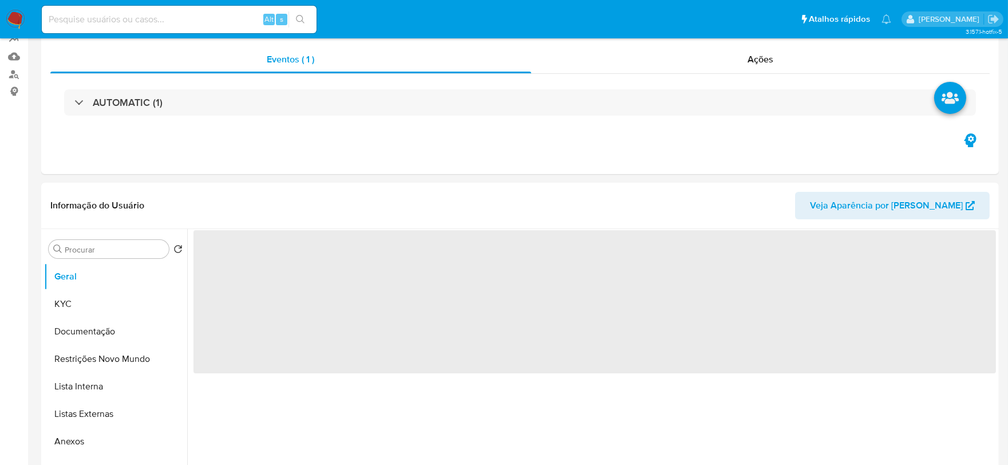
scroll to position [191, 0]
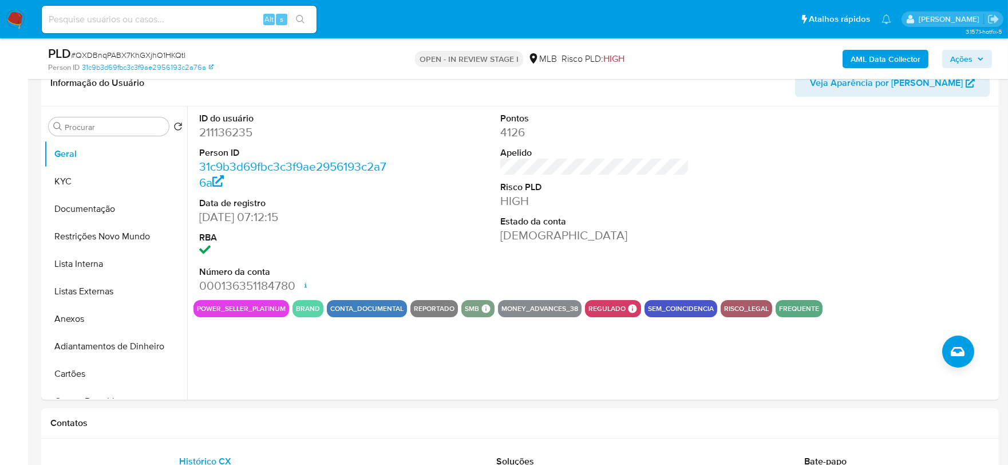
drag, startPoint x: 290, startPoint y: 360, endPoint x: 285, endPoint y: 350, distance: 11.5
click at [290, 360] on div "ID do usuário 211136235 Person ID 31c9b3d69fbc3c3f9ae2956193c2a76a Data de regi…" at bounding box center [591, 252] width 808 height 293
click at [74, 181] on button "KYC" at bounding box center [111, 181] width 134 height 27
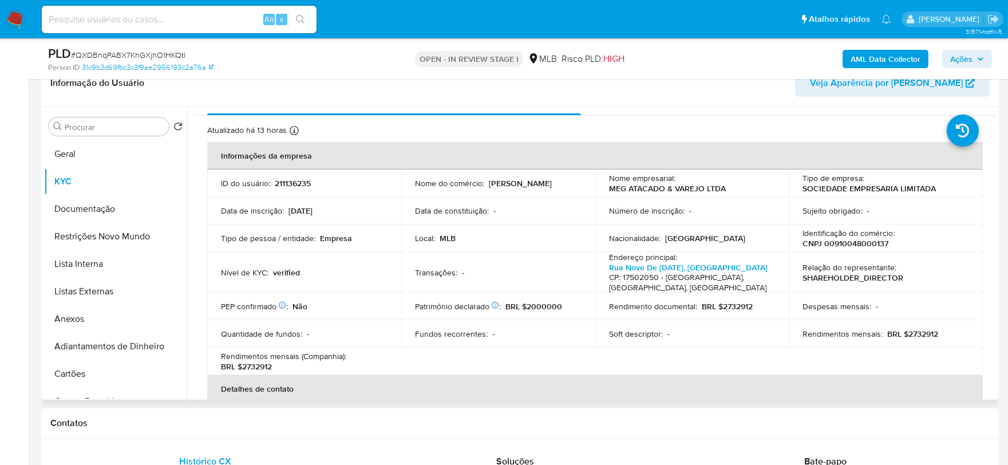
scroll to position [0, 0]
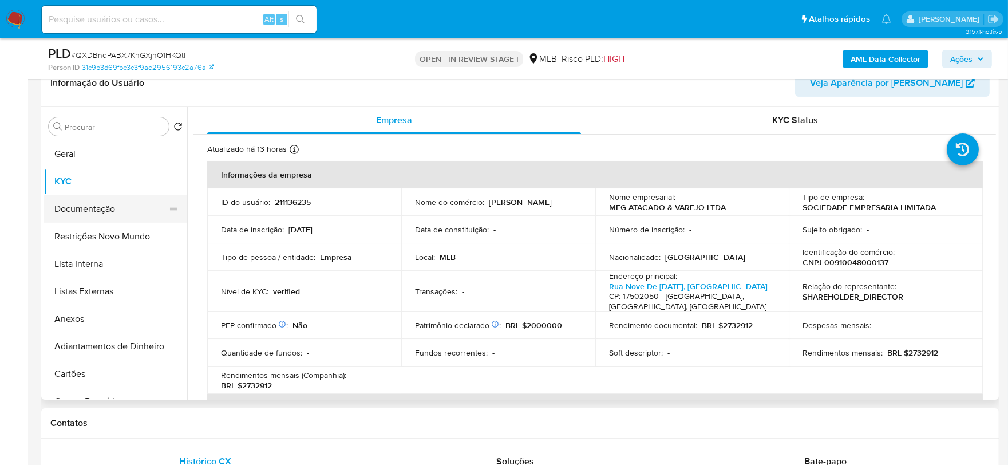
click at [101, 211] on button "Documentação" at bounding box center [111, 208] width 134 height 27
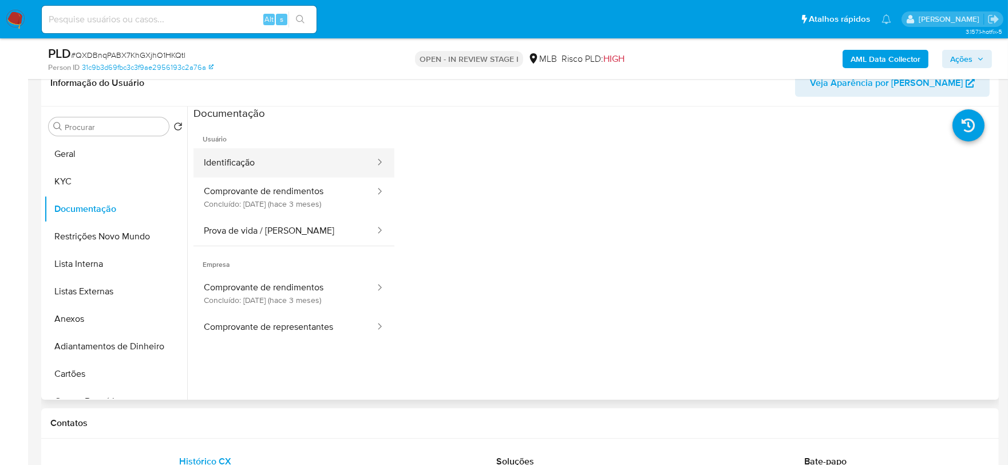
click at [273, 166] on button "Identificação" at bounding box center [284, 162] width 183 height 29
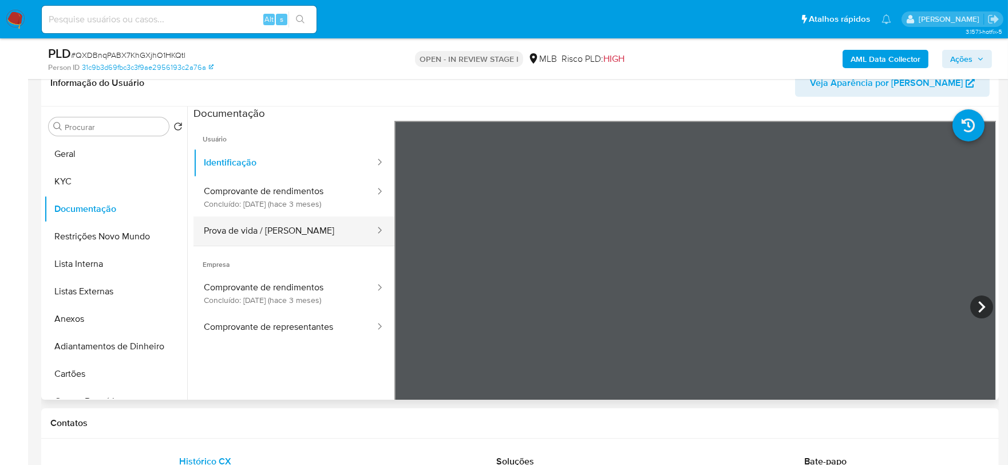
click at [299, 235] on button "Prova de vida / Selfie" at bounding box center [284, 230] width 183 height 29
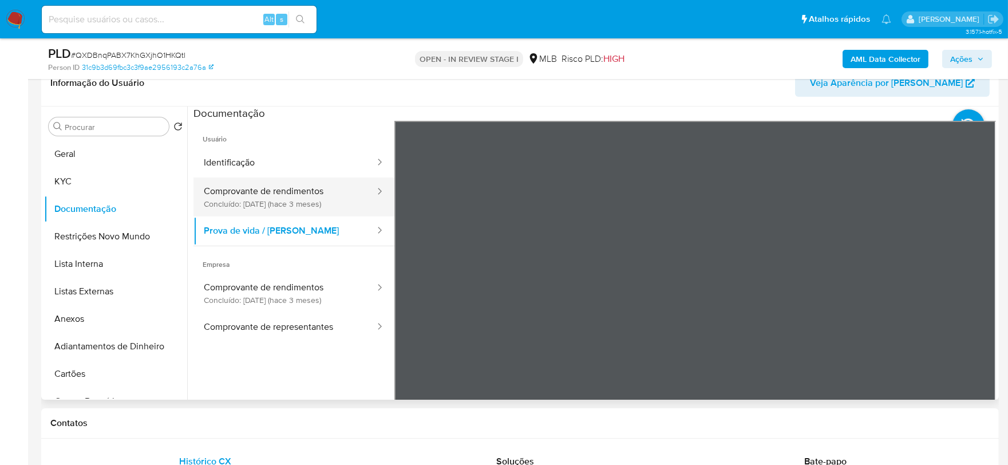
click at [320, 203] on button "Comprovante de rendimentos Concluído: 05/06/2025 (hace 3 meses)" at bounding box center [284, 196] width 183 height 39
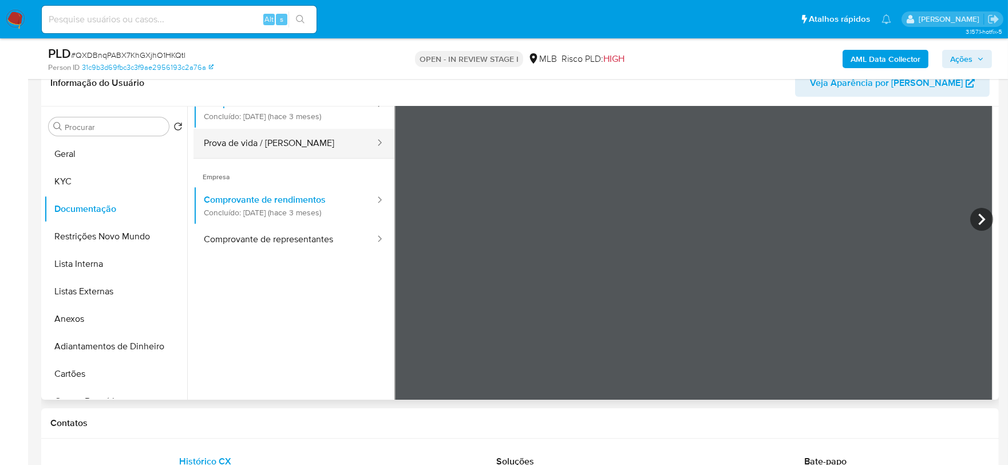
scroll to position [99, 0]
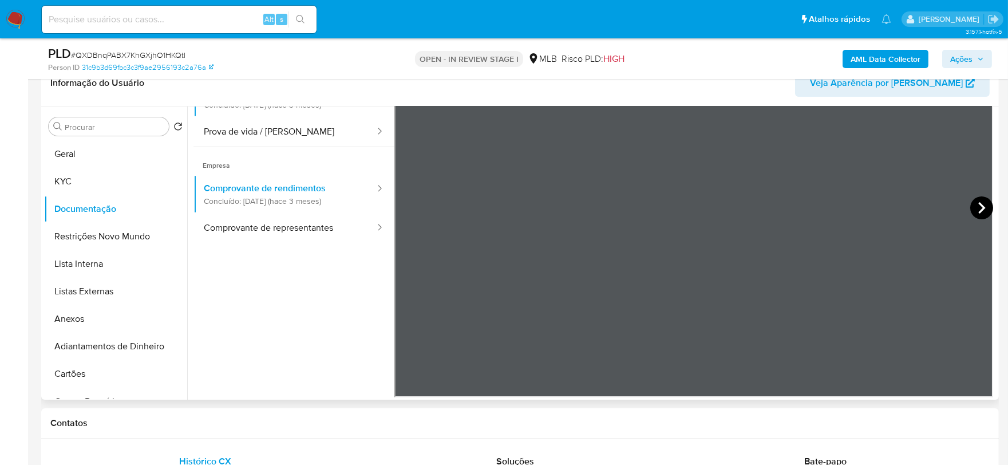
click at [975, 207] on icon at bounding box center [981, 207] width 23 height 23
click at [320, 236] on button "Comprovante de representantes" at bounding box center [284, 227] width 183 height 29
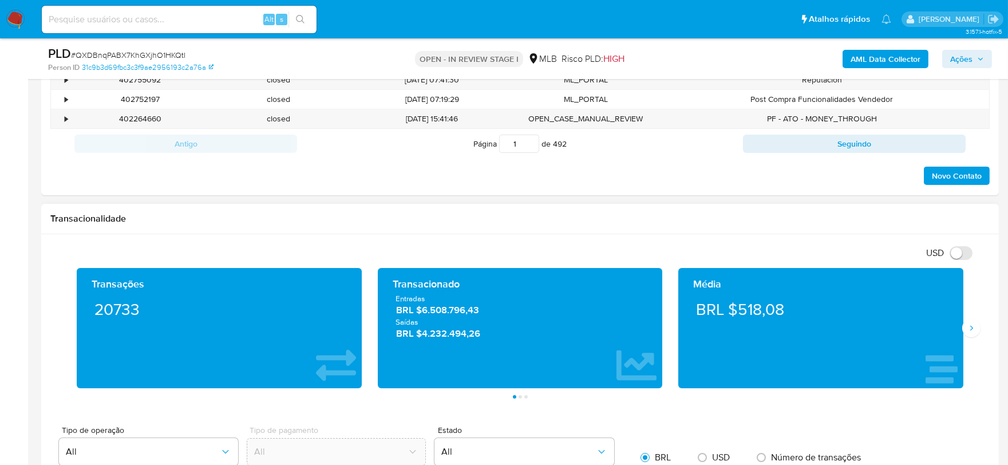
scroll to position [763, 0]
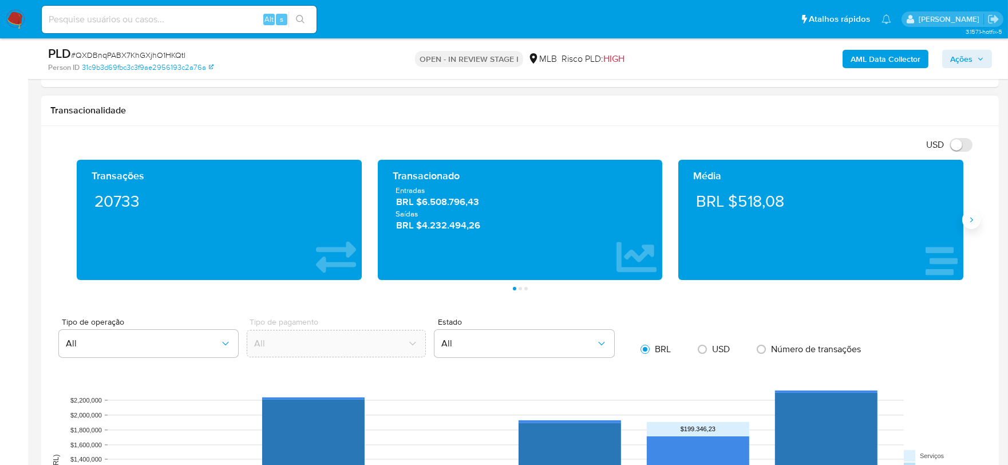
click at [973, 220] on icon "Siguiente" at bounding box center [970, 219] width 9 height 9
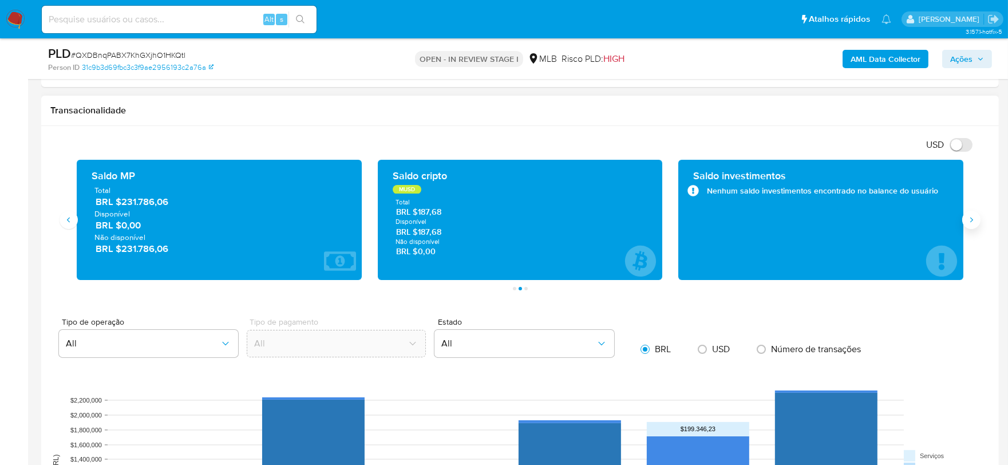
click at [973, 220] on icon "Siguiente" at bounding box center [970, 219] width 9 height 9
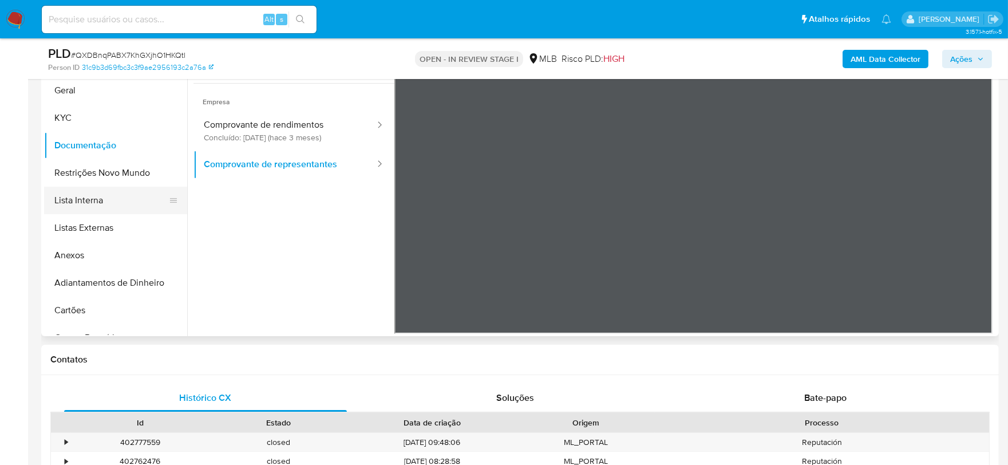
scroll to position [191, 0]
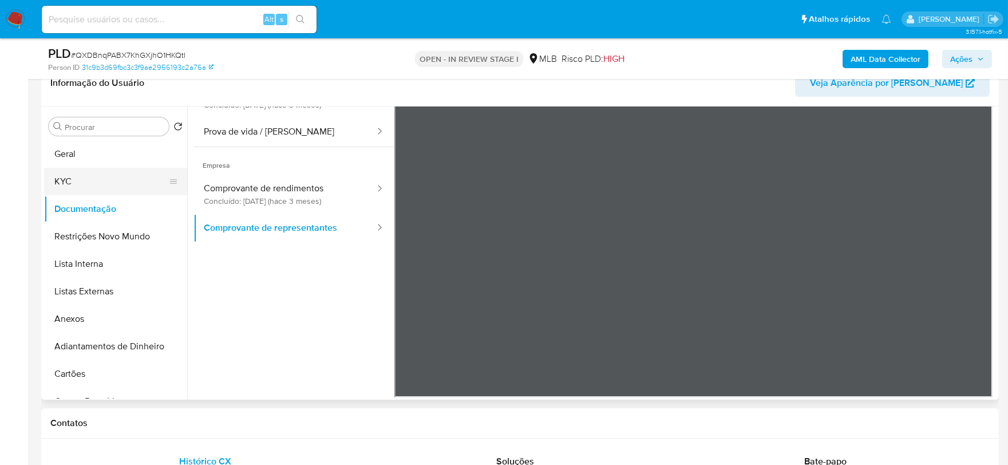
click at [78, 168] on button "KYC" at bounding box center [111, 181] width 134 height 27
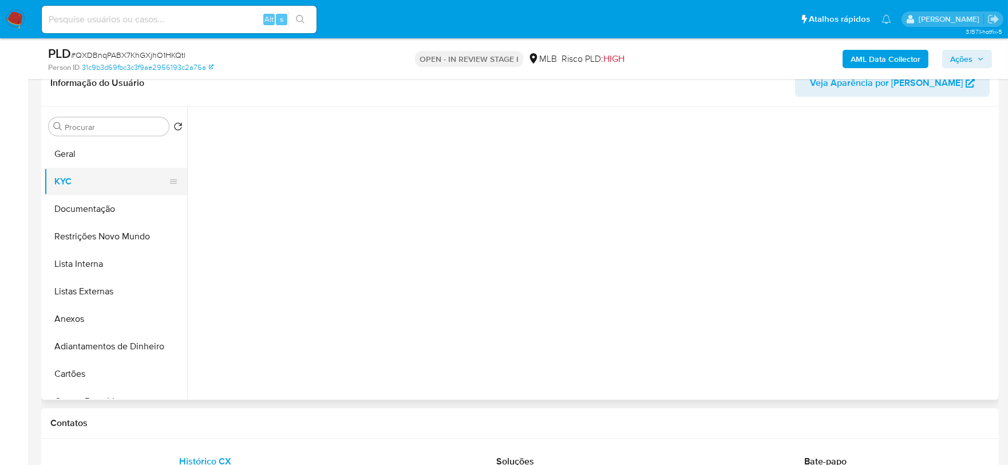
scroll to position [0, 0]
click at [81, 157] on button "Geral" at bounding box center [111, 153] width 134 height 27
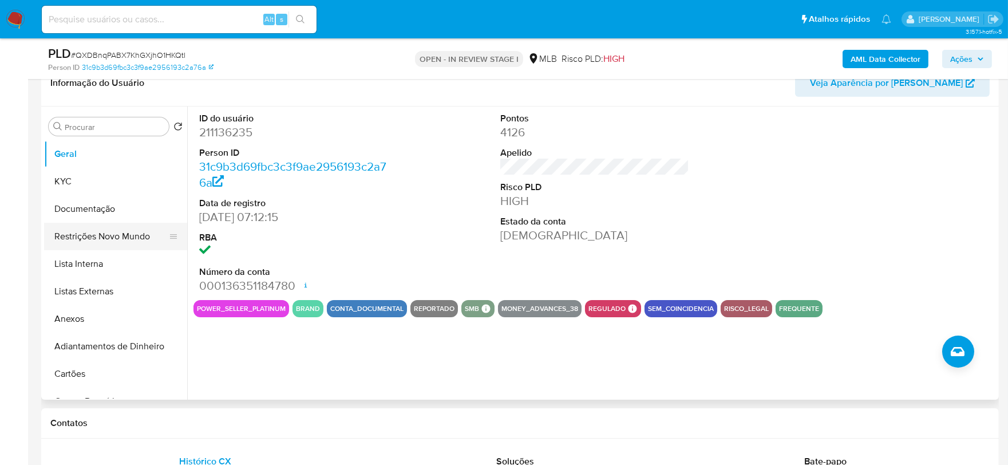
click at [112, 242] on button "Restrições Novo Mundo" at bounding box center [111, 236] width 134 height 27
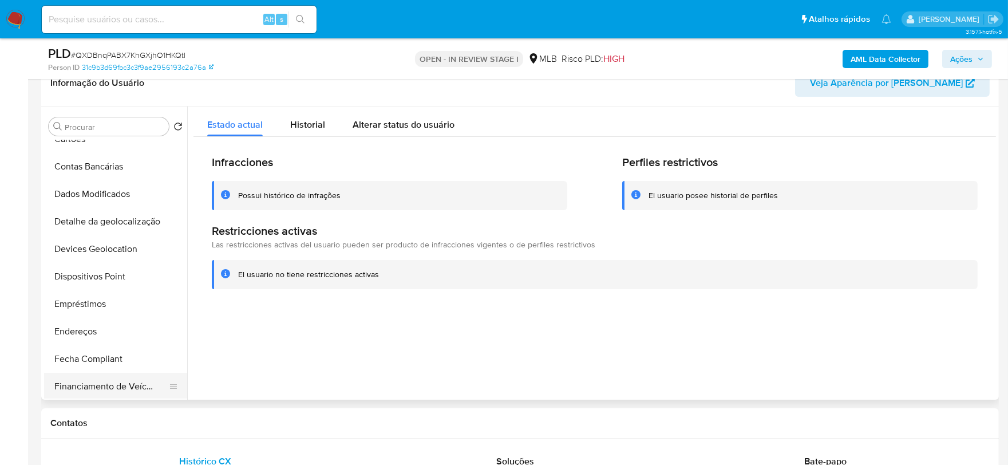
scroll to position [444, 0]
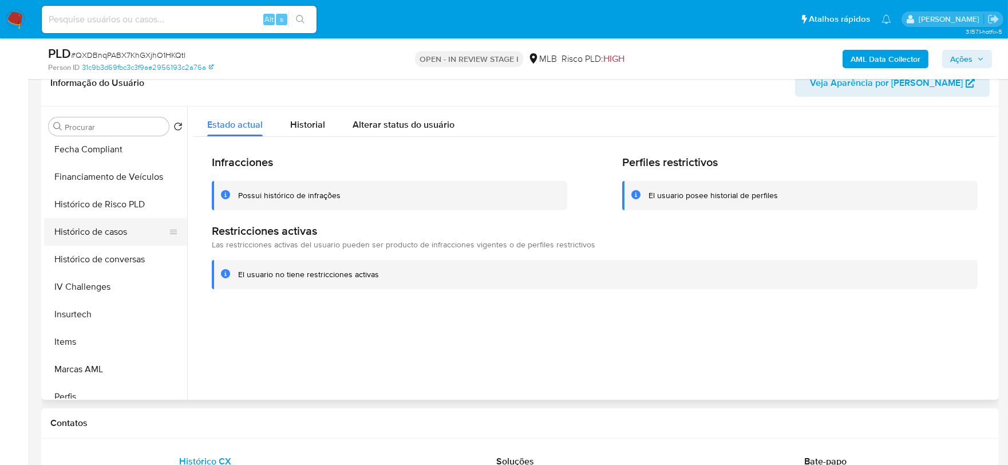
click at [113, 238] on button "Histórico de casos" at bounding box center [111, 231] width 134 height 27
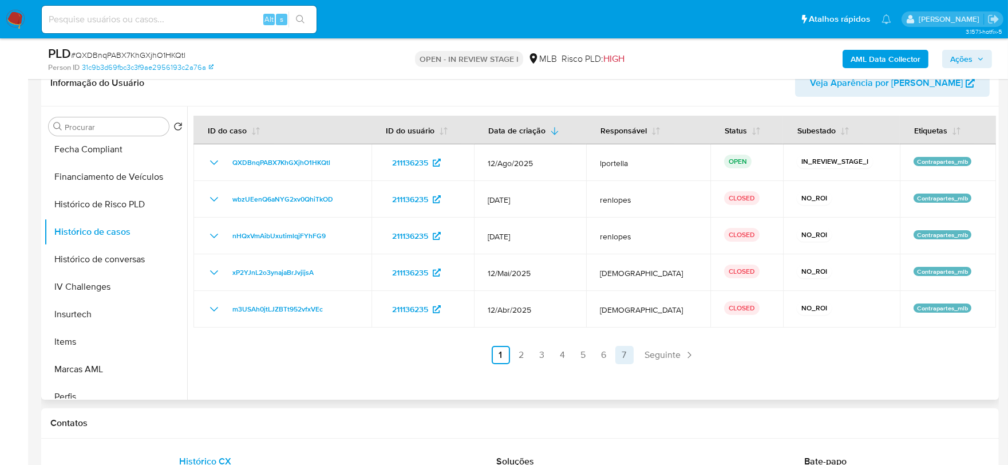
click at [620, 356] on link "7" at bounding box center [624, 355] width 18 height 18
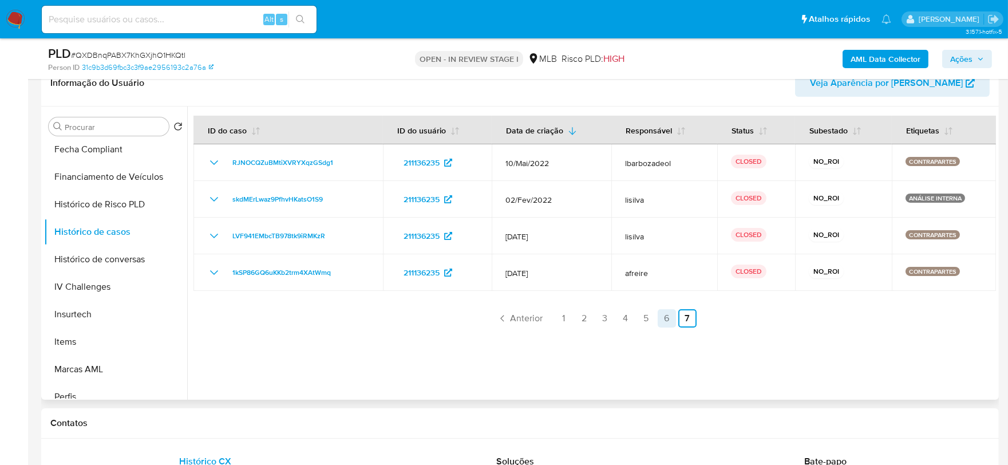
click at [665, 321] on link "6" at bounding box center [666, 318] width 18 height 18
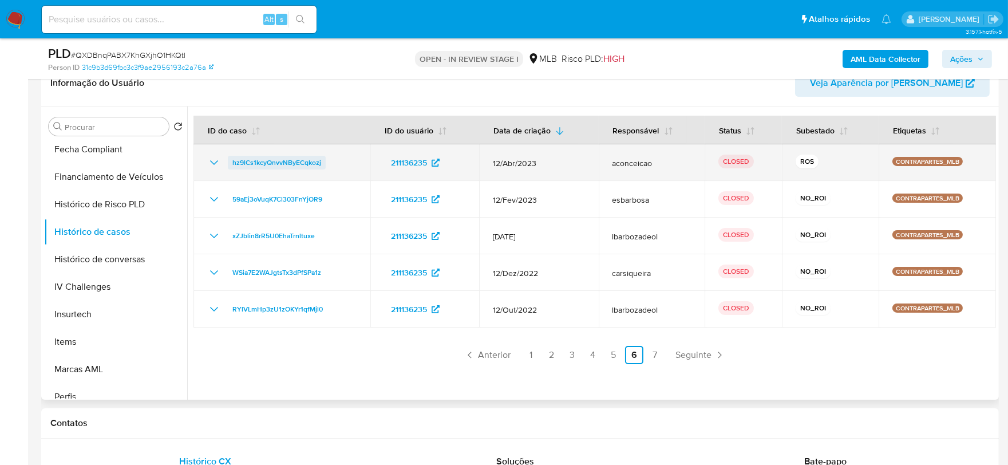
click at [290, 163] on span "hz9lCs1kcyQnvvNByECqkozj" at bounding box center [276, 163] width 89 height 14
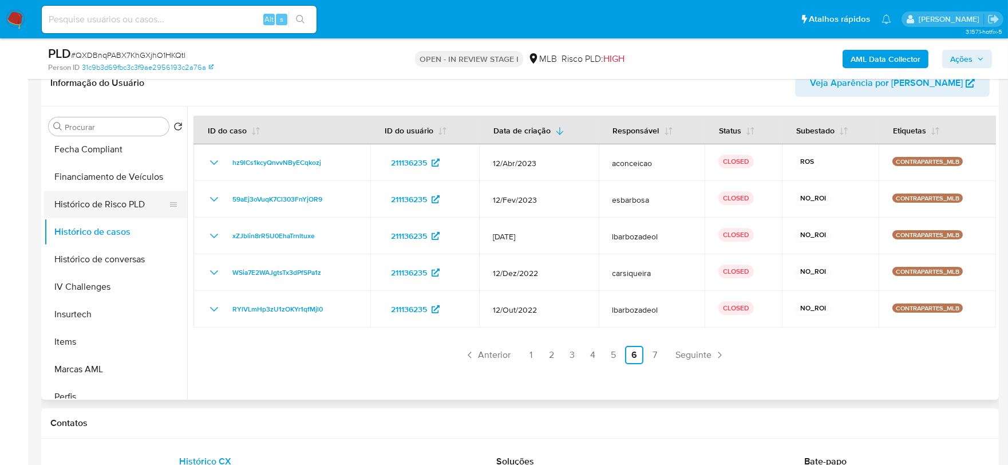
scroll to position [0, 0]
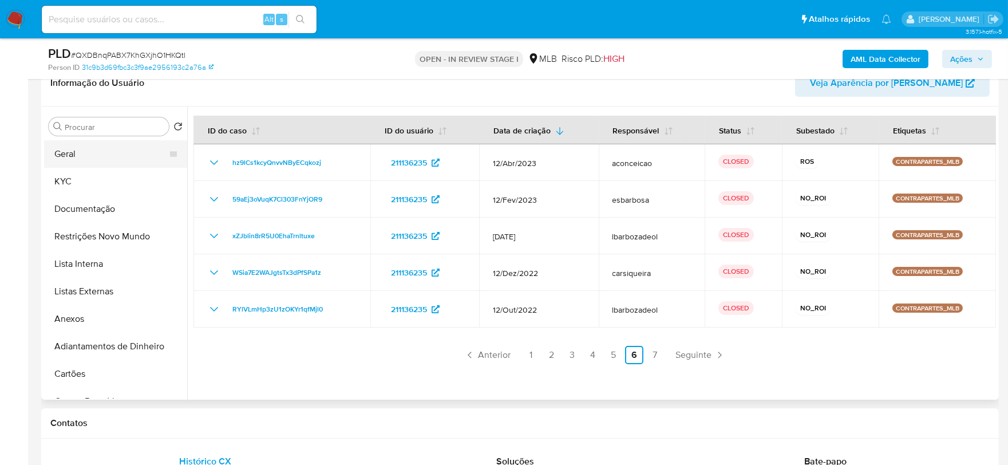
click at [54, 162] on button "Geral" at bounding box center [111, 153] width 134 height 27
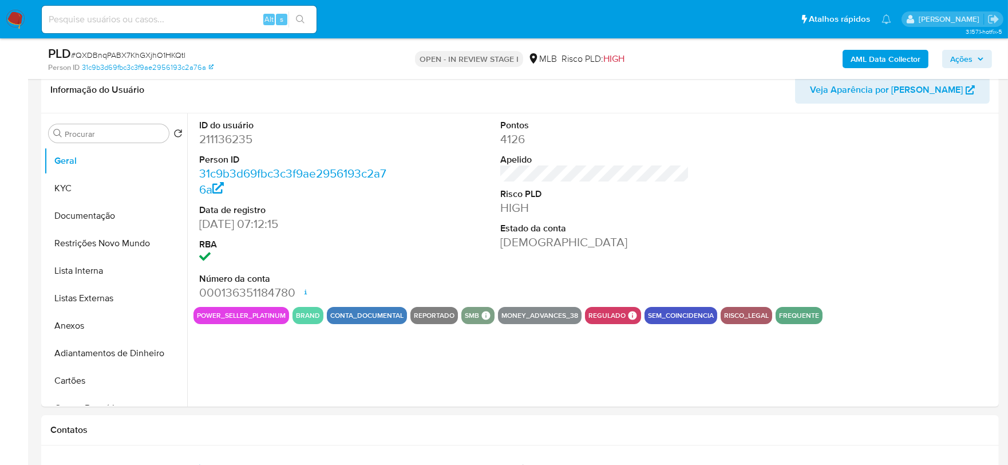
scroll to position [180, 0]
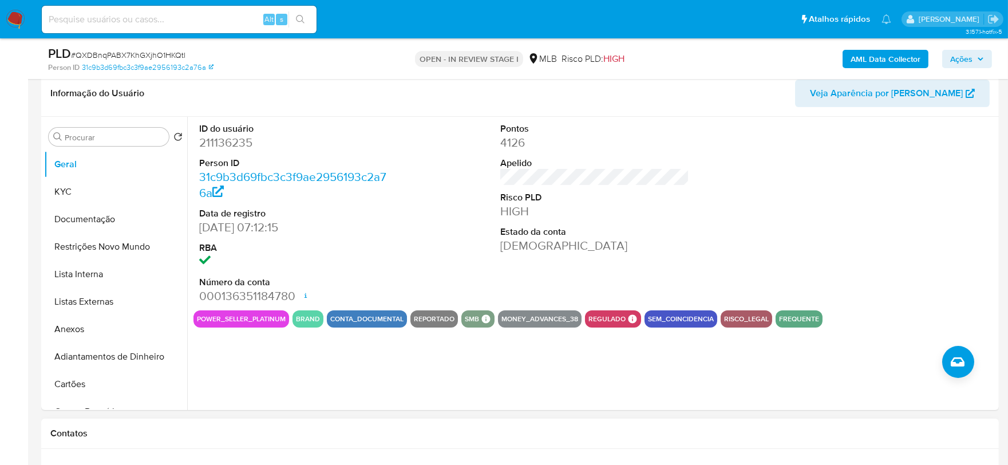
click at [204, 430] on h1 "Contatos" at bounding box center [519, 432] width 939 height 11
click at [90, 184] on button "KYC" at bounding box center [111, 191] width 134 height 27
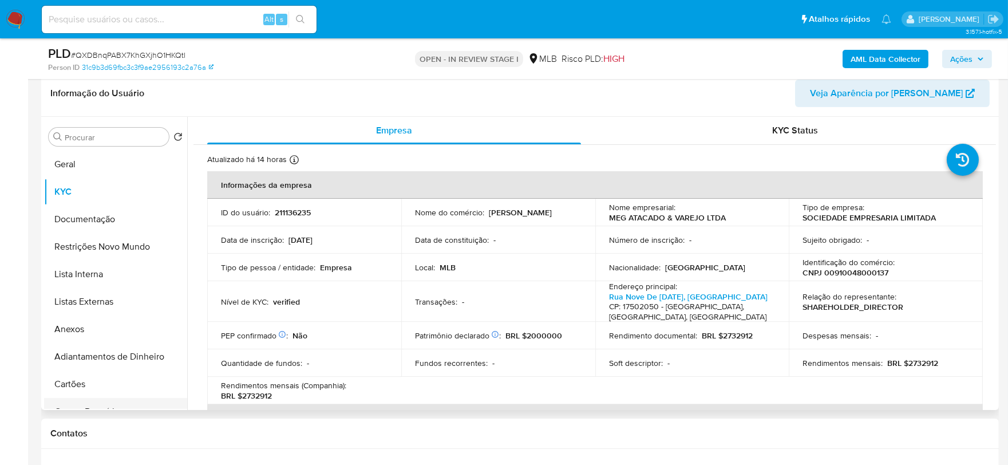
drag, startPoint x: 155, startPoint y: 441, endPoint x: 152, endPoint y: 407, distance: 33.9
click at [155, 441] on div "Contatos" at bounding box center [519, 433] width 957 height 30
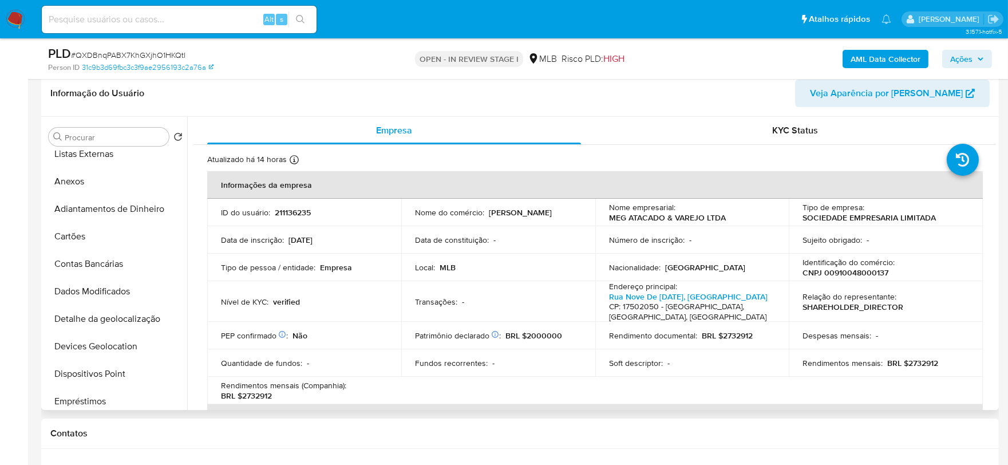
scroll to position [254, 0]
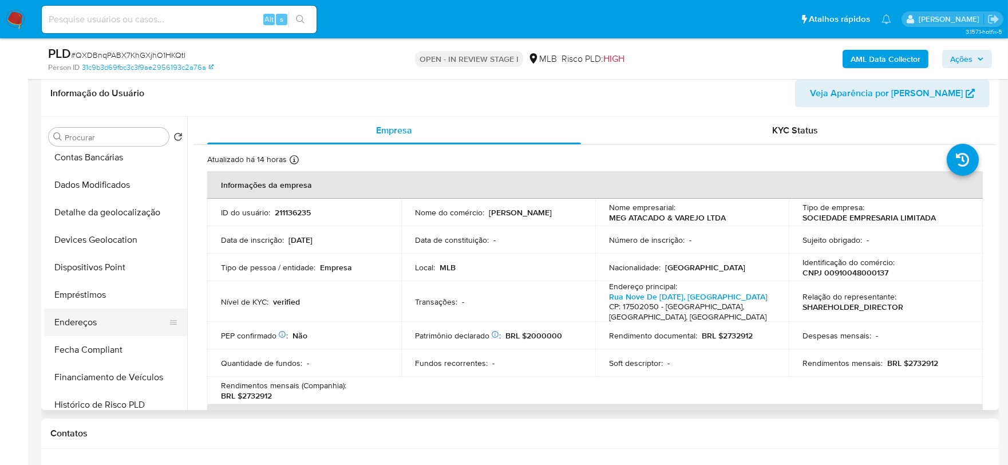
click at [112, 319] on button "Endereços" at bounding box center [111, 321] width 134 height 27
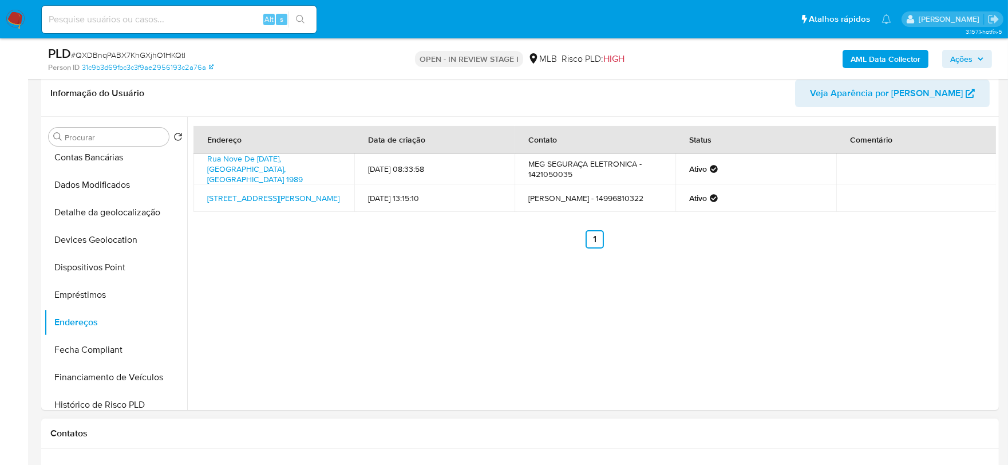
click at [164, 427] on h1 "Contatos" at bounding box center [519, 432] width 939 height 11
click at [123, 219] on button "Detalhe da geolocalização" at bounding box center [111, 212] width 134 height 27
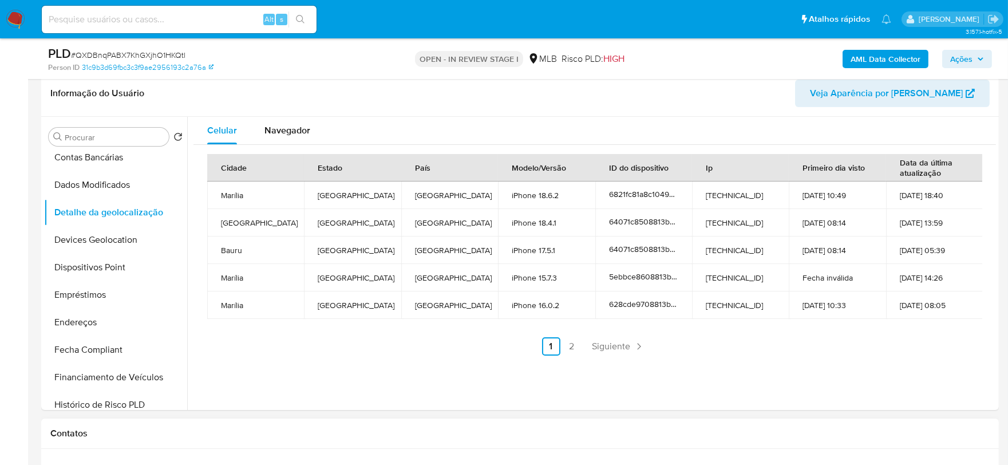
click at [155, 423] on div "Contatos" at bounding box center [519, 433] width 957 height 30
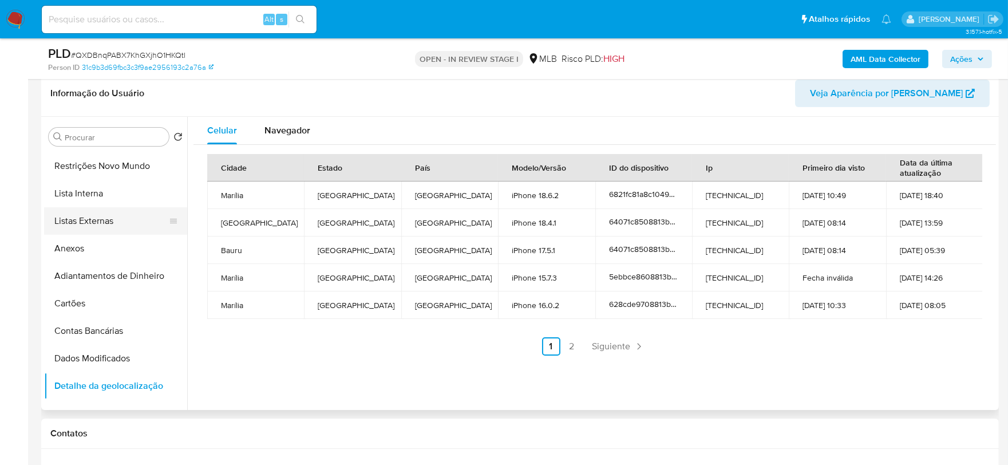
scroll to position [0, 0]
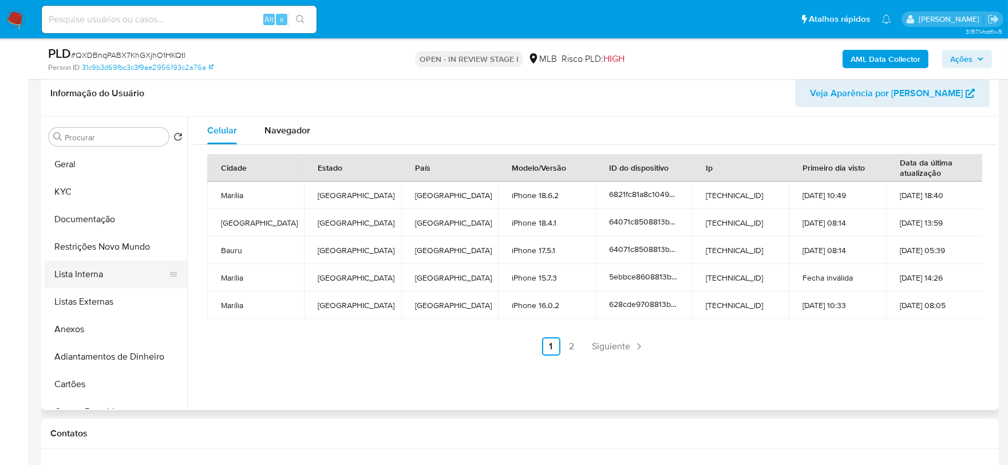
click at [109, 260] on button "Lista Interna" at bounding box center [111, 273] width 134 height 27
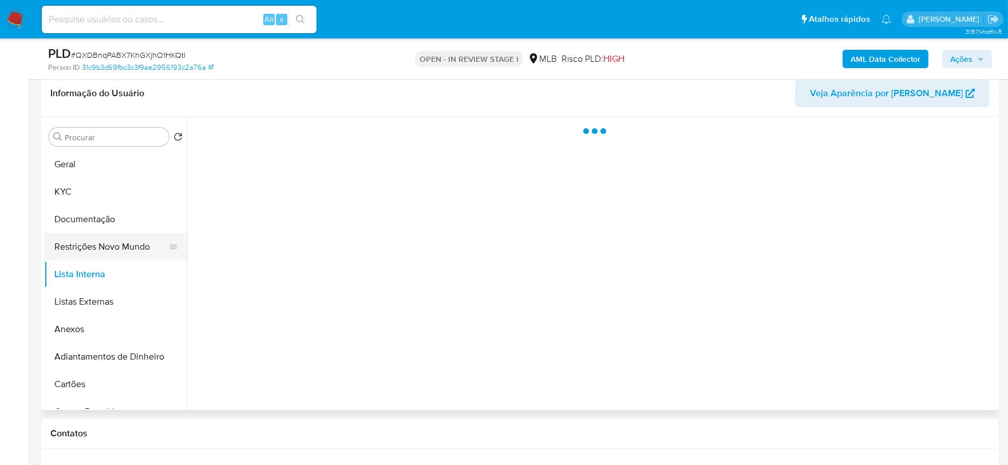
click at [106, 255] on button "Restrições Novo Mundo" at bounding box center [111, 246] width 134 height 27
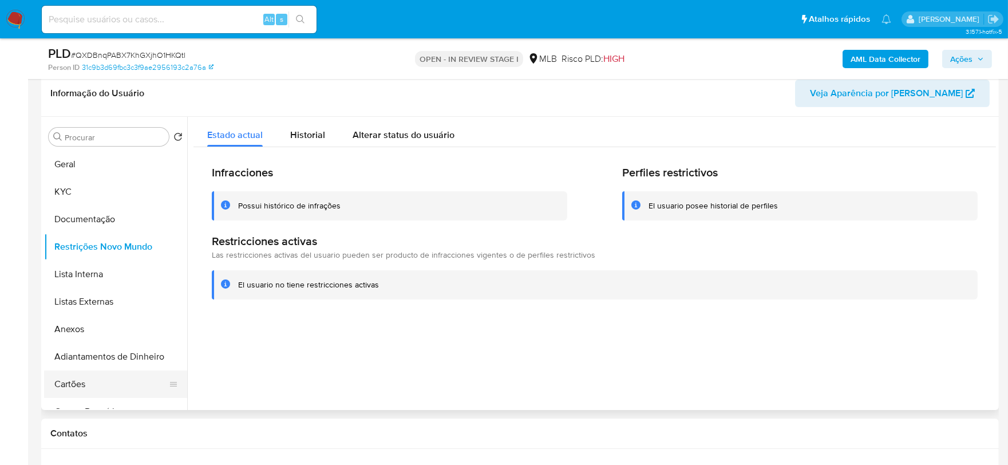
drag, startPoint x: 139, startPoint y: 424, endPoint x: 139, endPoint y: 387, distance: 36.6
click at [139, 424] on div "Contatos" at bounding box center [519, 433] width 957 height 30
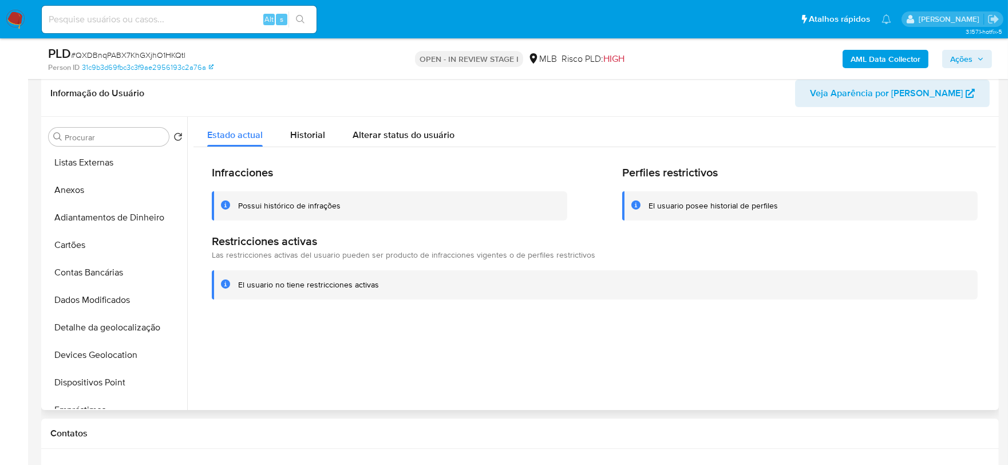
scroll to position [254, 0]
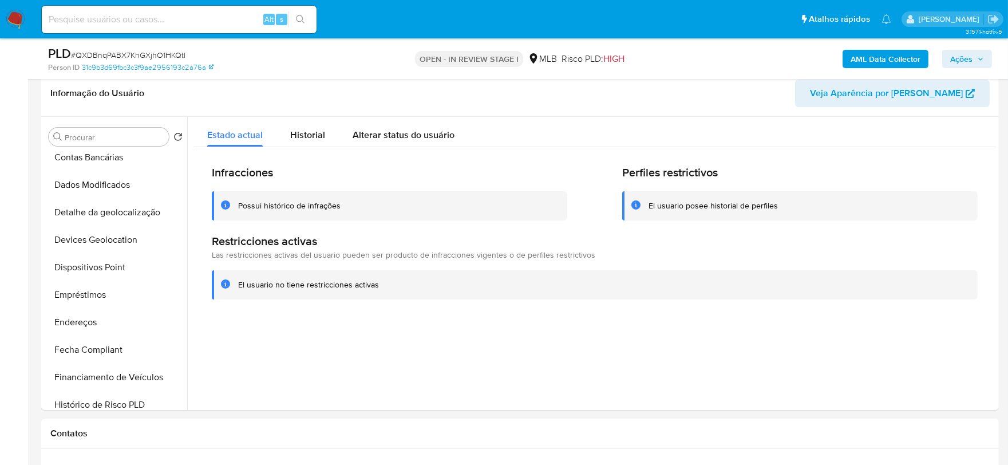
drag, startPoint x: 117, startPoint y: 269, endPoint x: 3, endPoint y: 290, distance: 116.2
click at [113, 271] on button "Dispositivos Point" at bounding box center [115, 266] width 143 height 27
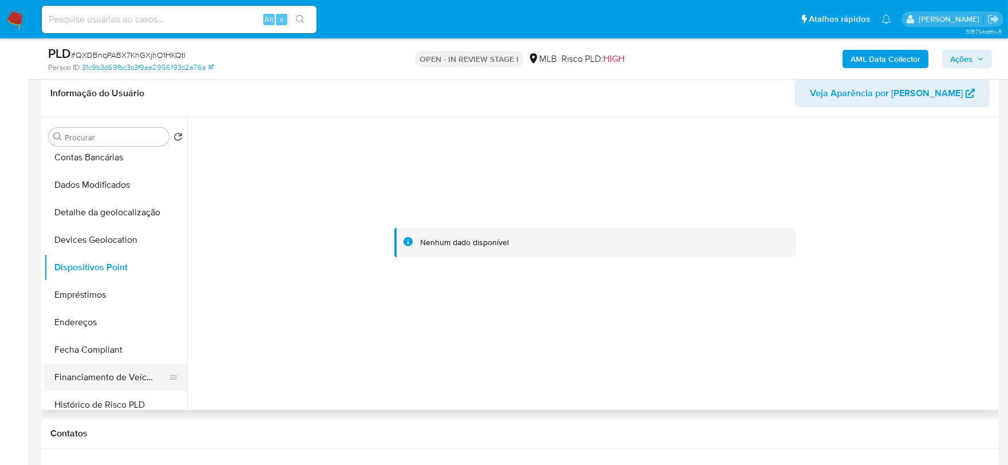
drag, startPoint x: 176, startPoint y: 430, endPoint x: 158, endPoint y: 375, distance: 57.9
click at [175, 430] on h1 "Contatos" at bounding box center [519, 432] width 939 height 11
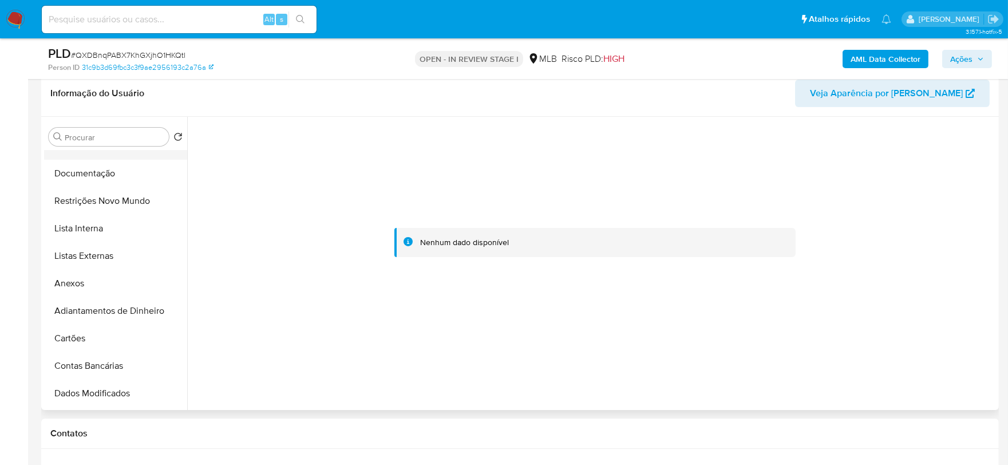
scroll to position [0, 0]
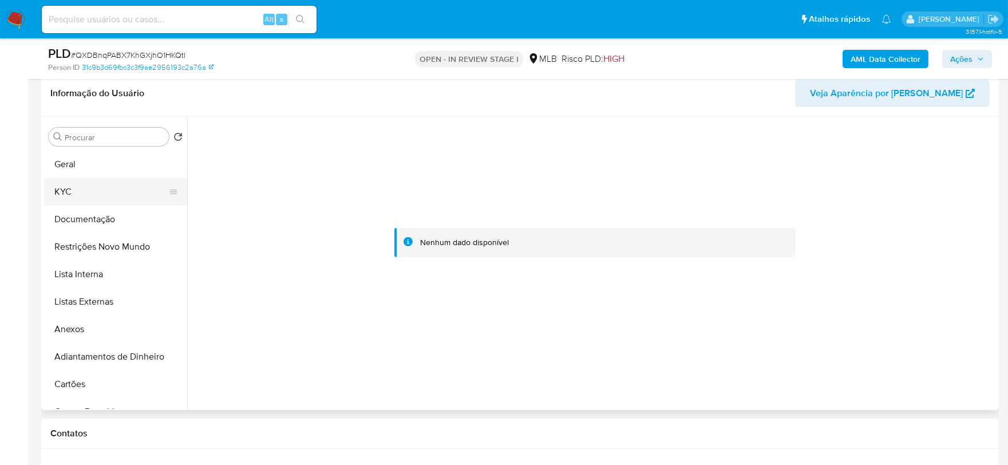
click at [89, 191] on button "KYC" at bounding box center [111, 191] width 134 height 27
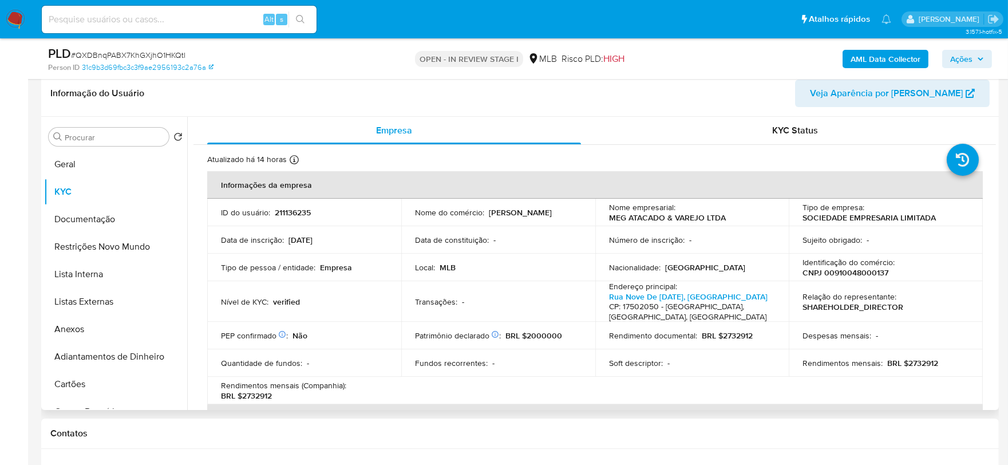
click at [845, 275] on p "CNPJ 00910048000137" at bounding box center [845, 272] width 86 height 10
copy p "00910048000137"
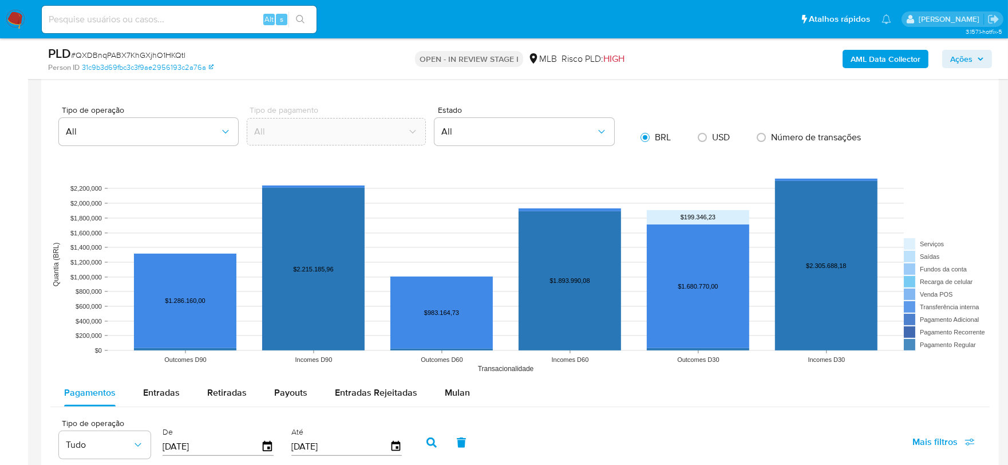
scroll to position [1134, 0]
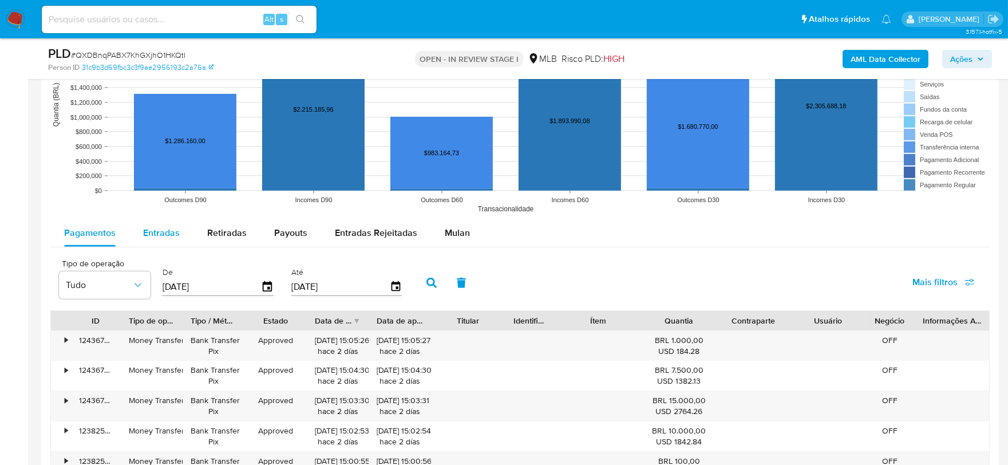
click at [147, 242] on div "Entradas" at bounding box center [161, 232] width 37 height 27
select select "10"
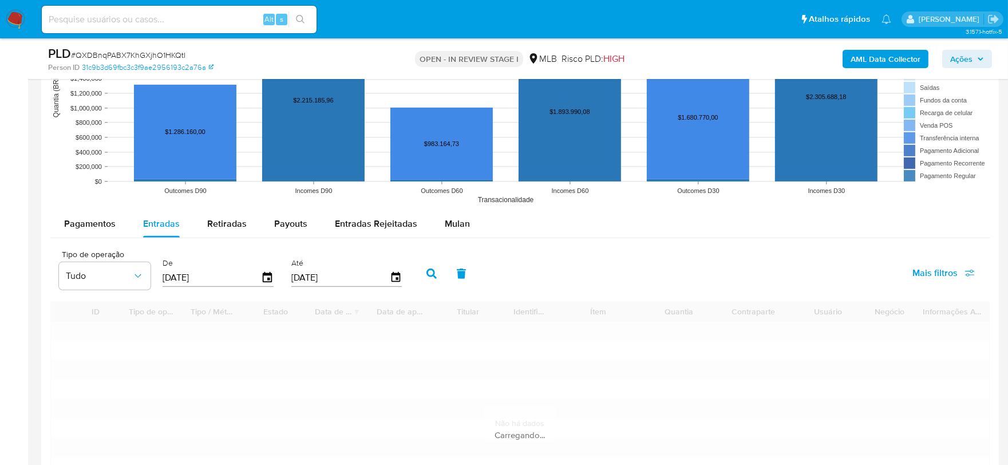
scroll to position [1261, 0]
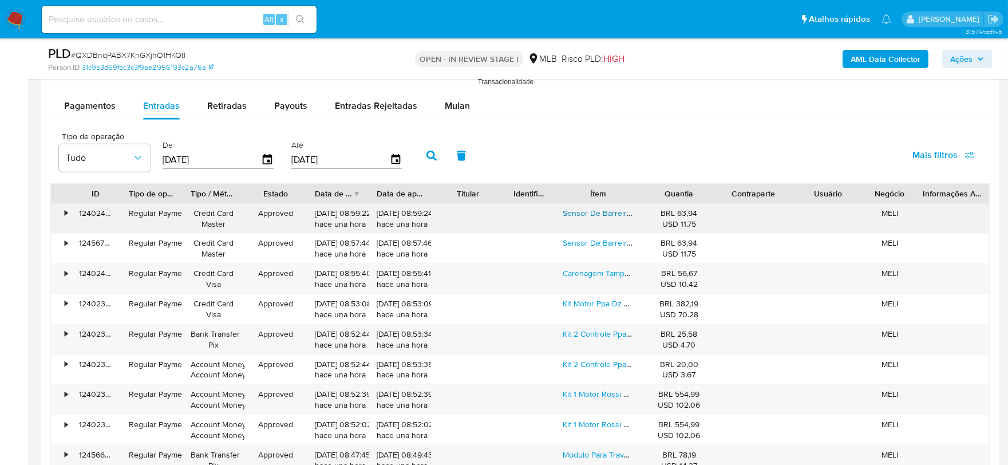
click at [593, 216] on link "Sensor De Barreira Feixe Simples Ir15 Mini Ipec" at bounding box center [646, 212] width 168 height 11
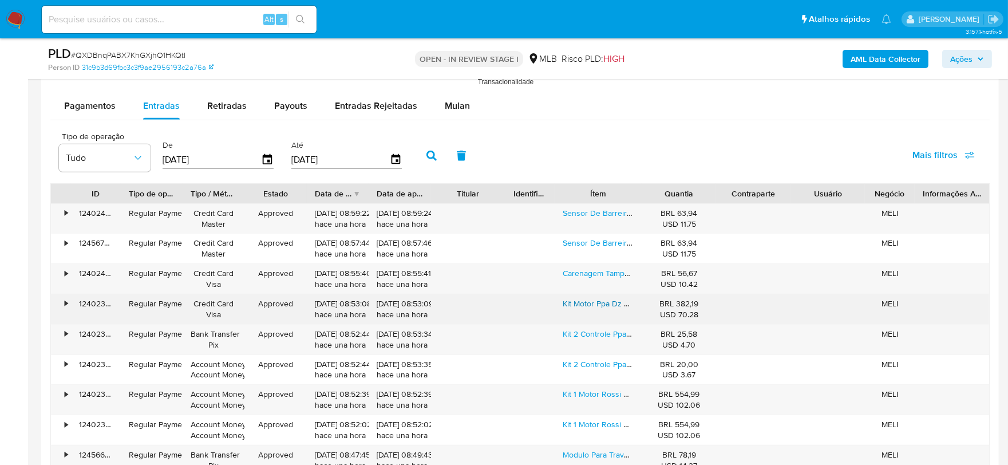
click at [605, 304] on link "Kit Motor Ppa Dz Stark Legero Turbo 3 Crem 2 Control 300kg" at bounding box center [671, 303] width 218 height 11
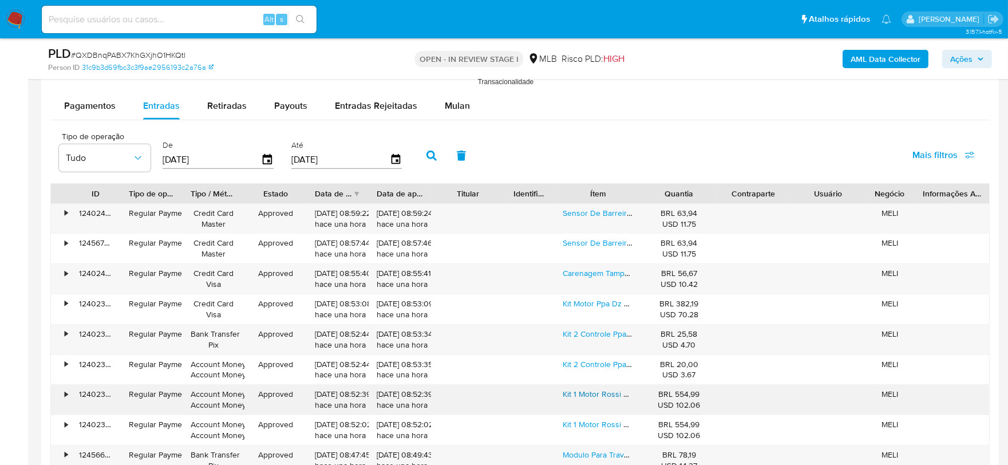
click at [605, 397] on link "Kit 1 Motor Rossi Basculante Bv Nano Turbo Up 2 Control 8s" at bounding box center [668, 393] width 213 height 11
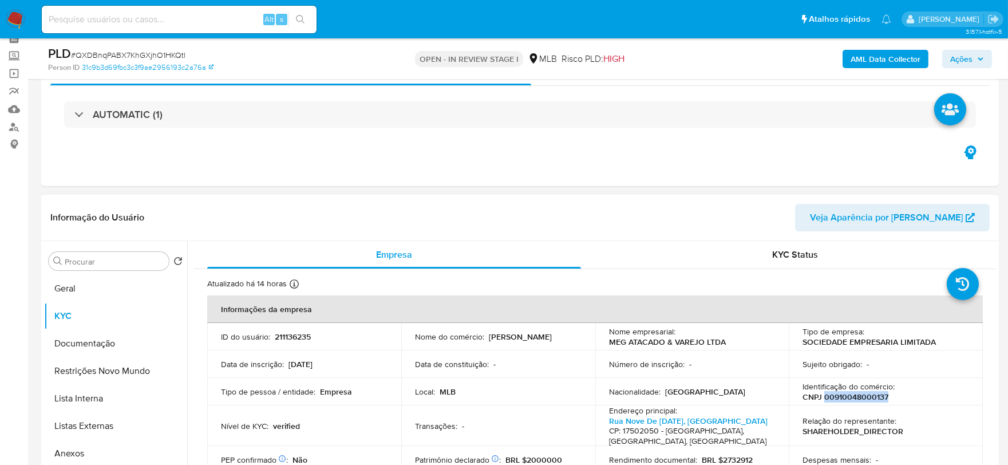
scroll to position [0, 0]
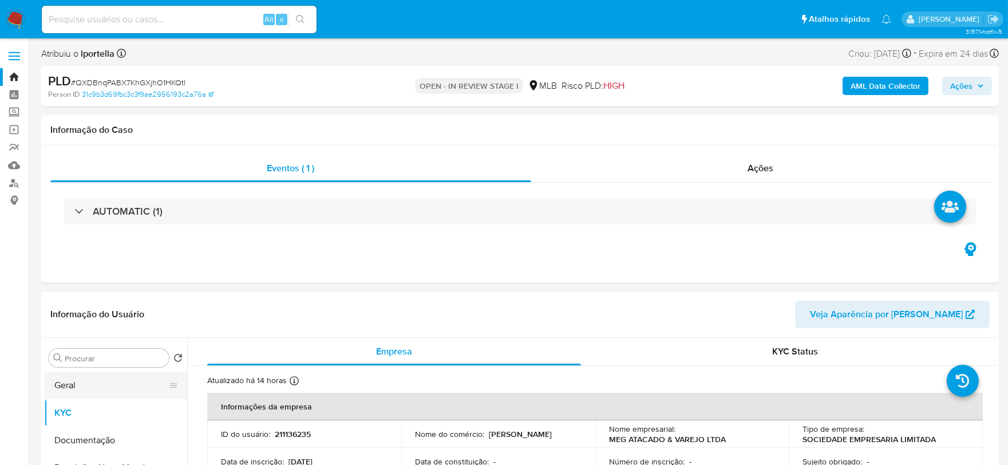
click at [132, 380] on button "Geral" at bounding box center [111, 384] width 134 height 27
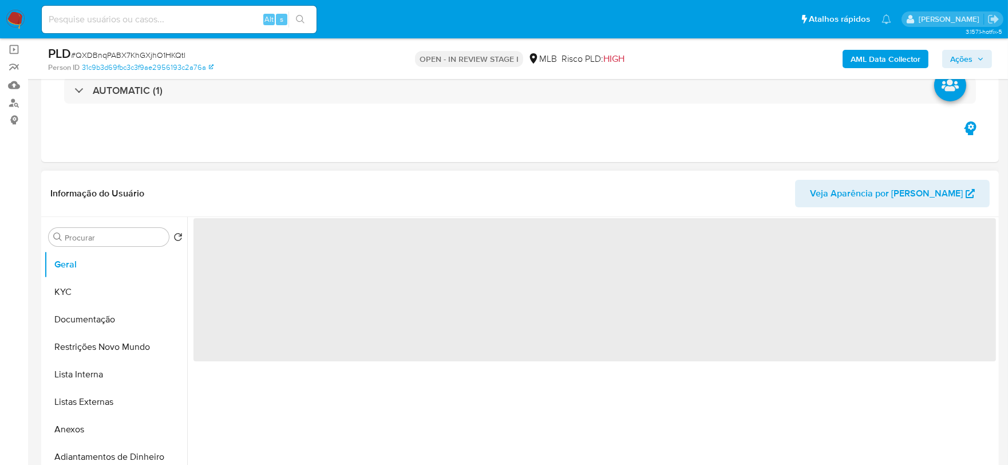
scroll to position [127, 0]
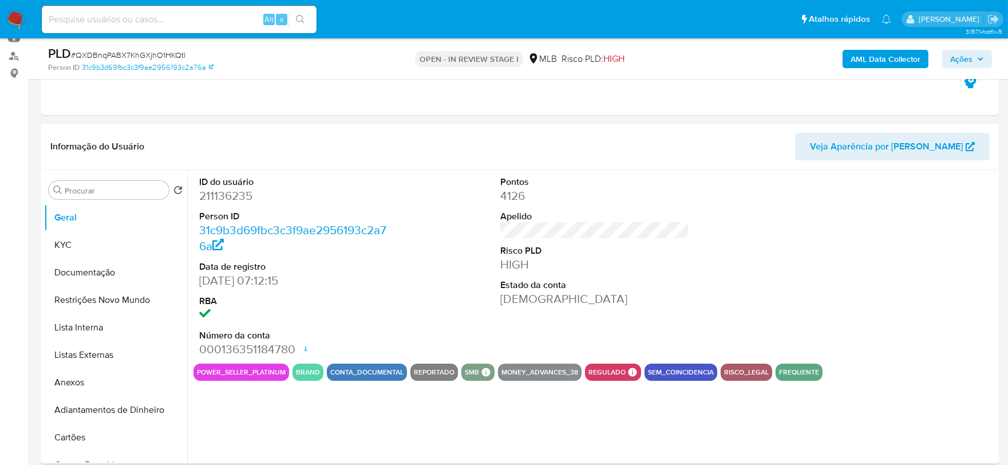
click at [223, 196] on dd "211136235" at bounding box center [293, 196] width 189 height 16
copy dd "211136235"
click at [78, 376] on button "Anexos" at bounding box center [111, 381] width 134 height 27
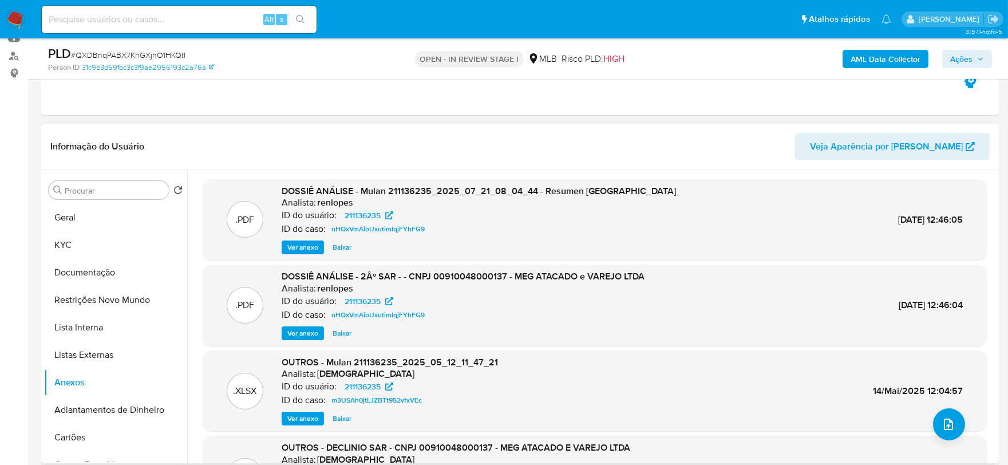
click at [307, 330] on span "Ver anexo" at bounding box center [302, 332] width 31 height 11
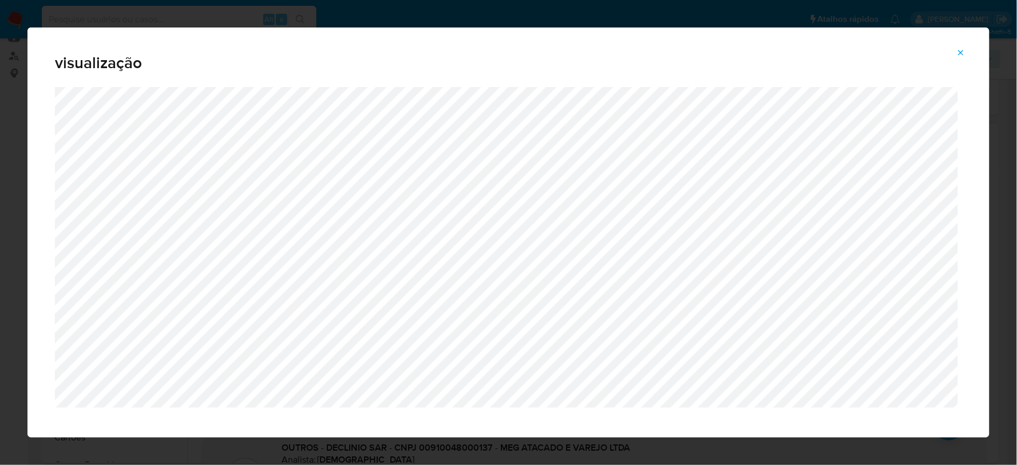
click at [964, 49] on icon "Attachment preview" at bounding box center [960, 52] width 9 height 9
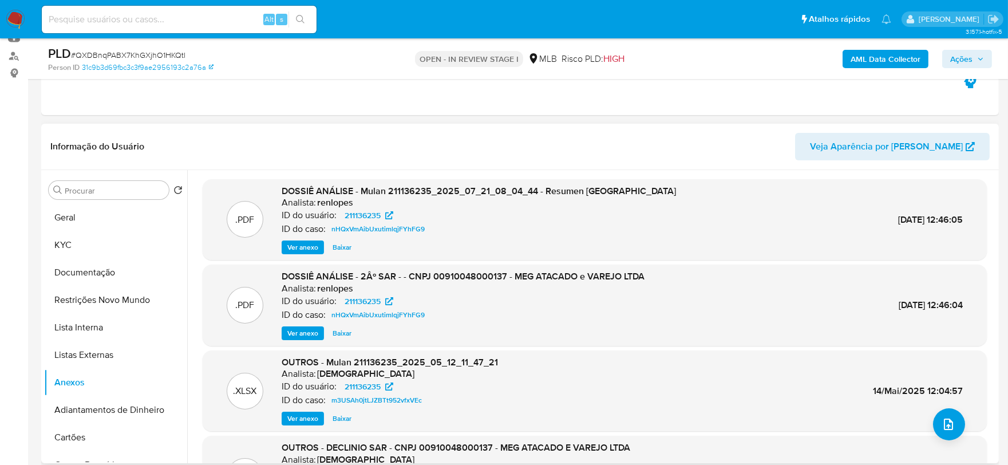
click at [964, 57] on span "Ações" at bounding box center [961, 59] width 22 height 18
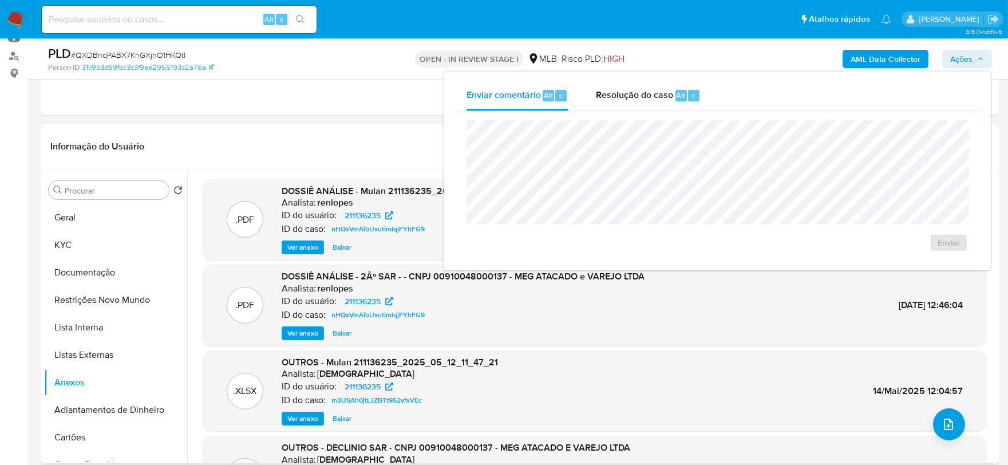
click at [334, 144] on header "Informação do Usuário Veja Aparência por Pessoa" at bounding box center [519, 146] width 939 height 27
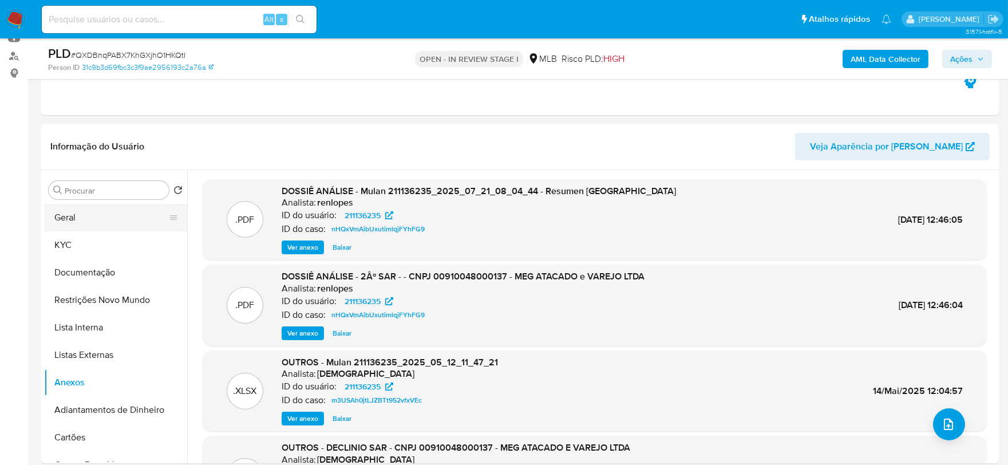
click at [104, 210] on button "Geral" at bounding box center [111, 217] width 134 height 27
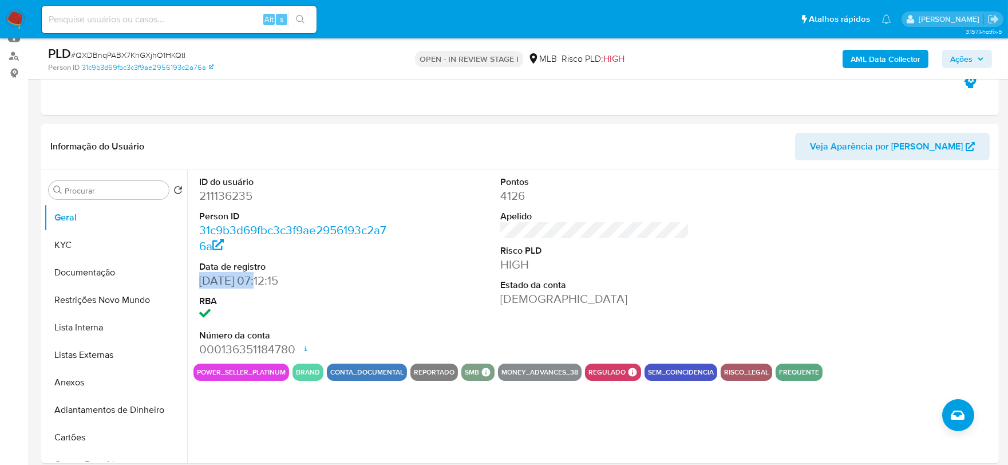
drag, startPoint x: 256, startPoint y: 281, endPoint x: 197, endPoint y: 281, distance: 58.4
click at [197, 281] on div "ID do usuário 211136235 Person ID 31c9b3d69fbc3c3f9ae2956193c2a76a Data de regi…" at bounding box center [293, 266] width 201 height 193
copy dd "13/04/2016"
click at [102, 385] on button "Anexos" at bounding box center [111, 381] width 134 height 27
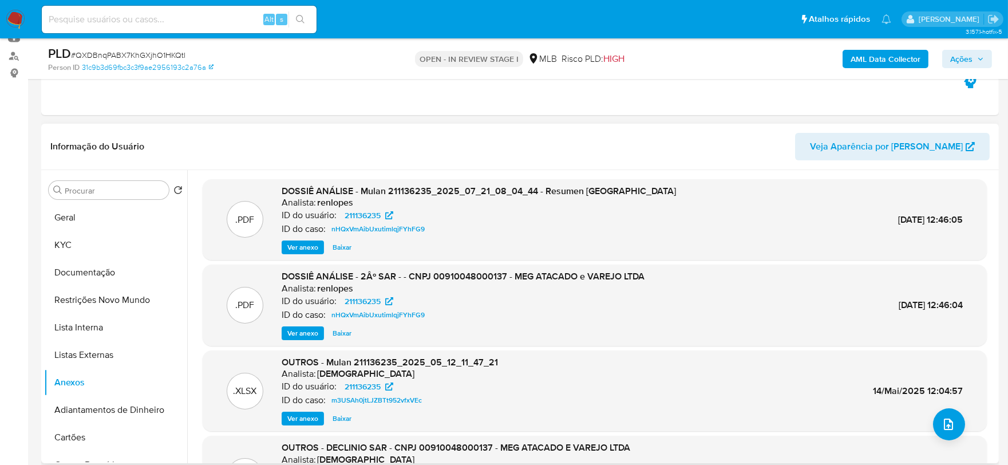
click at [294, 336] on span "Ver anexo" at bounding box center [302, 332] width 31 height 11
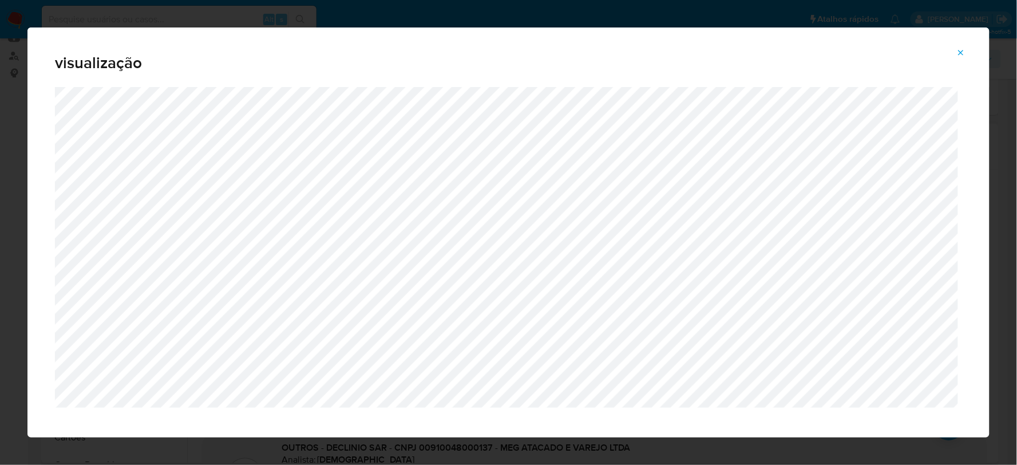
click at [958, 50] on icon "Attachment preview" at bounding box center [960, 52] width 9 height 9
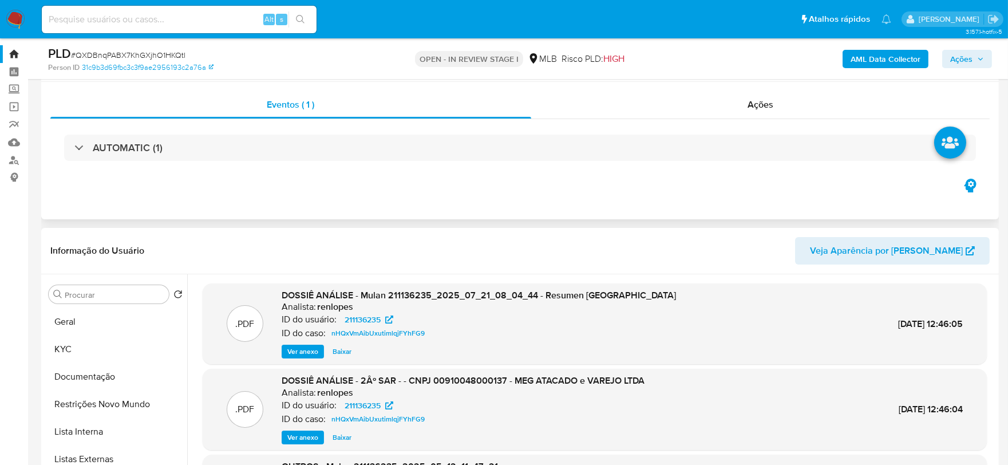
scroll to position [0, 0]
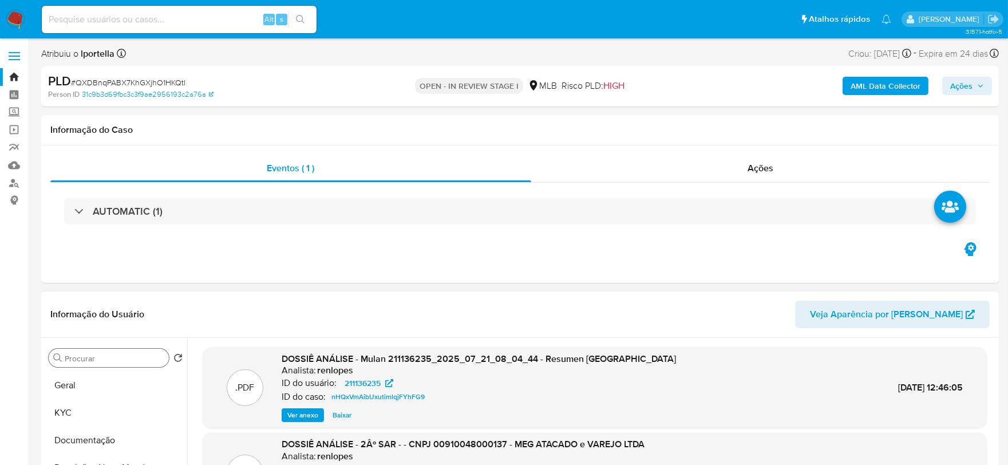
click at [86, 380] on button "Geral" at bounding box center [115, 384] width 143 height 27
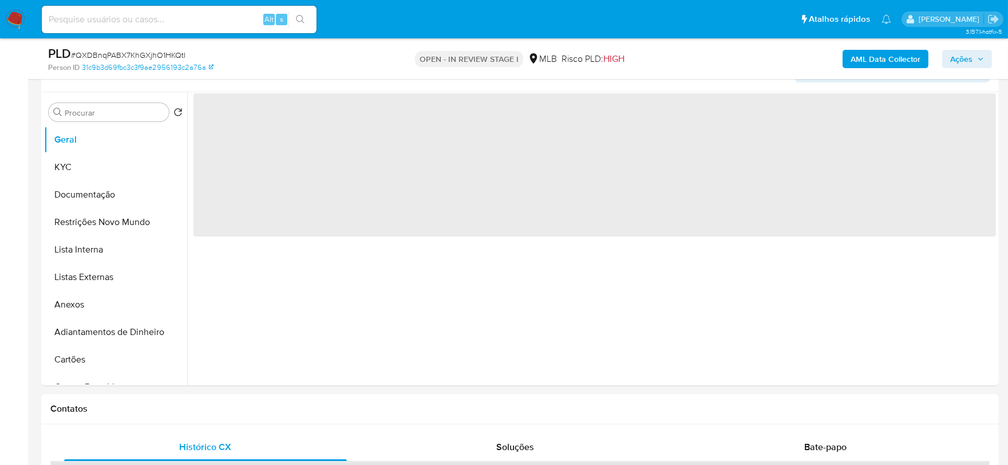
scroll to position [254, 0]
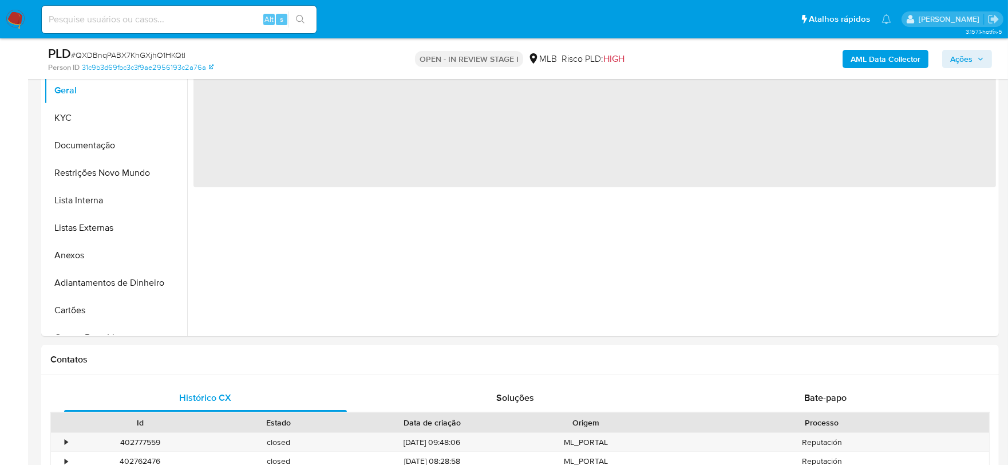
click at [879, 51] on b "AML Data Collector" at bounding box center [885, 59] width 70 height 18
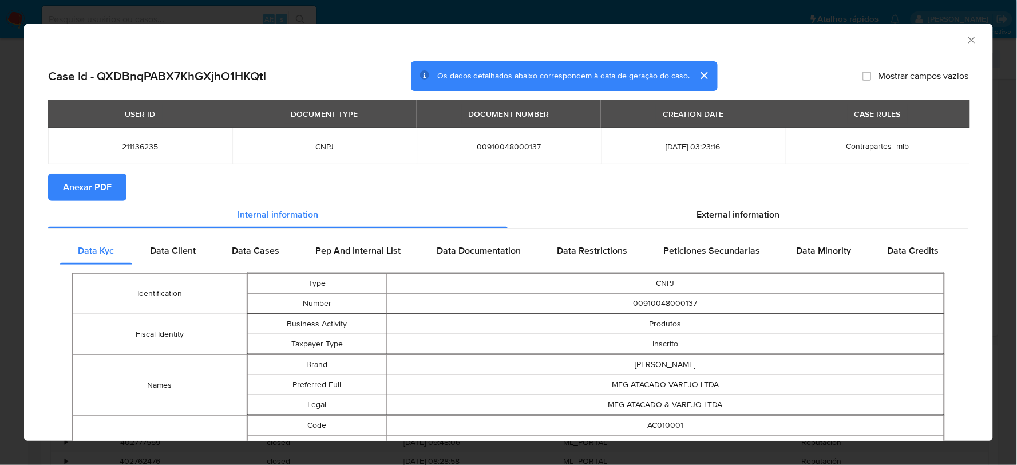
click at [75, 198] on span "Anexar PDF" at bounding box center [87, 187] width 49 height 25
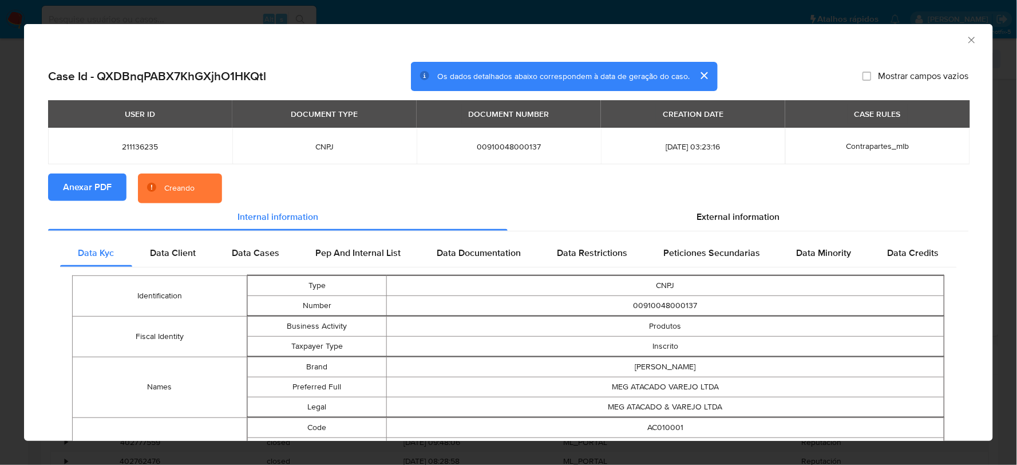
click at [968, 39] on icon "Fechar a janela" at bounding box center [971, 40] width 6 height 6
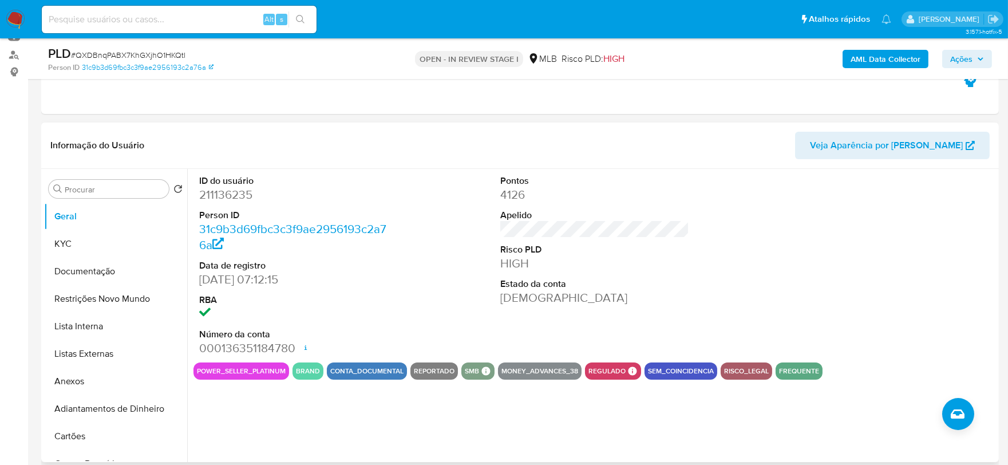
scroll to position [127, 0]
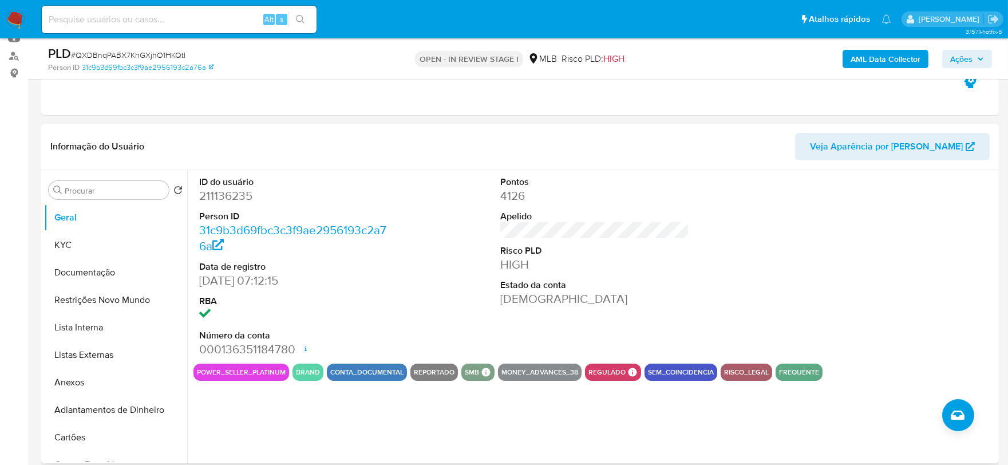
click at [236, 197] on dd "211136235" at bounding box center [293, 196] width 189 height 16
copy dd "211136235"
click at [69, 248] on button "KYC" at bounding box center [111, 244] width 134 height 27
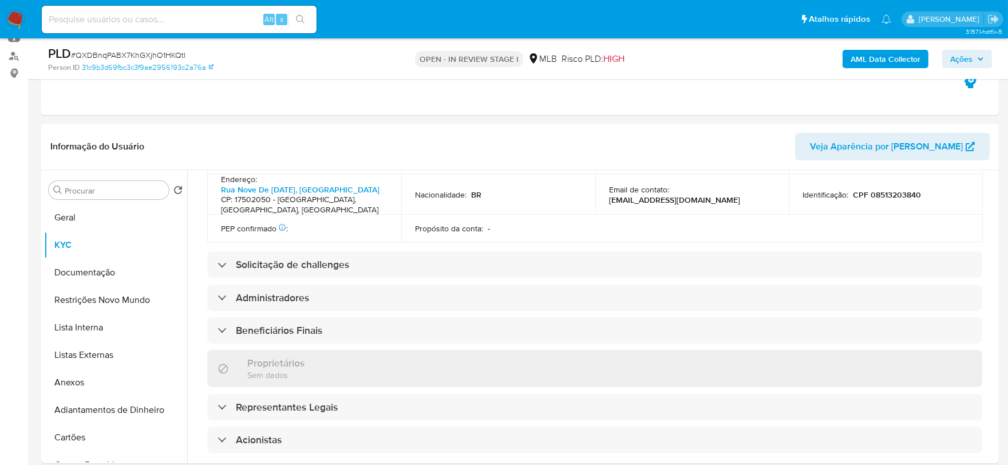
scroll to position [642, 0]
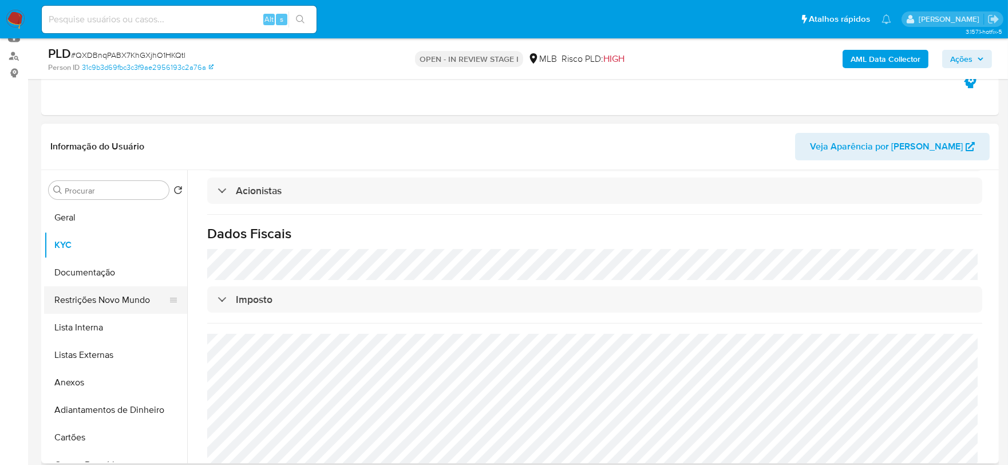
click at [116, 288] on button "Restrições Novo Mundo" at bounding box center [111, 299] width 134 height 27
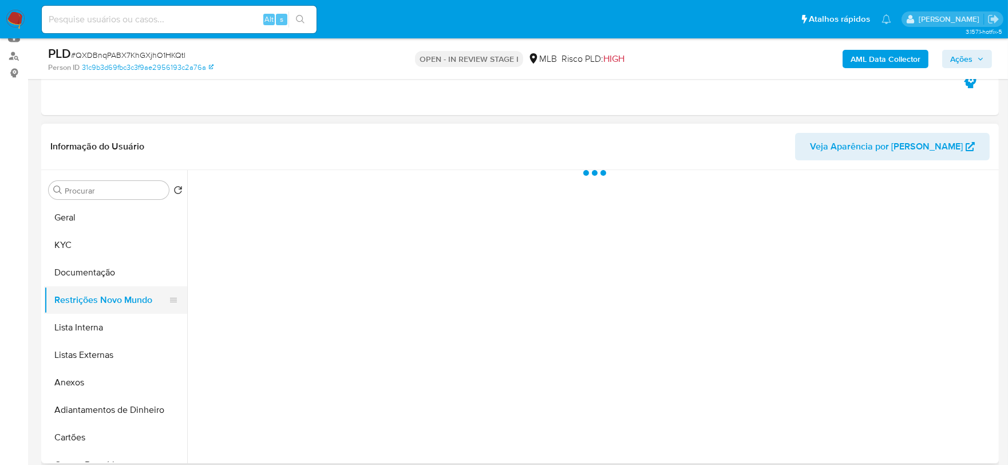
scroll to position [0, 0]
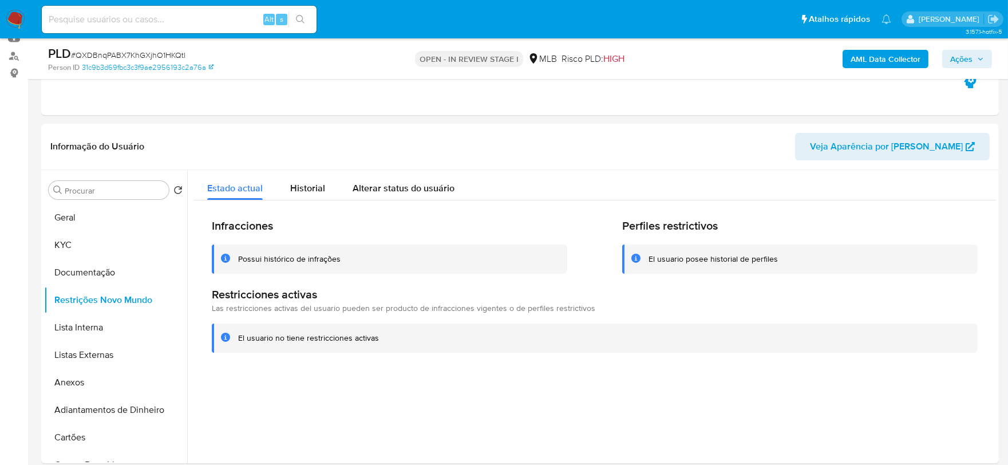
click at [987, 54] on button "Ações" at bounding box center [967, 59] width 50 height 18
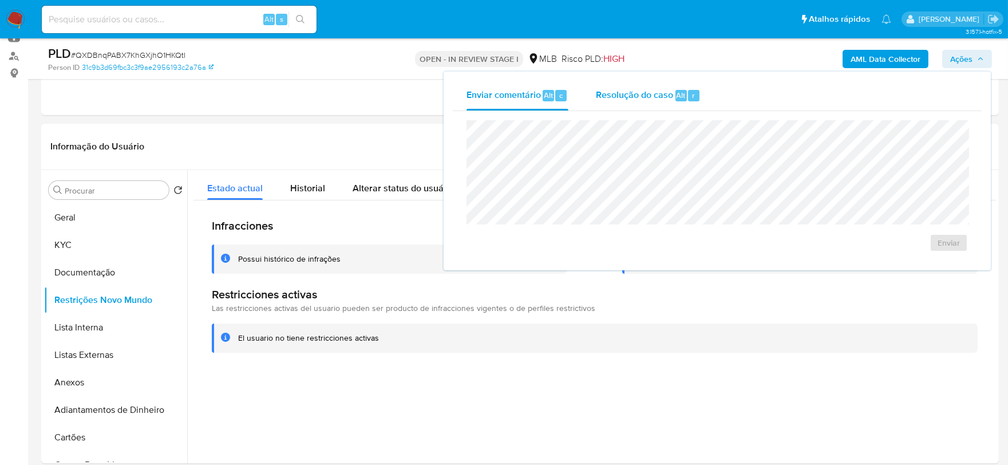
click at [637, 97] on span "Resolução do caso" at bounding box center [634, 94] width 77 height 13
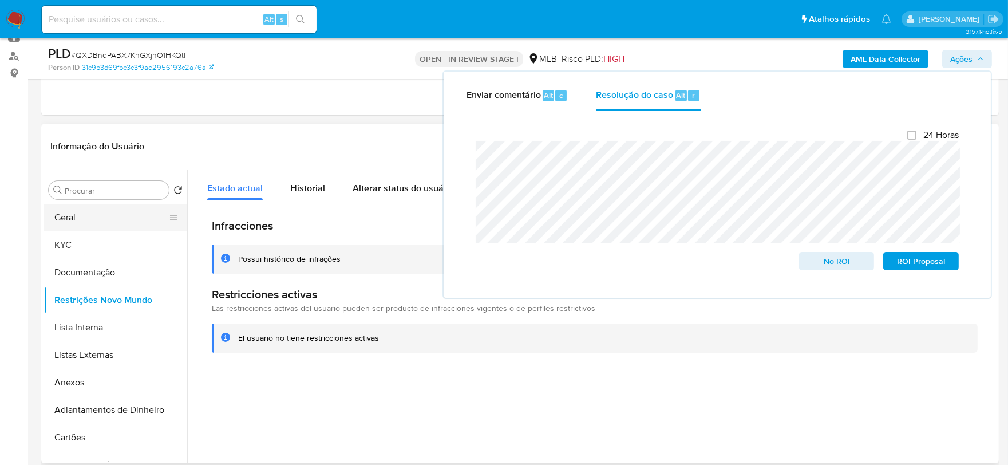
click at [101, 215] on button "Geral" at bounding box center [111, 217] width 134 height 27
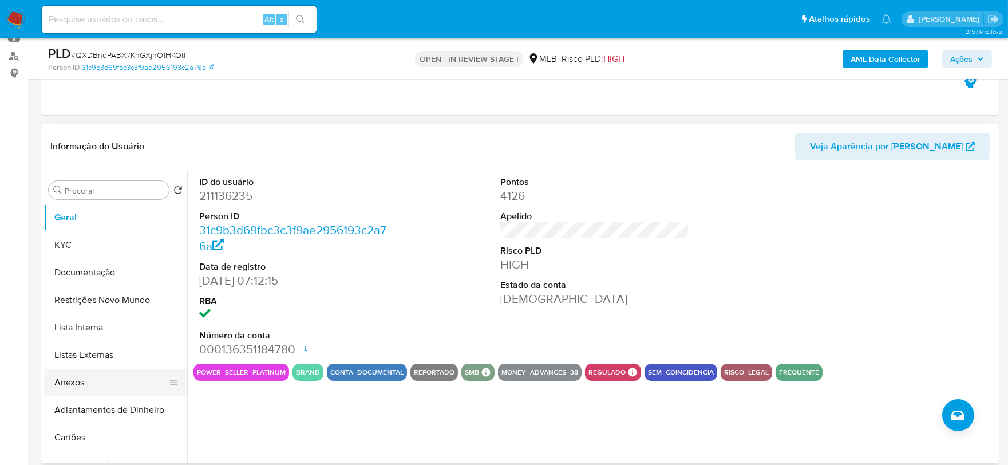
click at [84, 391] on button "Anexos" at bounding box center [111, 381] width 134 height 27
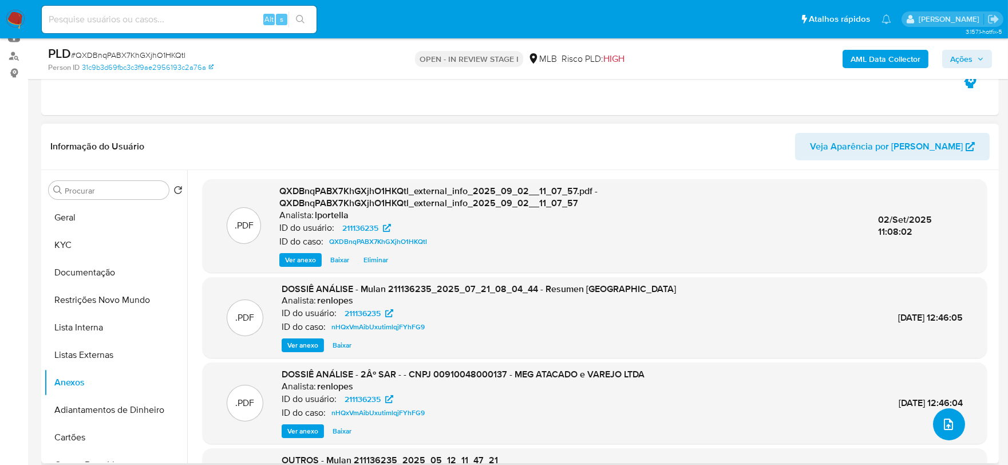
click at [952, 416] on button "upload-file" at bounding box center [949, 424] width 32 height 32
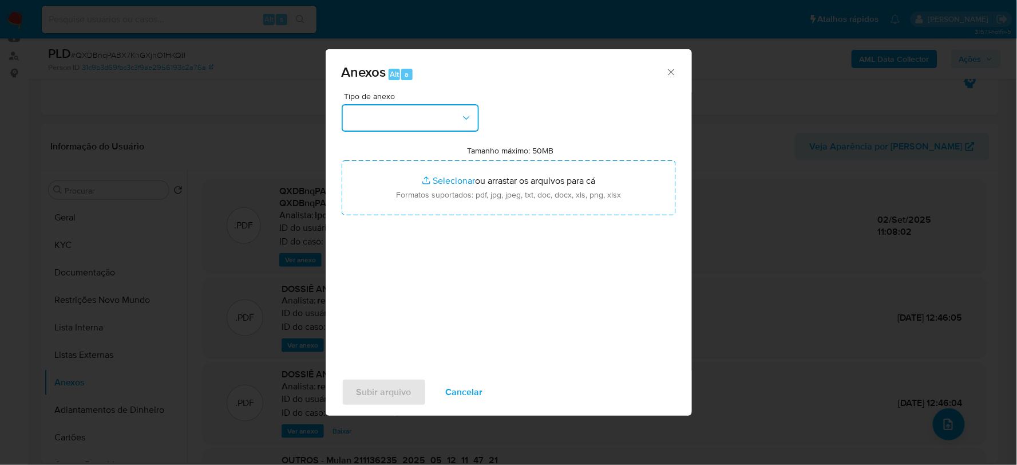
click at [427, 119] on button "button" at bounding box center [410, 117] width 137 height 27
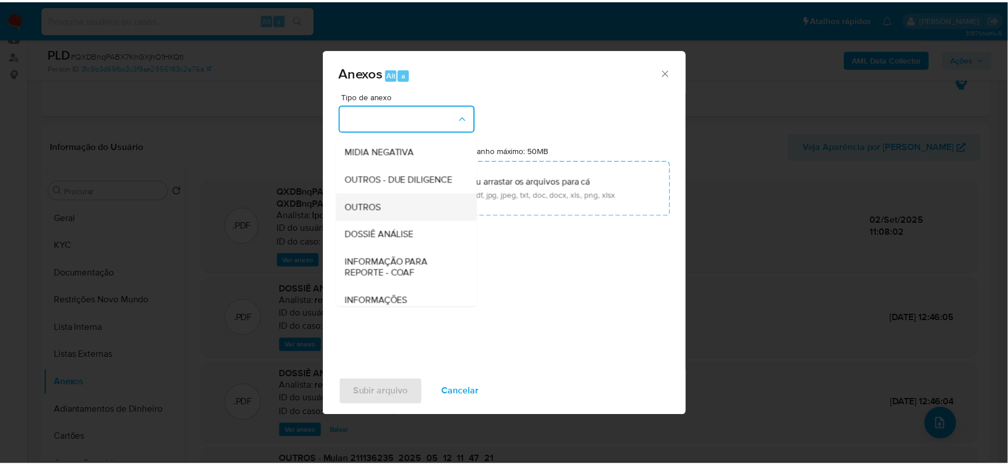
scroll to position [176, 0]
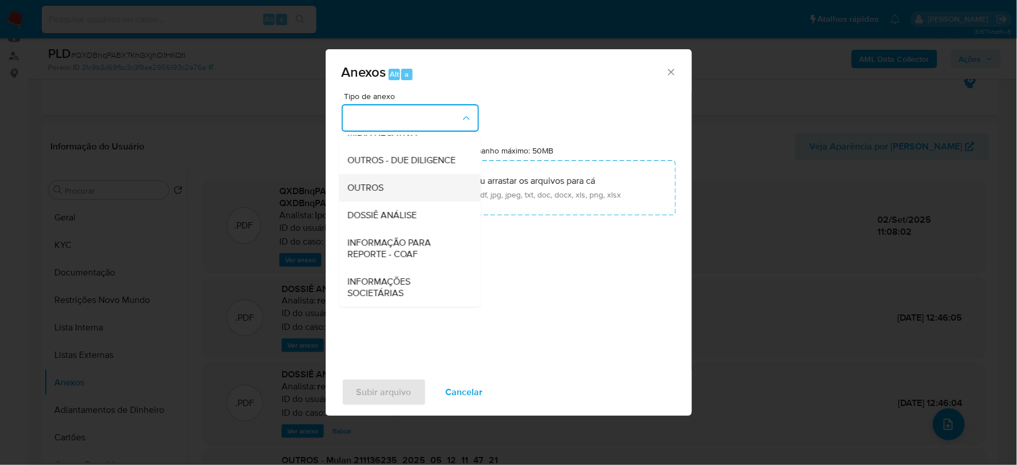
click at [387, 182] on div "OUTROS" at bounding box center [406, 186] width 117 height 27
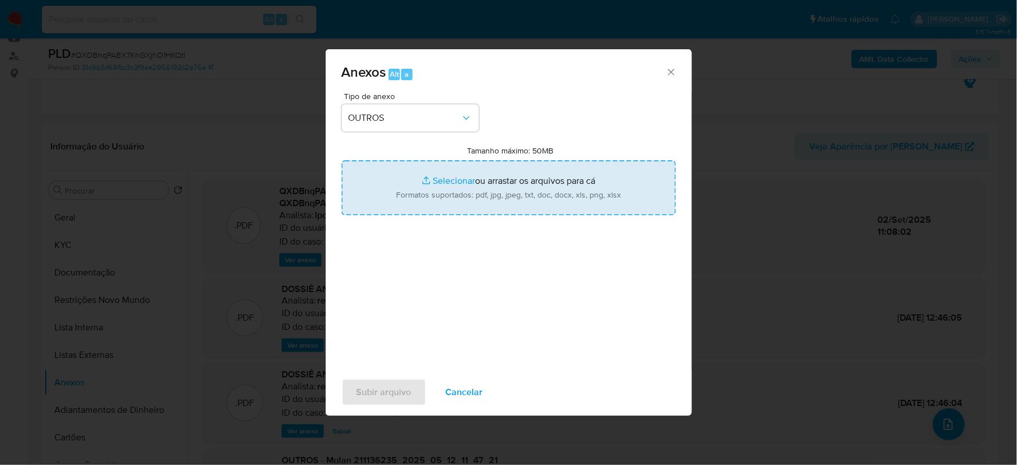
type input "C:\fakepath\Mulan 211136235_2025_09_01_16_47_01.xlsx"
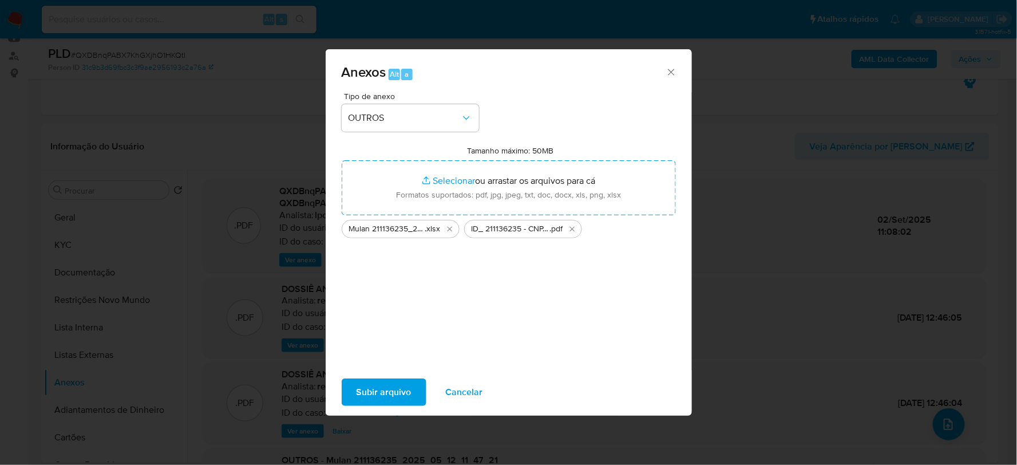
click at [405, 386] on span "Subir arquivo" at bounding box center [383, 391] width 55 height 25
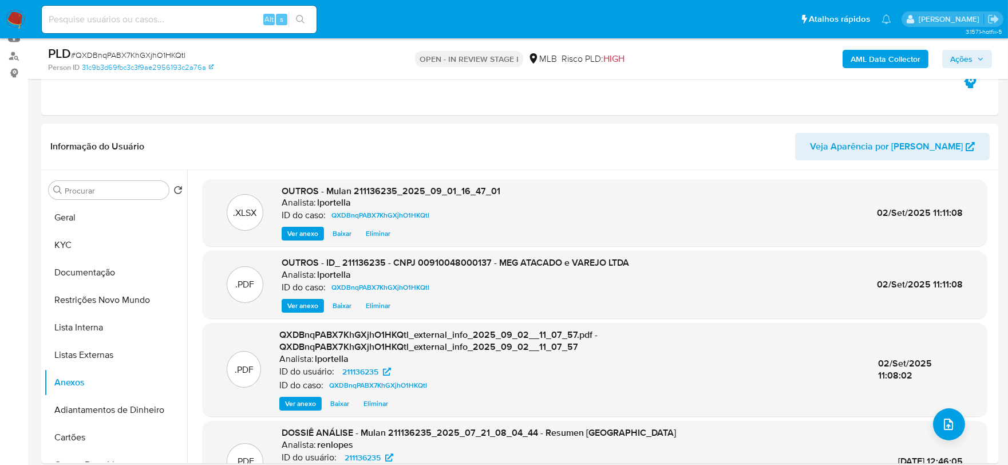
click at [969, 59] on span "Ações" at bounding box center [961, 59] width 22 height 18
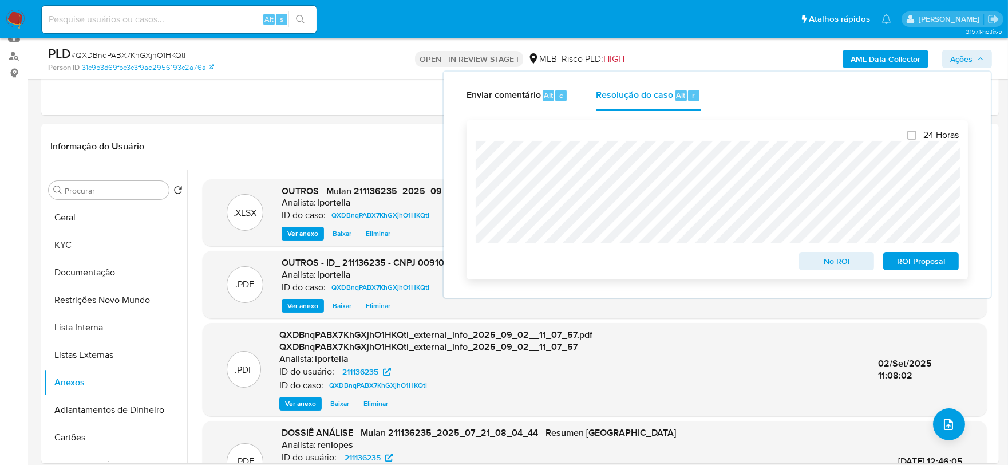
click at [826, 269] on span "No ROI" at bounding box center [837, 261] width 60 height 16
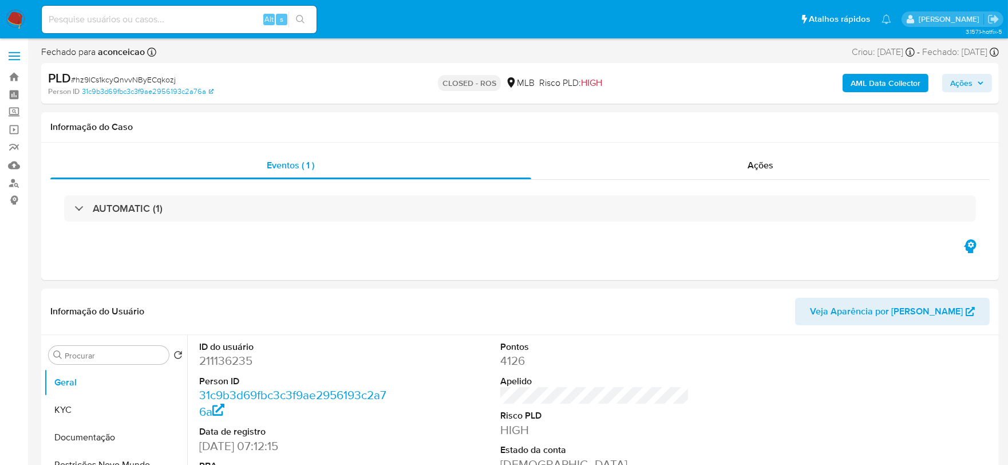
select select "10"
drag, startPoint x: 804, startPoint y: 169, endPoint x: 643, endPoint y: 89, distance: 180.1
click at [804, 169] on div "Ações" at bounding box center [760, 165] width 459 height 27
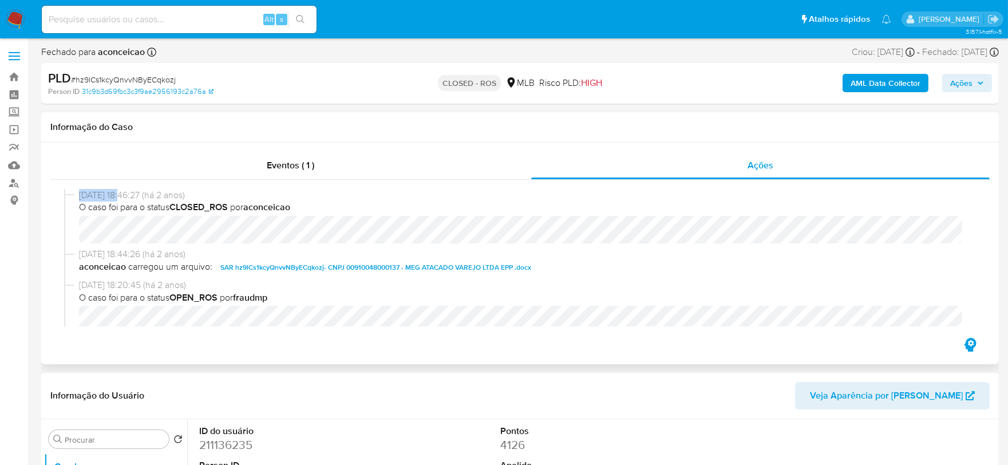
drag, startPoint x: 126, startPoint y: 195, endPoint x: 78, endPoint y: 198, distance: 48.1
click at [79, 198] on span "[DATE] 18:46:27 (há 2 anos)" at bounding box center [525, 195] width 892 height 13
copy span "[DATE]"
click at [283, 193] on span "[DATE] 18:46:27 (há 2 anos)" at bounding box center [525, 195] width 892 height 13
click at [277, 177] on div "Eventos ( 1 )" at bounding box center [290, 165] width 481 height 27
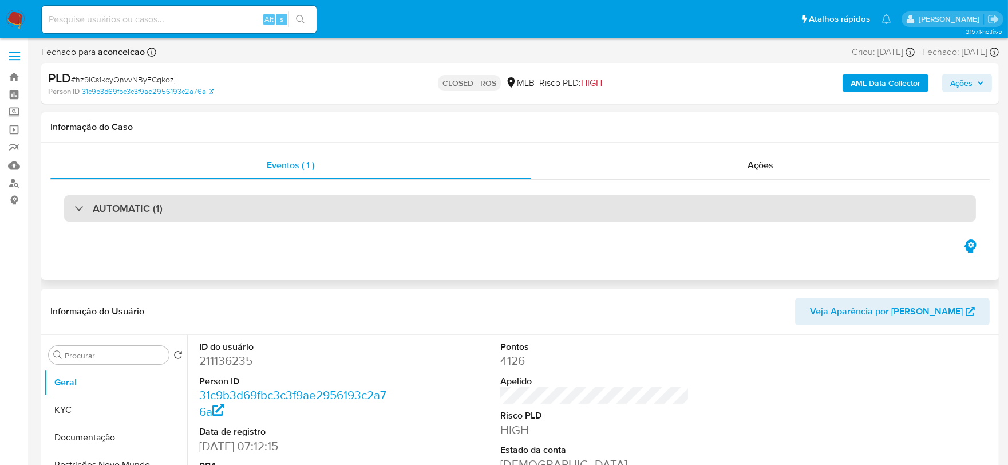
click at [133, 214] on h3 "AUTOMATIC (1)" at bounding box center [128, 208] width 70 height 13
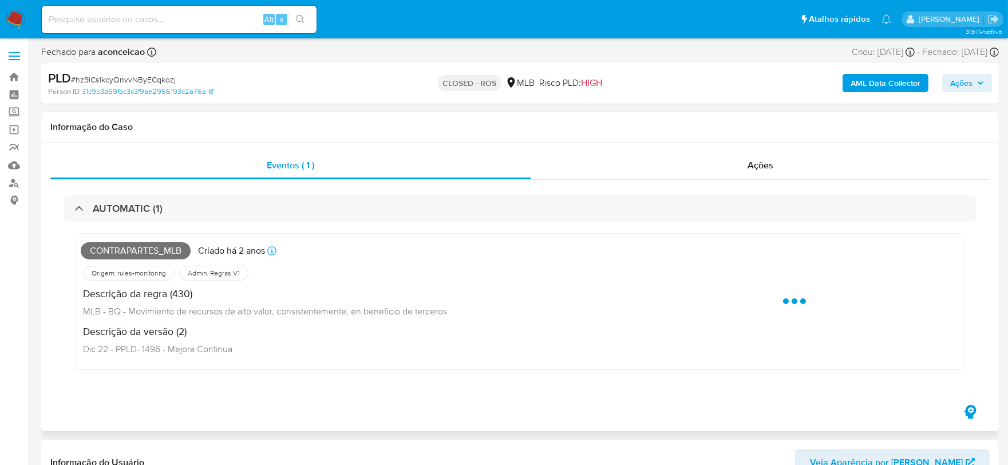
click at [138, 249] on span "CONTRAPARTES_MLB" at bounding box center [136, 250] width 110 height 17
copy span "CONTRAPARTES_MLB"
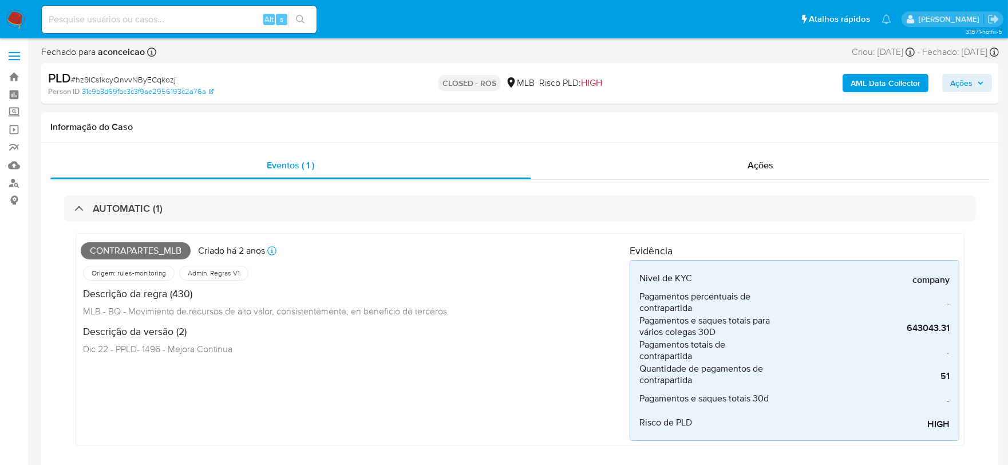
click at [153, 74] on span "# hz9lCs1kcyQnvvNByECqkozj" at bounding box center [123, 79] width 105 height 11
copy span "hz9lCs1kcyQnvvNByECqkozj"
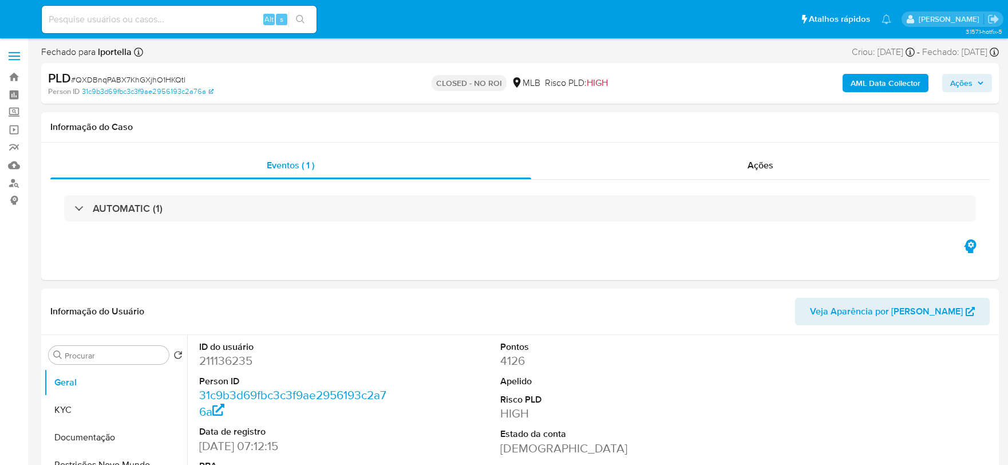
select select "10"
click at [17, 19] on img at bounding box center [15, 19] width 19 height 19
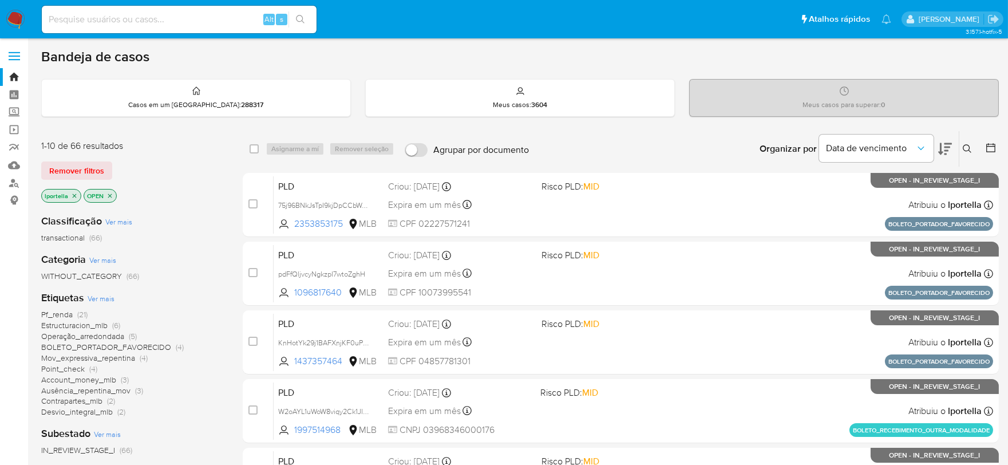
click at [127, 15] on input at bounding box center [179, 19] width 275 height 15
paste input "QXDBnqPABX7KhGXjhO1HKQtl"
type input "QXDBnqPABX7KhGXjhO1HKQtl"
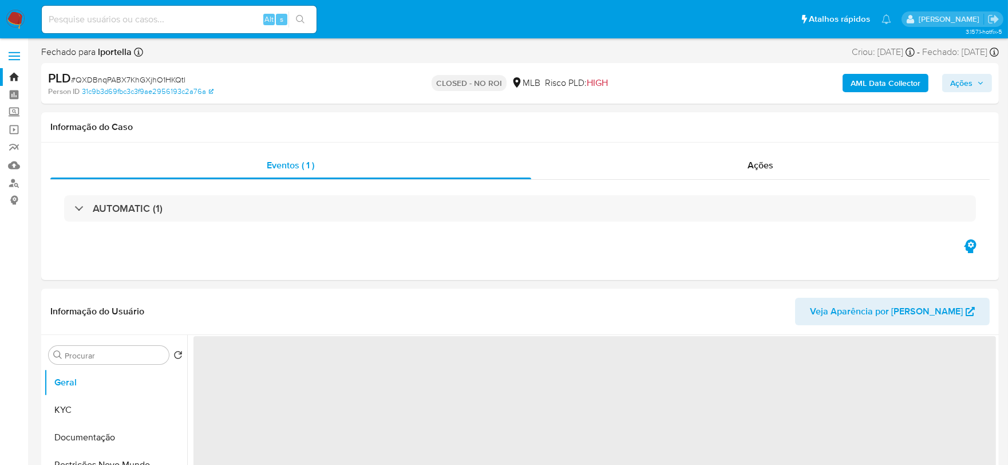
click at [8, 19] on img at bounding box center [15, 19] width 19 height 19
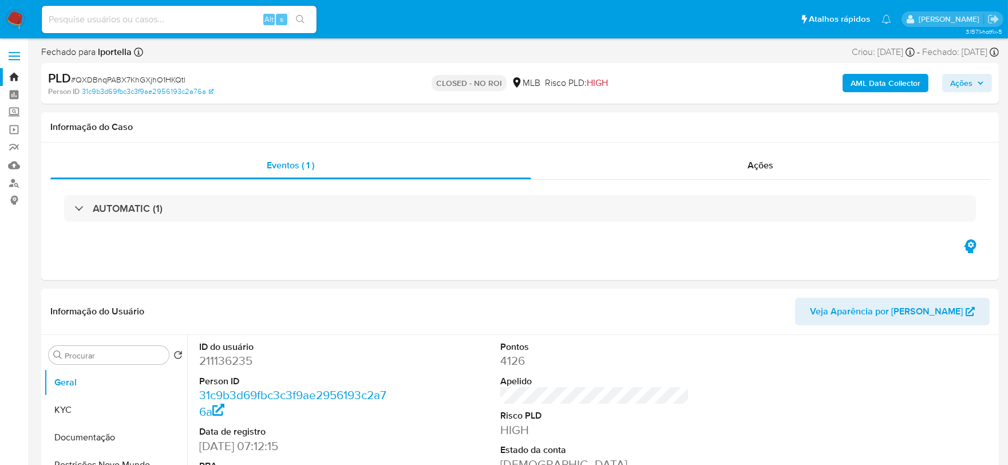
select select "10"
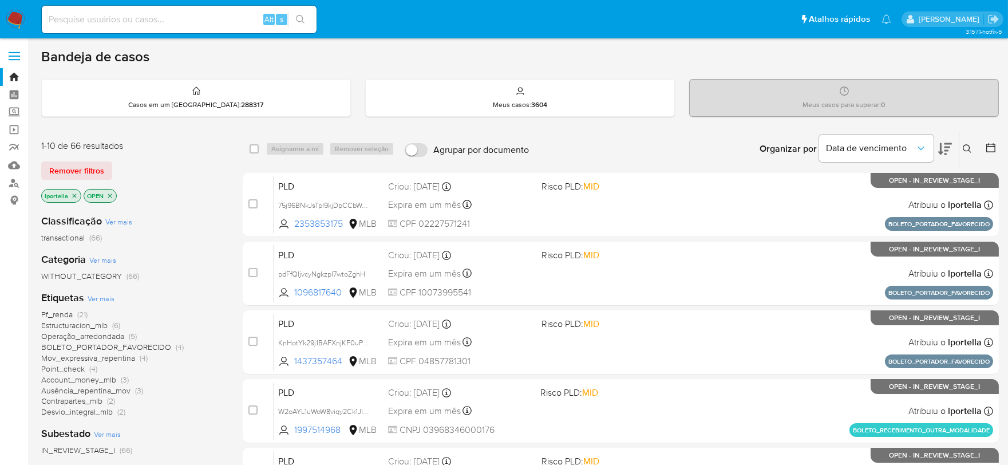
click at [188, 24] on input at bounding box center [179, 19] width 275 height 15
paste input "CeibBnQHHuip4egryNKk7ooa"
type input "CeibBnQHHuip4egryNKk7ooa"
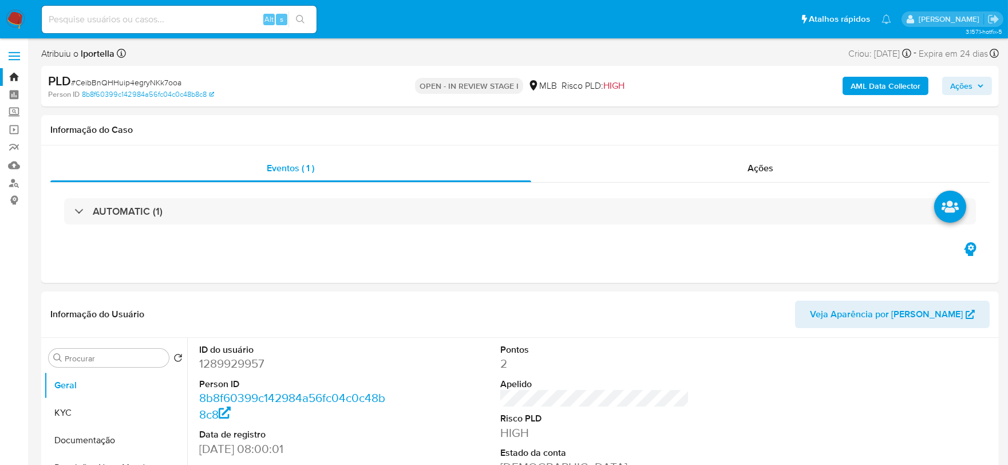
select select "10"
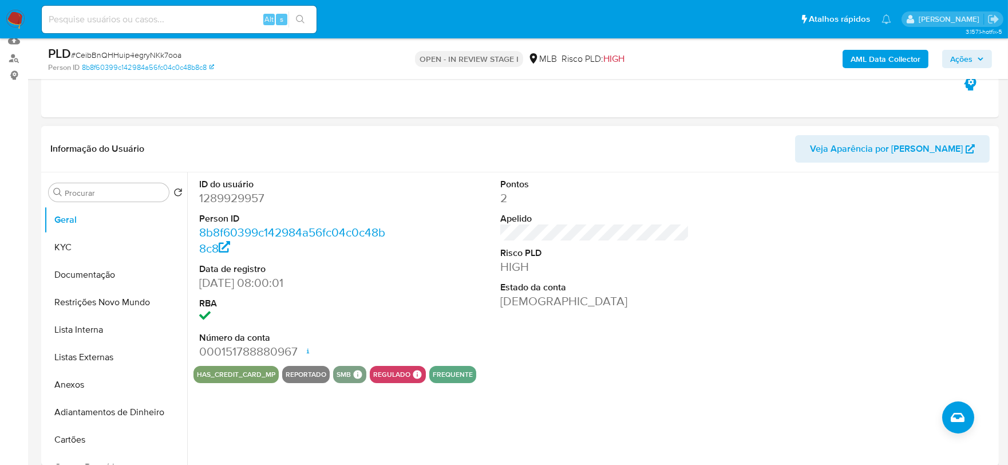
scroll to position [254, 0]
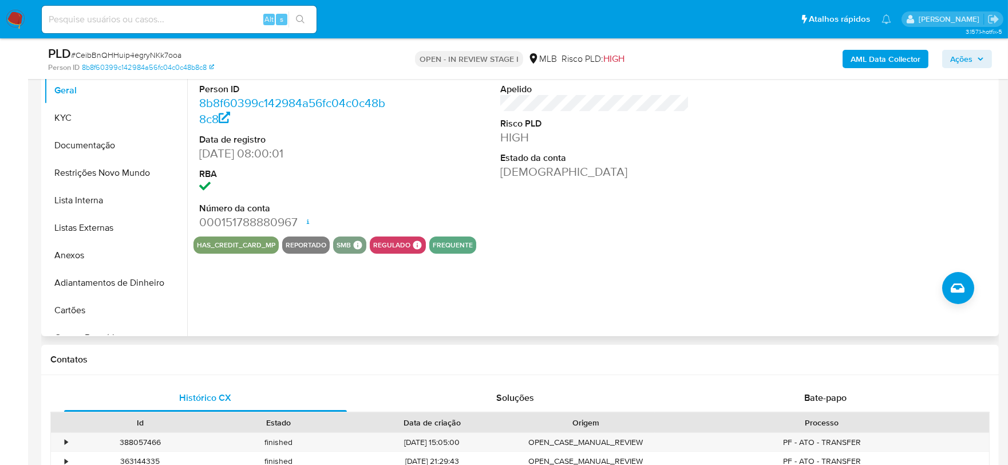
click at [221, 304] on div "ID do usuário 1289929957 Person ID 8b8f60399c142984a56fc04c0c48b8c8 Data de reg…" at bounding box center [591, 189] width 808 height 293
click at [77, 122] on button "KYC" at bounding box center [111, 117] width 134 height 27
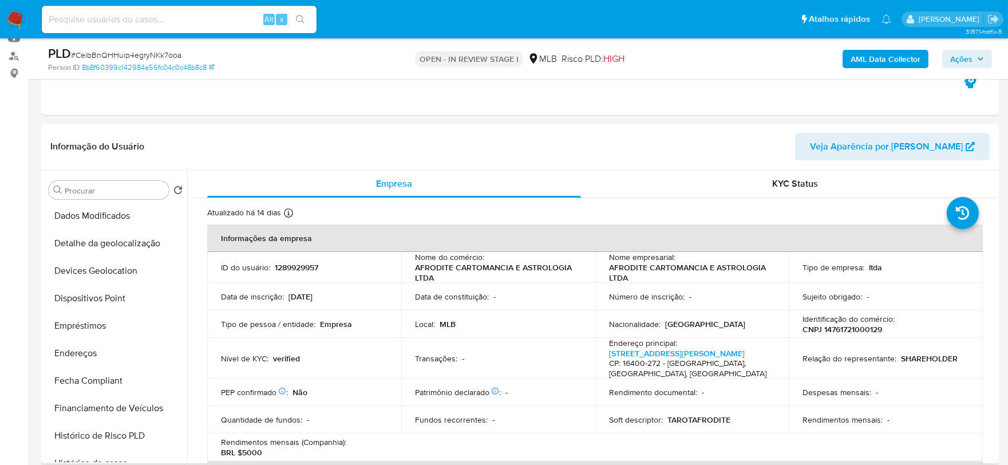
scroll to position [445, 0]
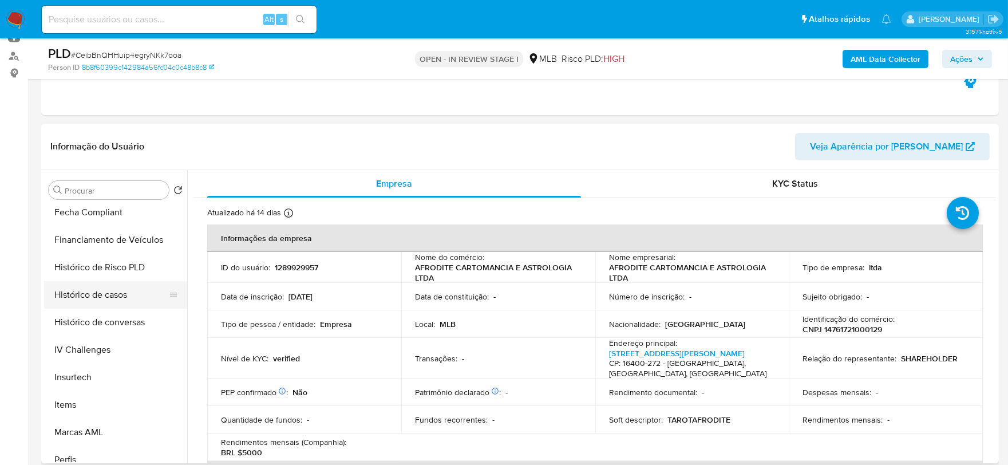
click at [108, 292] on button "Histórico de casos" at bounding box center [111, 294] width 134 height 27
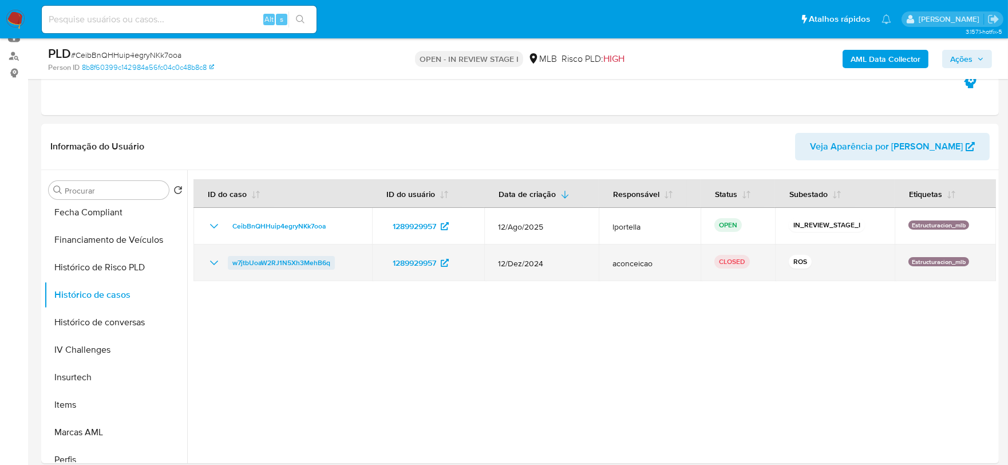
click at [312, 267] on span "w7jtbUoaW2RJ1N5Xh3MehB6q" at bounding box center [281, 263] width 98 height 14
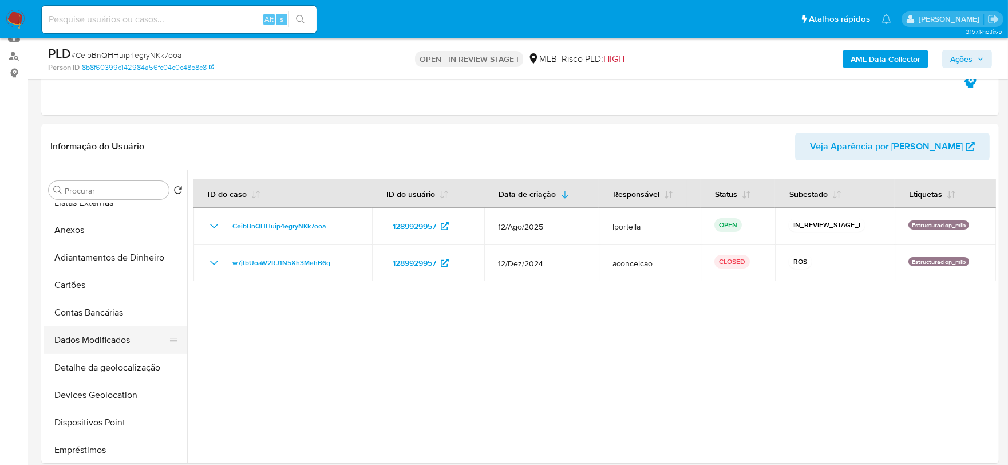
scroll to position [0, 0]
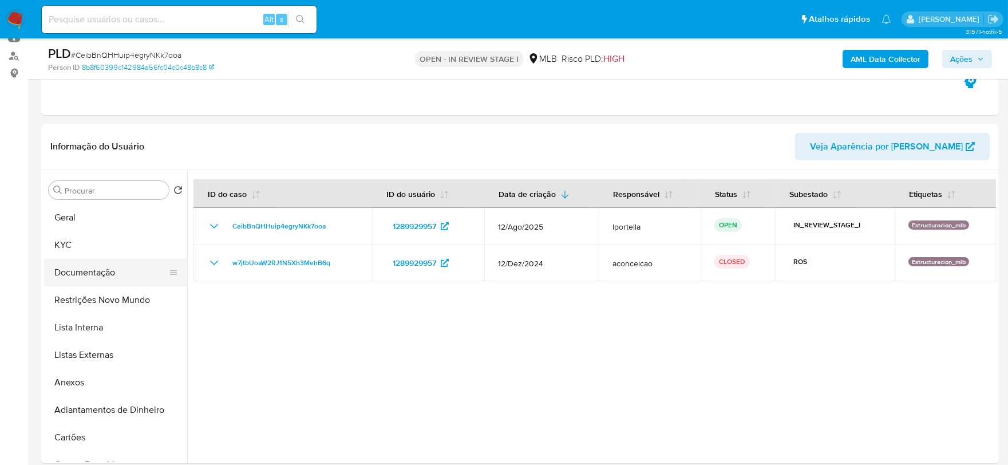
click at [63, 267] on button "Documentação" at bounding box center [111, 272] width 134 height 27
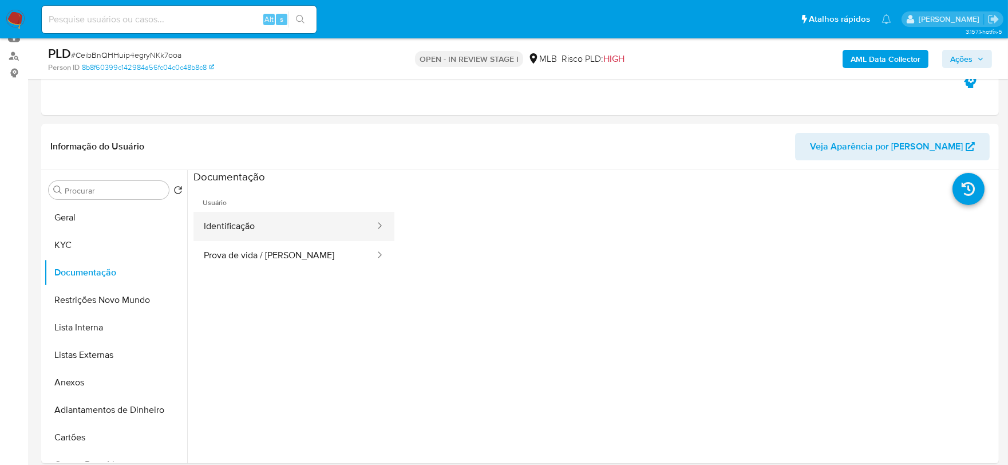
click at [253, 239] on button "Identificação" at bounding box center [284, 226] width 183 height 29
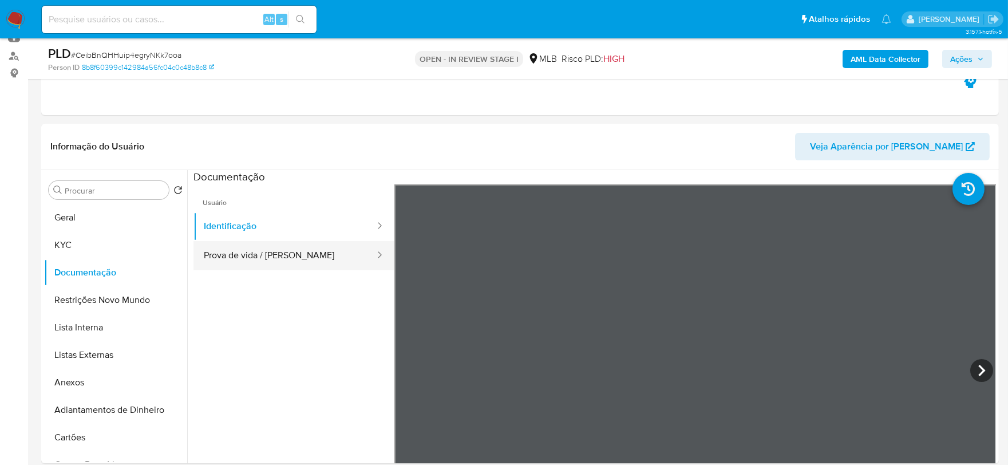
click at [255, 265] on button "Prova de vida / Selfie" at bounding box center [284, 255] width 183 height 29
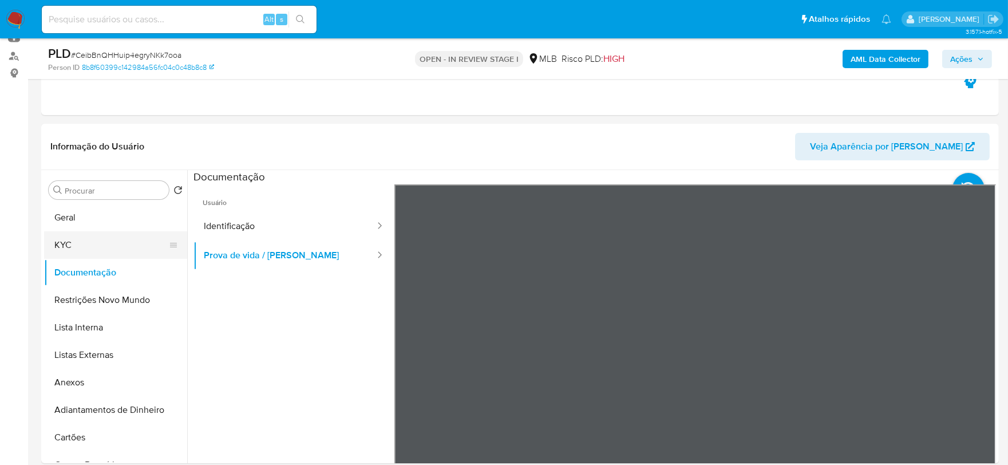
click at [95, 236] on button "KYC" at bounding box center [111, 244] width 134 height 27
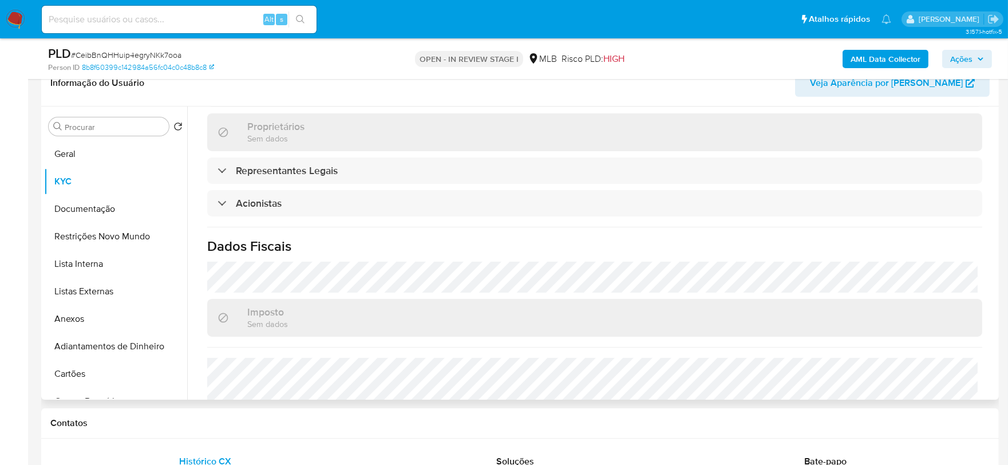
scroll to position [618, 0]
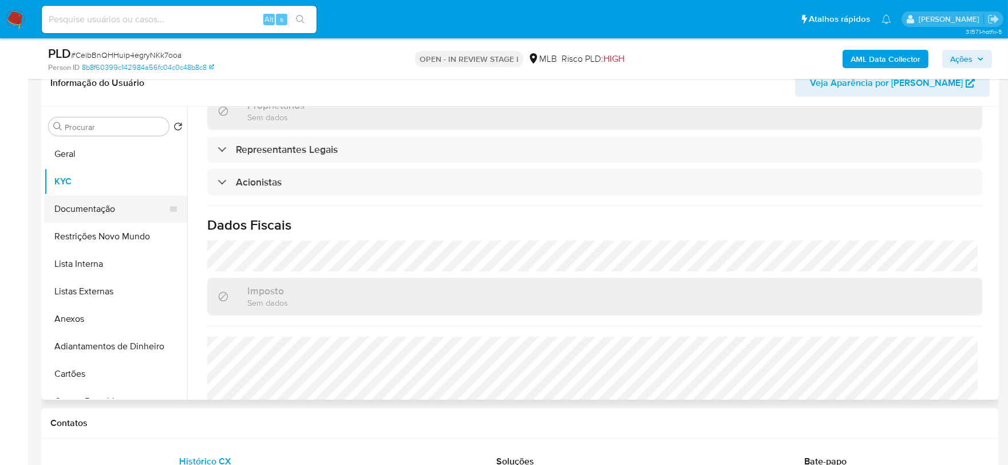
click at [113, 213] on button "Documentação" at bounding box center [111, 208] width 134 height 27
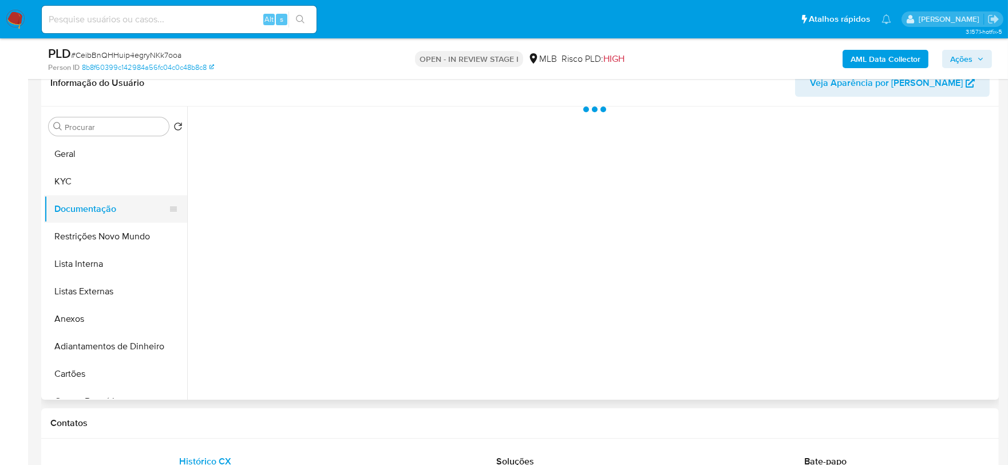
scroll to position [0, 0]
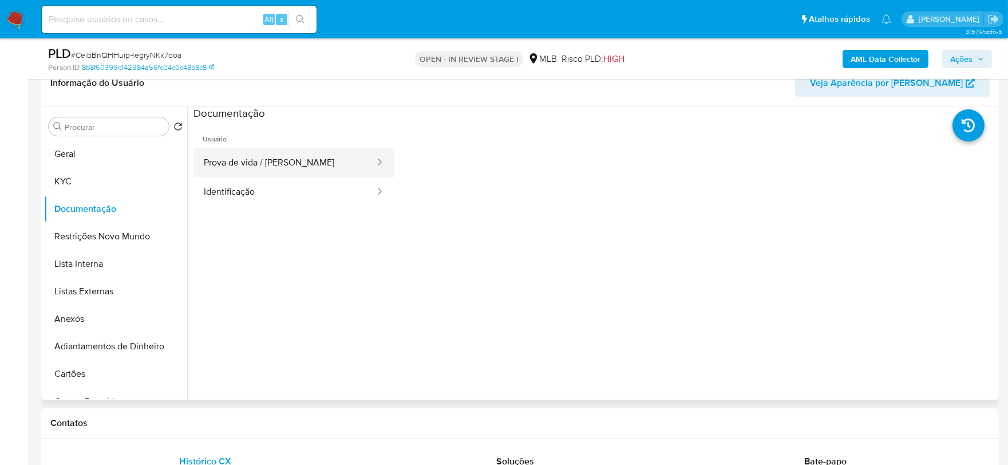
click at [306, 173] on button "Prova de vida / Selfie" at bounding box center [284, 162] width 183 height 29
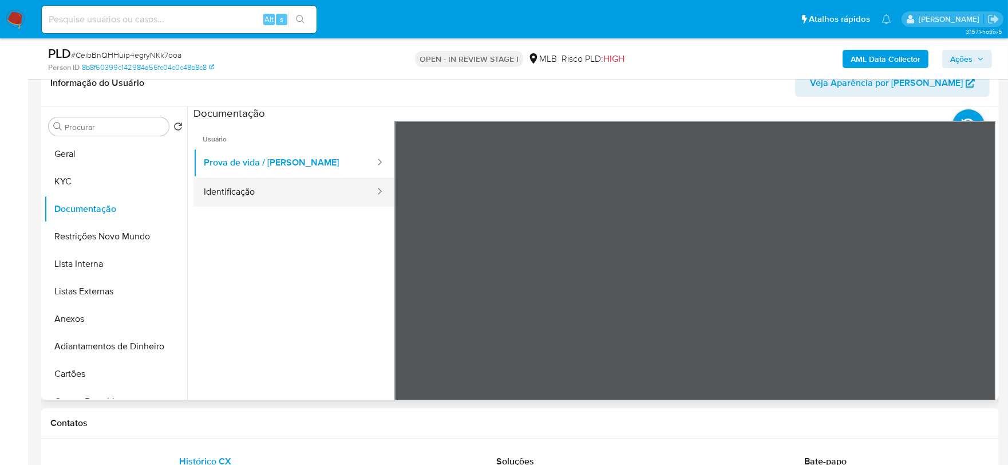
click at [322, 192] on button "Identificação" at bounding box center [284, 191] width 183 height 29
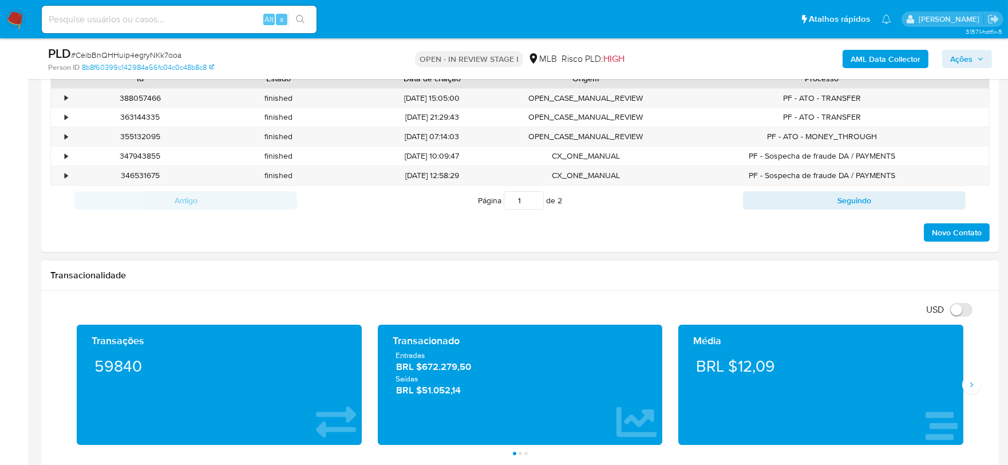
scroll to position [763, 0]
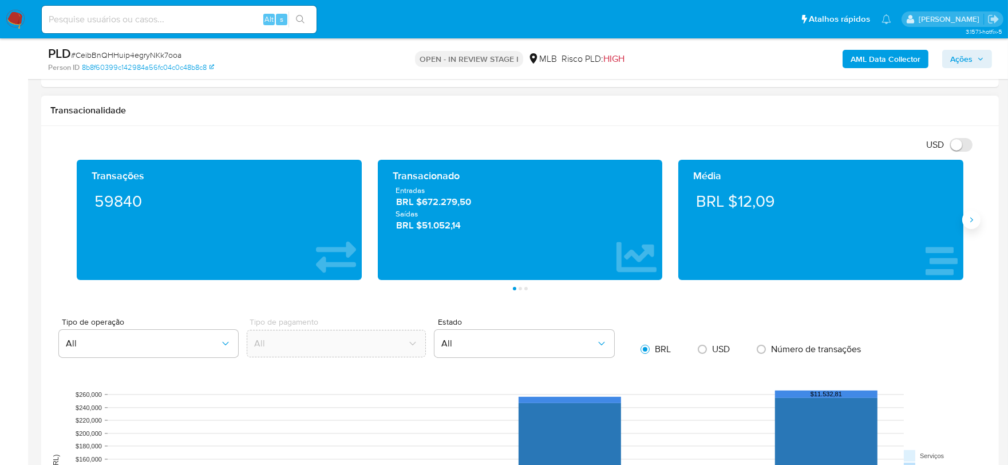
click at [967, 224] on icon "Siguiente" at bounding box center [970, 219] width 9 height 9
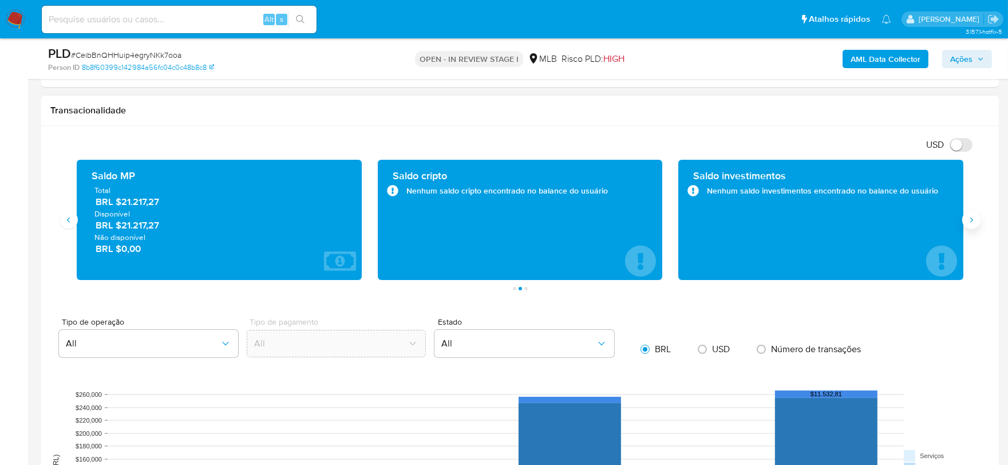
click at [967, 224] on icon "Siguiente" at bounding box center [970, 219] width 9 height 9
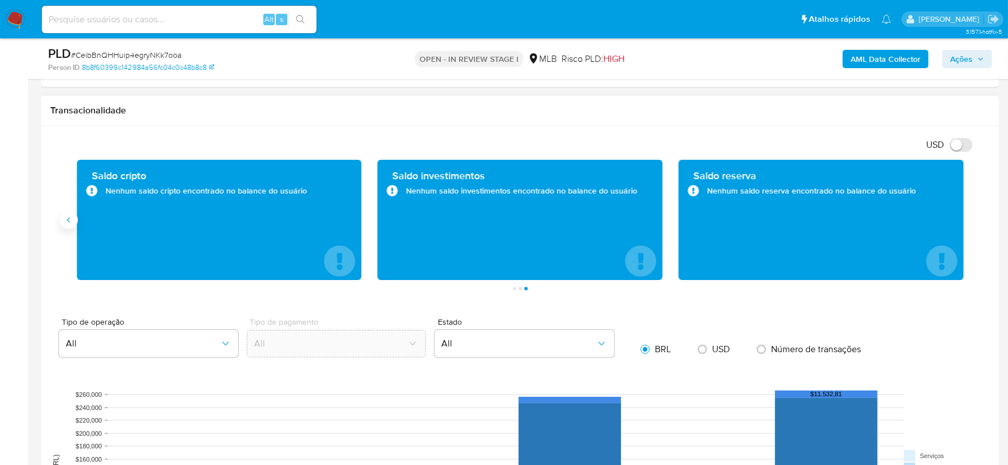
click at [66, 218] on icon "Anterior" at bounding box center [68, 219] width 9 height 9
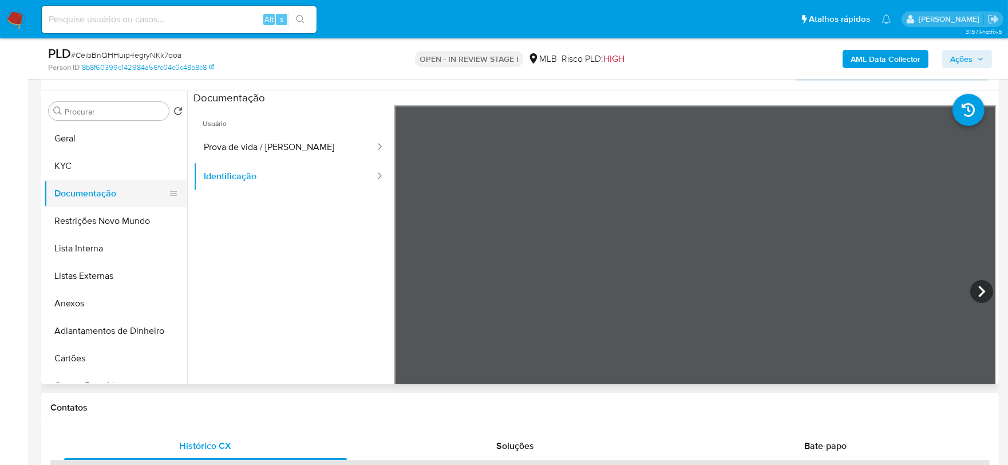
scroll to position [64, 0]
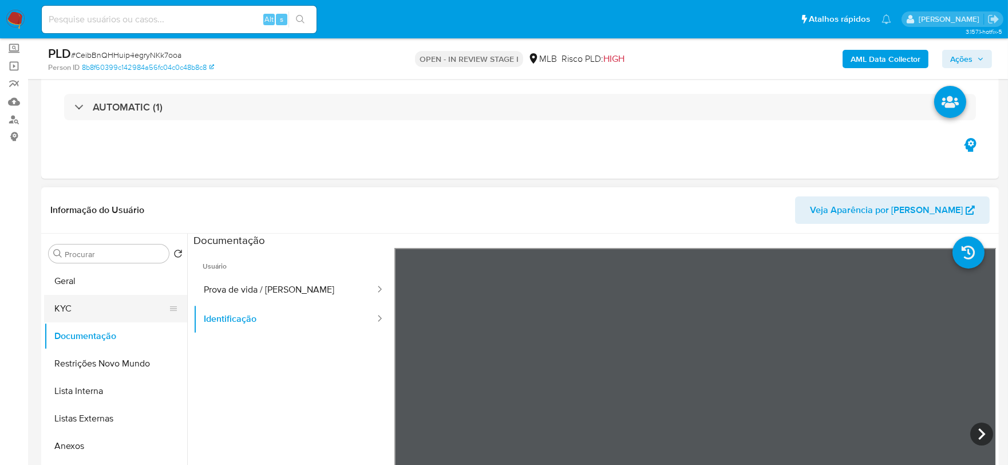
click at [88, 310] on button "KYC" at bounding box center [111, 308] width 134 height 27
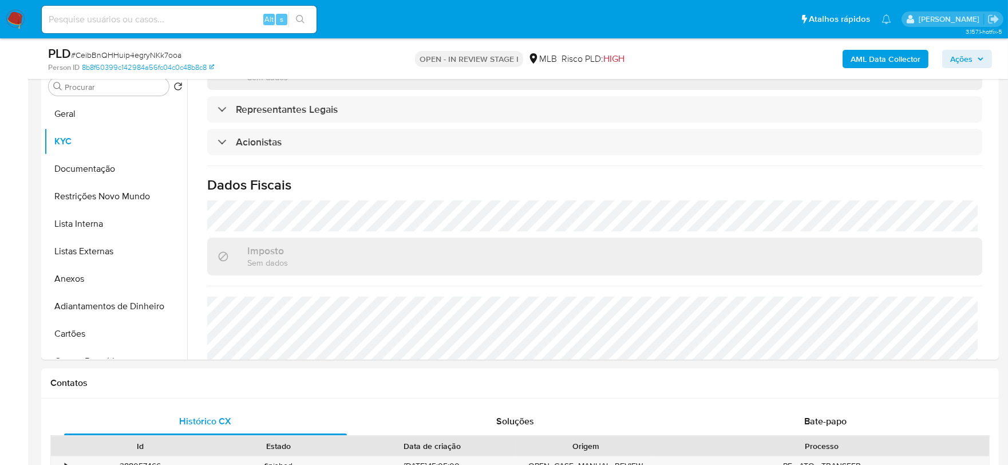
scroll to position [191, 0]
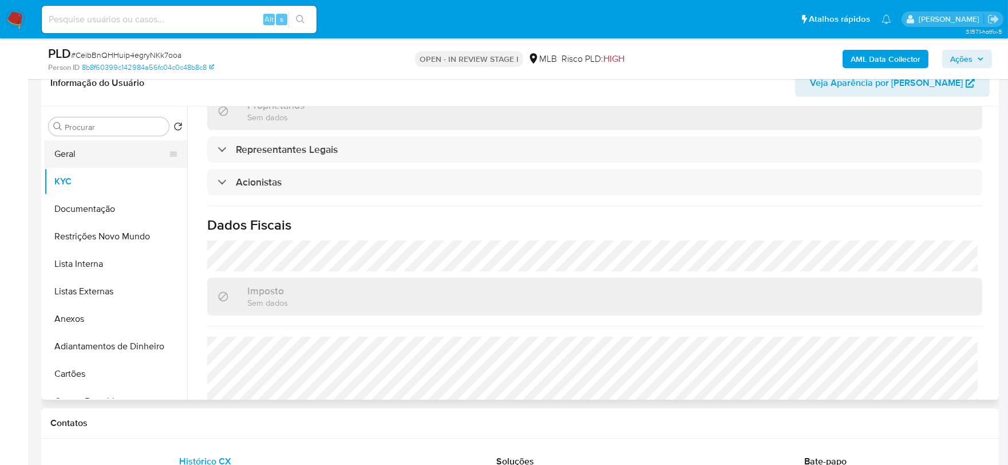
click at [75, 155] on button "Geral" at bounding box center [111, 153] width 134 height 27
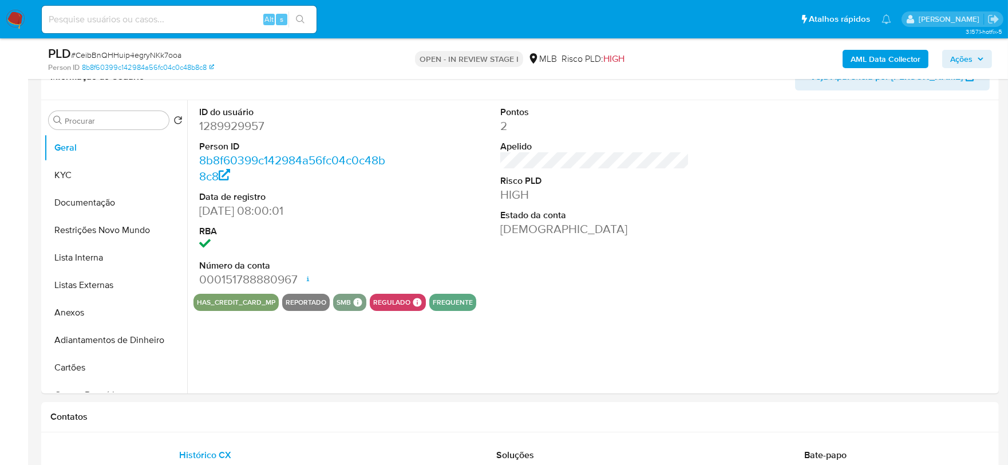
scroll to position [201, 0]
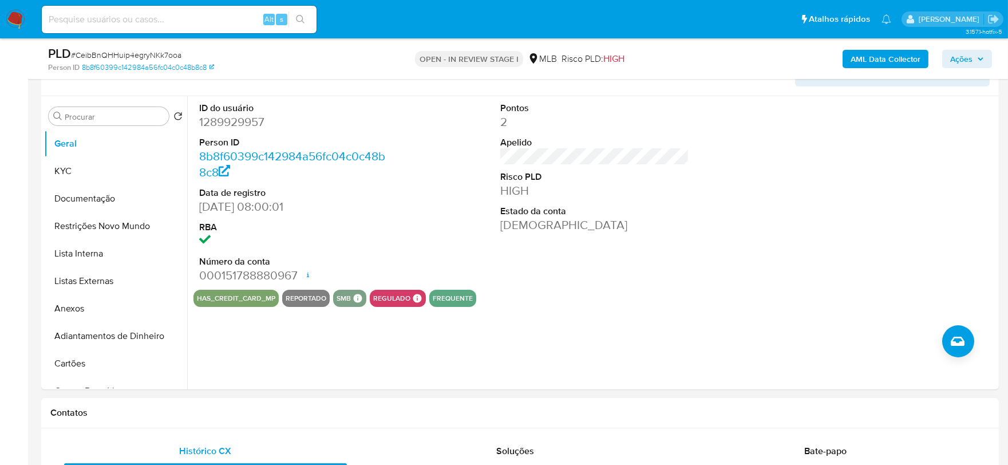
click at [148, 403] on div "Contatos" at bounding box center [519, 413] width 957 height 30
click at [74, 175] on button "KYC" at bounding box center [111, 170] width 134 height 27
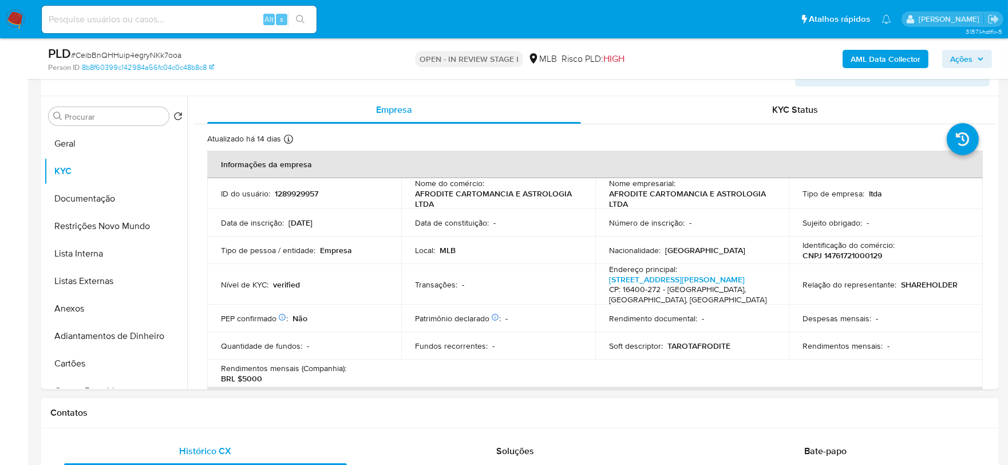
click at [133, 403] on div "Contatos" at bounding box center [519, 413] width 957 height 30
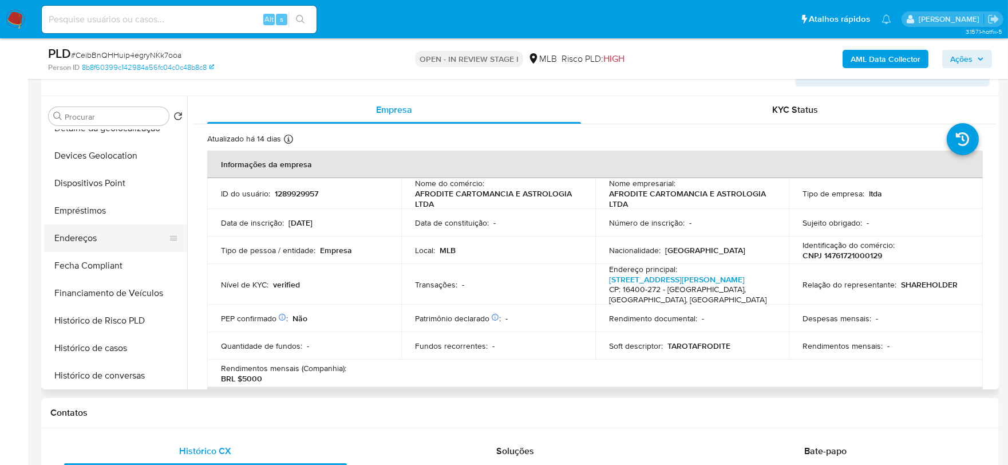
click at [97, 241] on button "Endereços" at bounding box center [111, 237] width 134 height 27
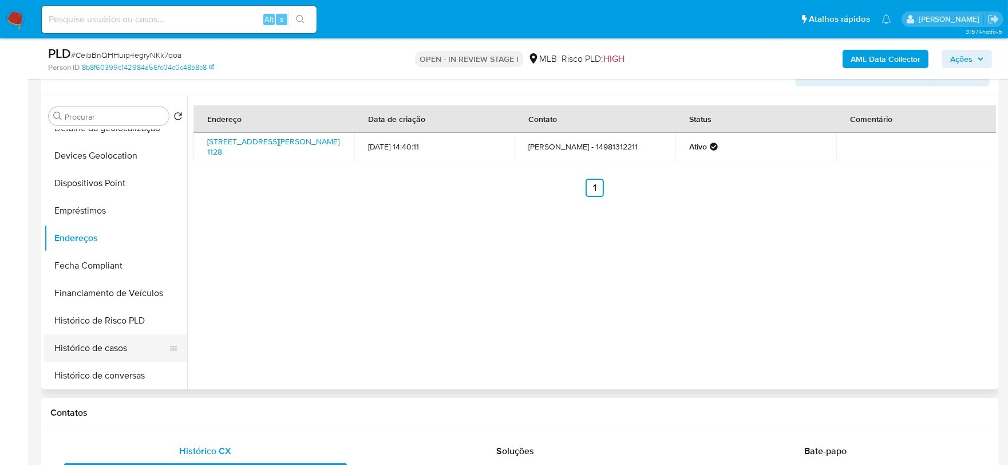
drag, startPoint x: 150, startPoint y: 412, endPoint x: 140, endPoint y: 355, distance: 58.1
click at [150, 412] on h1 "Contatos" at bounding box center [519, 412] width 939 height 11
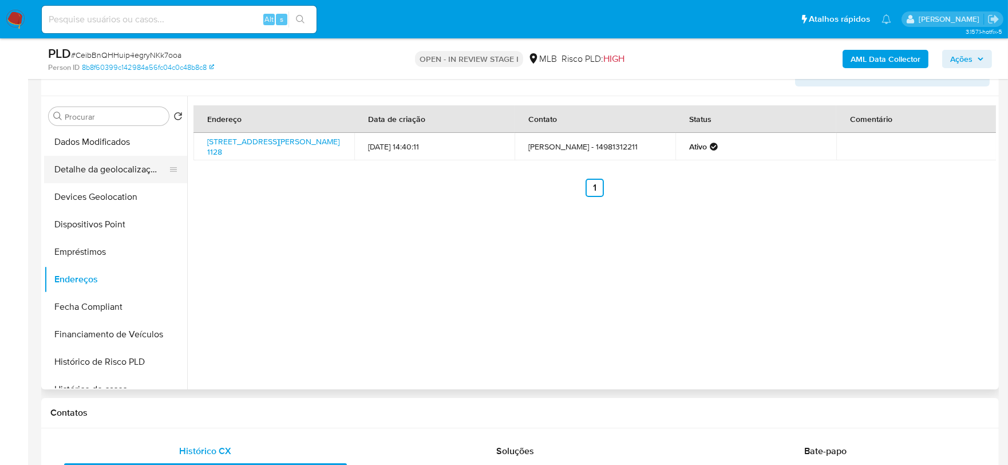
scroll to position [254, 0]
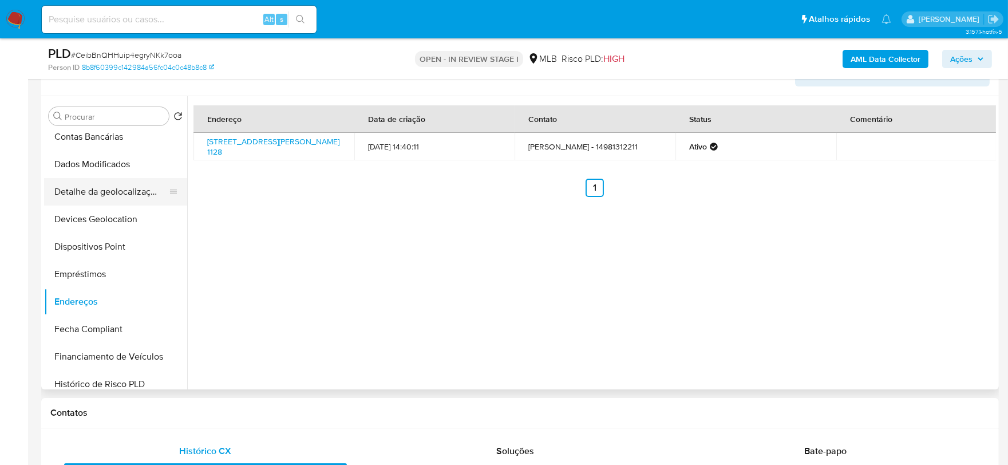
click at [125, 195] on button "Detalhe da geolocalização" at bounding box center [111, 191] width 134 height 27
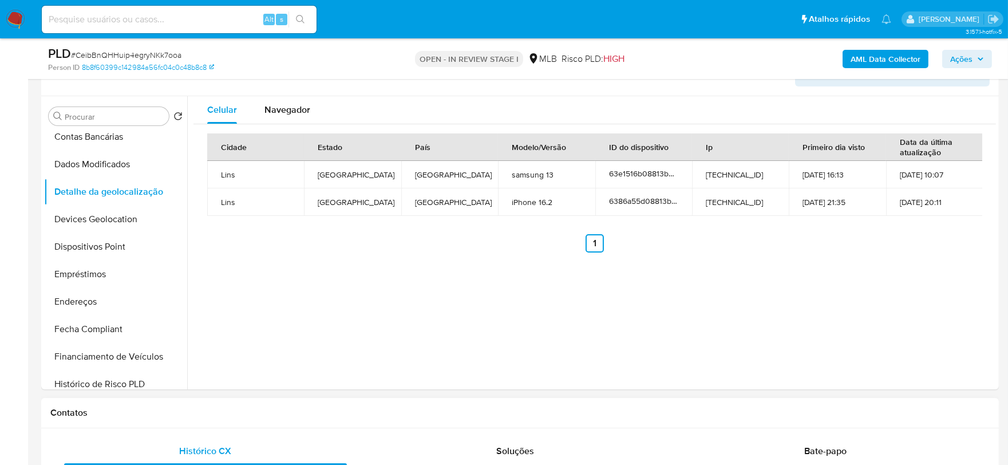
drag, startPoint x: 150, startPoint y: 409, endPoint x: 143, endPoint y: 402, distance: 10.5
click at [149, 409] on h1 "Contatos" at bounding box center [519, 412] width 939 height 11
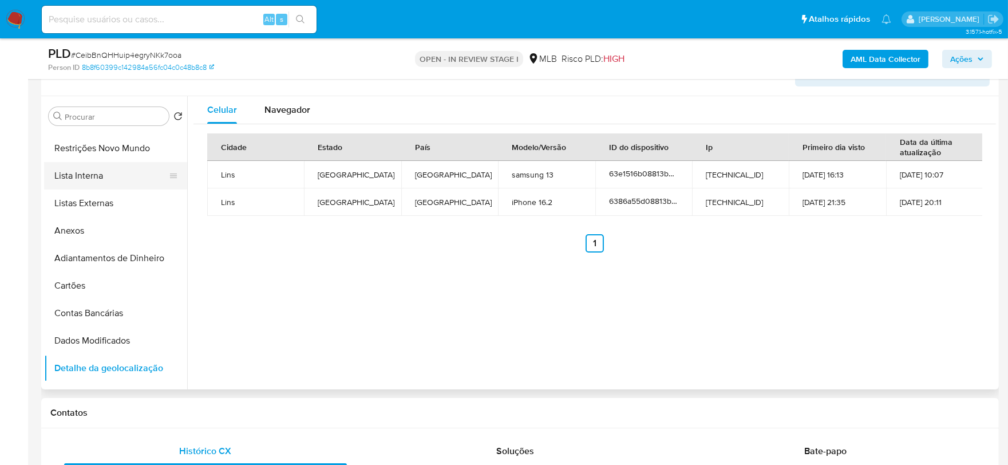
scroll to position [0, 0]
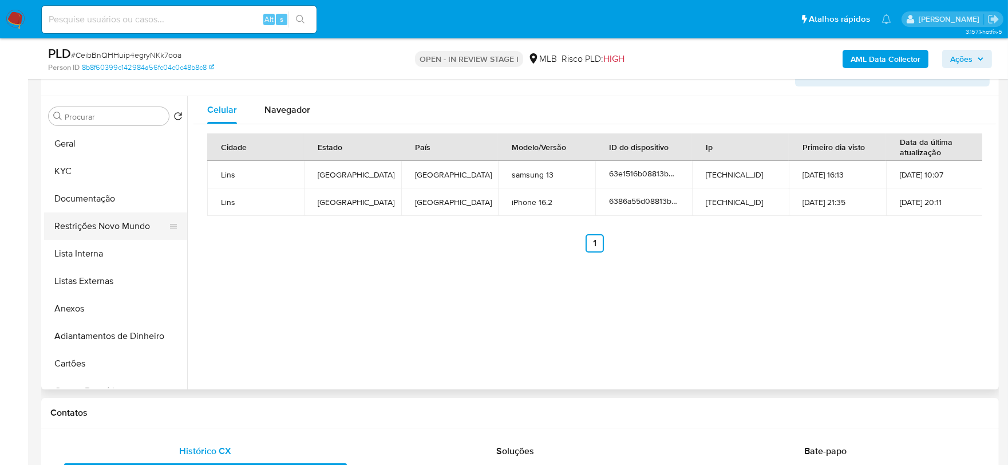
click at [97, 228] on button "Restrições Novo Mundo" at bounding box center [111, 225] width 134 height 27
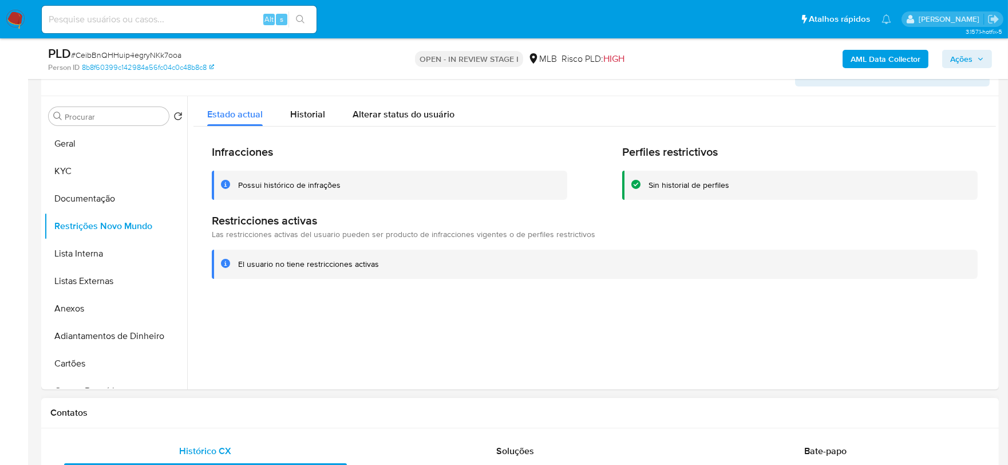
click at [138, 415] on h1 "Contatos" at bounding box center [519, 412] width 939 height 11
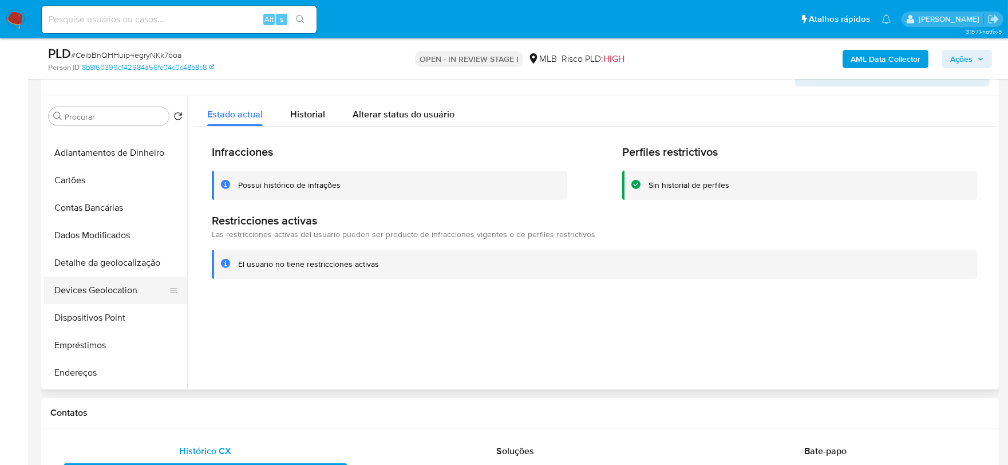
scroll to position [190, 0]
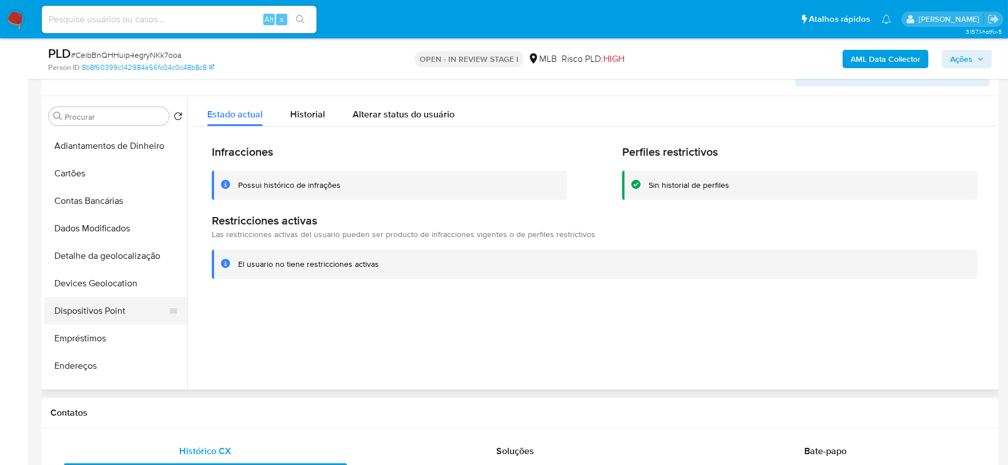
click at [117, 304] on button "Dispositivos Point" at bounding box center [111, 310] width 134 height 27
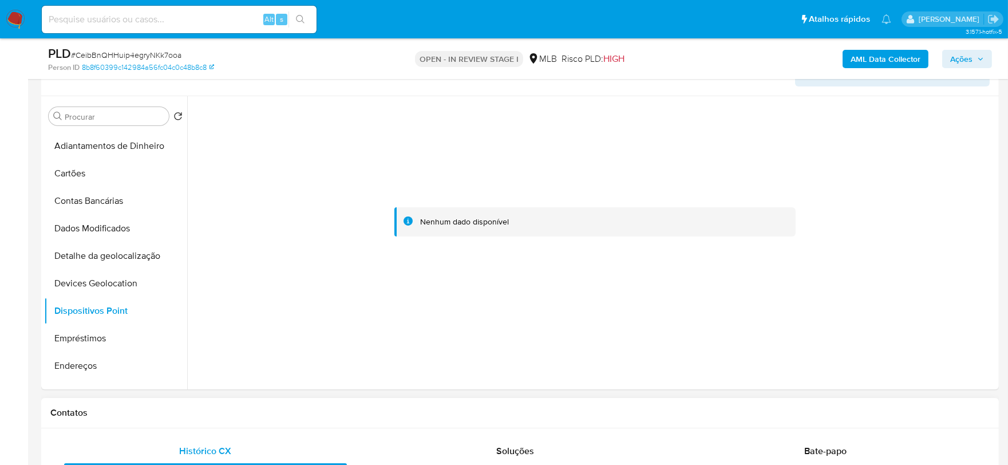
click at [154, 416] on h1 "Contatos" at bounding box center [519, 412] width 939 height 11
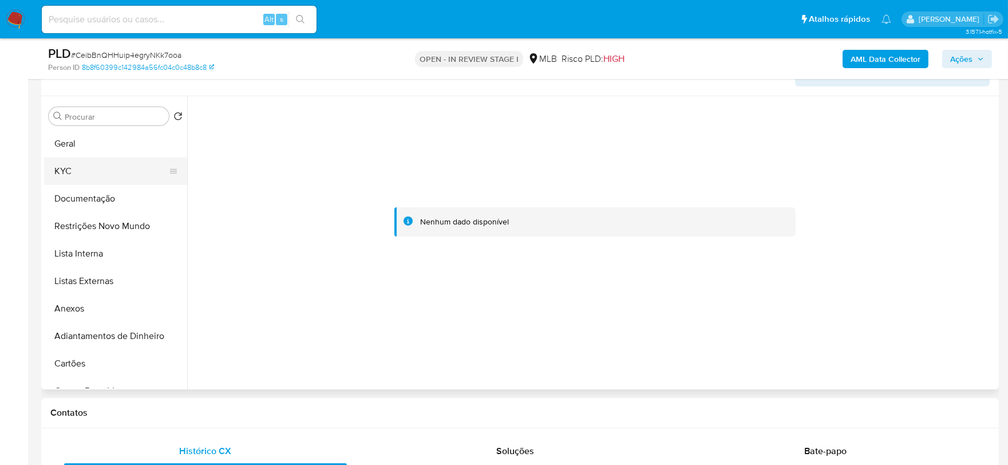
click at [72, 169] on button "KYC" at bounding box center [111, 170] width 134 height 27
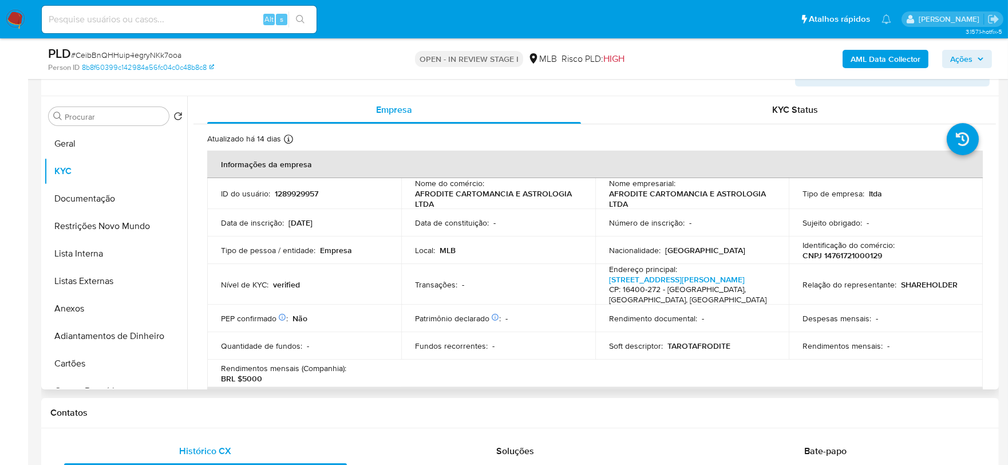
click at [859, 256] on p "CNPJ 14761721000129" at bounding box center [842, 255] width 80 height 10
copy p "14761721000129"
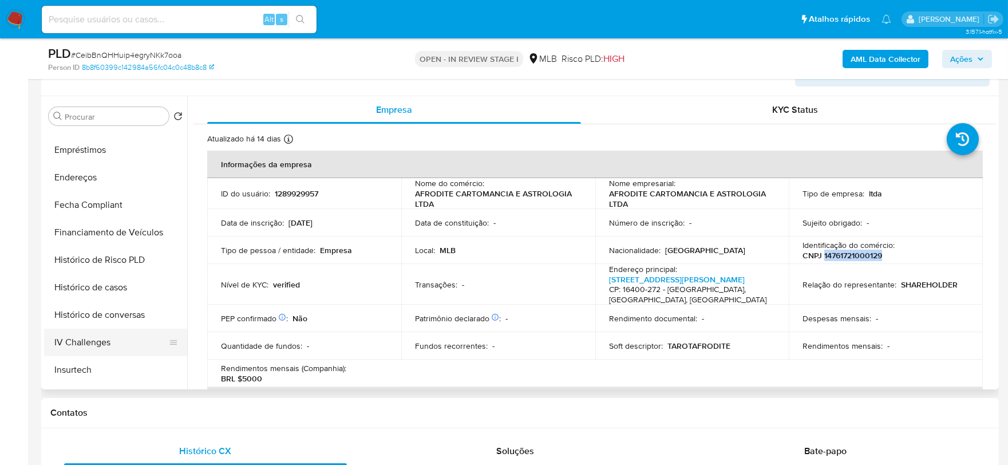
scroll to position [444, 0]
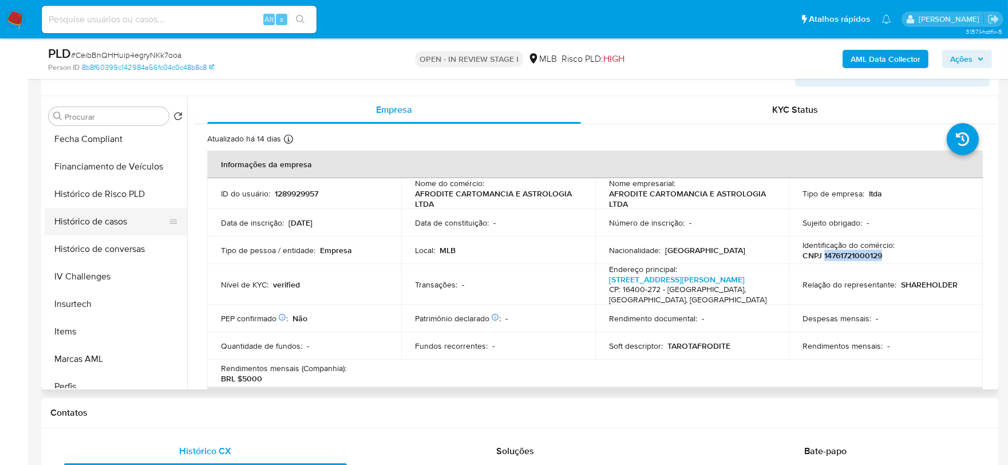
click at [98, 225] on button "Histórico de casos" at bounding box center [111, 221] width 134 height 27
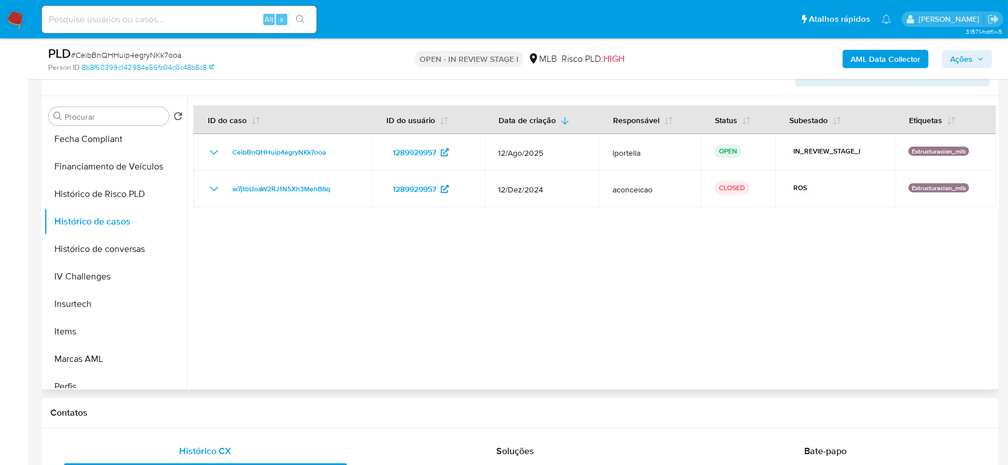
scroll to position [0, 0]
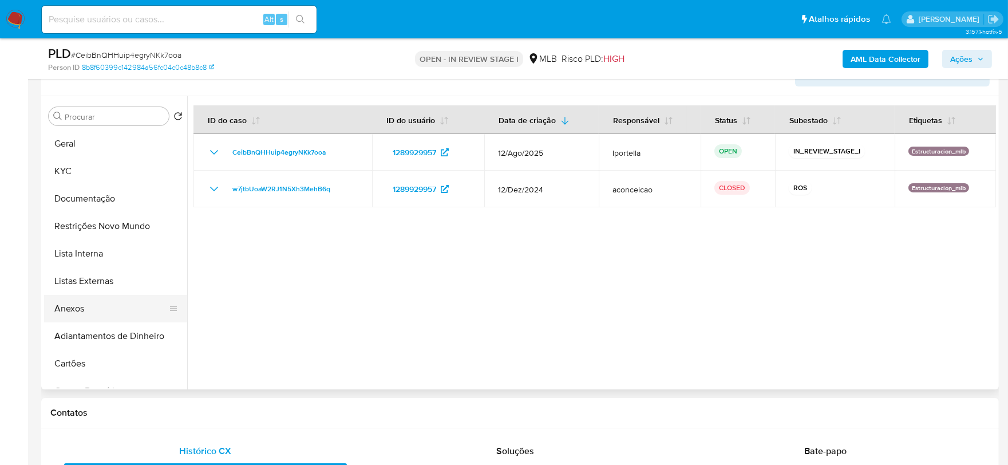
click at [78, 315] on button "Anexos" at bounding box center [111, 308] width 134 height 27
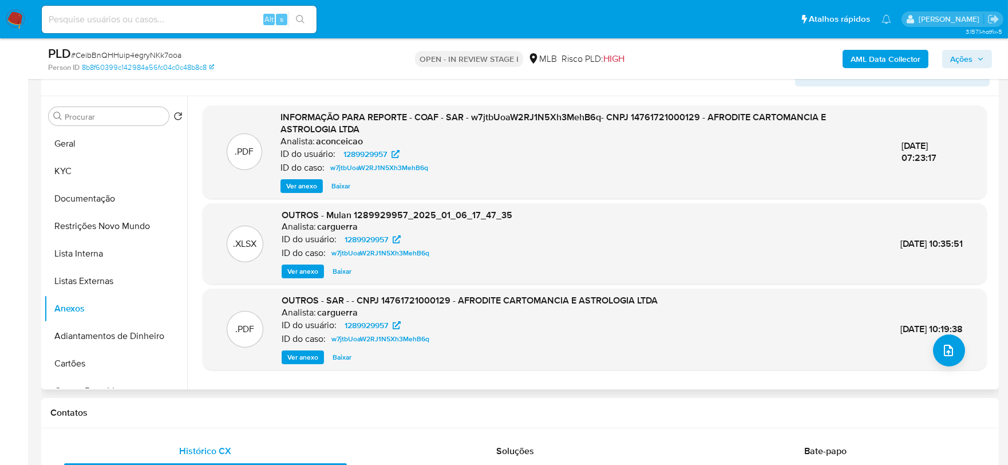
click at [308, 190] on span "Ver anexo" at bounding box center [301, 185] width 31 height 11
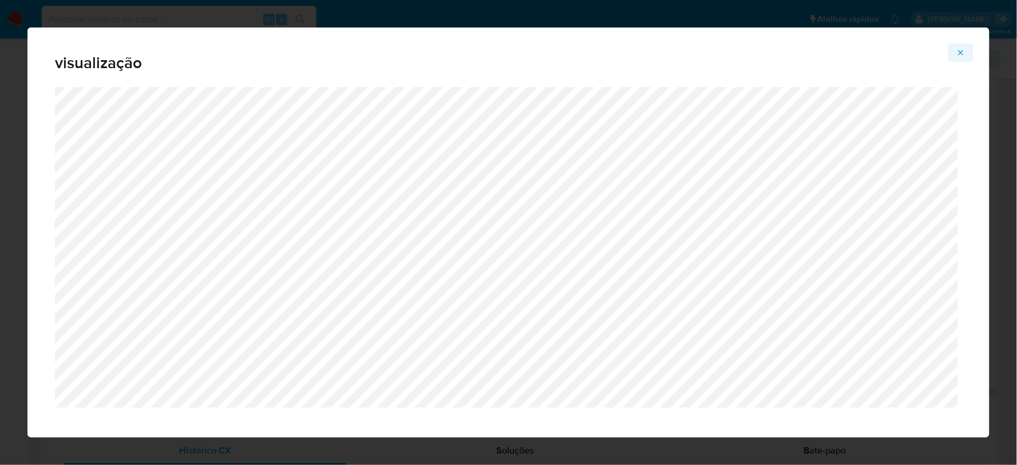
click at [964, 49] on icon "Attachment preview" at bounding box center [960, 52] width 9 height 9
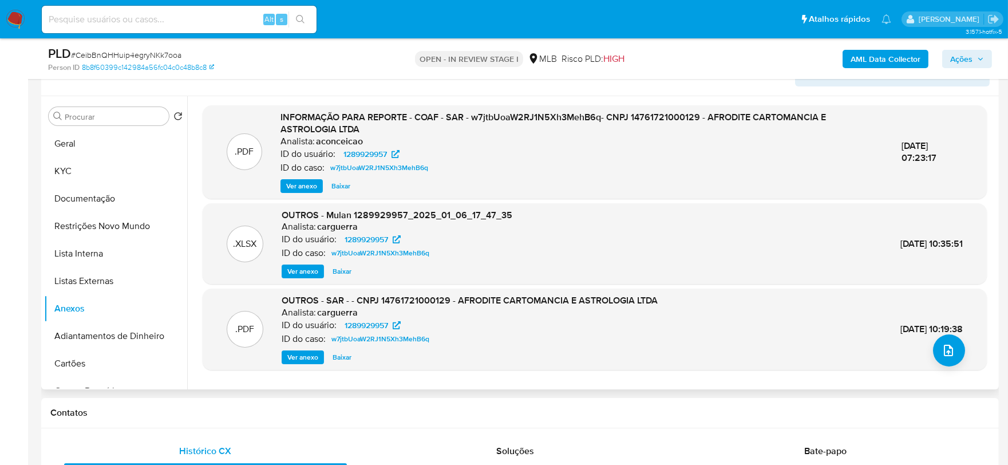
click at [970, 58] on span "Ações" at bounding box center [961, 59] width 22 height 18
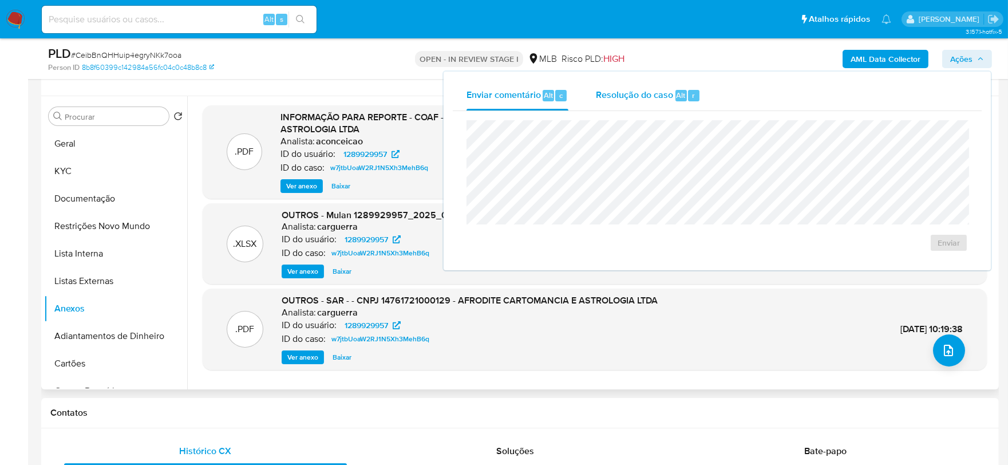
click at [674, 105] on div "Resolução do caso Alt r" at bounding box center [648, 96] width 105 height 30
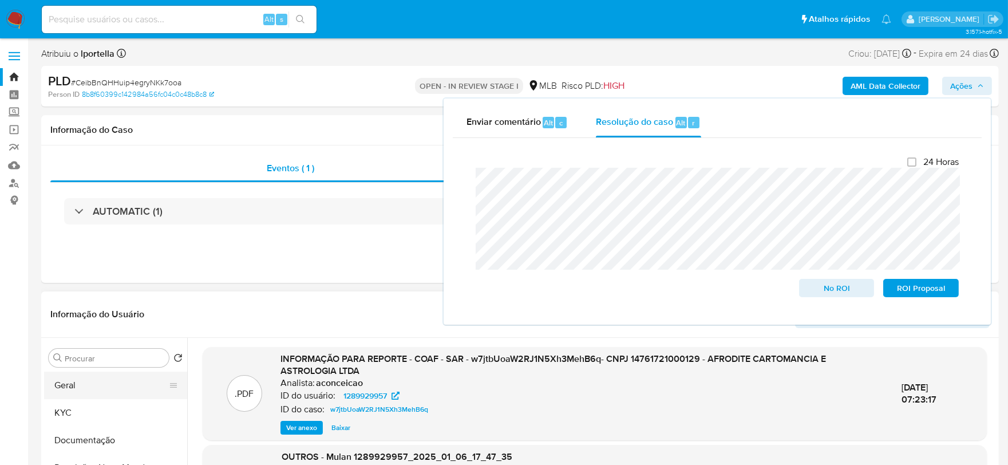
drag, startPoint x: 63, startPoint y: 382, endPoint x: 65, endPoint y: 376, distance: 6.0
click at [63, 382] on button "Geral" at bounding box center [111, 384] width 134 height 27
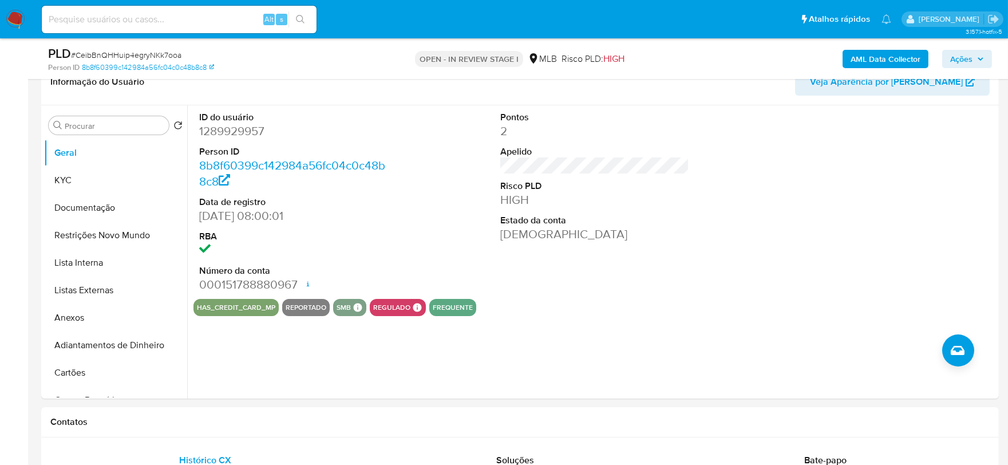
scroll to position [254, 0]
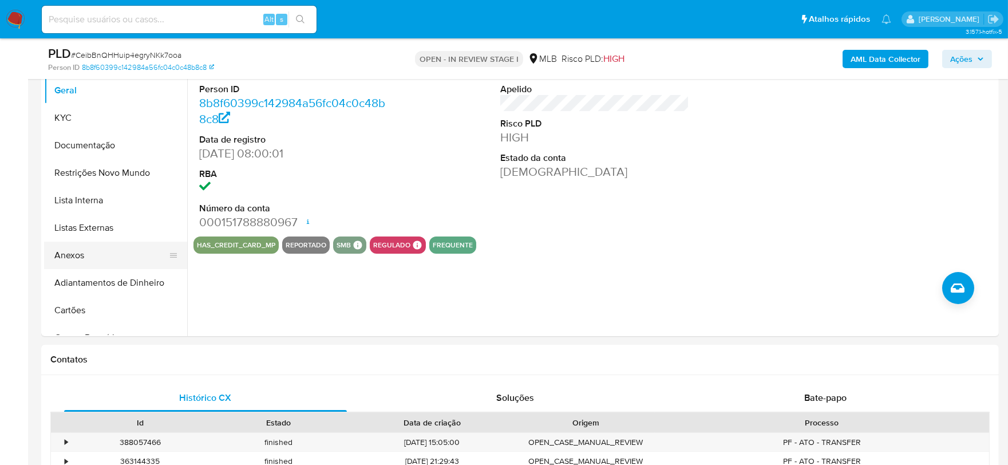
click at [89, 257] on button "Anexos" at bounding box center [111, 254] width 134 height 27
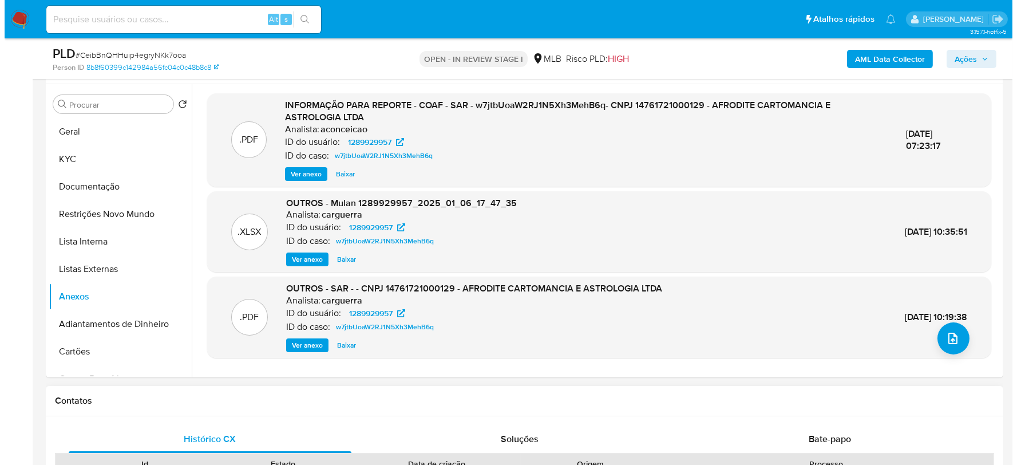
scroll to position [191, 0]
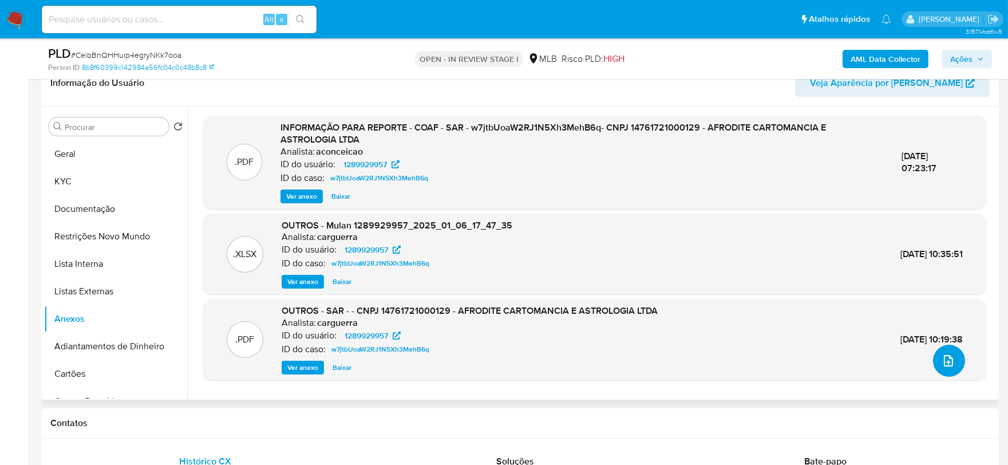
click at [954, 352] on button "upload-file" at bounding box center [949, 360] width 32 height 32
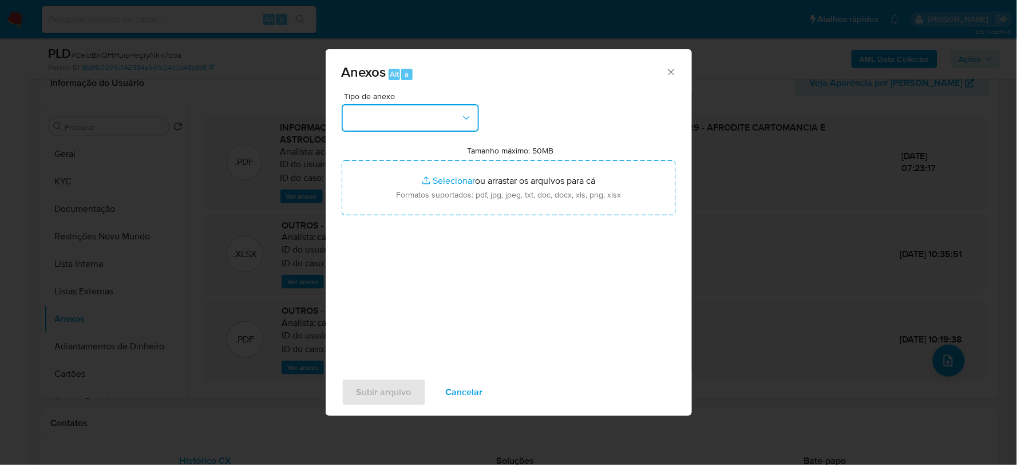
click at [463, 126] on button "button" at bounding box center [410, 117] width 137 height 27
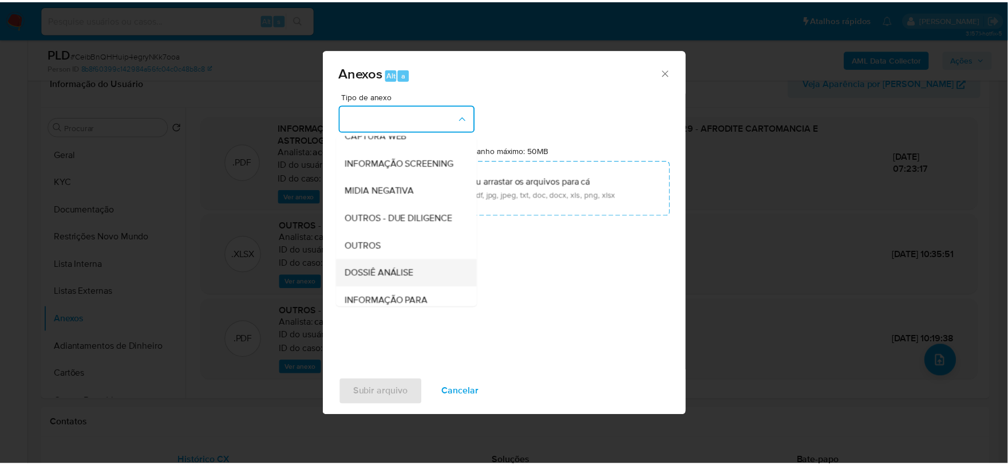
scroll to position [176, 0]
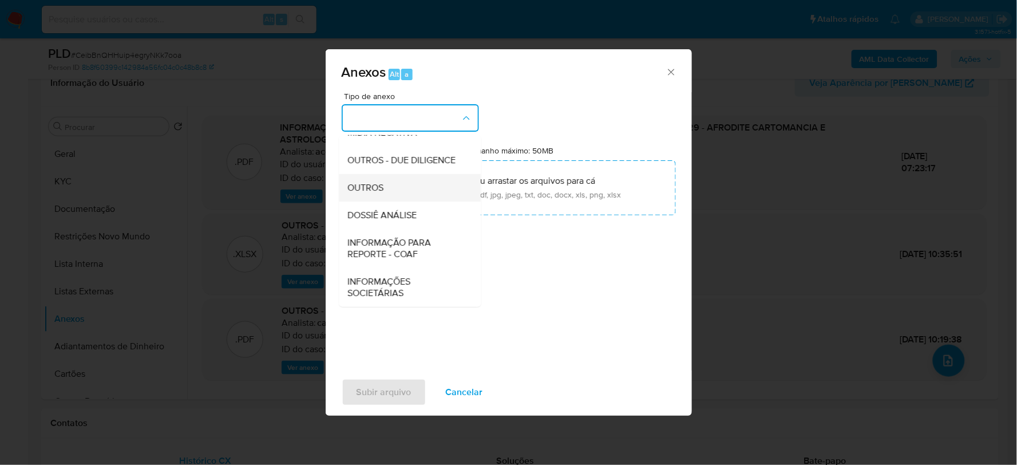
click at [401, 196] on div "OUTROS" at bounding box center [406, 186] width 117 height 27
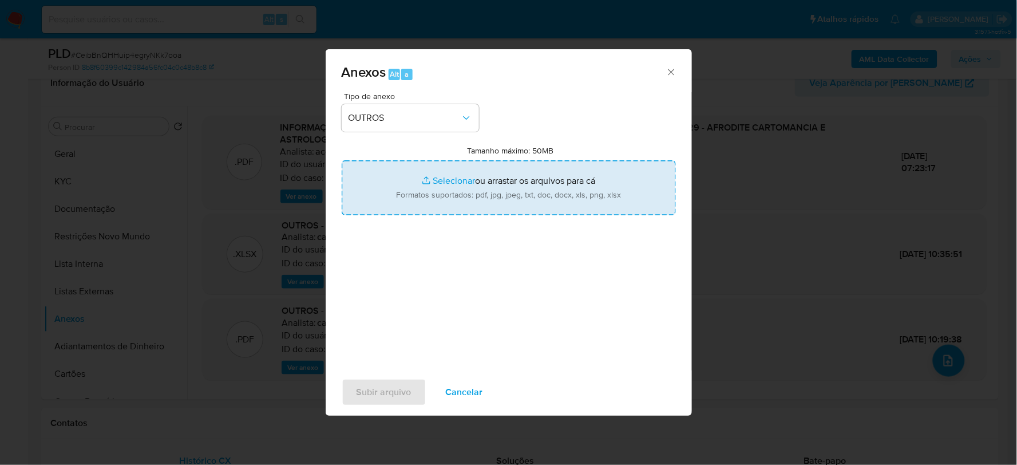
type input "C:\fakepath\2º SAR - XXX - CNPJ 14761721000129 - AFRODITE CARTOMANCIA E ASTROLO…"
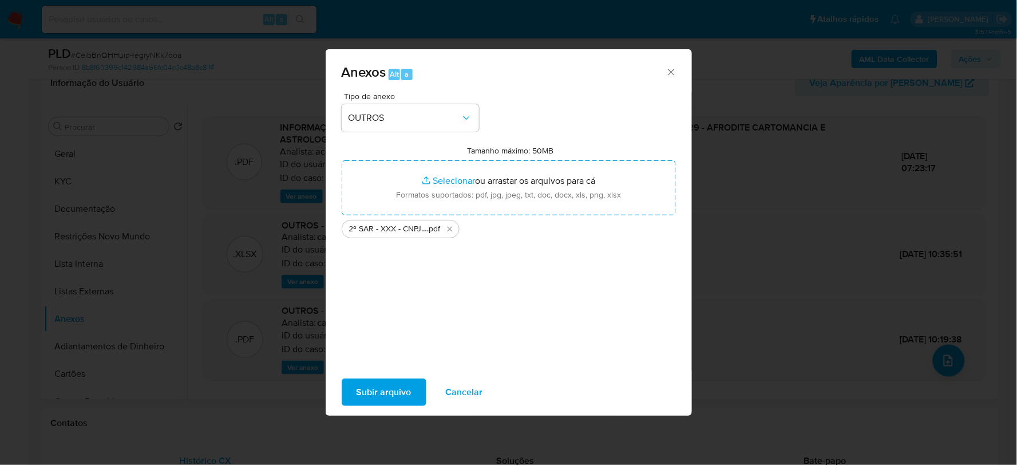
click at [401, 386] on span "Subir arquivo" at bounding box center [383, 391] width 55 height 25
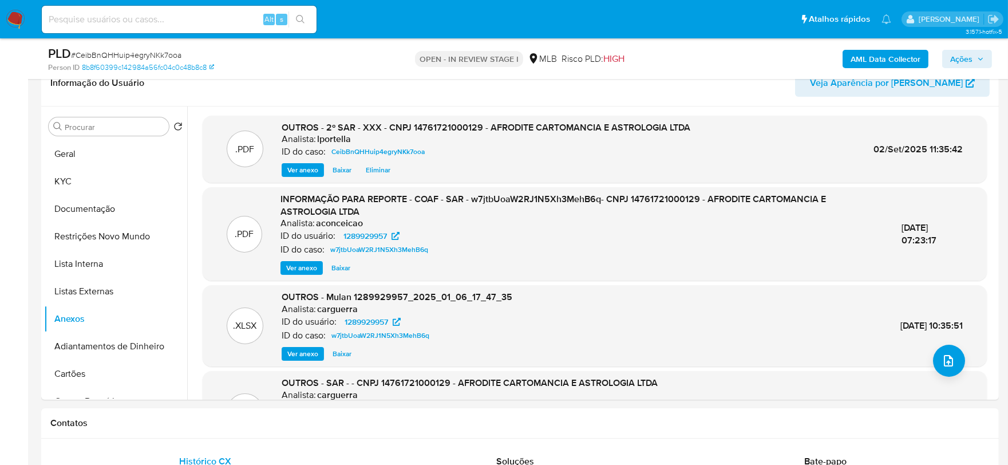
click at [955, 54] on span "Ações" at bounding box center [961, 59] width 22 height 18
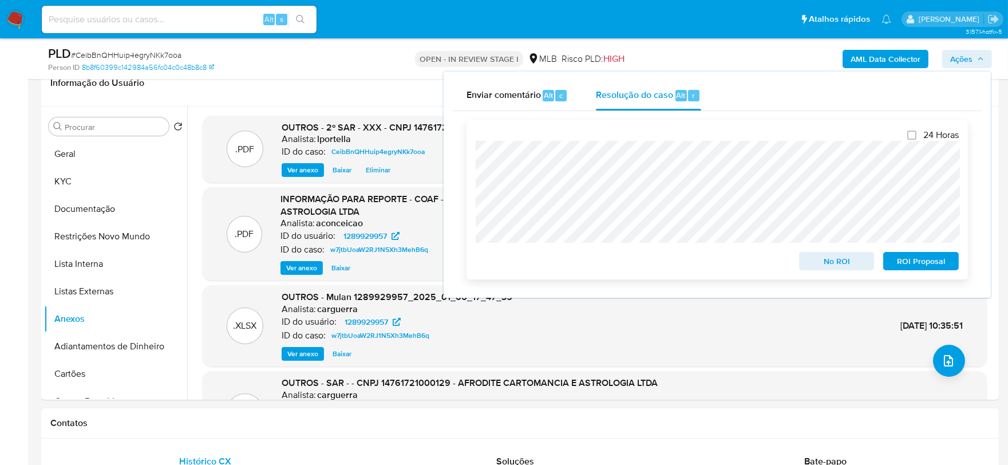
click at [917, 265] on span "ROI Proposal" at bounding box center [921, 261] width 60 height 16
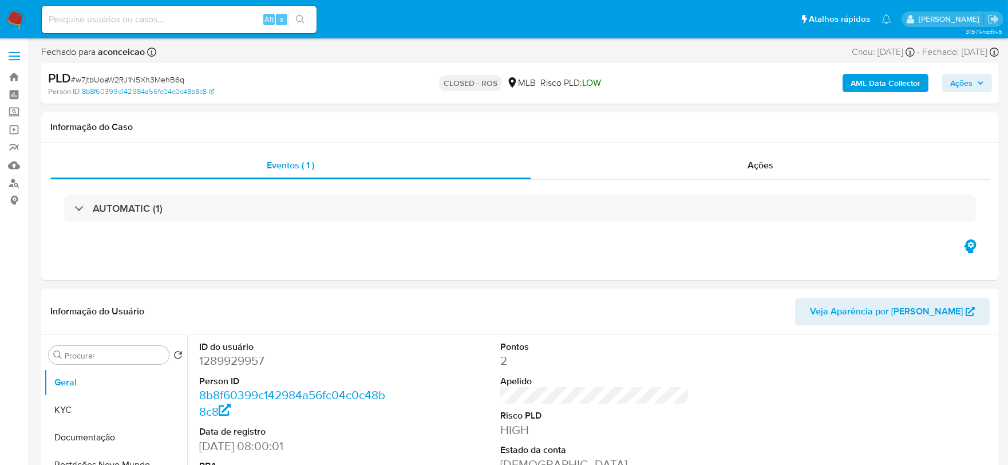
select select "10"
click at [791, 168] on div "Ações" at bounding box center [760, 165] width 459 height 27
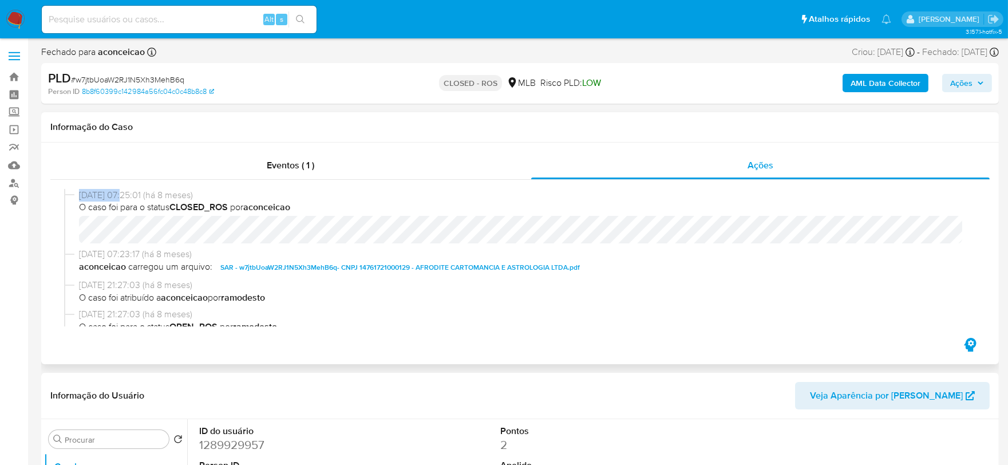
drag, startPoint x: 124, startPoint y: 195, endPoint x: 80, endPoint y: 196, distance: 43.5
click at [80, 196] on span "[DATE] 07:25:01 (há 8 meses)" at bounding box center [525, 195] width 892 height 13
copy span "[DATE]"
click at [223, 153] on div "Eventos ( 1 )" at bounding box center [290, 165] width 481 height 27
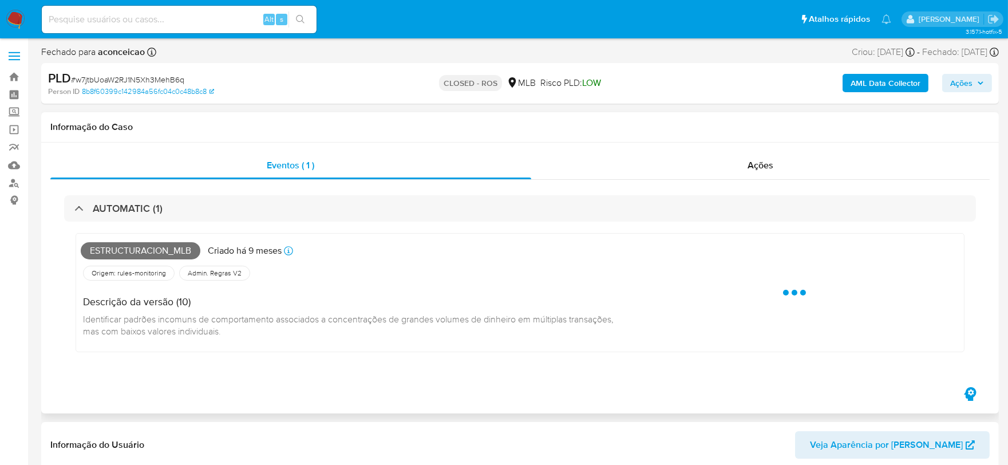
click at [151, 255] on span "Estructuracion_mlb" at bounding box center [141, 250] width 120 height 17
click at [150, 255] on span "Estructuracion_mlb" at bounding box center [141, 250] width 120 height 17
copy span "Estructuracion_mlb"
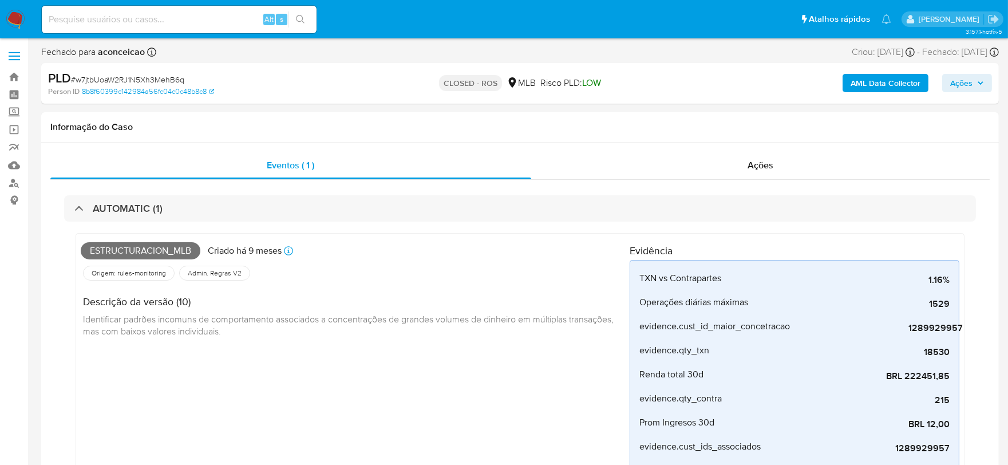
click at [166, 77] on span "# w7jtbUoaW2RJ1N5Xh3MehB6q" at bounding box center [127, 79] width 113 height 11
copy span "w7jtbUoaW2RJ1N5Xh3MehB6q"
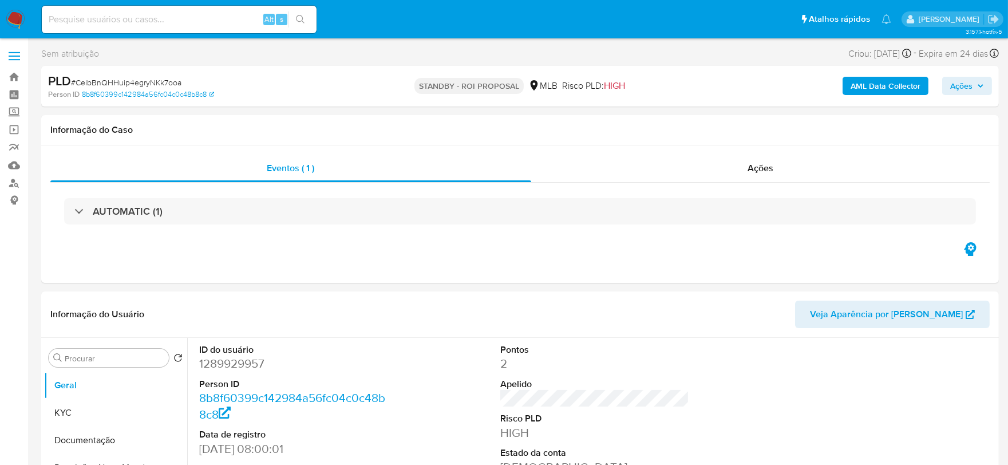
select select "10"
click at [128, 80] on span "# CeibBnQHHuip4egryNKk7ooa" at bounding box center [126, 82] width 110 height 11
copy span "CeibBnQHHuip4egryNKk7ooa"
click at [15, 21] on img at bounding box center [15, 19] width 19 height 19
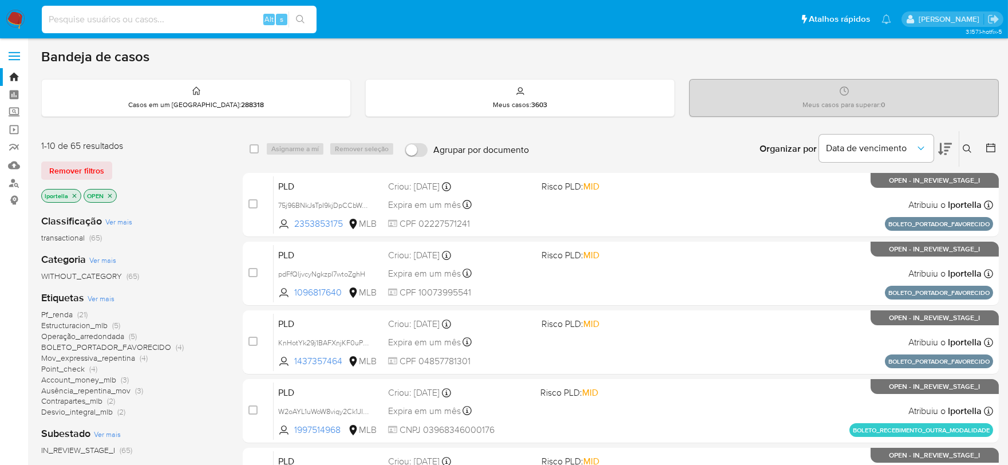
click at [159, 17] on input at bounding box center [179, 19] width 275 height 15
paste input "u26o3ohX27BSK0wUm05YKltF"
type input "u26o3ohX27BSK0wUm05YKltF"
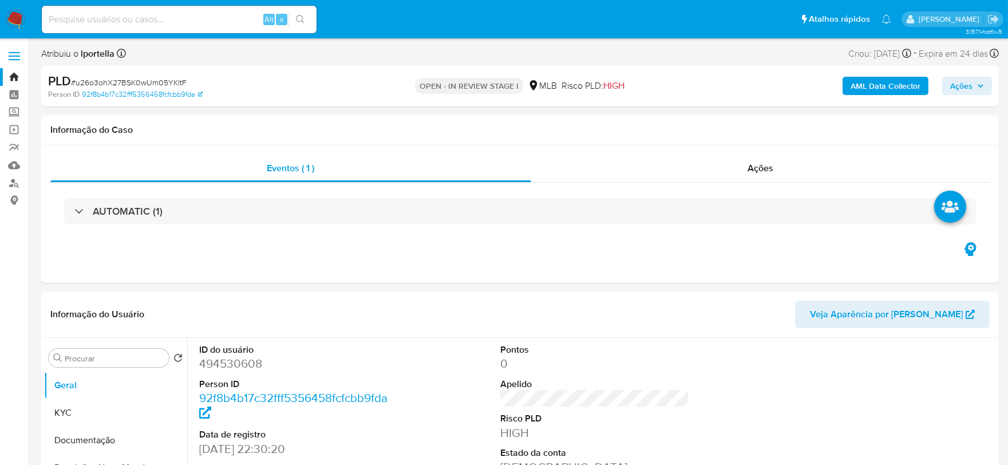
select select "10"
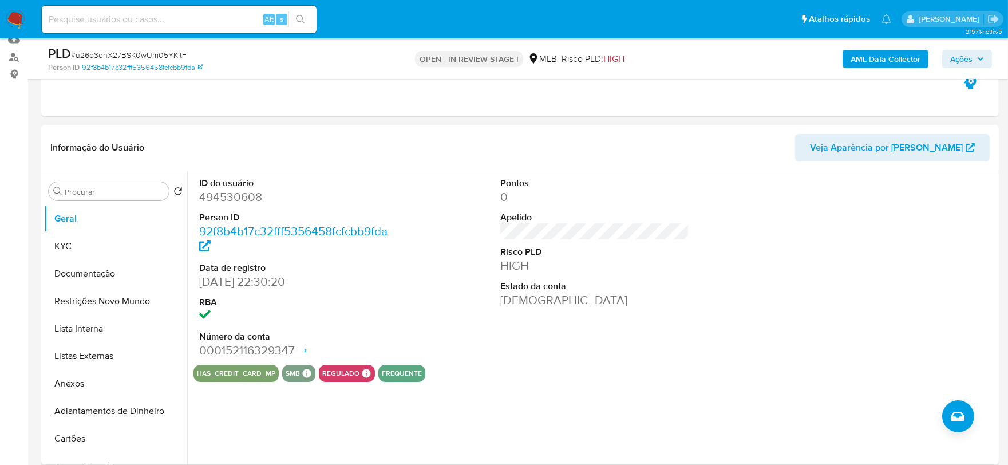
scroll to position [127, 0]
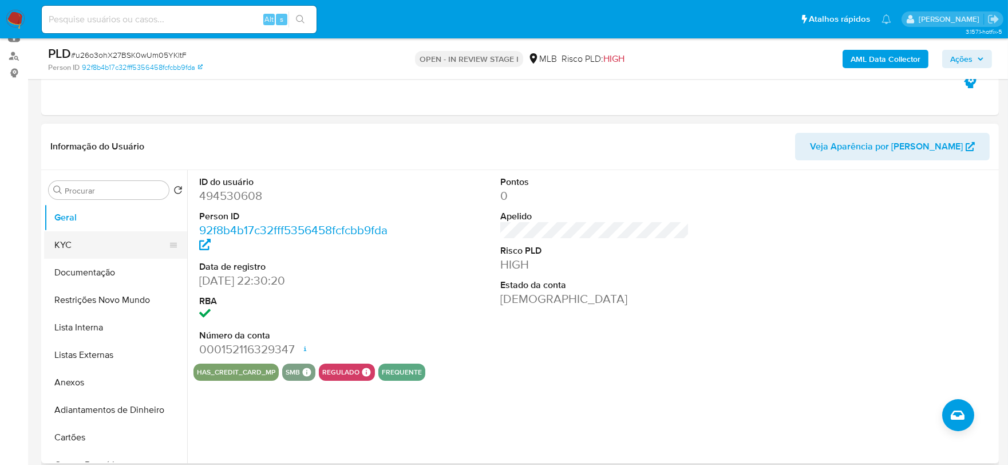
click at [58, 232] on button "KYC" at bounding box center [111, 244] width 134 height 27
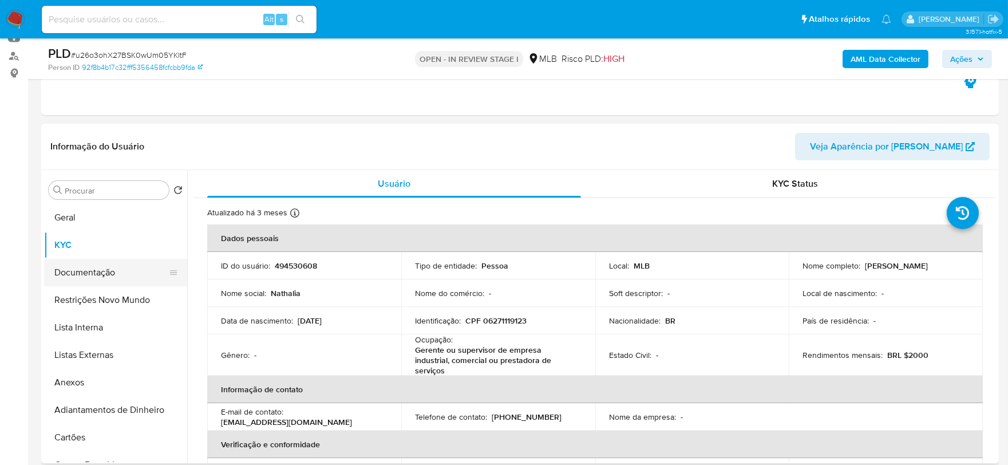
click at [136, 277] on button "Documentação" at bounding box center [111, 272] width 134 height 27
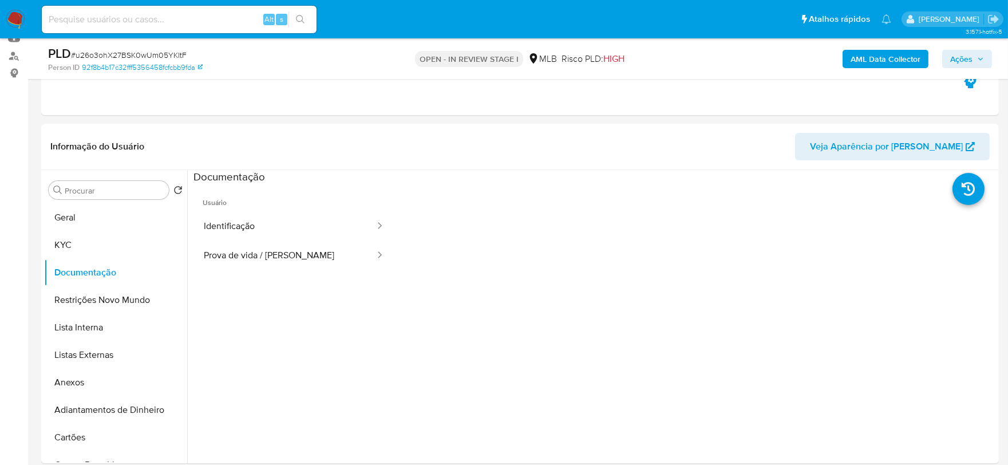
click at [236, 226] on button "Identificação" at bounding box center [284, 226] width 183 height 29
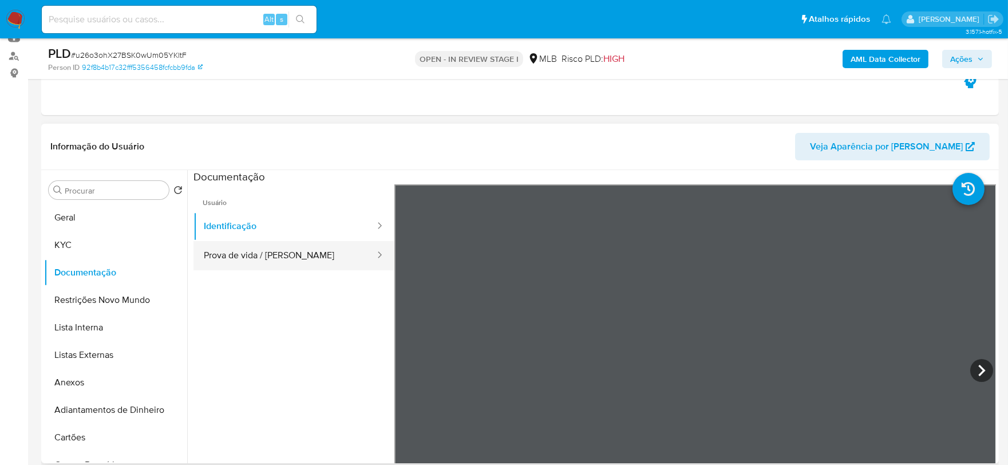
click at [327, 256] on button "Prova de vida / [PERSON_NAME]" at bounding box center [284, 255] width 183 height 29
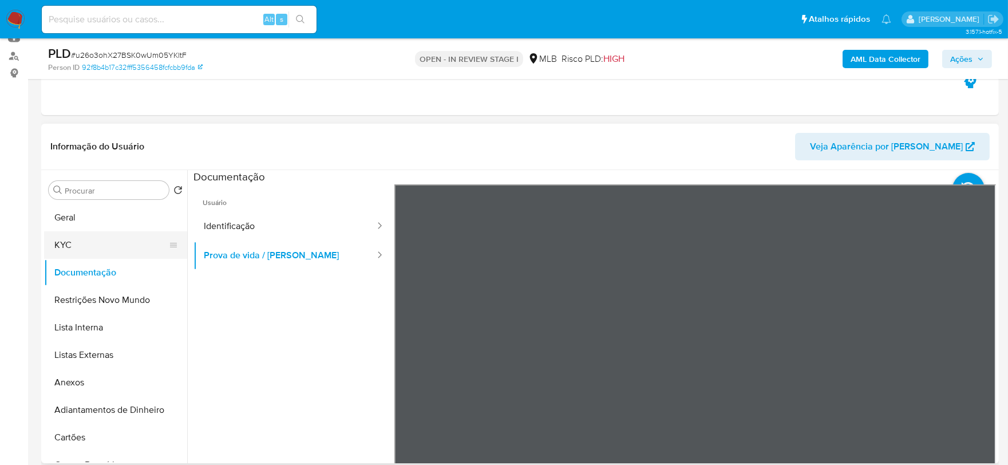
click at [124, 255] on button "KYC" at bounding box center [111, 244] width 134 height 27
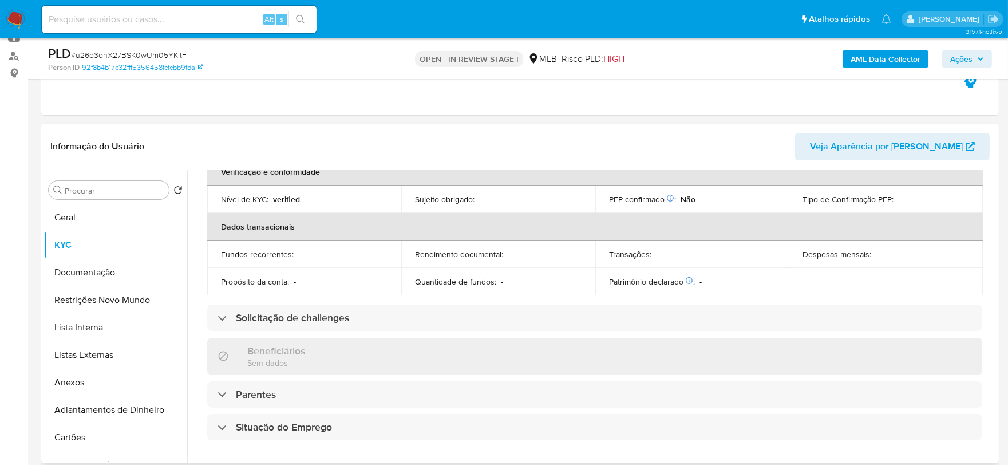
scroll to position [55, 0]
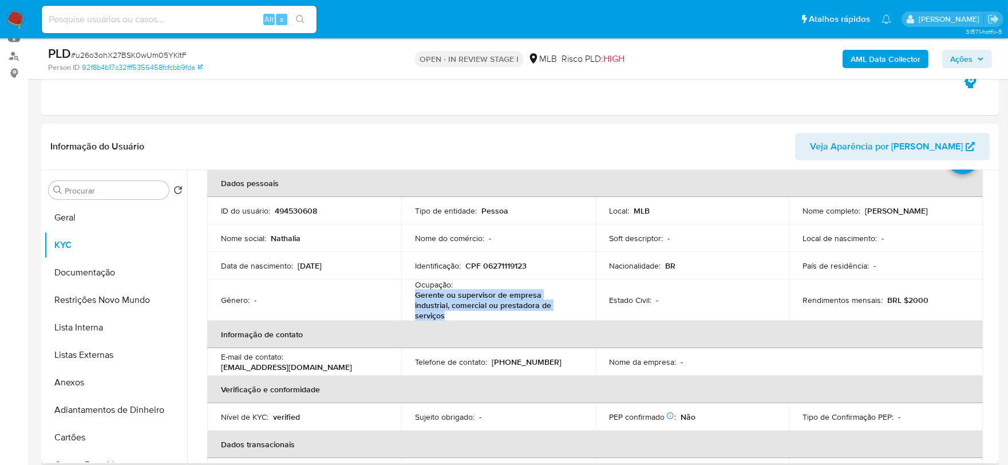
drag, startPoint x: 412, startPoint y: 295, endPoint x: 460, endPoint y: 318, distance: 53.2
click at [460, 318] on td "Ocupação : Gerente ou supervisor de empresa industrial, comercial ou prestadora…" at bounding box center [498, 299] width 194 height 41
copy p "Gerente ou supervisor de empresa industrial, comercial ou prestadora de serviços"
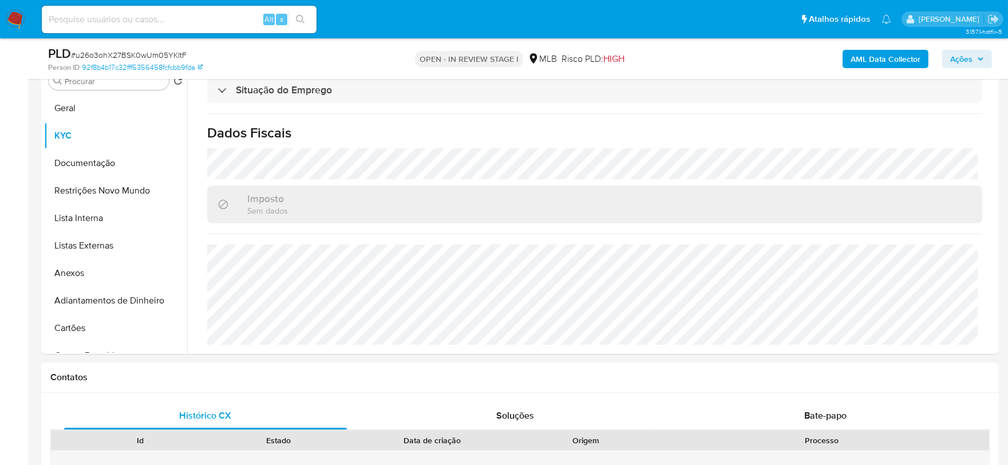
scroll to position [381, 0]
